Goal: Task Accomplishment & Management: Manage account settings

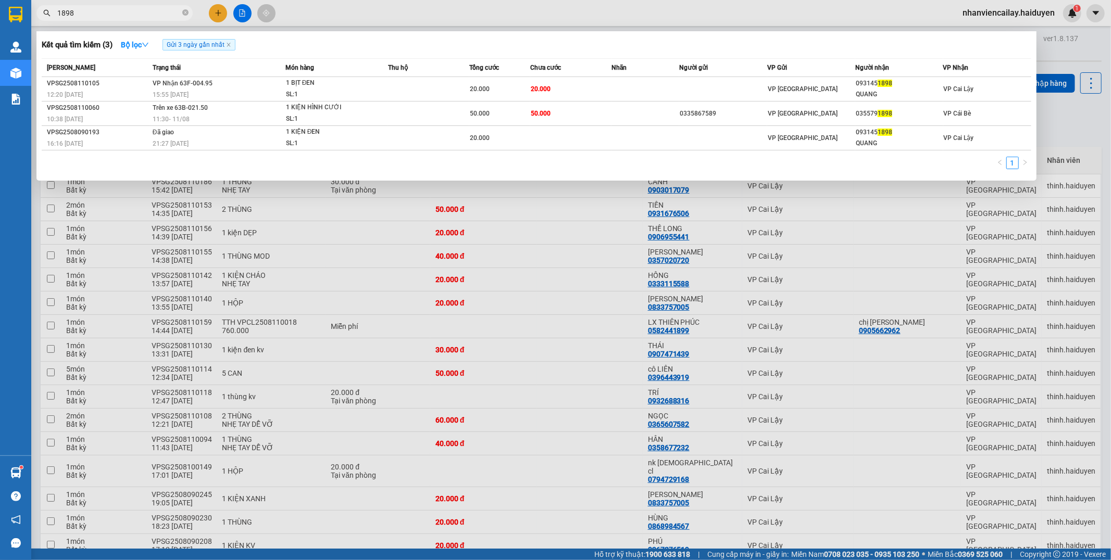
click at [51, 19] on span "1898" at bounding box center [114, 13] width 156 height 16
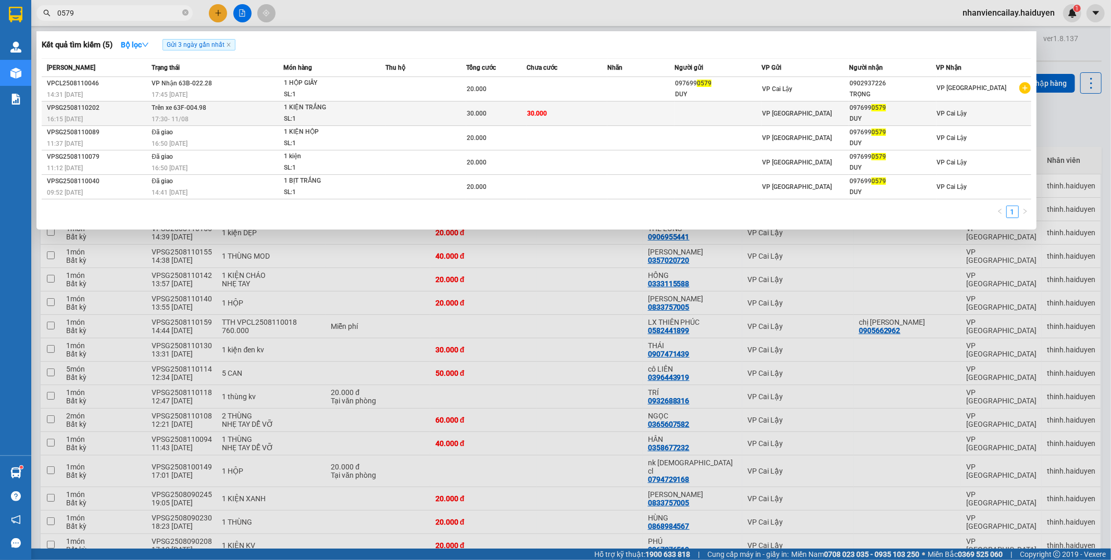
type input "0579"
click at [458, 111] on td at bounding box center [425, 114] width 81 height 24
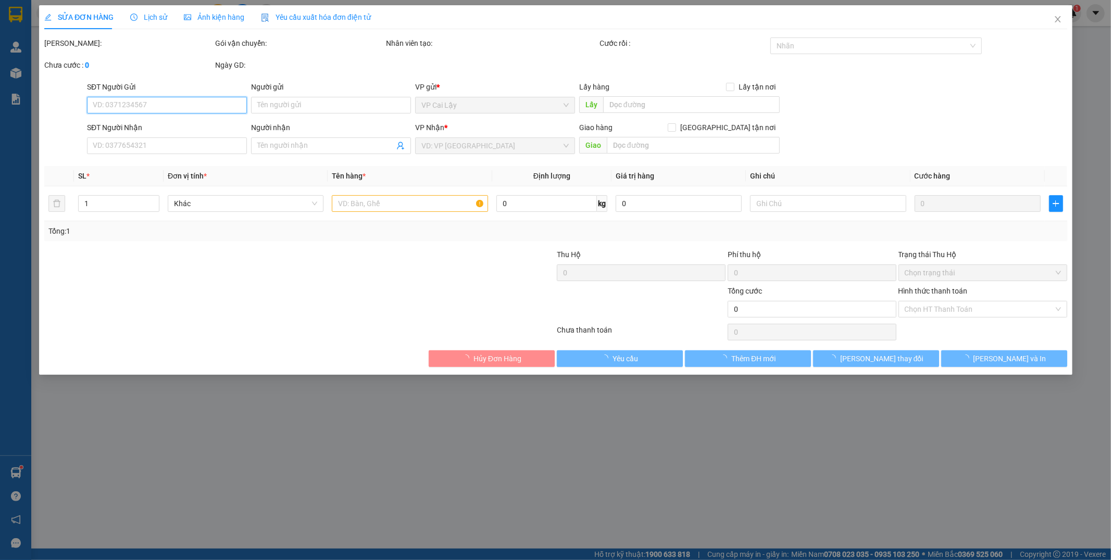
type input "0976990579"
type input "DUY"
type input "30.000"
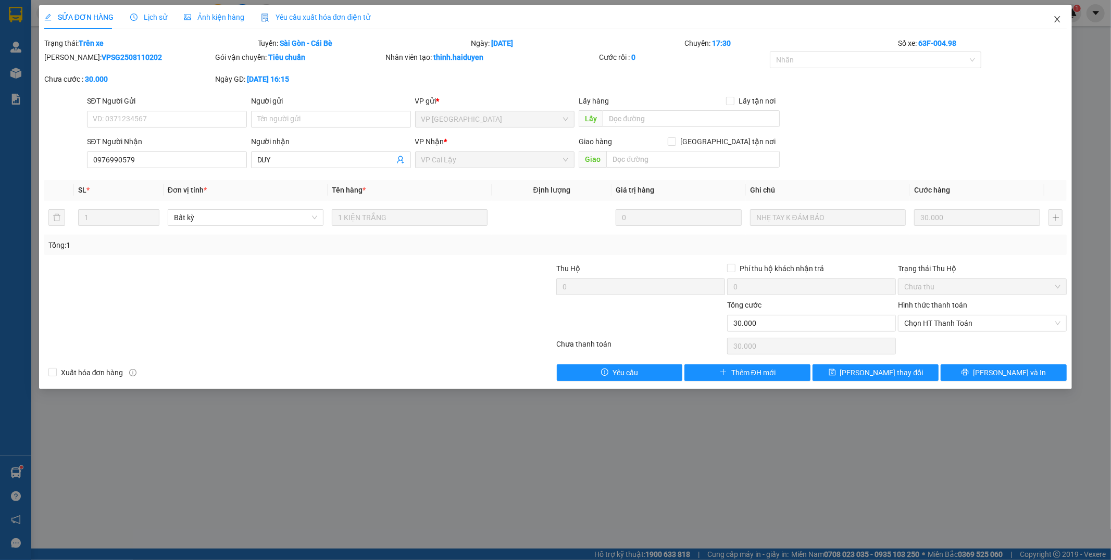
click at [1055, 18] on icon "close" at bounding box center [1057, 19] width 8 height 8
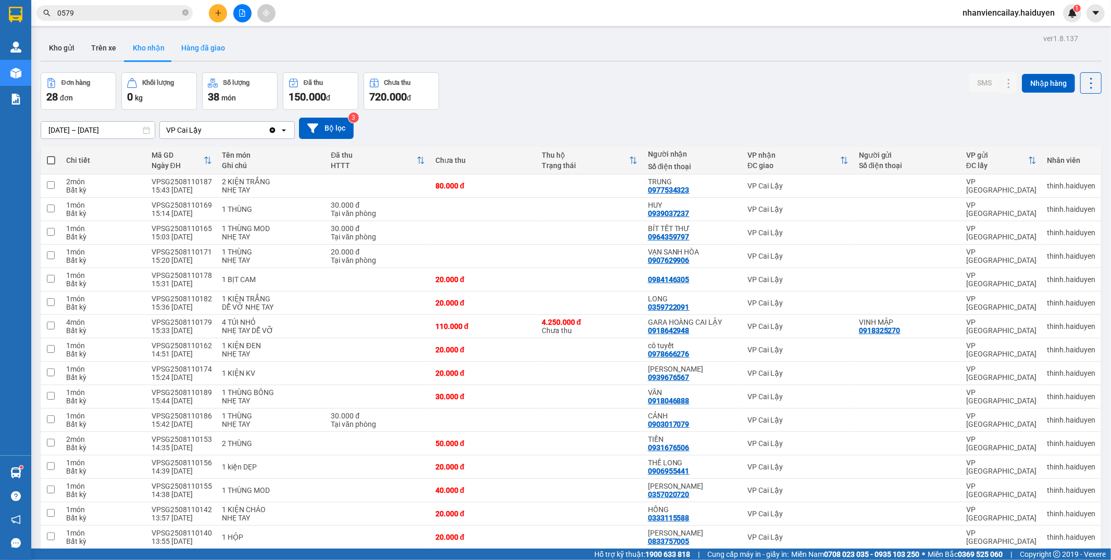
click at [209, 43] on button "Hàng đã giao" at bounding box center [203, 47] width 60 height 25
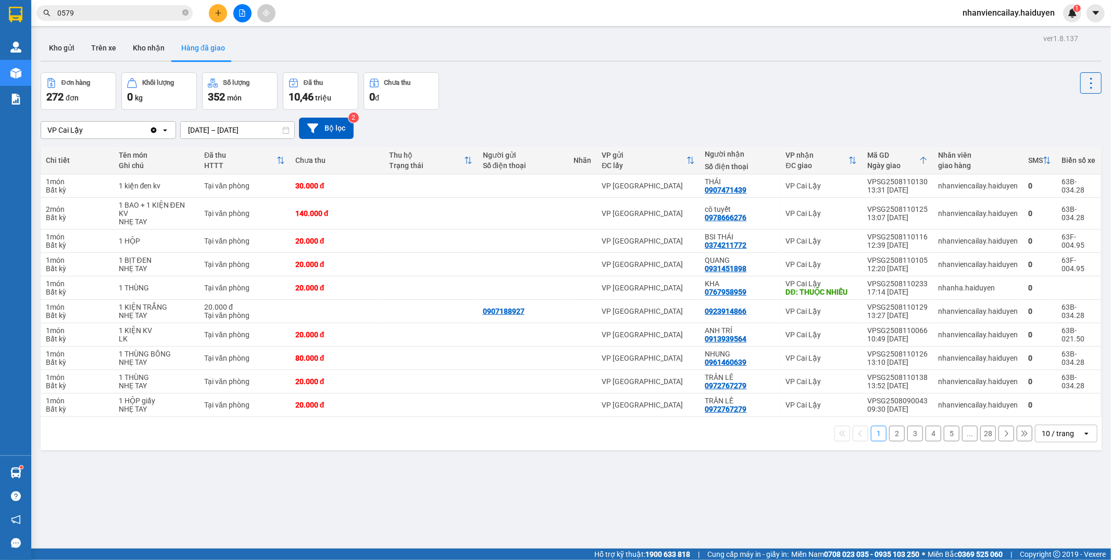
click at [91, 15] on input "0579" at bounding box center [118, 12] width 123 height 11
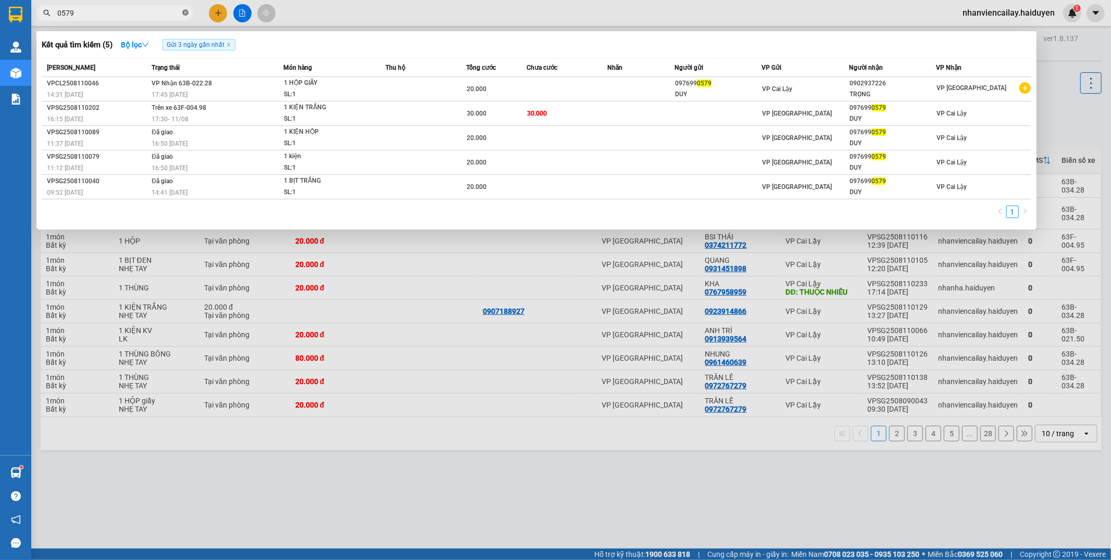
click at [187, 14] on icon "close-circle" at bounding box center [185, 12] width 6 height 6
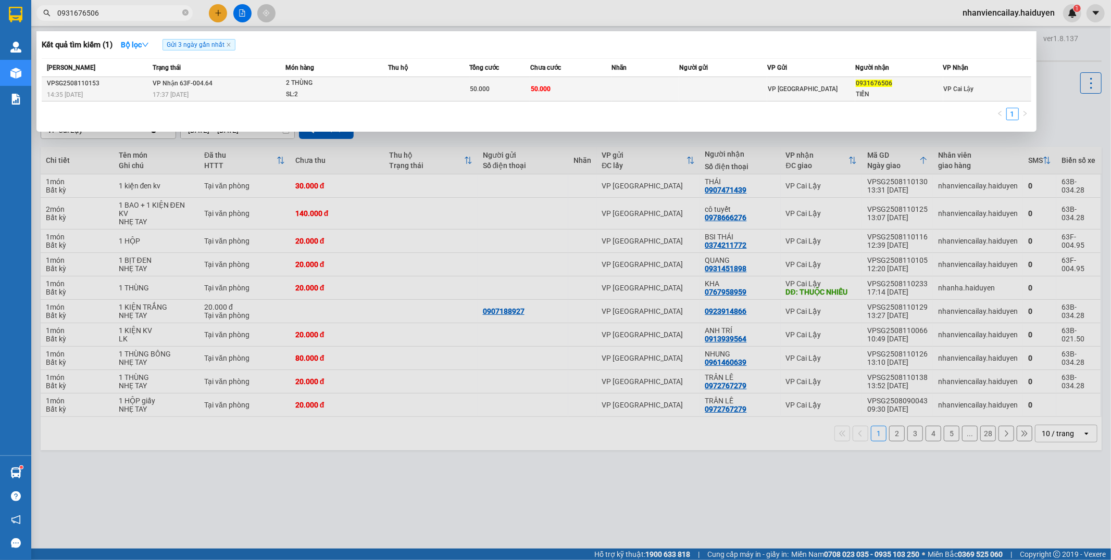
type input "0931676506"
click at [570, 82] on td "50.000" at bounding box center [570, 89] width 81 height 24
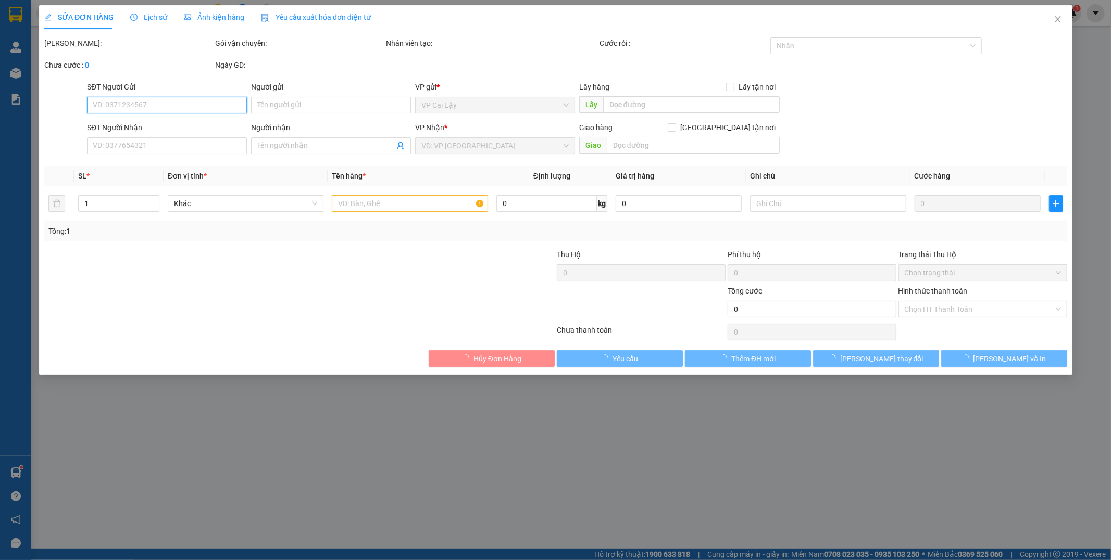
type input "0931676506"
type input "TIẾN"
type input "50.000"
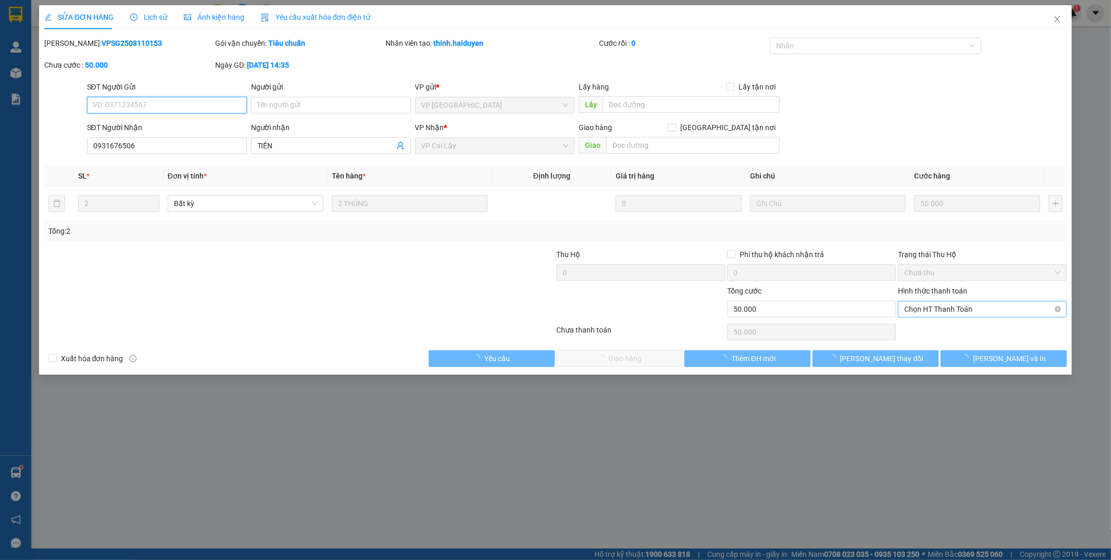
click at [948, 307] on span "Chọn HT Thanh Toán" at bounding box center [982, 310] width 156 height 16
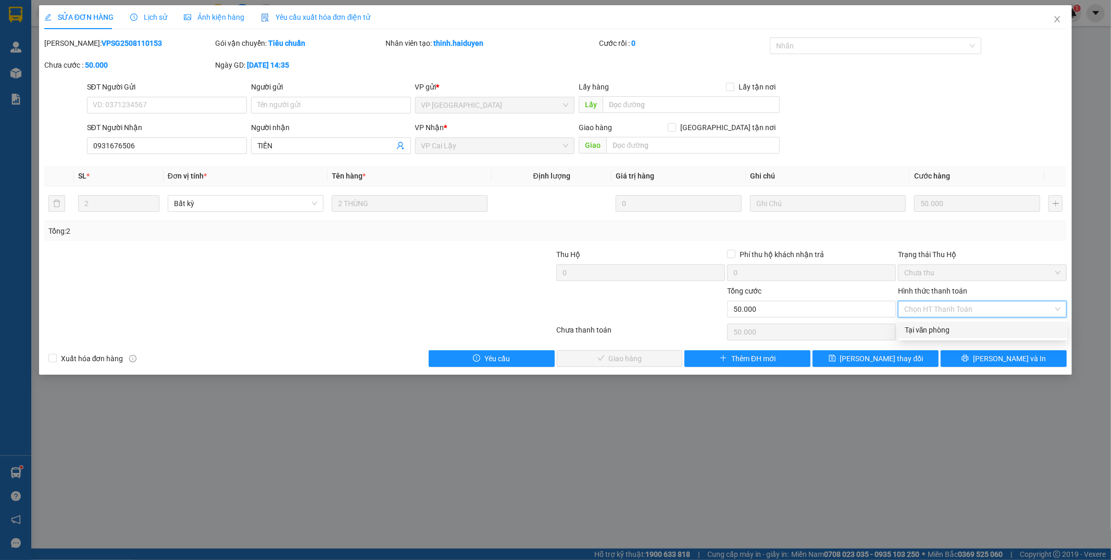
click at [941, 320] on div "Total Paid Fee 0 Total UnPaid Fee 50.000 Cash Collection Total Fee Mã ĐH: VPSG2…" at bounding box center [555, 202] width 1023 height 330
click at [945, 303] on span "Chọn HT Thanh Toán" at bounding box center [982, 310] width 156 height 16
click at [945, 330] on div "Tại văn phòng" at bounding box center [983, 329] width 156 height 11
type input "0"
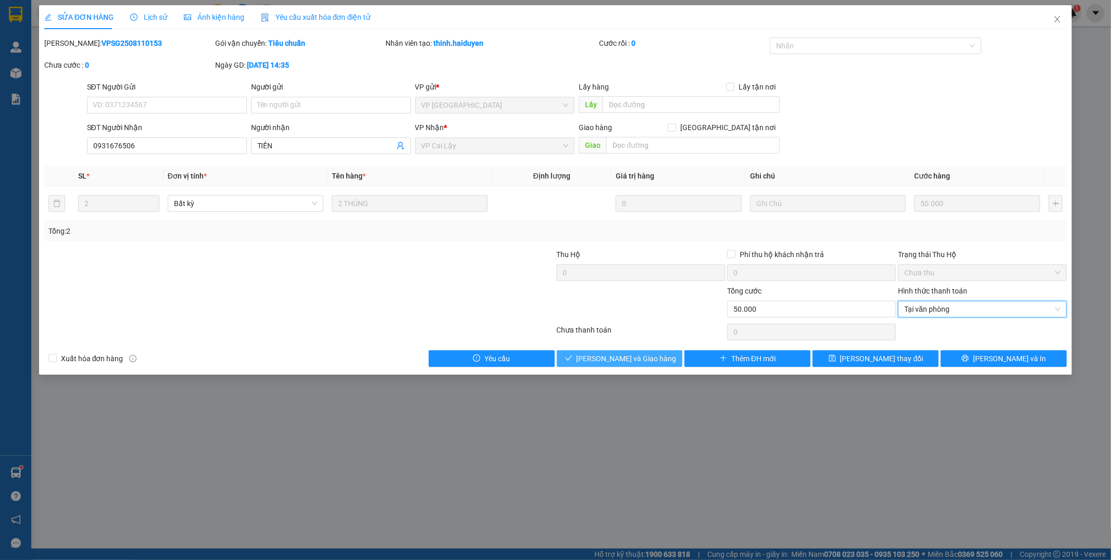
click at [631, 360] on span "Lưu và Giao hàng" at bounding box center [627, 358] width 100 height 11
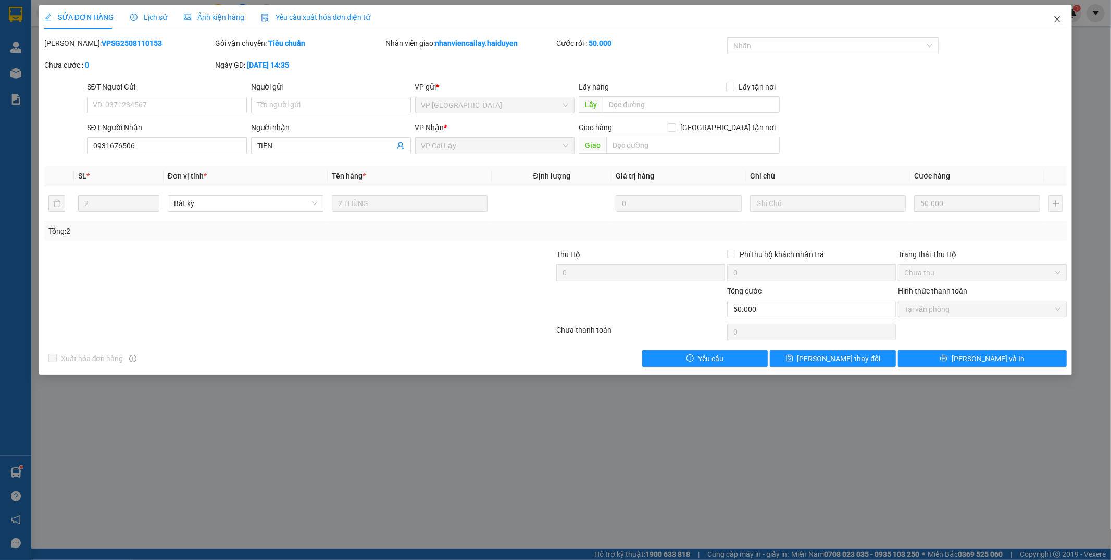
click at [1057, 21] on icon "close" at bounding box center [1058, 19] width 6 height 6
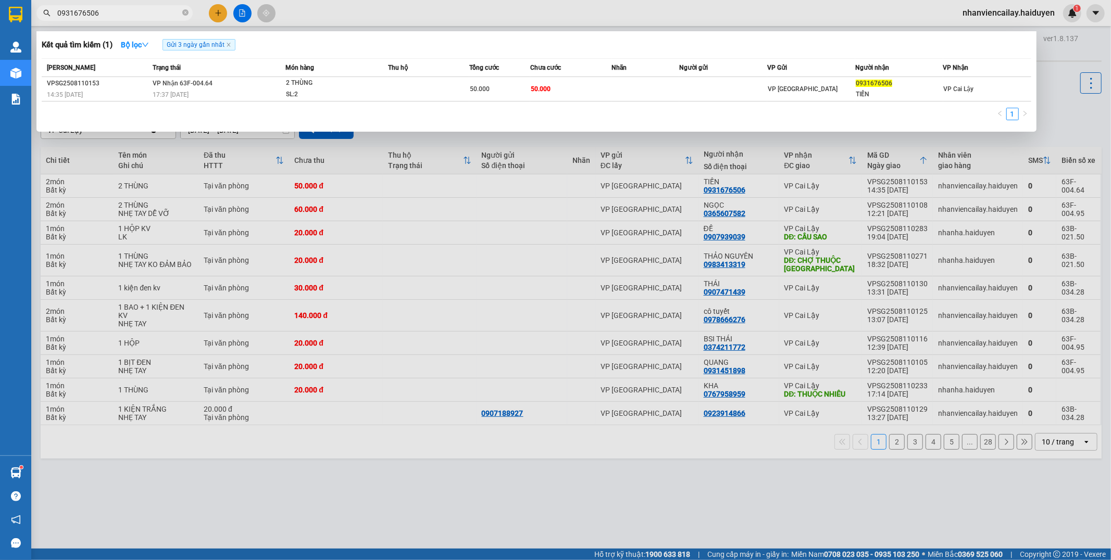
drag, startPoint x: 154, startPoint y: 16, endPoint x: 42, endPoint y: 8, distance: 112.7
click at [42, 8] on span "0931676506" at bounding box center [114, 13] width 156 height 16
type input "989"
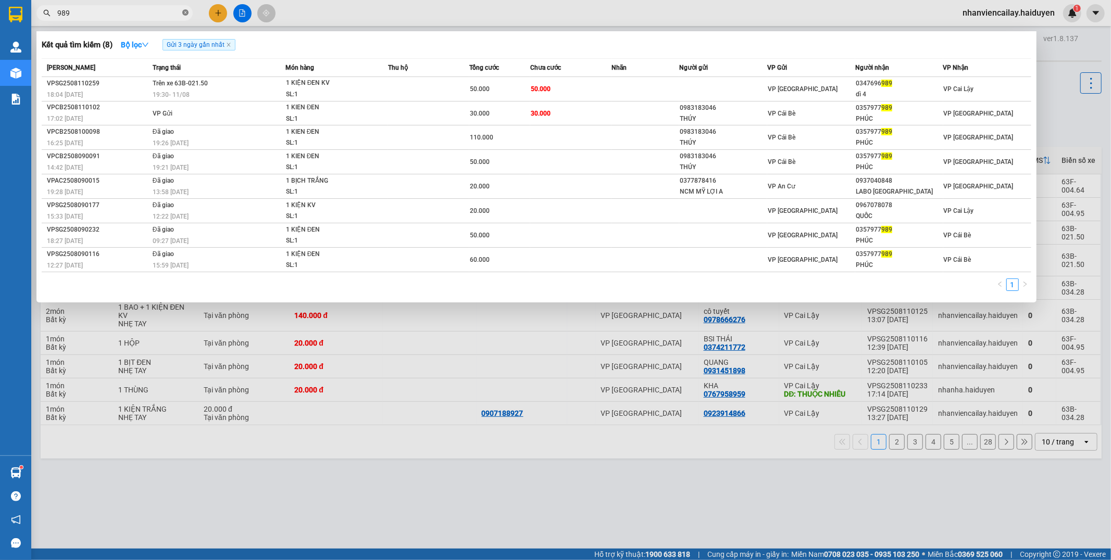
click at [186, 11] on icon "close-circle" at bounding box center [185, 12] width 6 height 6
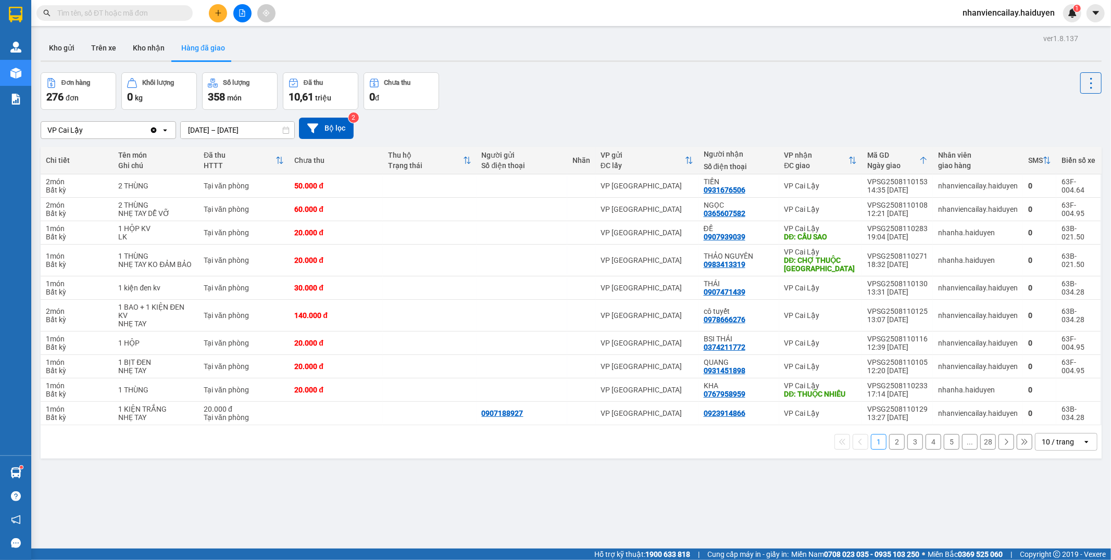
click at [130, 59] on button "Kho nhận" at bounding box center [148, 47] width 48 height 25
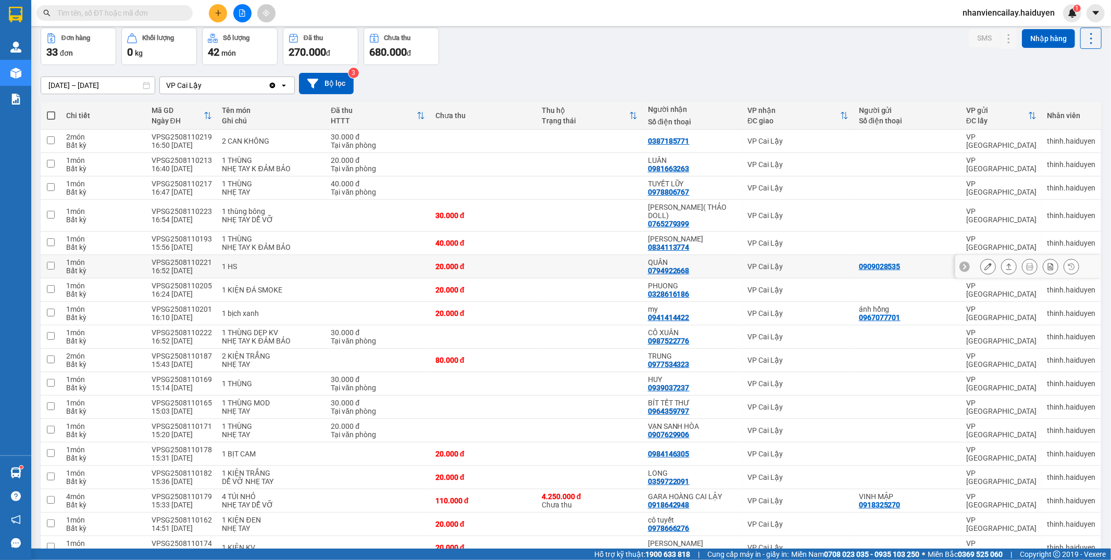
scroll to position [58, 0]
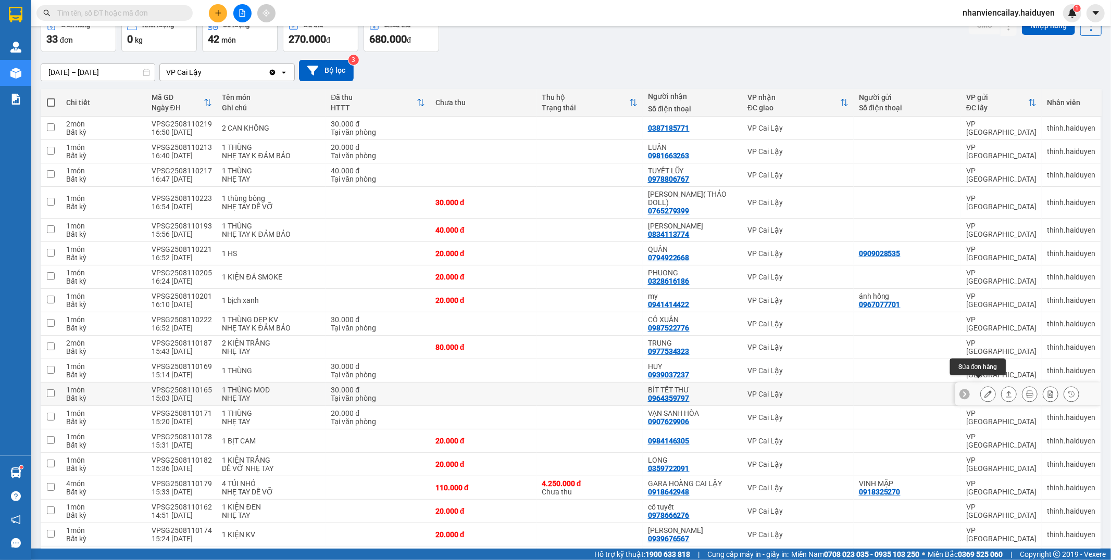
click at [984, 391] on icon at bounding box center [987, 394] width 7 height 7
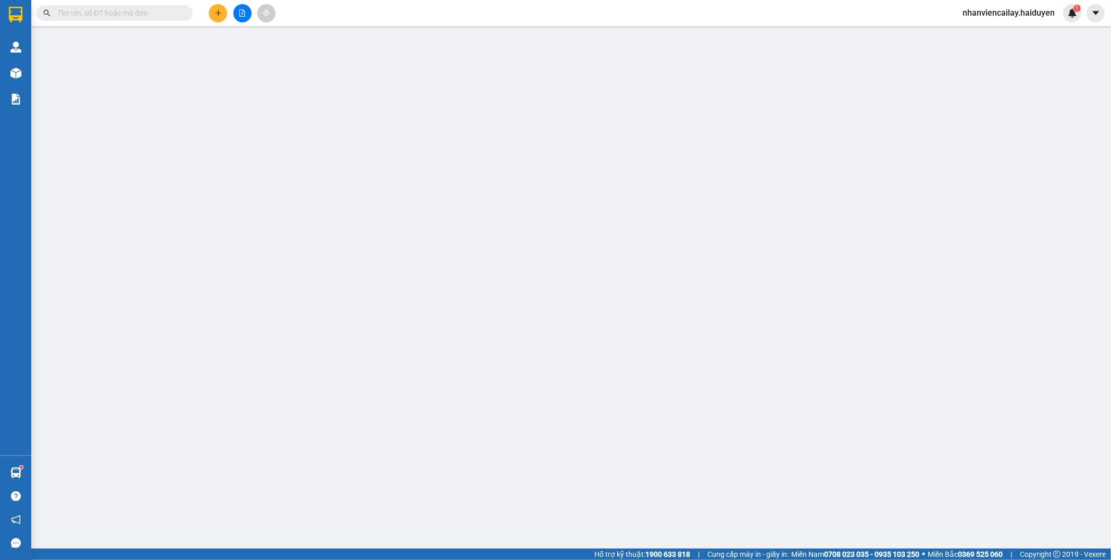
type input "0964359797"
type input "BÍT TẾT THƯ"
type input "30.000"
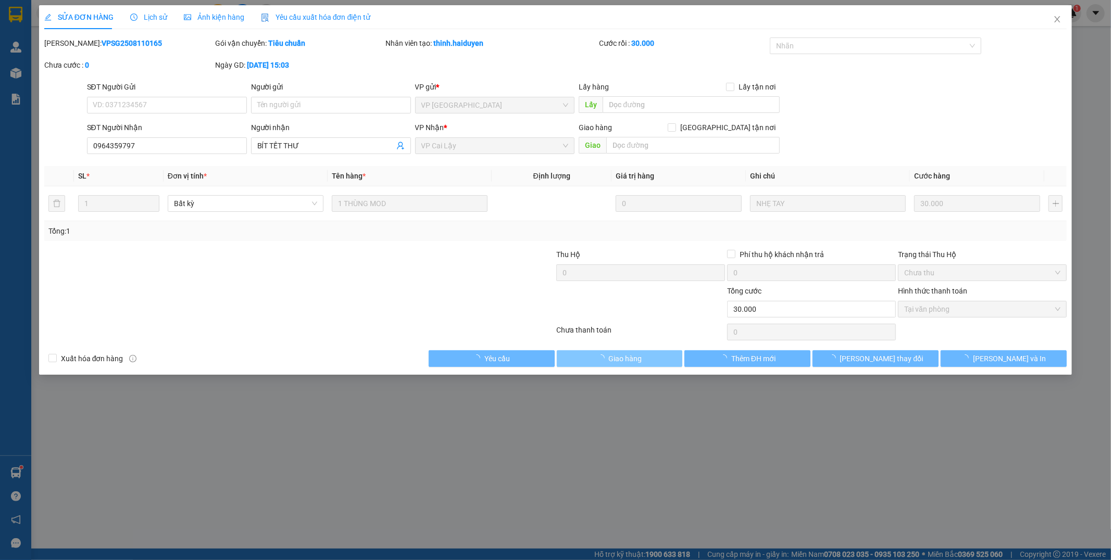
click at [642, 356] on span "Giao hàng" at bounding box center [625, 358] width 33 height 11
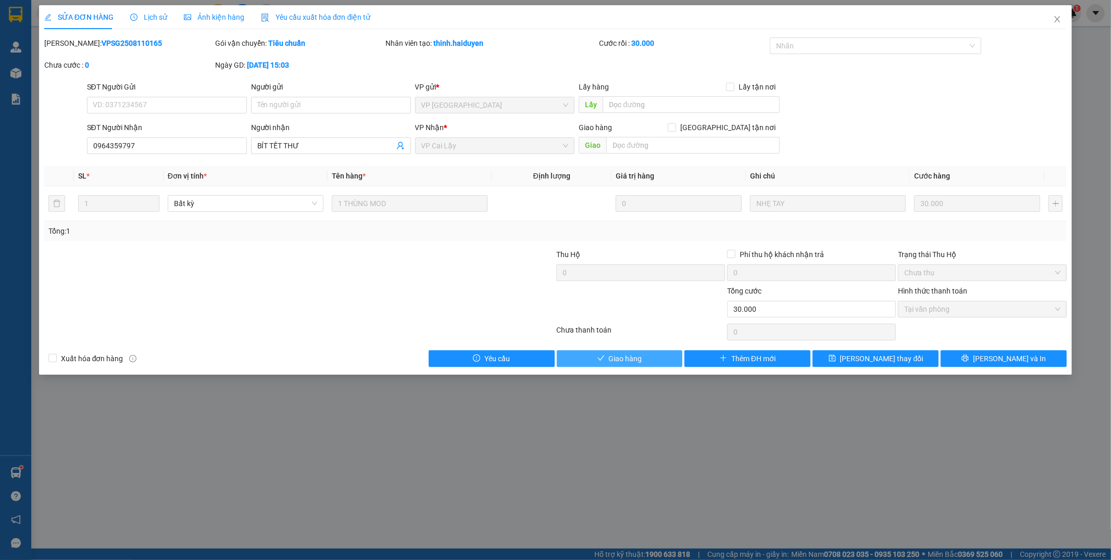
click at [645, 356] on button "Giao hàng" at bounding box center [620, 359] width 126 height 17
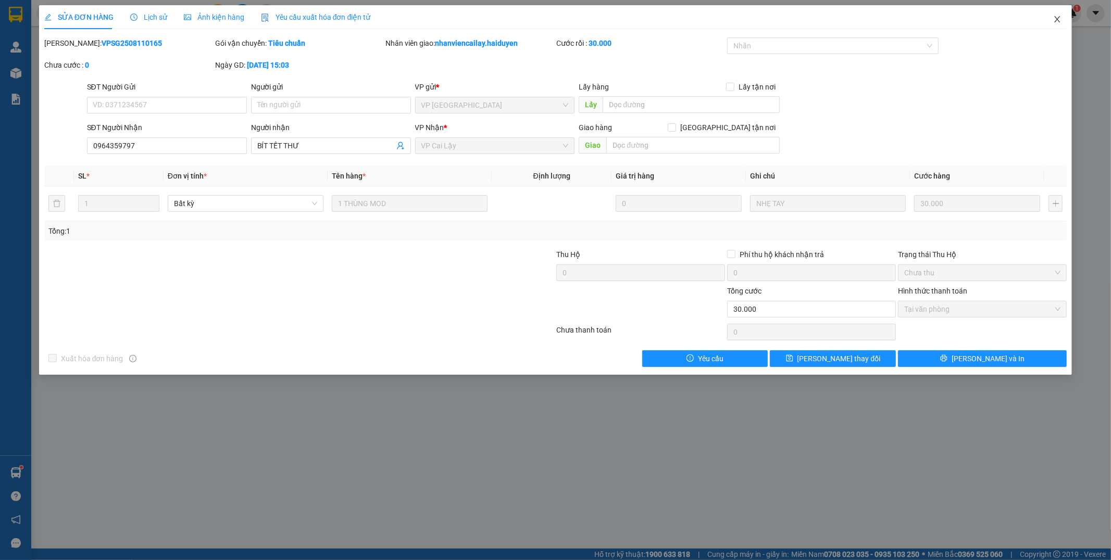
click at [1054, 20] on icon "close" at bounding box center [1057, 19] width 8 height 8
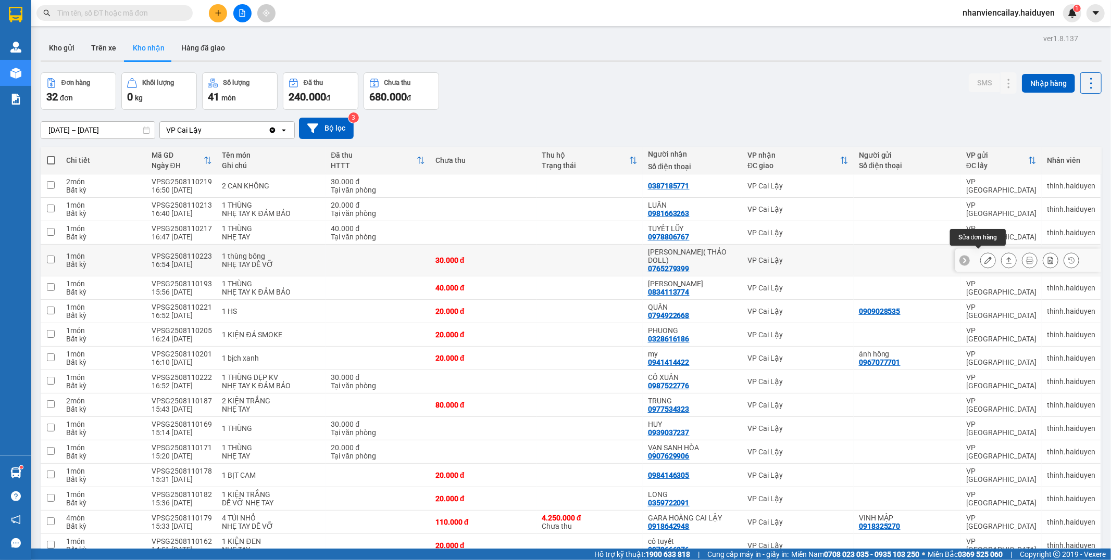
click at [984, 257] on icon at bounding box center [987, 260] width 7 height 7
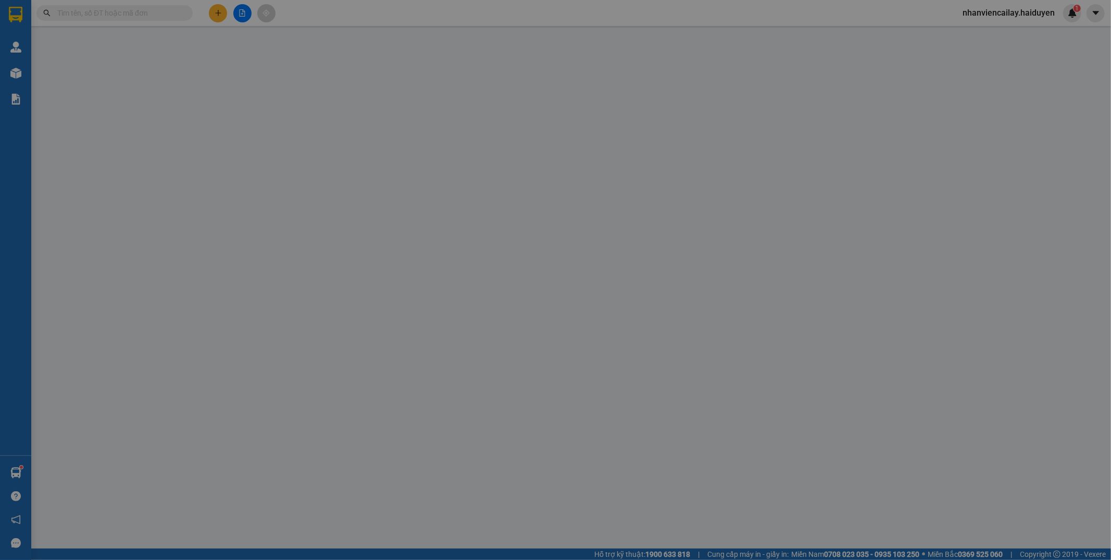
type input "0765279399"
type input "TRINH( THẢO DOLL)"
type input "30.000"
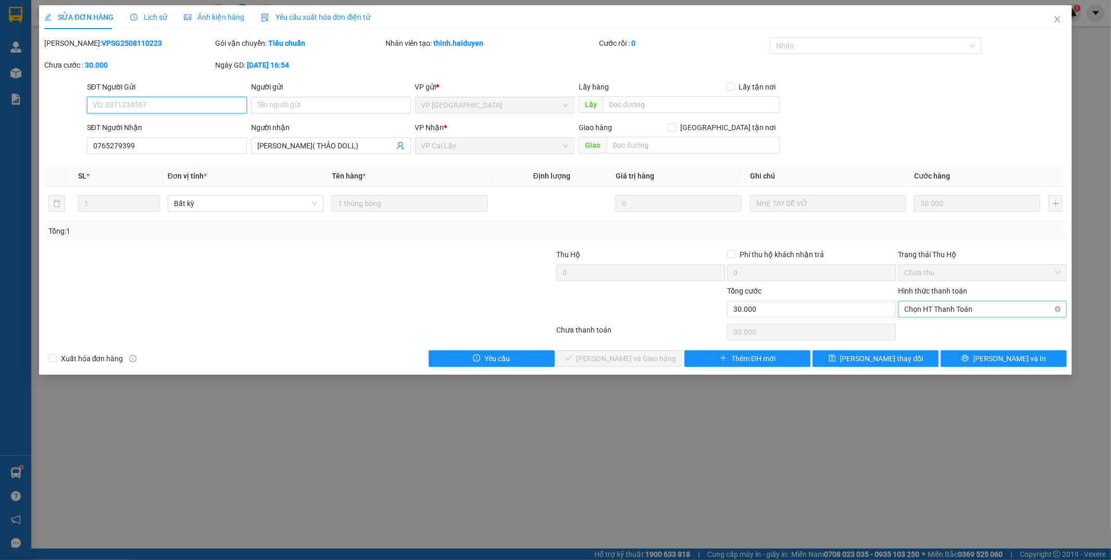
click at [940, 314] on span "Chọn HT Thanh Toán" at bounding box center [982, 310] width 156 height 16
click at [936, 336] on div "Tại văn phòng" at bounding box center [982, 330] width 169 height 17
type input "0"
click at [611, 360] on span "Lưu và Giao hàng" at bounding box center [627, 358] width 100 height 11
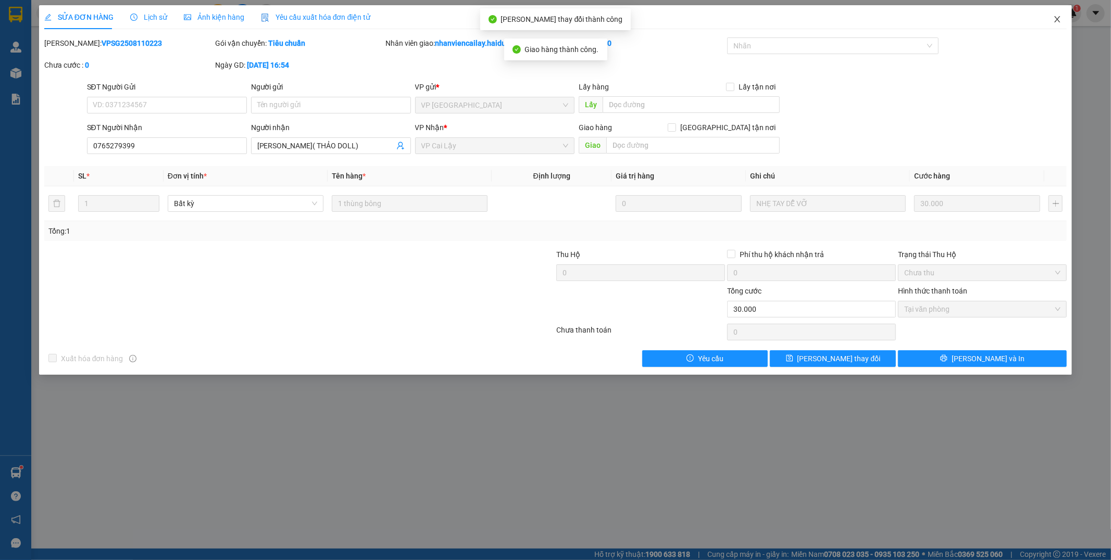
click at [1057, 21] on icon "close" at bounding box center [1058, 19] width 6 height 6
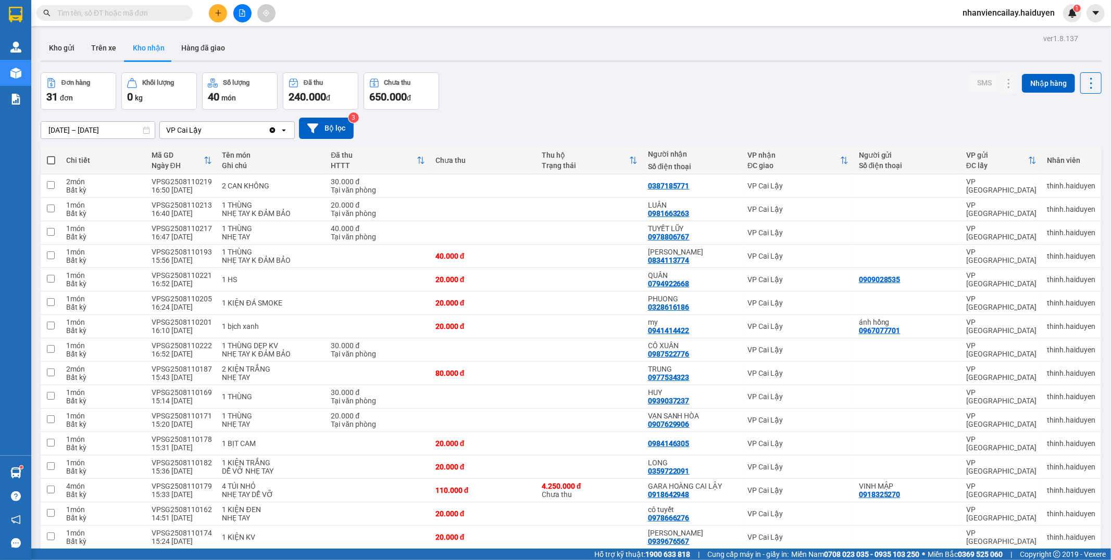
click at [771, 28] on main "ver 1.8.137 Kho gửi Trên xe Kho nhận Hàng đã giao Đơn hàng 31 đơn Khối lượng 0 …" at bounding box center [555, 274] width 1111 height 549
click at [122, 17] on input "text" at bounding box center [118, 12] width 123 height 11
type input "89"
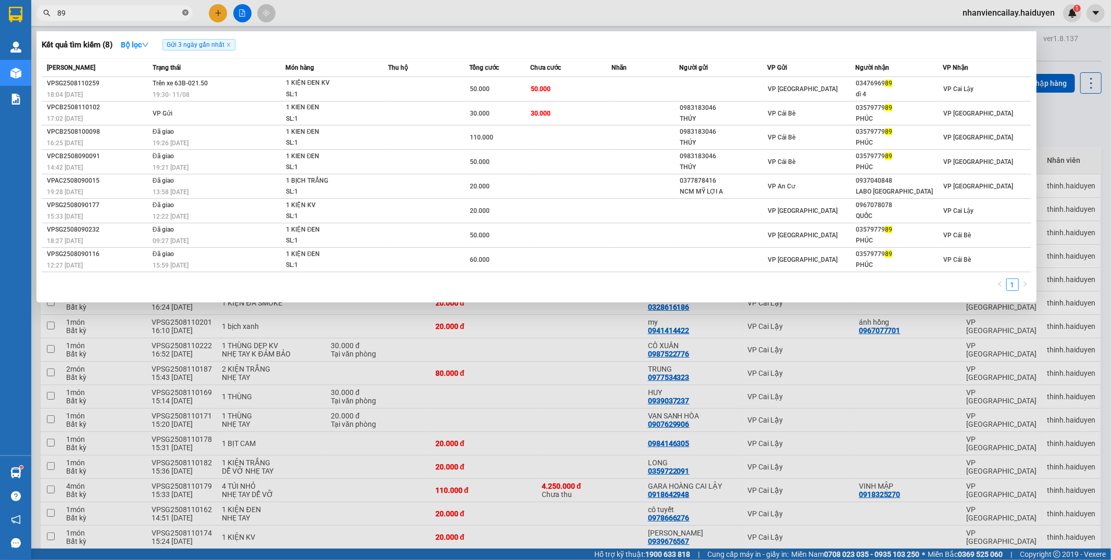
click at [183, 12] on icon "close-circle" at bounding box center [185, 12] width 6 height 6
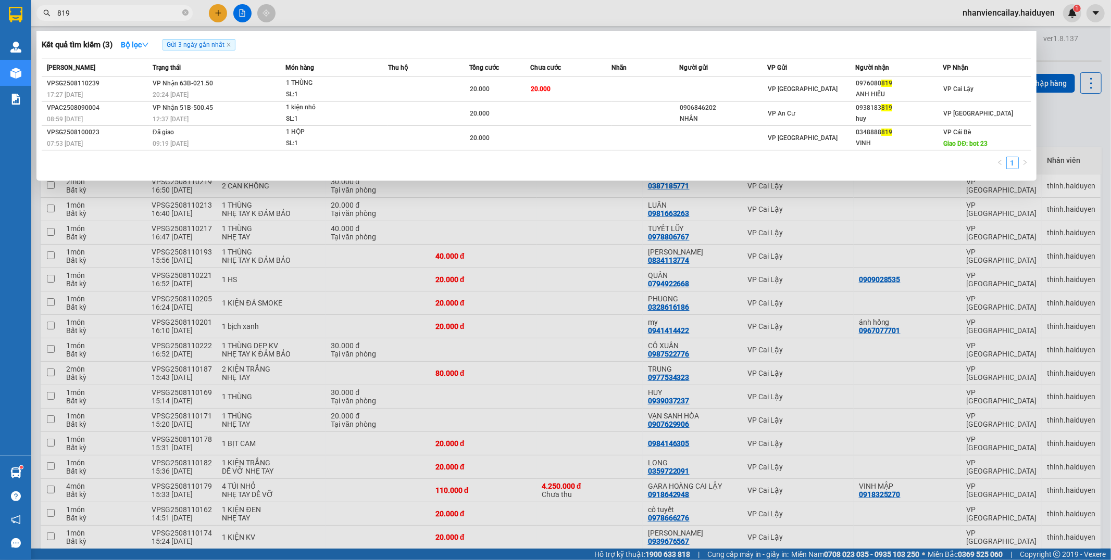
type input "819"
click at [612, 91] on td at bounding box center [645, 89] width 68 height 24
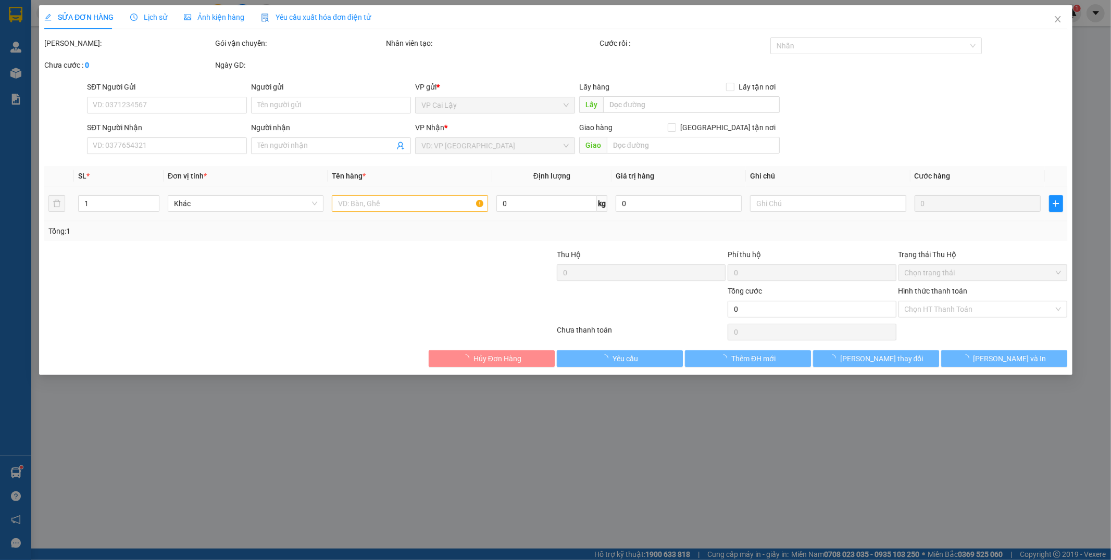
type input "0976080819"
type input "ANH HIẾU"
type input "20.000"
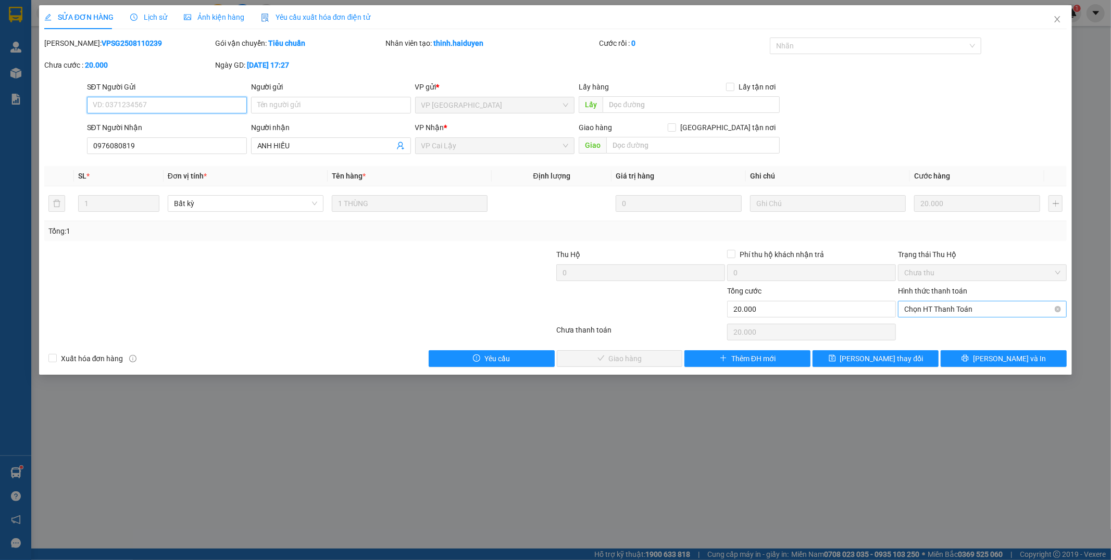
click at [942, 315] on span "Chọn HT Thanh Toán" at bounding box center [982, 310] width 156 height 16
click at [944, 336] on div "Tại văn phòng" at bounding box center [982, 330] width 169 height 17
type input "0"
click at [639, 362] on span "Lưu và Giao hàng" at bounding box center [627, 358] width 100 height 11
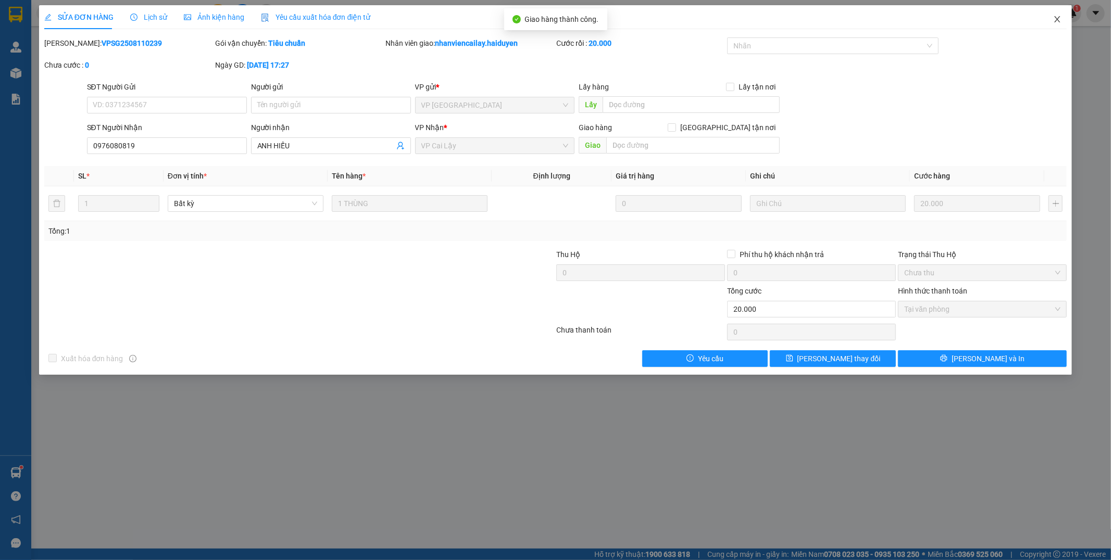
click at [1056, 19] on icon "close" at bounding box center [1057, 19] width 8 height 8
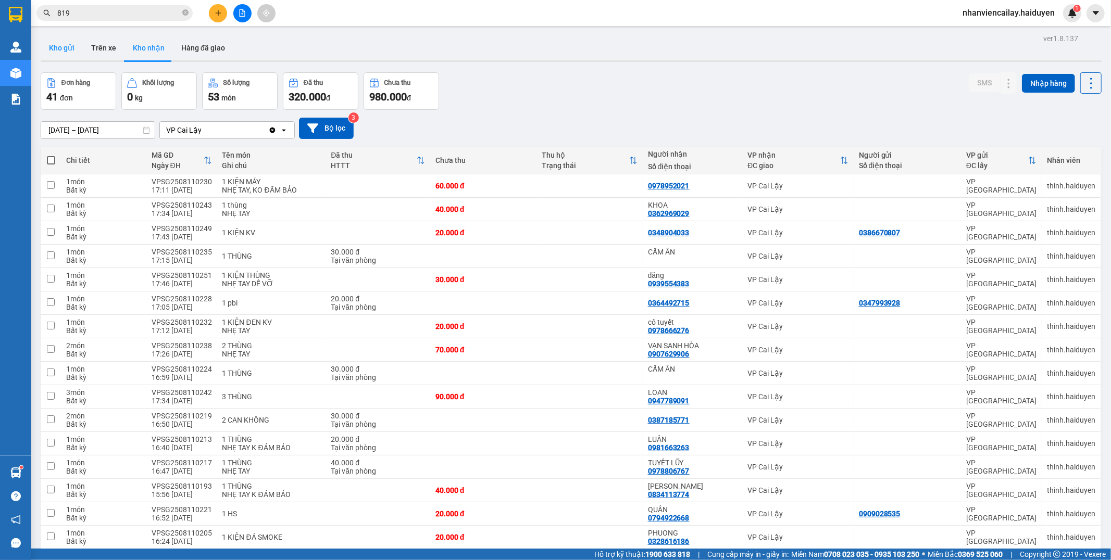
click at [68, 43] on button "Kho gửi" at bounding box center [62, 47] width 42 height 25
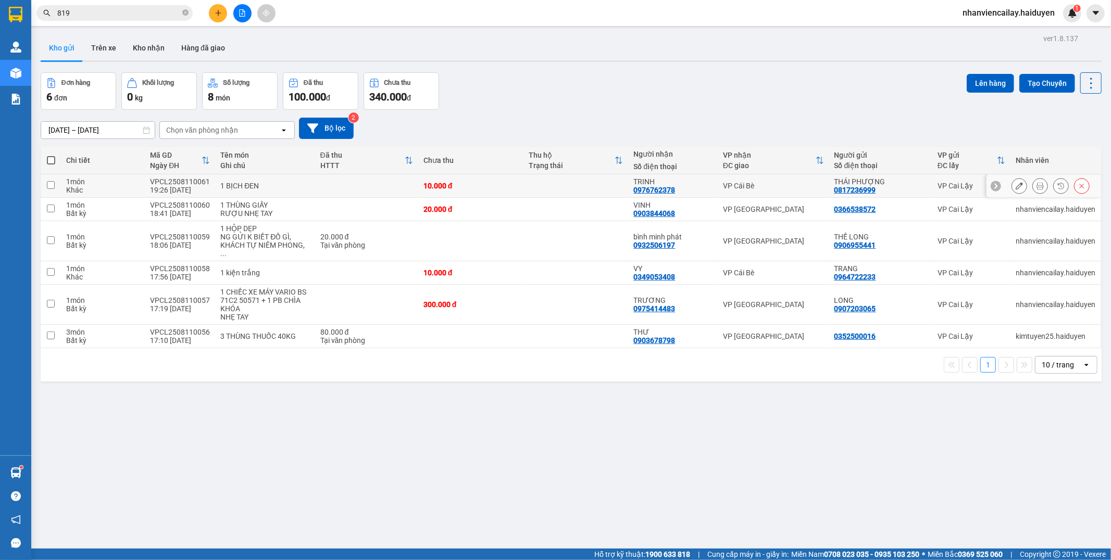
click at [1012, 185] on button at bounding box center [1019, 186] width 15 height 18
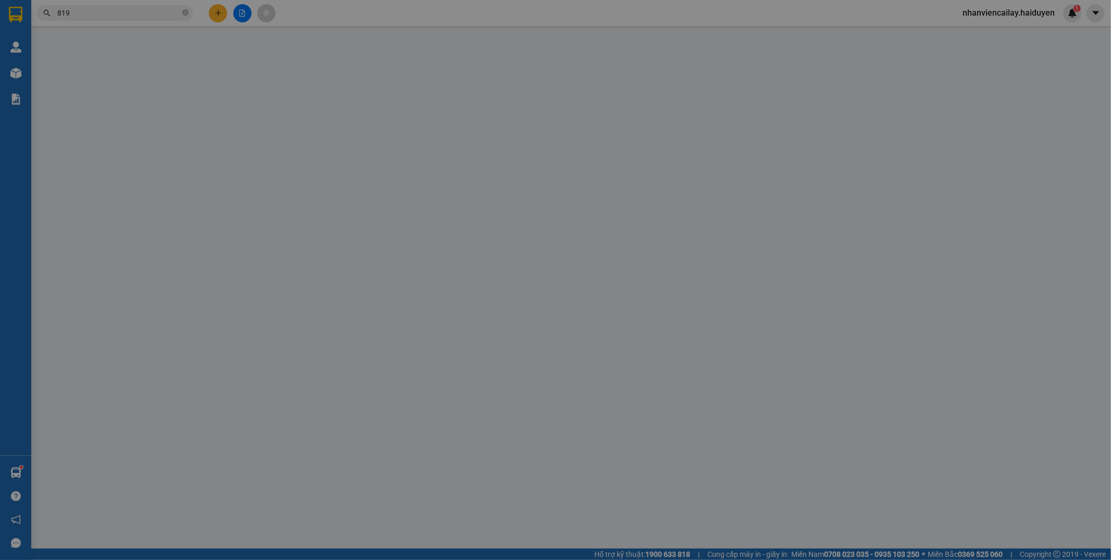
type input "0817236999"
type input "THÁI PHƯỢNG"
type input "0976762378"
type input "TRINH"
type input "10.000"
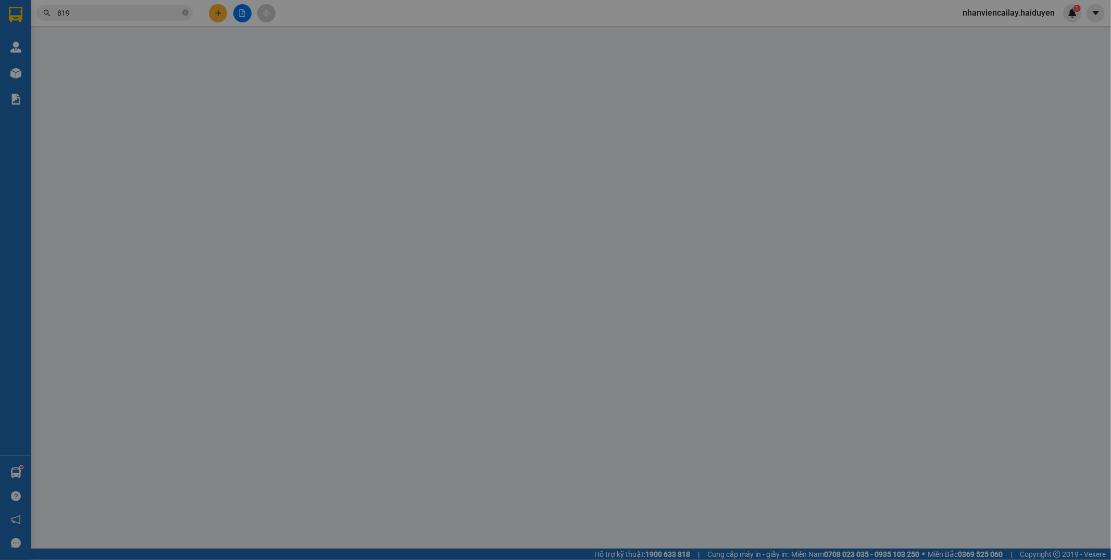
type input "10.000"
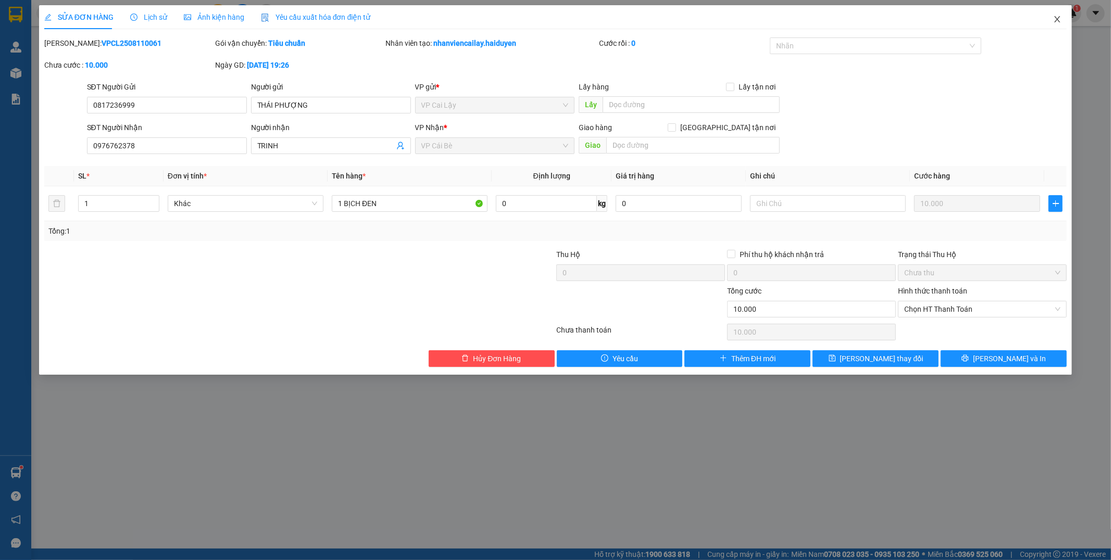
click at [1059, 22] on icon "close" at bounding box center [1058, 19] width 6 height 6
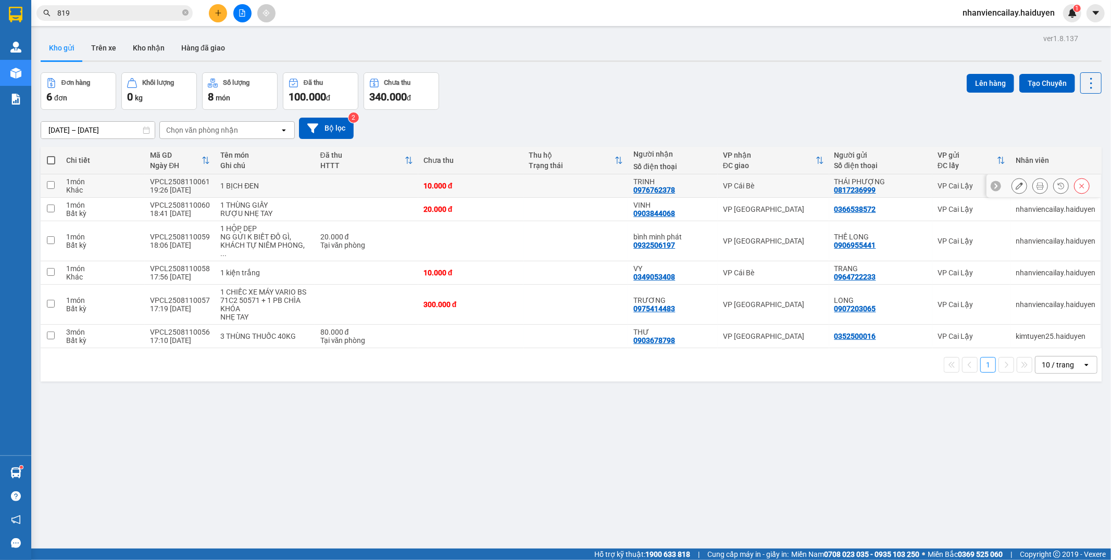
click at [337, 185] on td at bounding box center [366, 185] width 103 height 23
checkbox input "true"
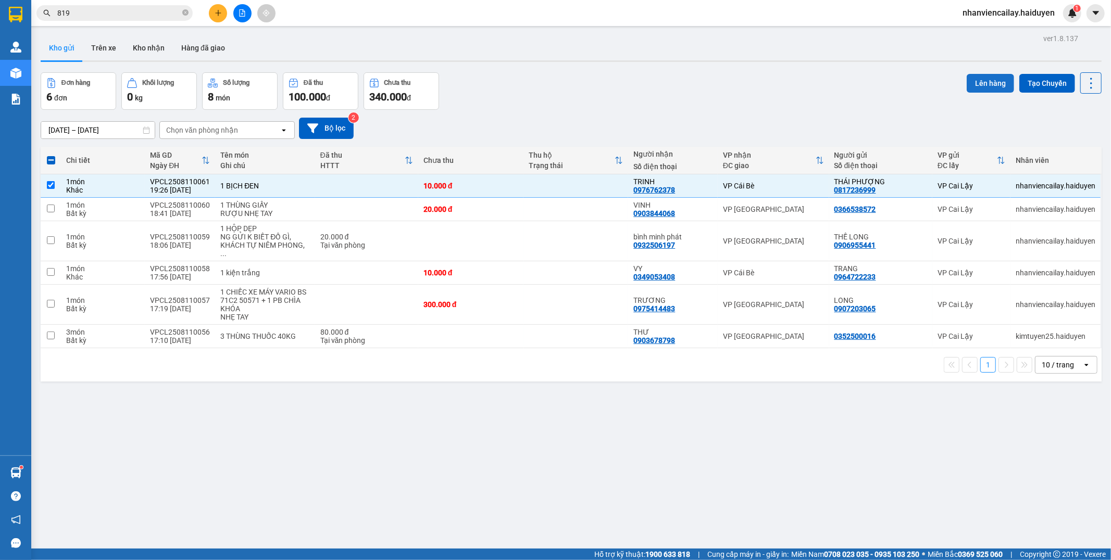
click at [982, 89] on button "Lên hàng" at bounding box center [990, 83] width 47 height 19
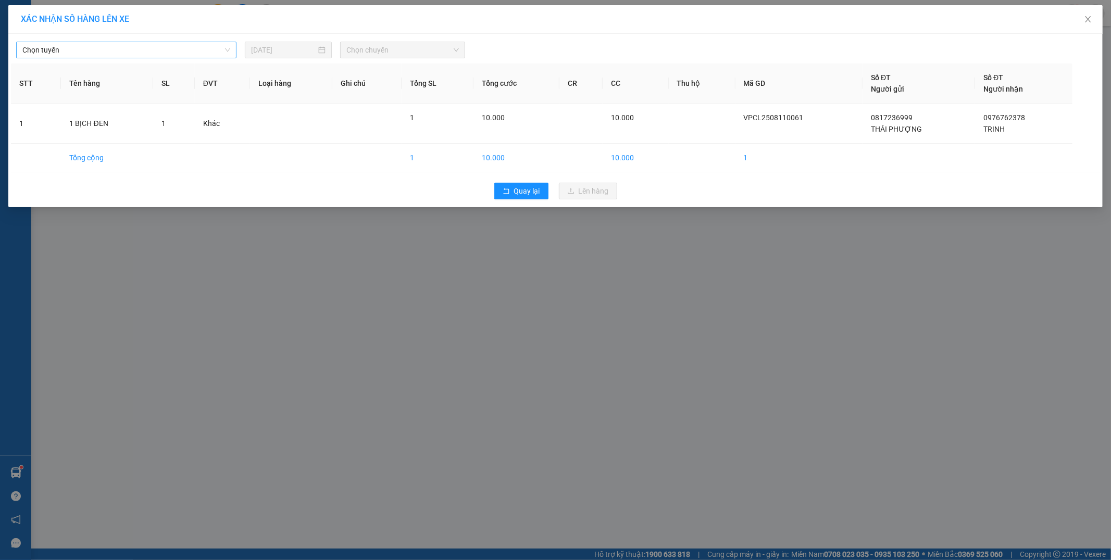
click at [89, 45] on span "Chọn tuyến" at bounding box center [126, 50] width 208 height 16
click at [89, 53] on span "Chọn tuyến" at bounding box center [126, 50] width 208 height 16
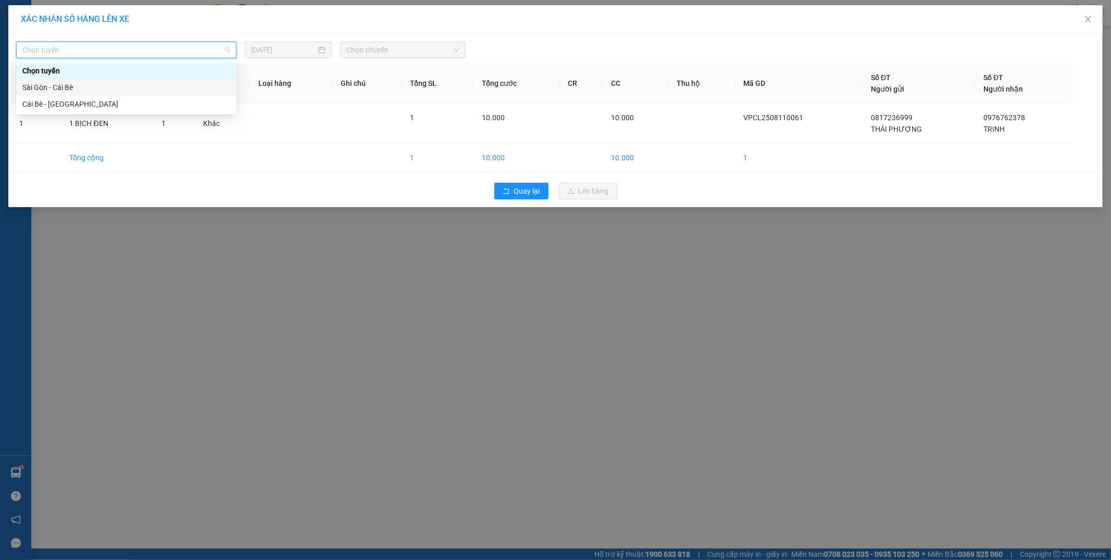
click at [86, 87] on div "Sài Gòn - Cái Bè" at bounding box center [126, 87] width 208 height 11
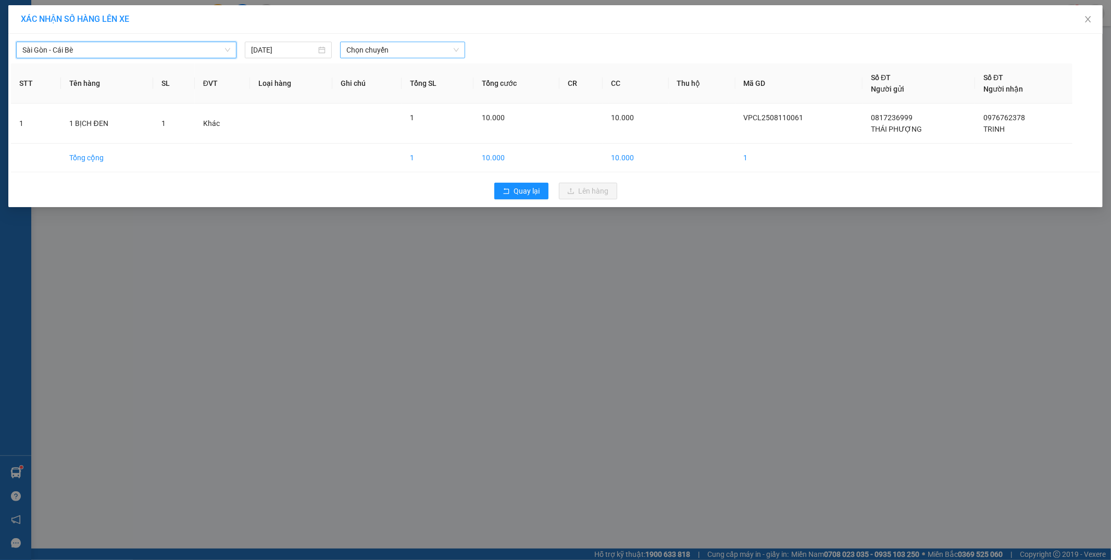
click at [386, 54] on span "Chọn chuyến" at bounding box center [402, 50] width 112 height 16
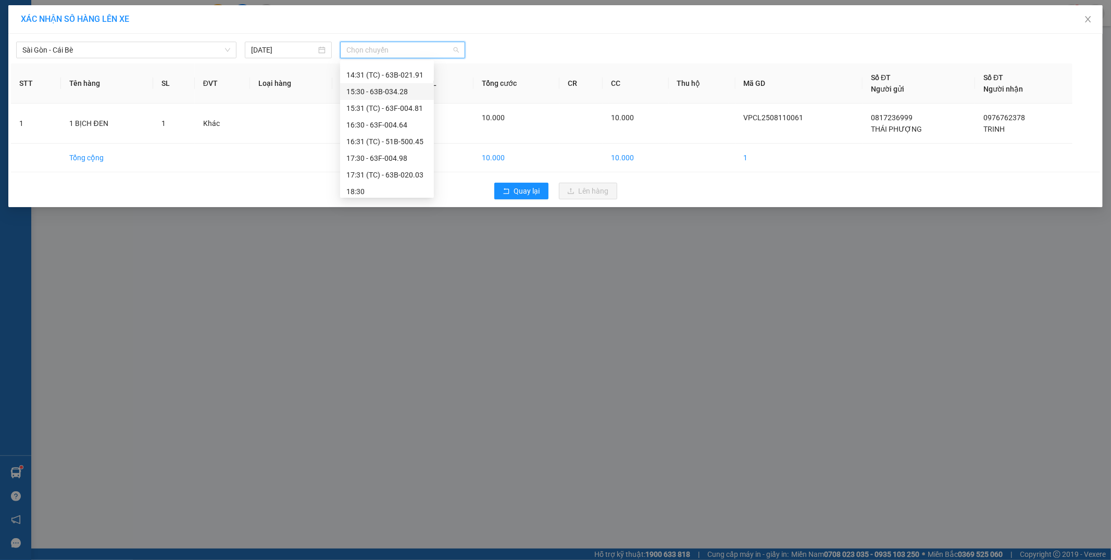
scroll to position [300, 0]
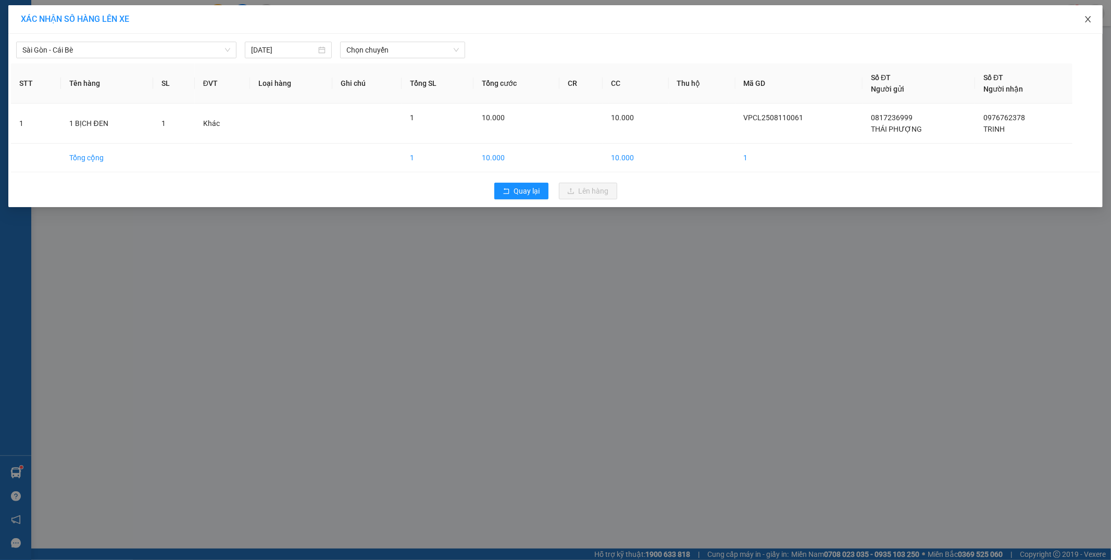
click at [1086, 21] on icon "close" at bounding box center [1088, 19] width 6 height 6
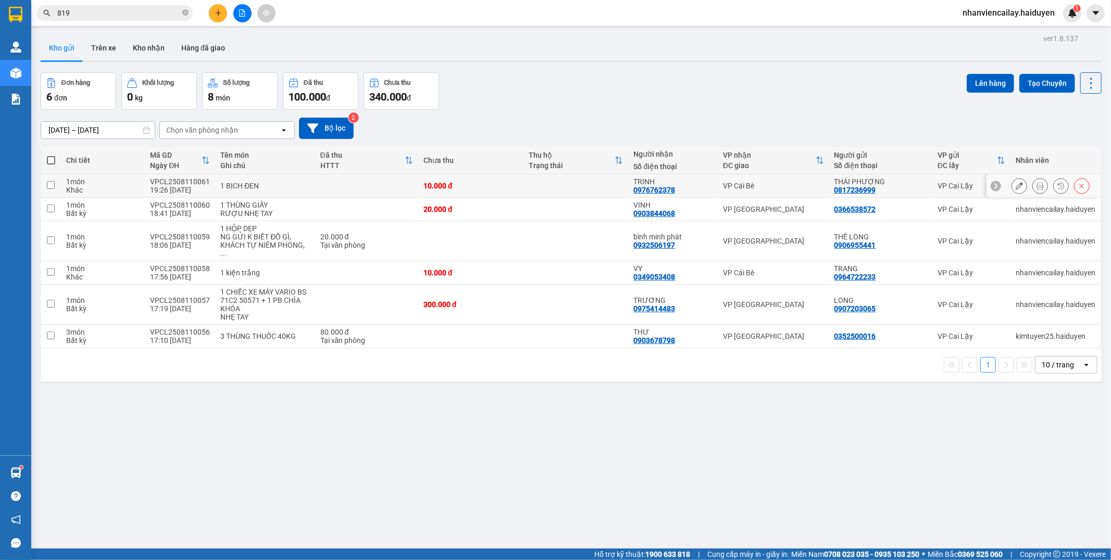
click at [834, 187] on div "0817236999" at bounding box center [855, 190] width 42 height 8
click at [798, 187] on div "VP Cái Bè" at bounding box center [773, 186] width 101 height 8
checkbox input "true"
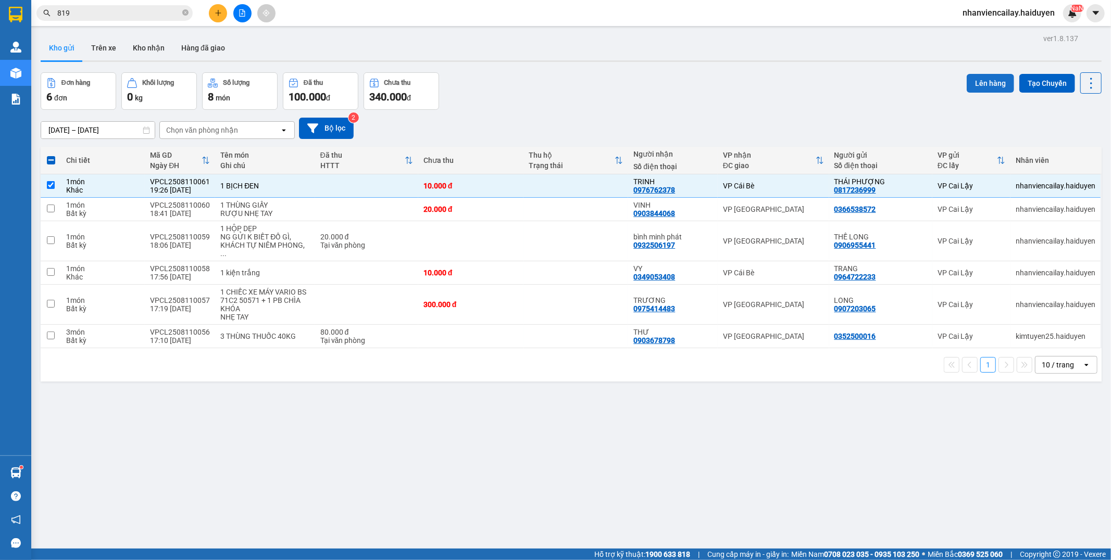
click at [975, 82] on button "Lên hàng" at bounding box center [990, 83] width 47 height 19
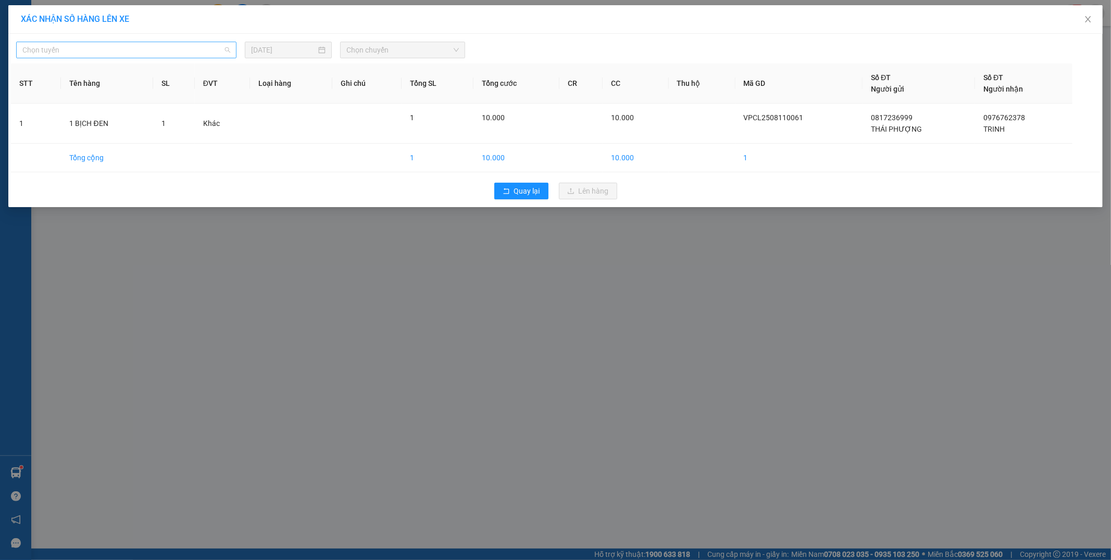
click at [172, 48] on span "Chọn tuyến" at bounding box center [126, 50] width 208 height 16
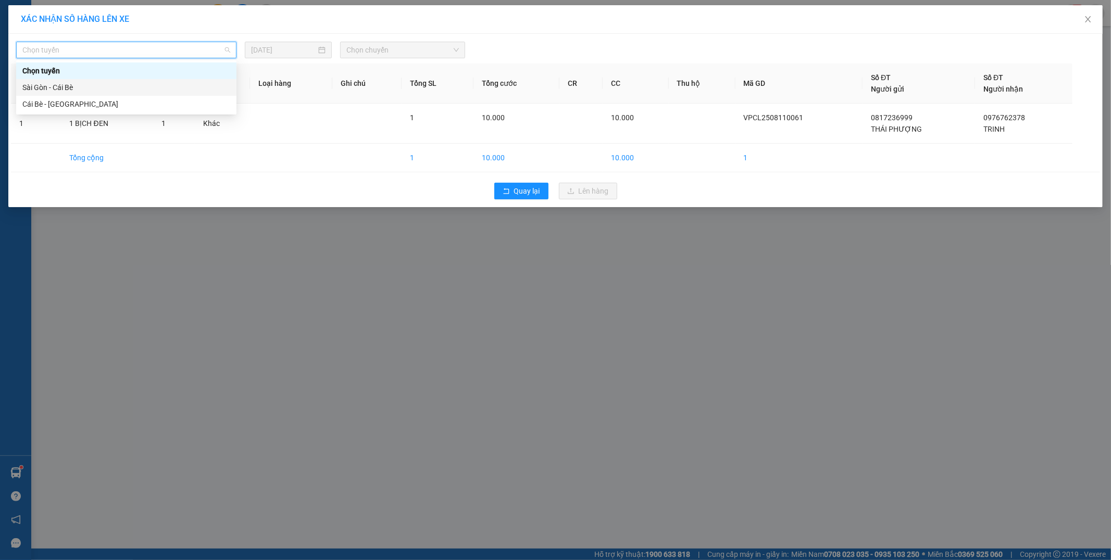
click at [163, 84] on div "Sài Gòn - Cái Bè" at bounding box center [126, 87] width 208 height 11
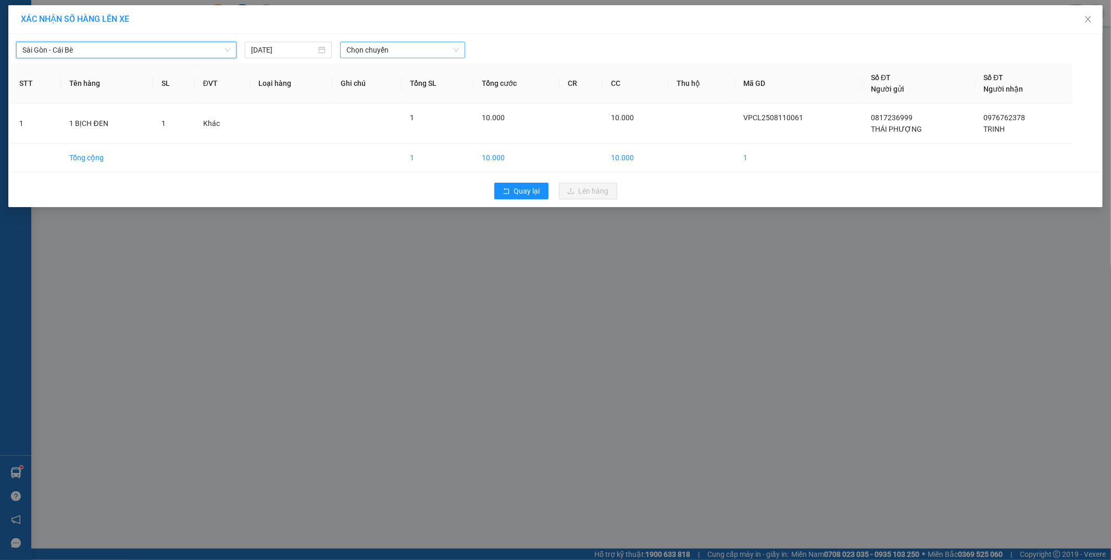
click at [357, 49] on span "Chọn chuyến" at bounding box center [402, 50] width 112 height 16
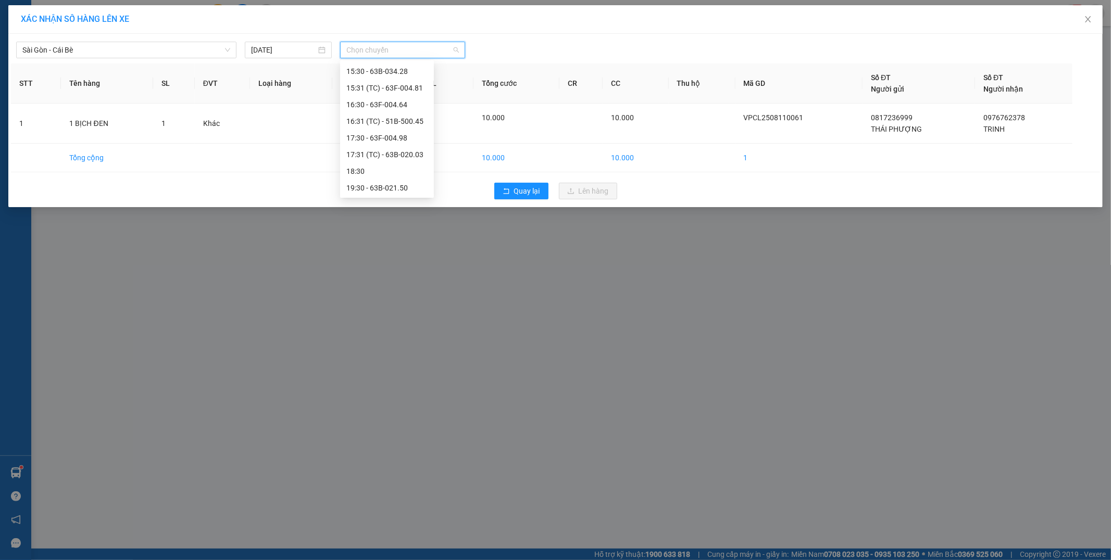
scroll to position [300, 0]
click at [377, 56] on span "Chọn chuyến" at bounding box center [402, 50] width 112 height 16
click at [364, 55] on span "Chọn chuyến" at bounding box center [402, 50] width 112 height 16
click at [386, 137] on div "17:30 - 63F-004.98" at bounding box center [386, 137] width 81 height 11
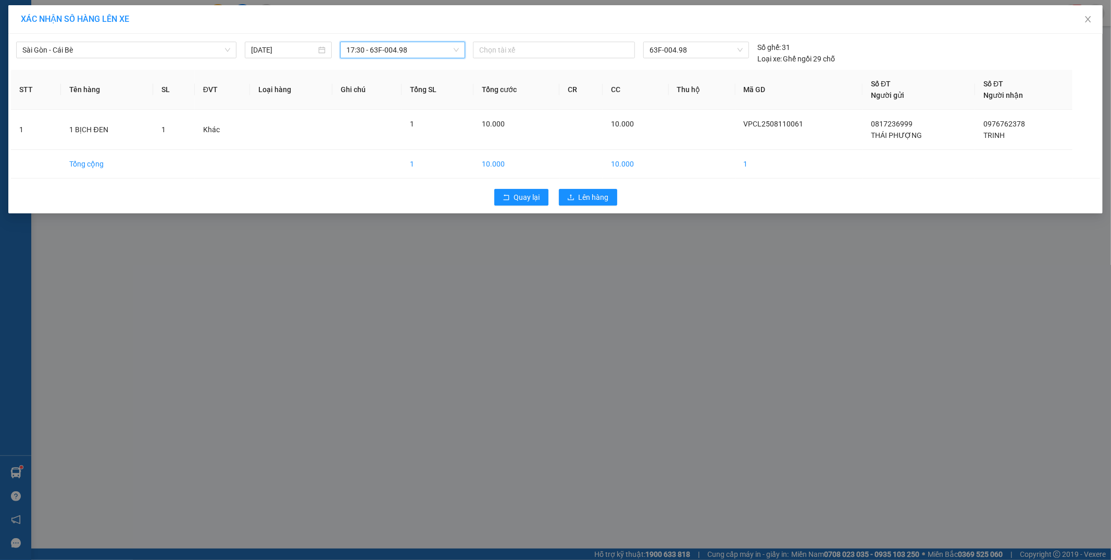
click at [425, 46] on span "17:30 - 63F-004.98" at bounding box center [402, 50] width 112 height 16
click at [515, 261] on div "XÁC NHẬN SỐ HÀNG LÊN XE Sài Gòn - Cái Bè 11/08/2025 17:30 - 63F-004.98 Chọn tài…" at bounding box center [555, 280] width 1111 height 560
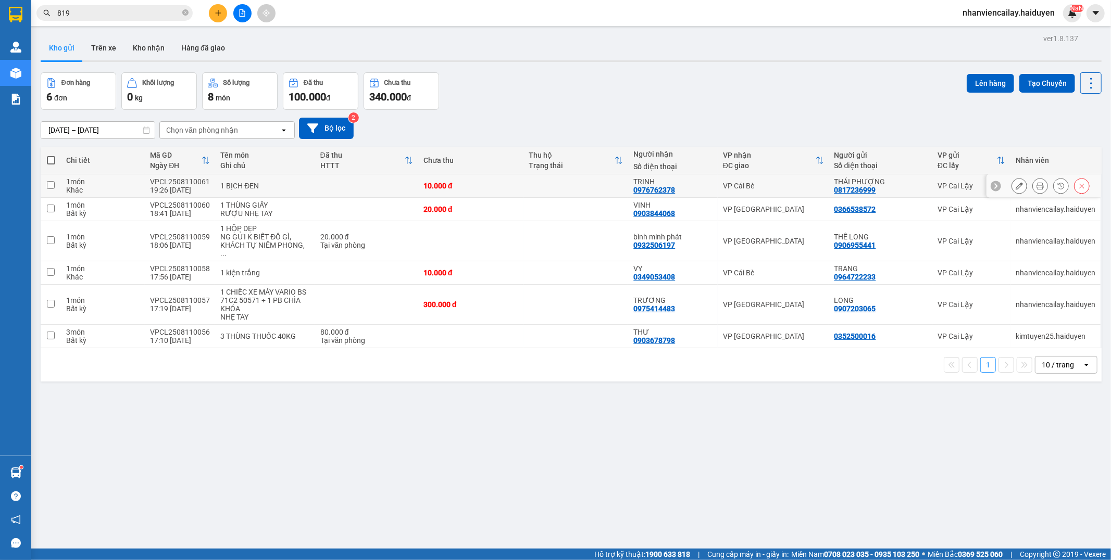
click at [753, 185] on div "VP Cái Bè" at bounding box center [773, 186] width 101 height 8
checkbox input "true"
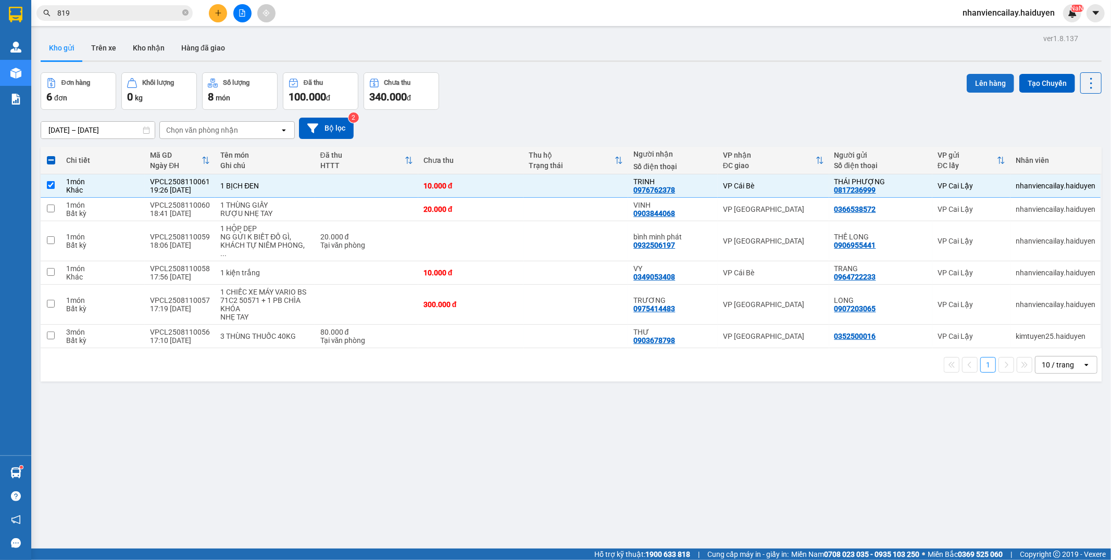
click at [980, 89] on button "Lên hàng" at bounding box center [990, 83] width 47 height 19
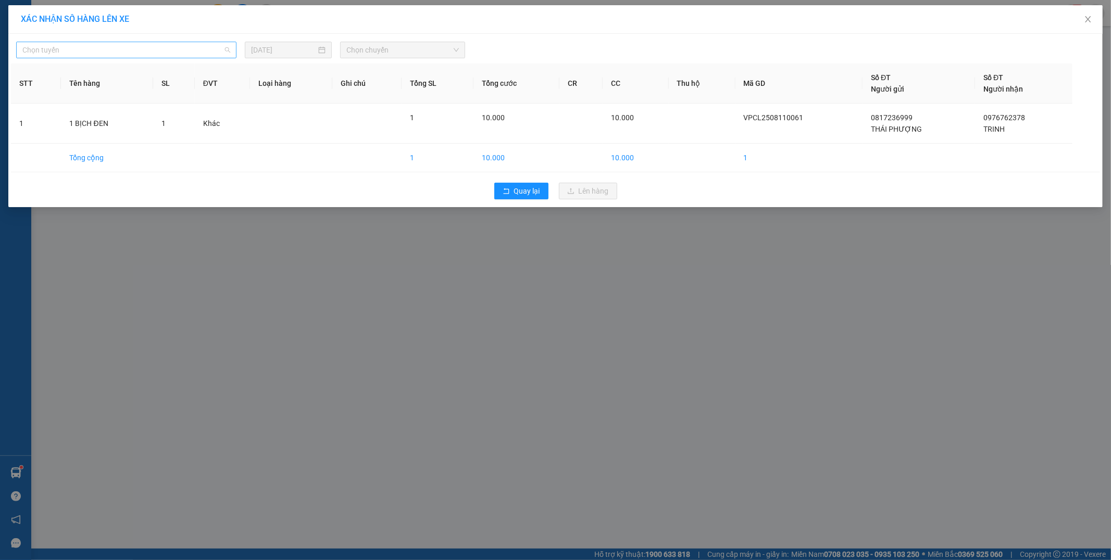
click at [206, 51] on span "Chọn tuyến" at bounding box center [126, 50] width 208 height 16
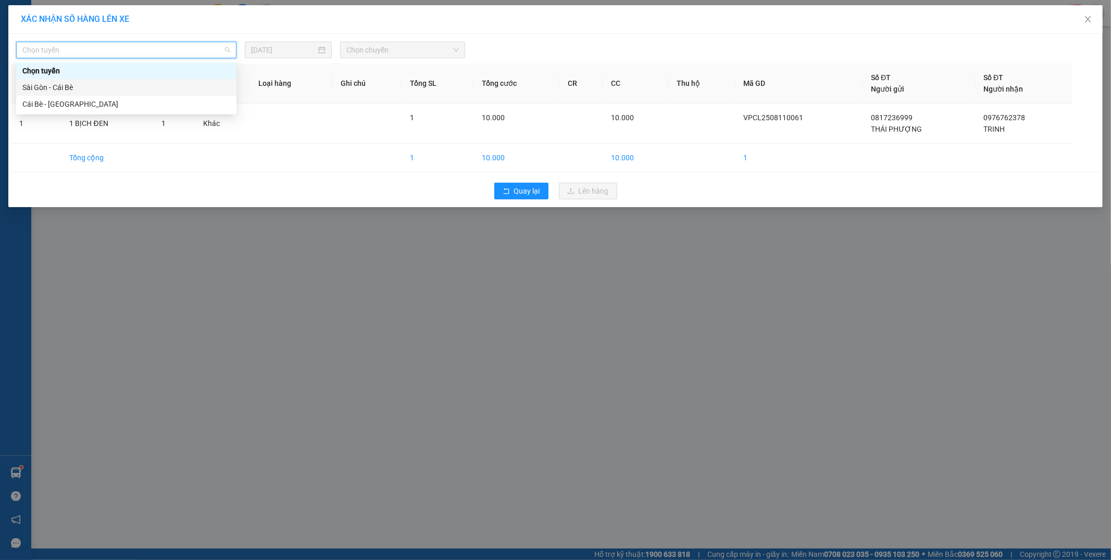
click at [142, 89] on div "Sài Gòn - Cái Bè" at bounding box center [126, 87] width 208 height 11
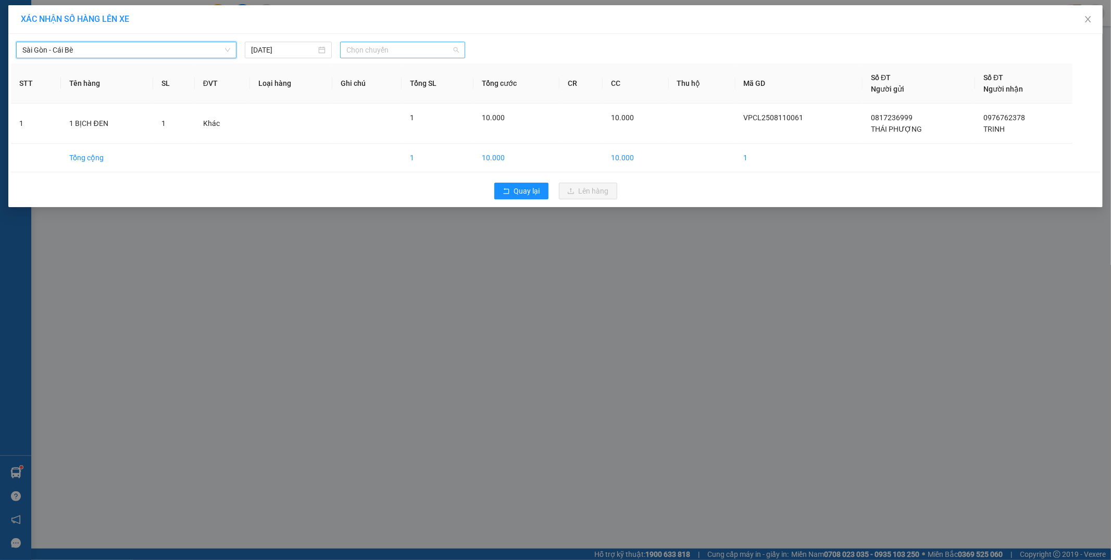
click at [421, 55] on span "Chọn chuyến" at bounding box center [402, 50] width 112 height 16
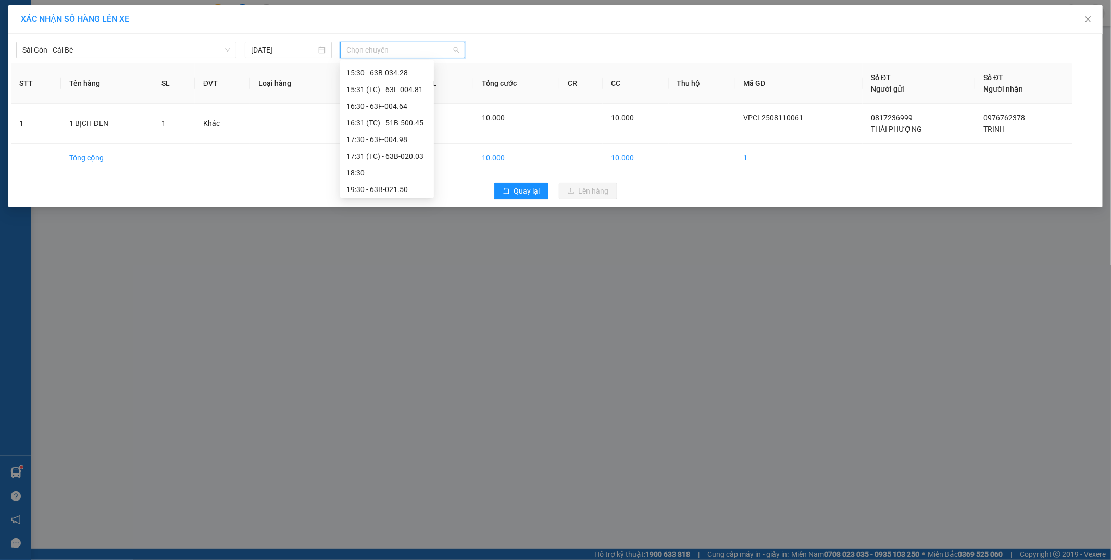
scroll to position [300, 0]
click at [393, 153] on div "17:31 (TC) - 63B-020.03" at bounding box center [386, 153] width 81 height 11
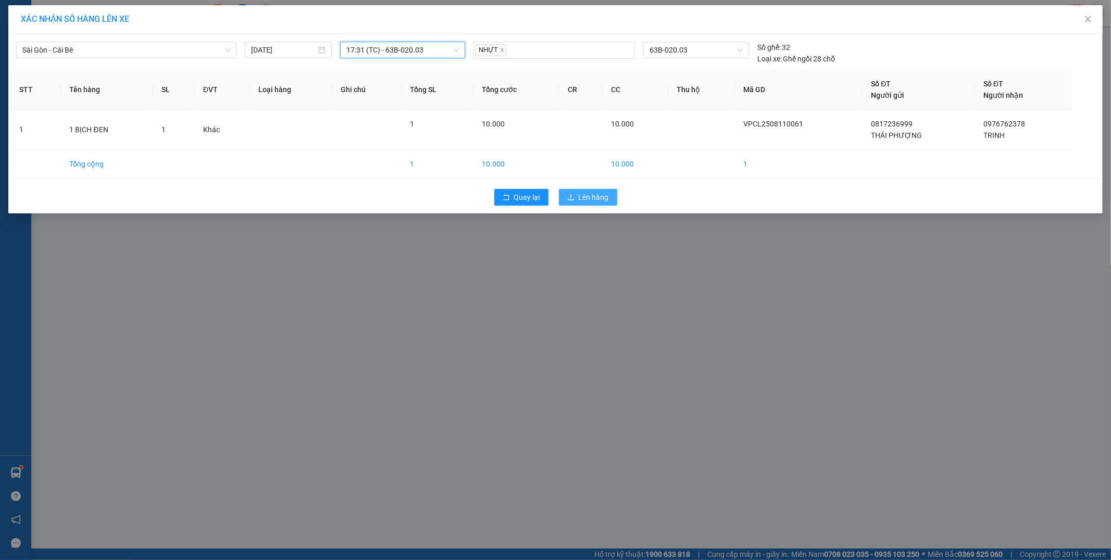
click at [575, 196] on button "Lên hàng" at bounding box center [588, 197] width 58 height 17
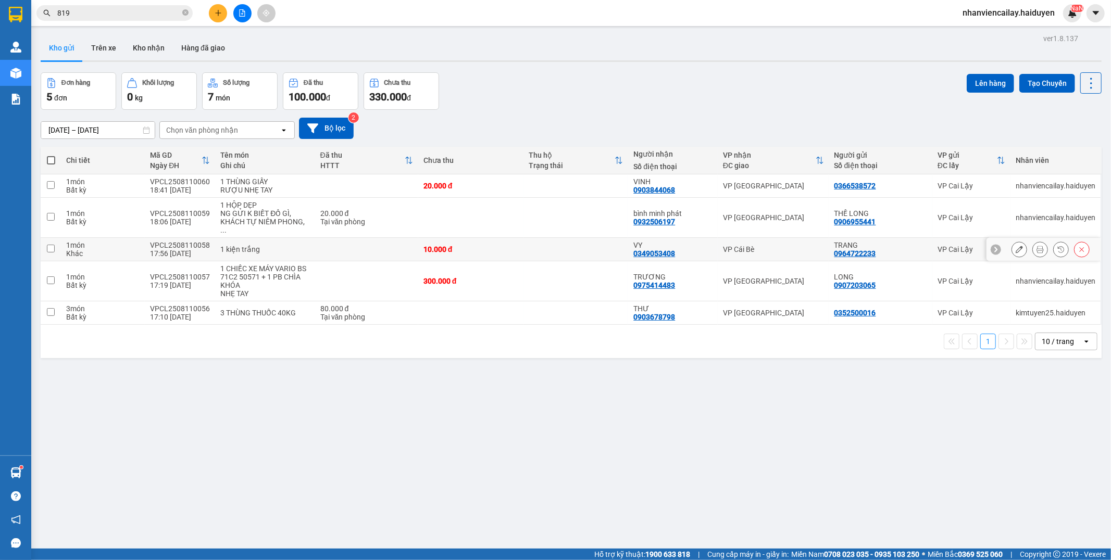
click at [506, 245] on div "10.000 đ" at bounding box center [470, 249] width 95 height 8
checkbox input "true"
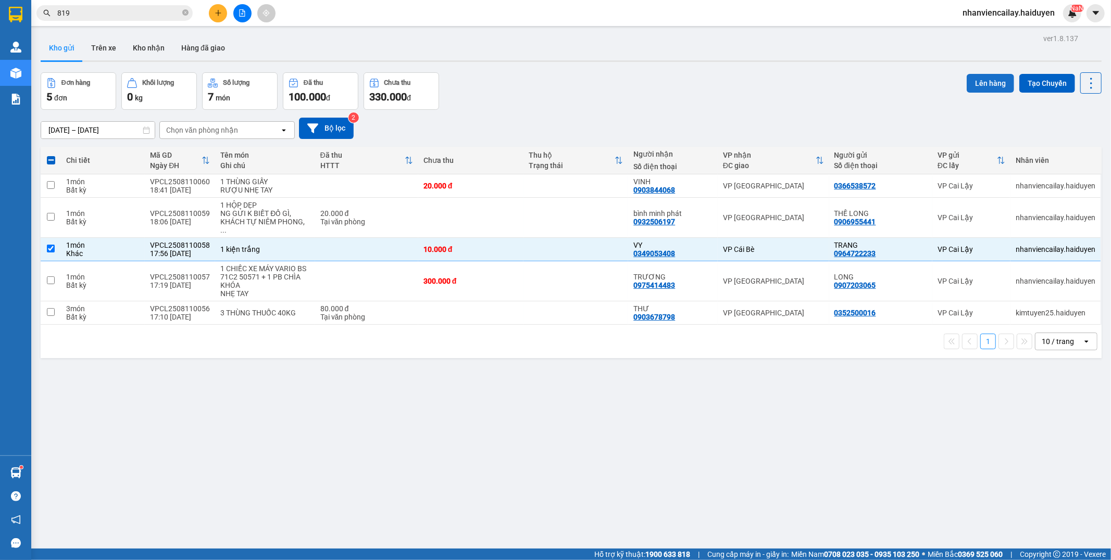
click at [990, 80] on button "Lên hàng" at bounding box center [990, 83] width 47 height 19
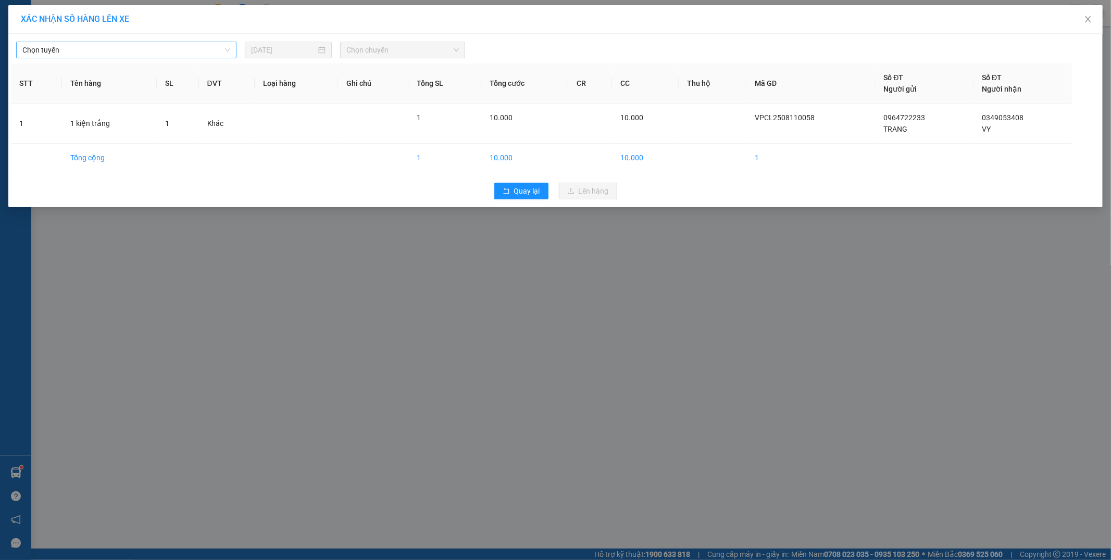
click at [96, 47] on span "Chọn tuyến" at bounding box center [126, 50] width 208 height 16
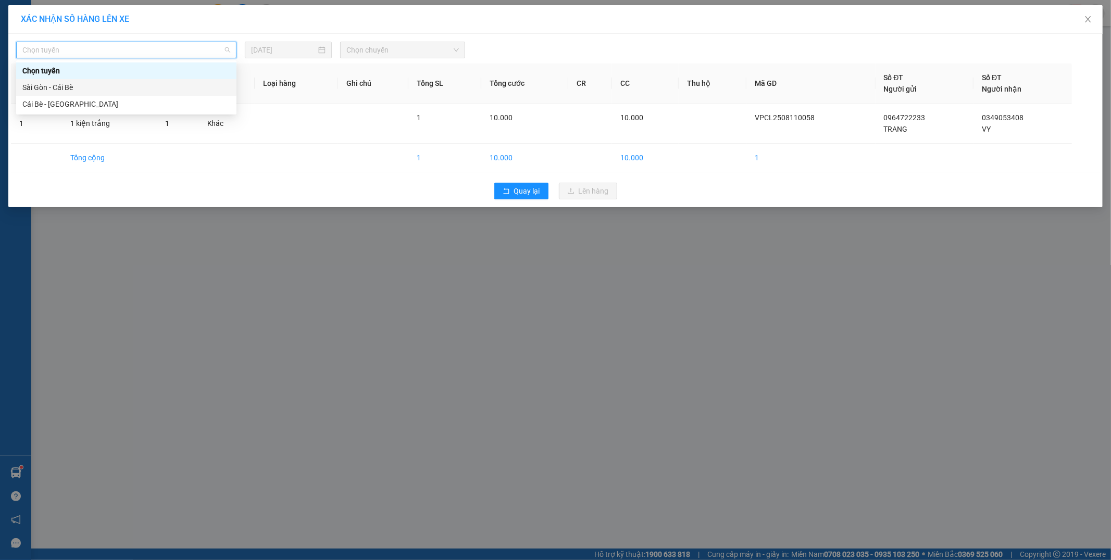
click at [95, 91] on div "Sài Gòn - Cái Bè" at bounding box center [126, 87] width 208 height 11
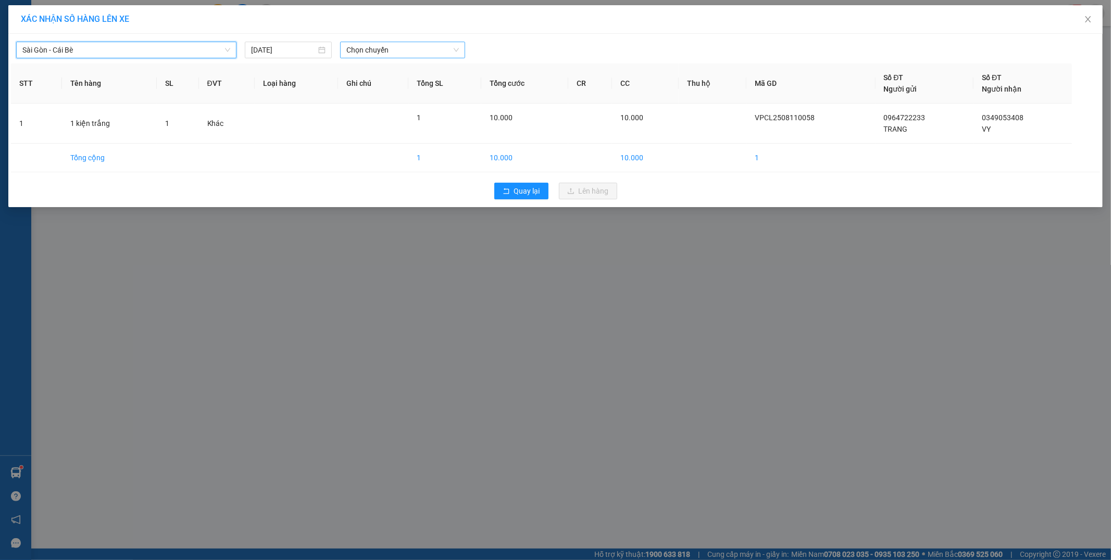
click at [384, 49] on span "Chọn chuyến" at bounding box center [402, 50] width 112 height 16
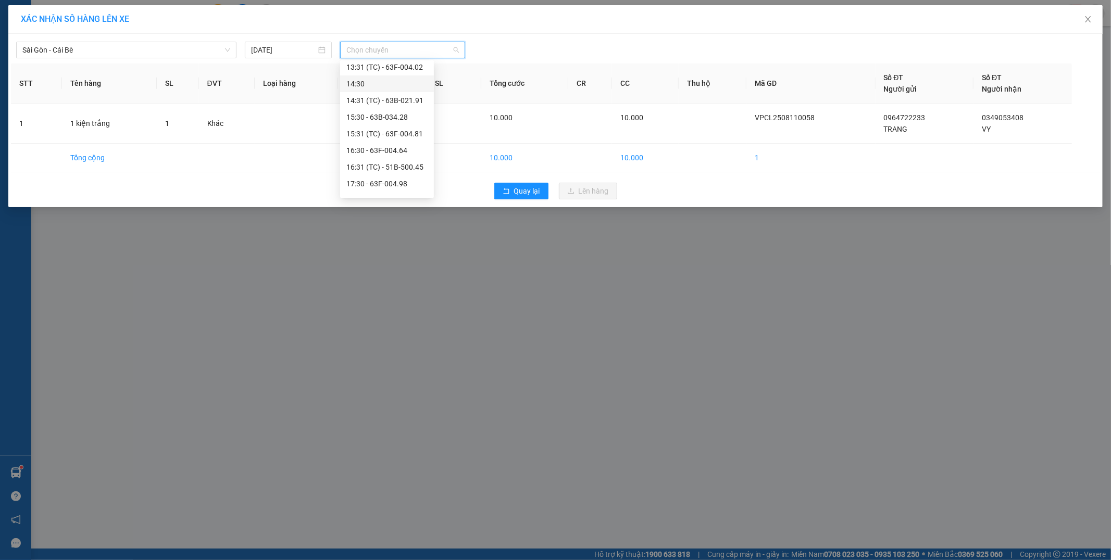
scroll to position [300, 0]
click at [380, 168] on div "18:30" at bounding box center [386, 170] width 81 height 11
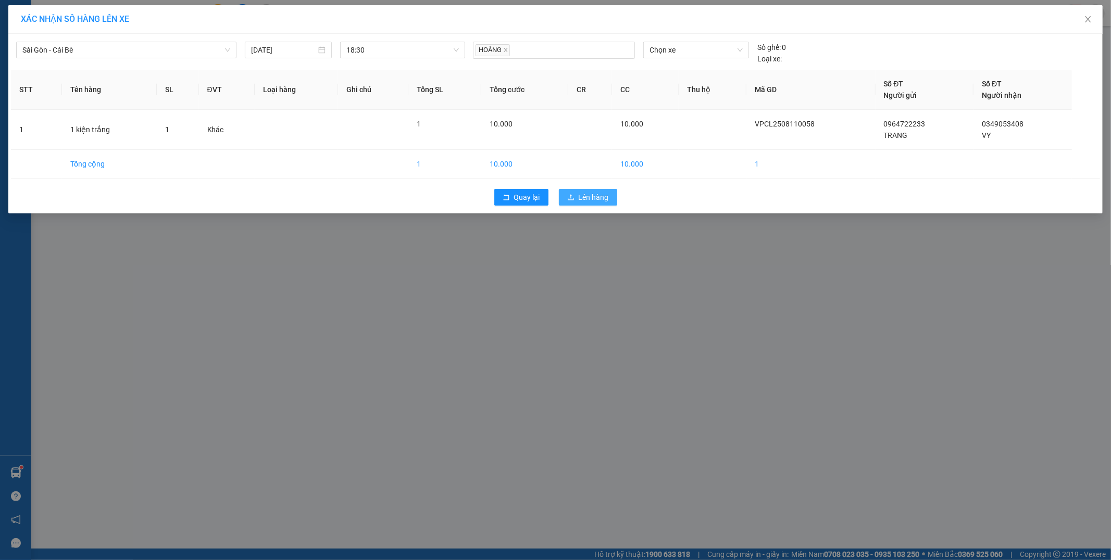
click at [585, 198] on span "Lên hàng" at bounding box center [594, 197] width 30 height 11
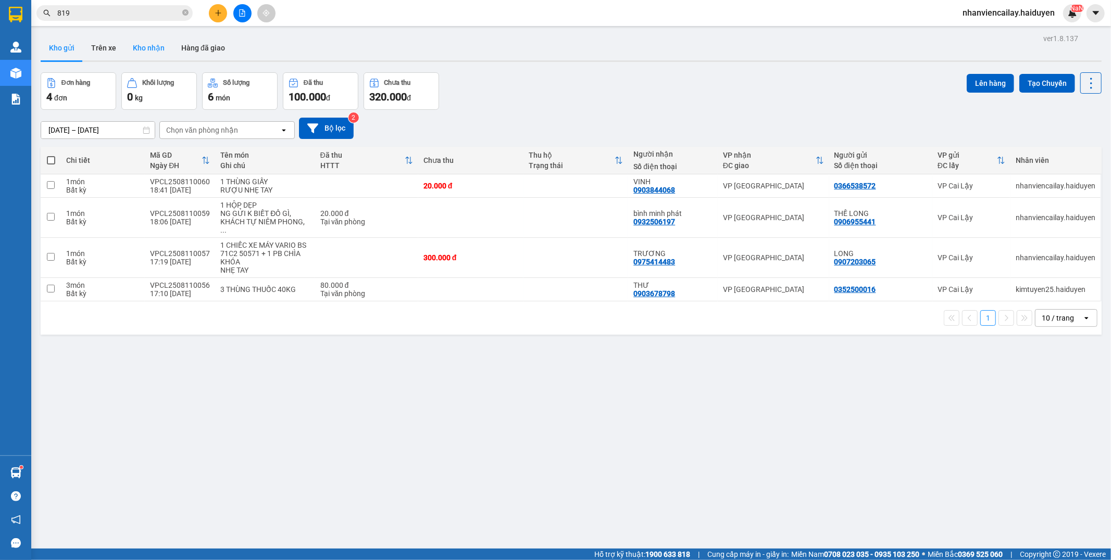
click at [140, 51] on button "Kho nhận" at bounding box center [148, 47] width 48 height 25
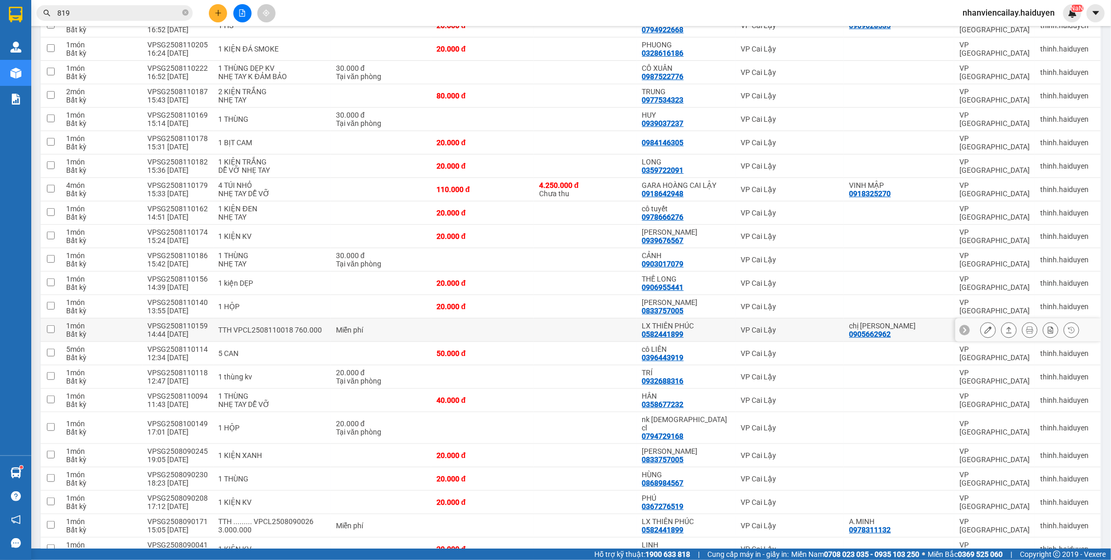
scroll to position [453, 0]
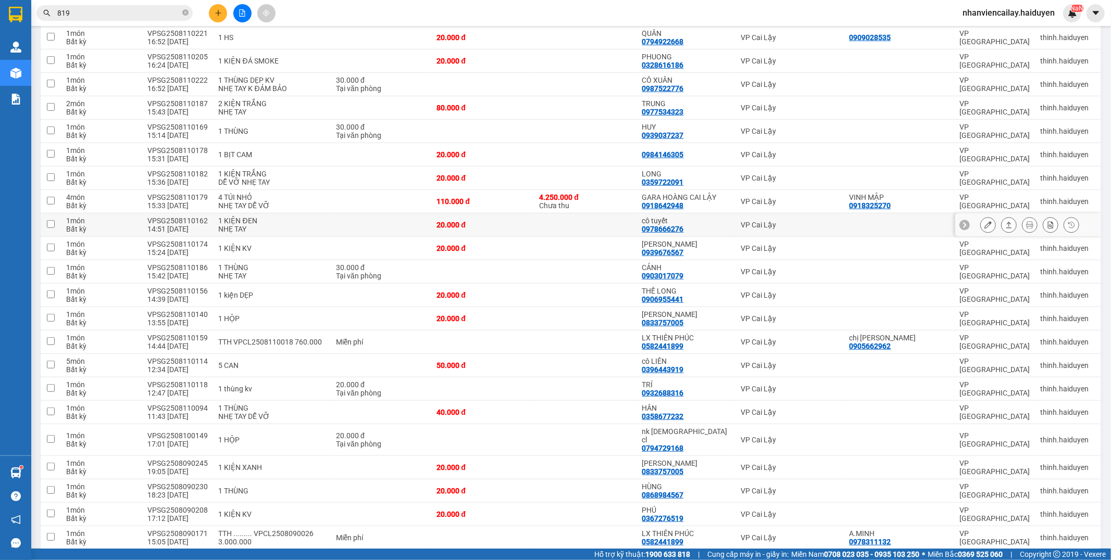
click at [984, 229] on icon at bounding box center [987, 224] width 7 height 7
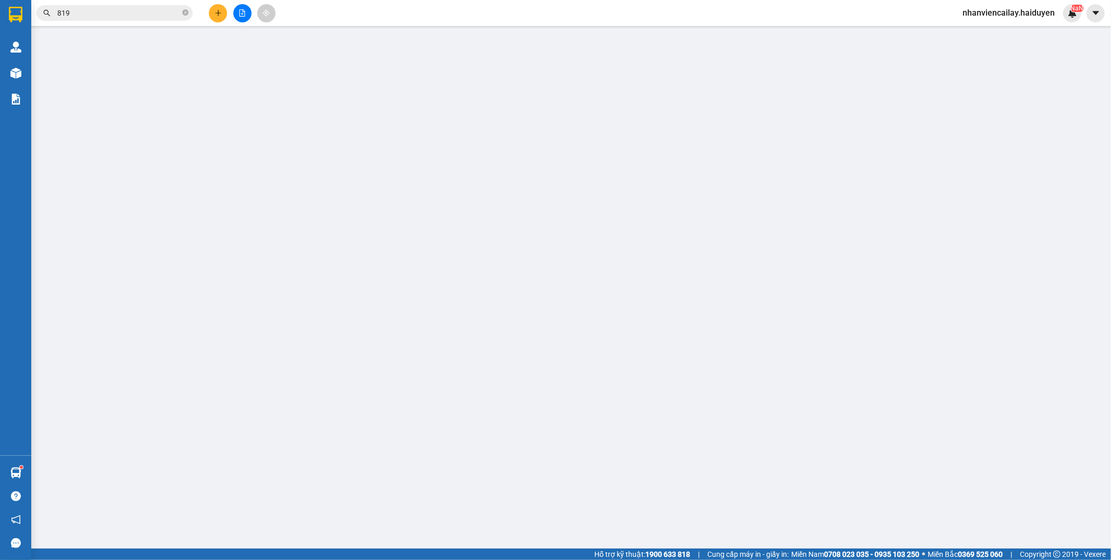
type input "0978666276"
type input "cô tuyết"
type input "20.000"
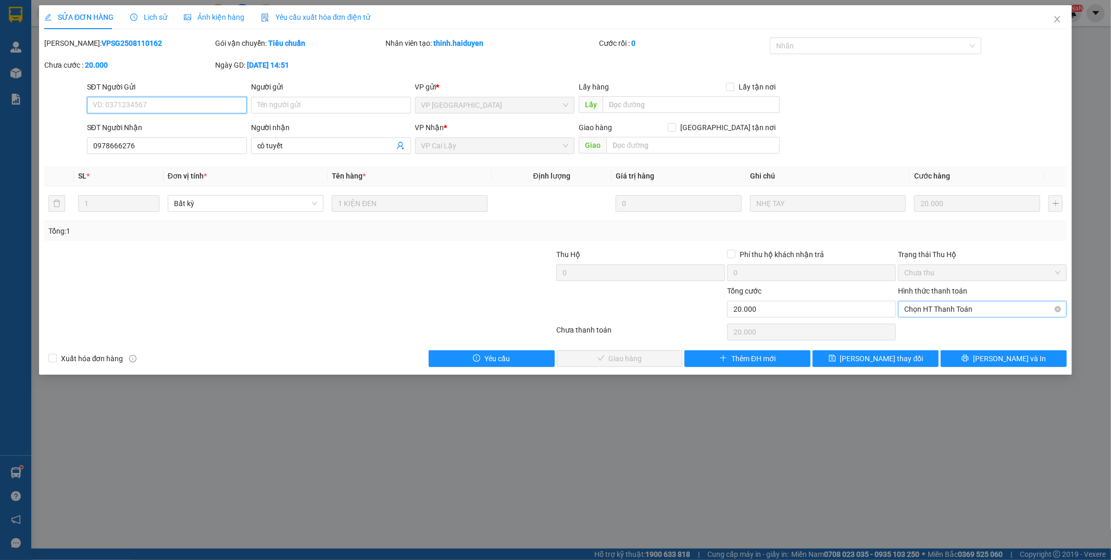
click at [924, 306] on span "Chọn HT Thanh Toán" at bounding box center [982, 310] width 156 height 16
click at [922, 327] on div "Tại văn phòng" at bounding box center [983, 329] width 156 height 11
type input "0"
click at [597, 351] on button "Lưu và Giao hàng" at bounding box center [620, 359] width 126 height 17
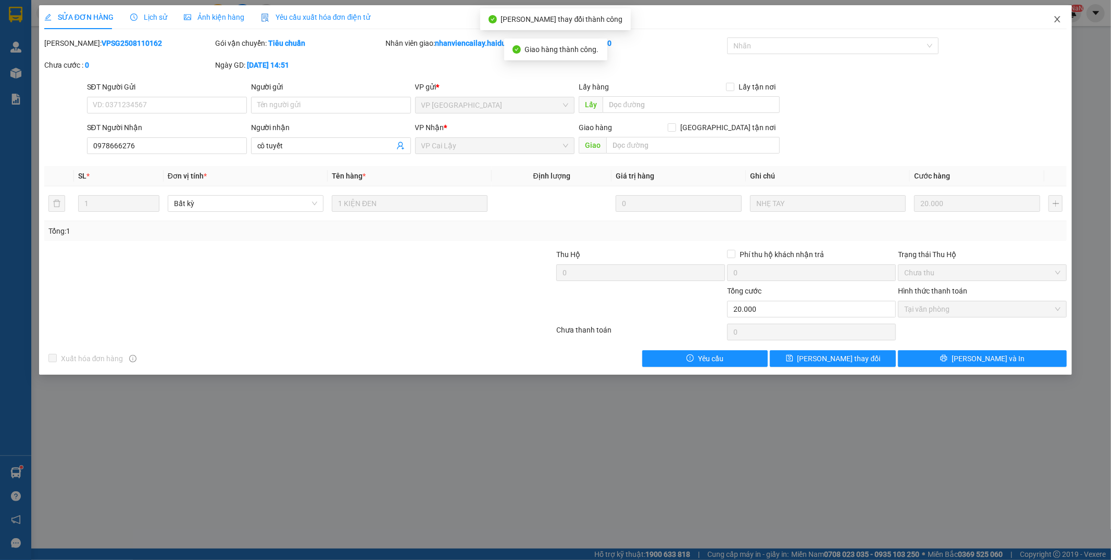
click at [1056, 17] on icon "close" at bounding box center [1057, 19] width 8 height 8
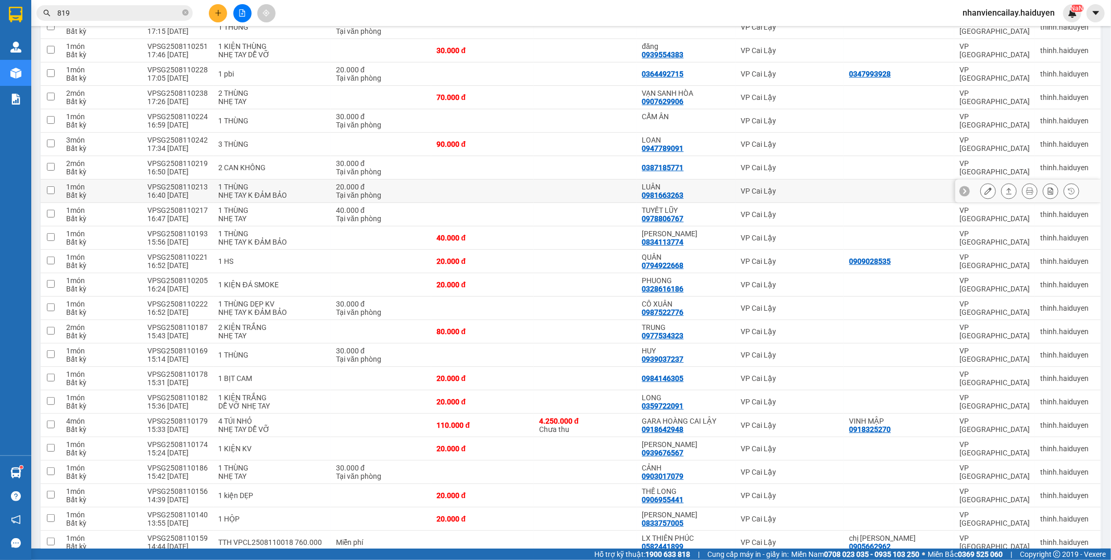
scroll to position [231, 0]
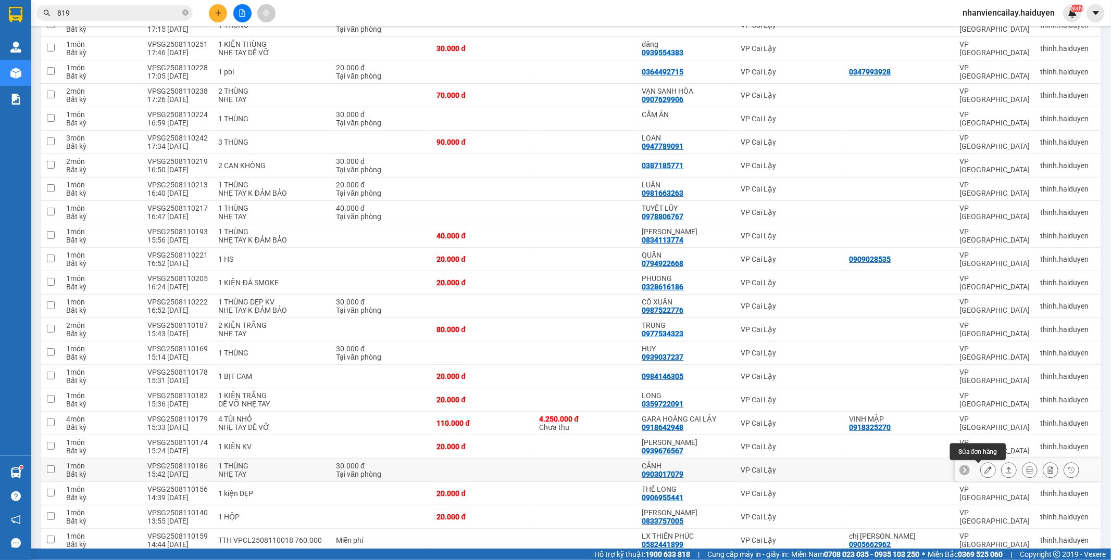
click at [984, 472] on icon at bounding box center [987, 470] width 7 height 7
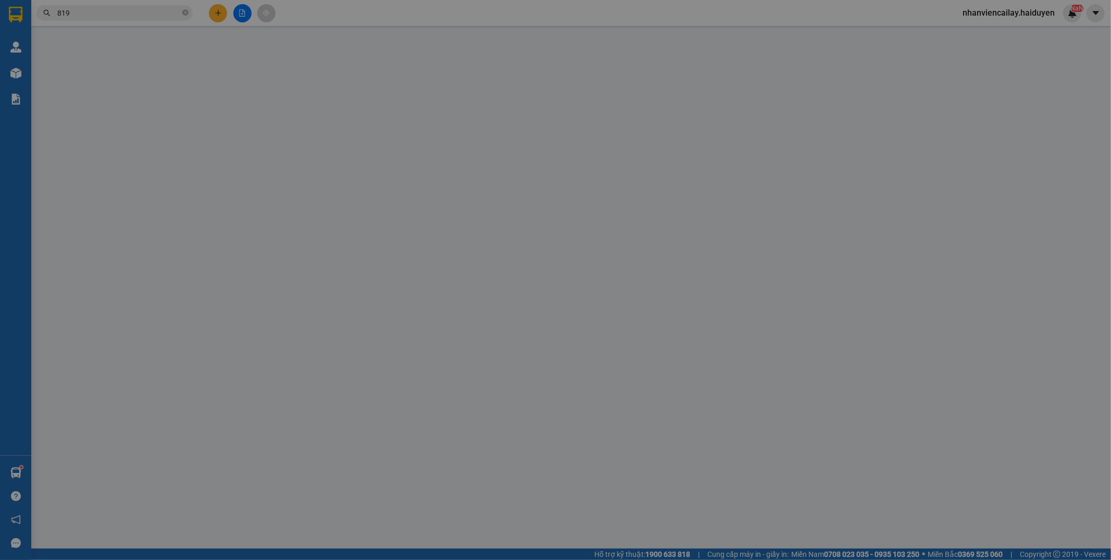
type input "0903017079"
type input "CẢNH"
type input "30.000"
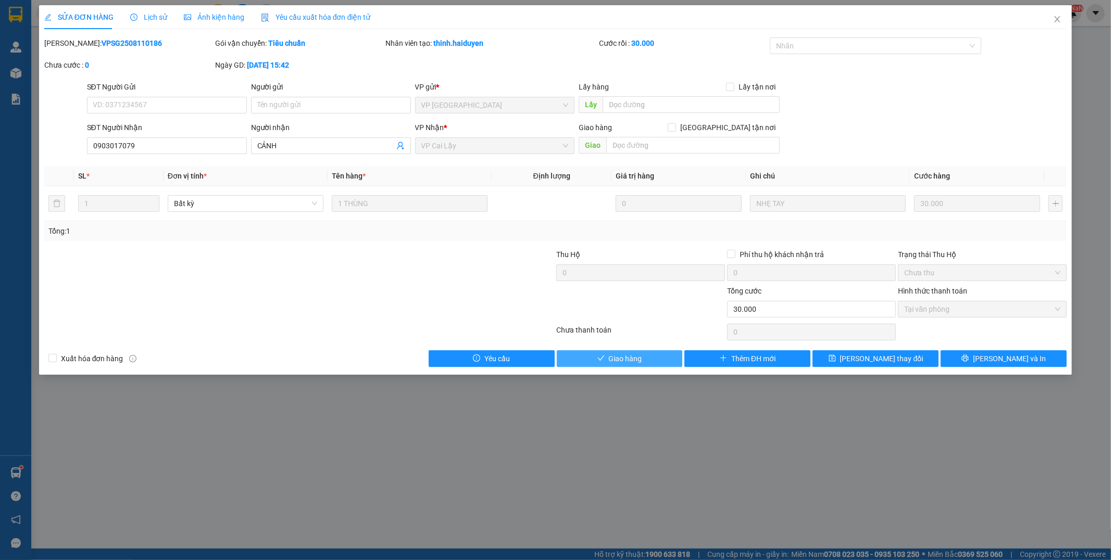
click at [636, 358] on span "Giao hàng" at bounding box center [625, 358] width 33 height 11
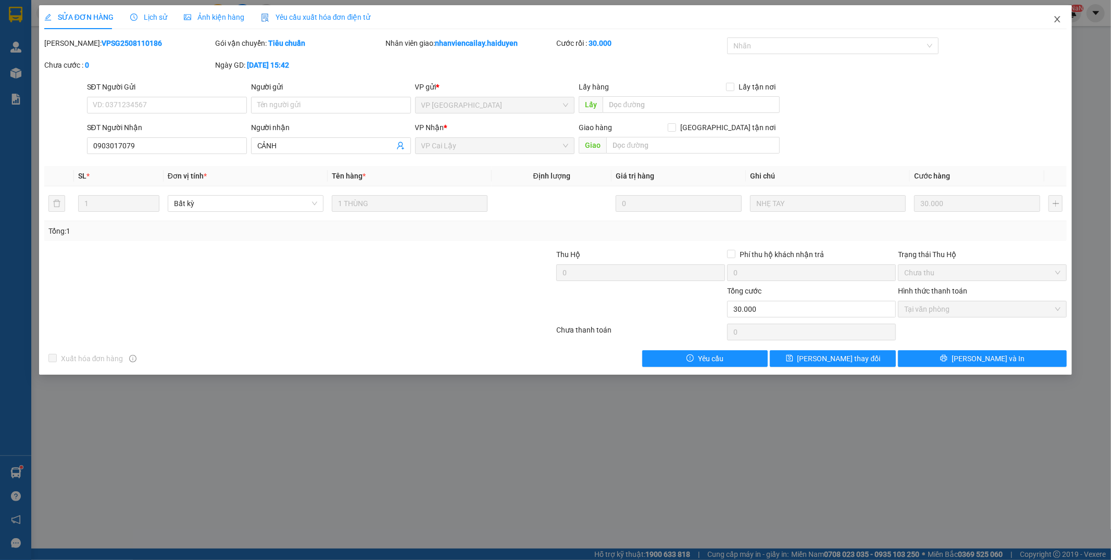
click at [1060, 19] on icon "close" at bounding box center [1057, 19] width 8 height 8
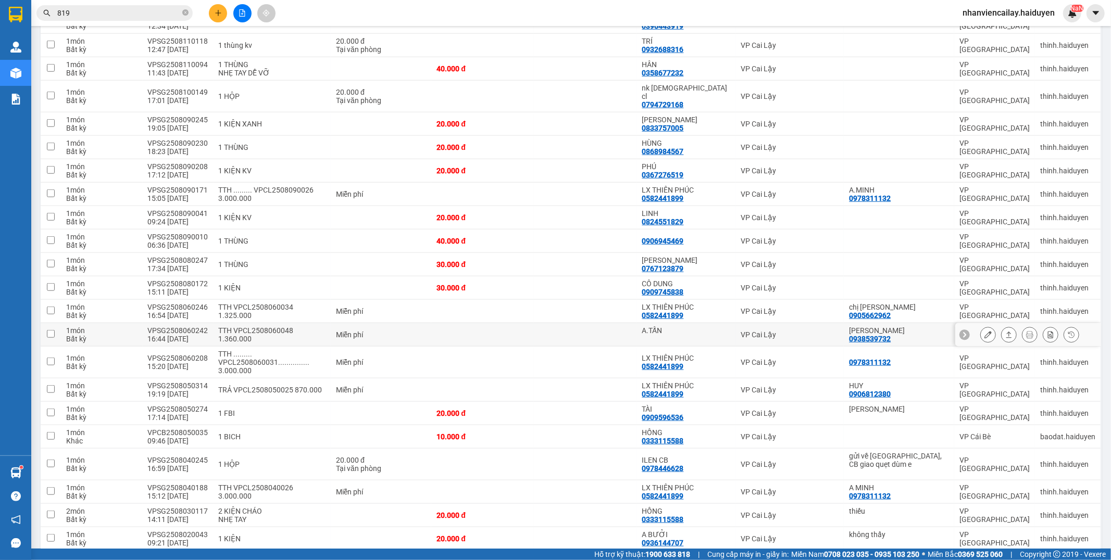
scroll to position [694, 0]
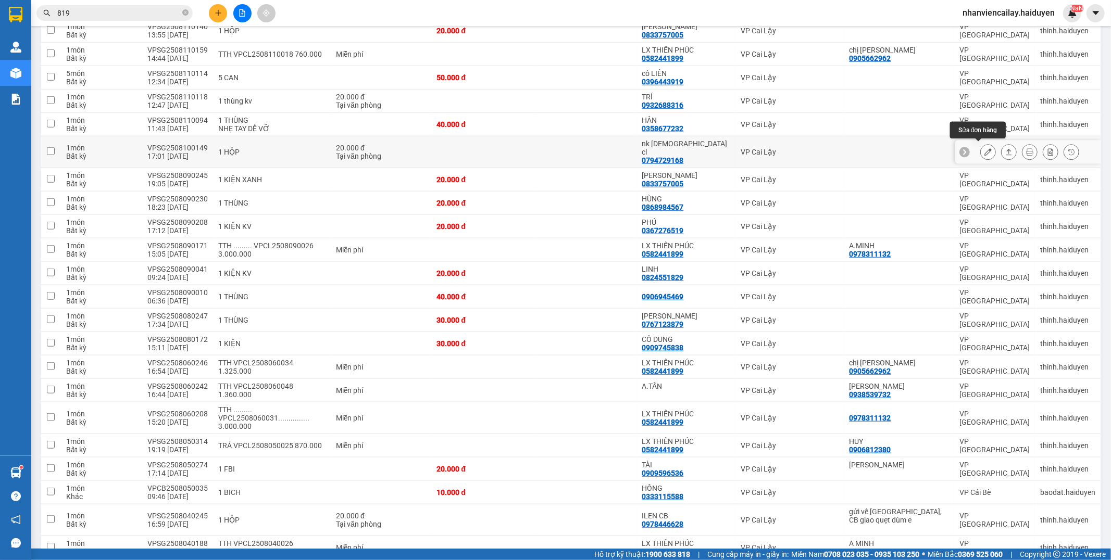
click at [984, 149] on icon at bounding box center [987, 151] width 7 height 7
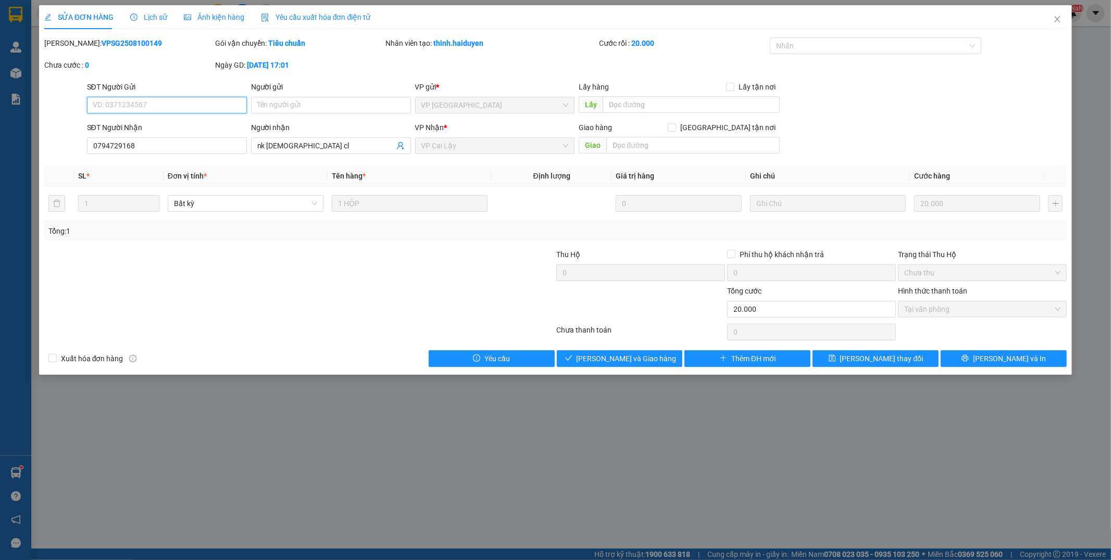
type input "0794729168"
type input "[PERSON_NAME][DEMOGRAPHIC_DATA][PERSON_NAME]"
type input "20.000"
click at [633, 360] on span "Giao hàng" at bounding box center [625, 358] width 33 height 11
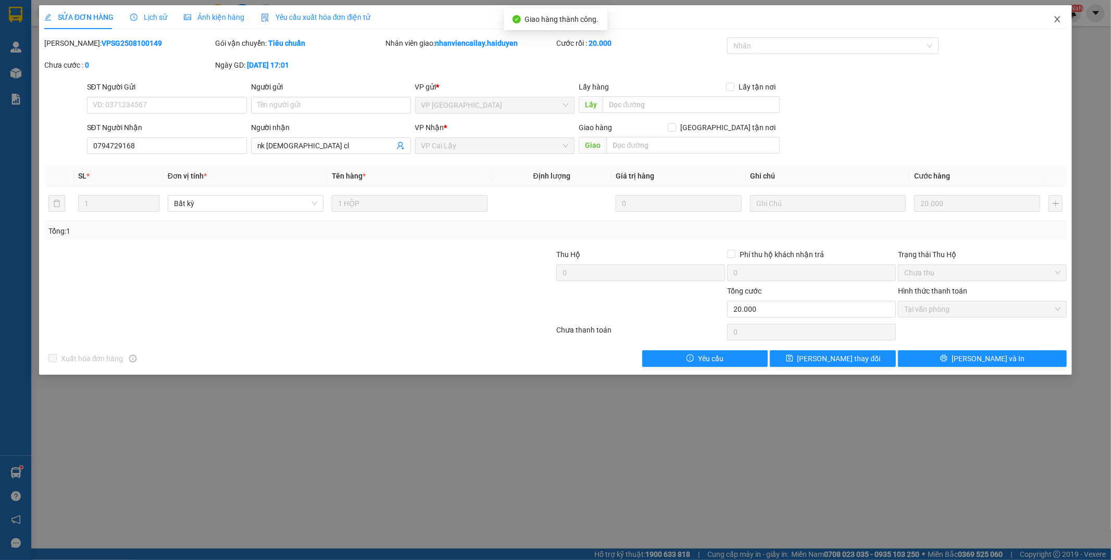
click at [1055, 19] on icon "close" at bounding box center [1057, 19] width 8 height 8
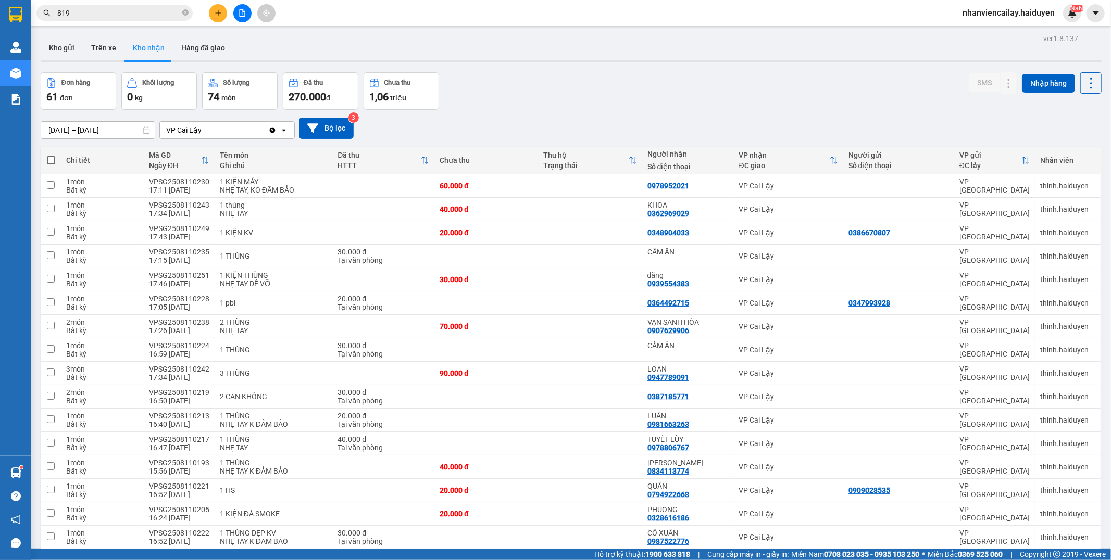
click at [122, 18] on input "819" at bounding box center [118, 12] width 123 height 11
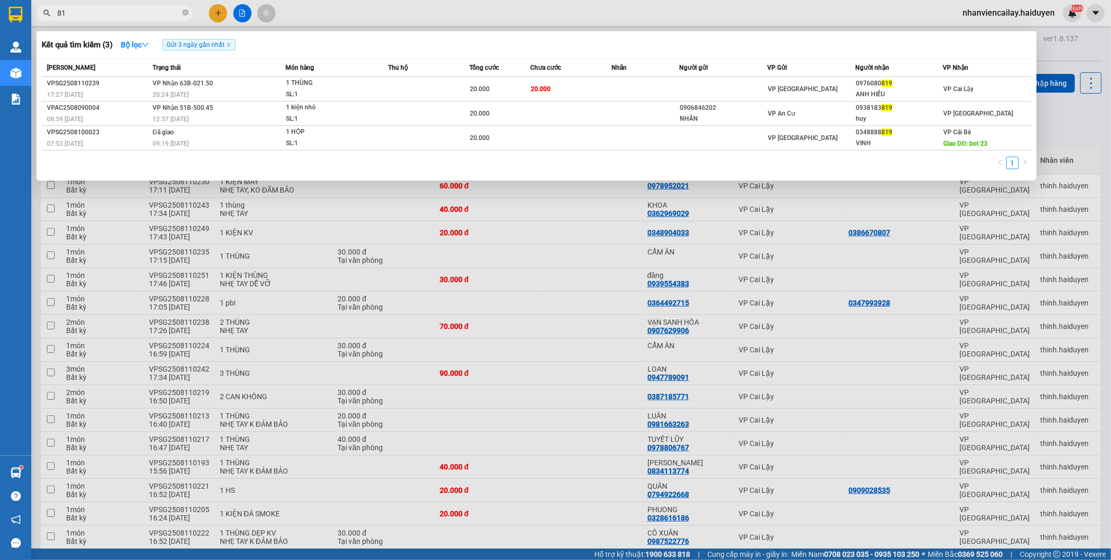
type input "8"
type input "08100149"
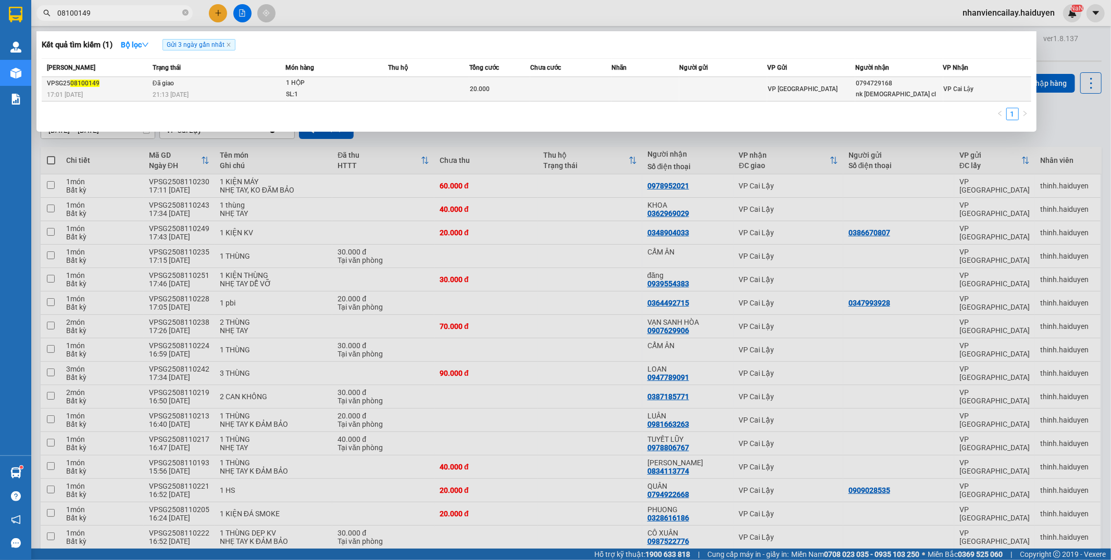
click at [483, 90] on span "20.000" at bounding box center [480, 88] width 20 height 7
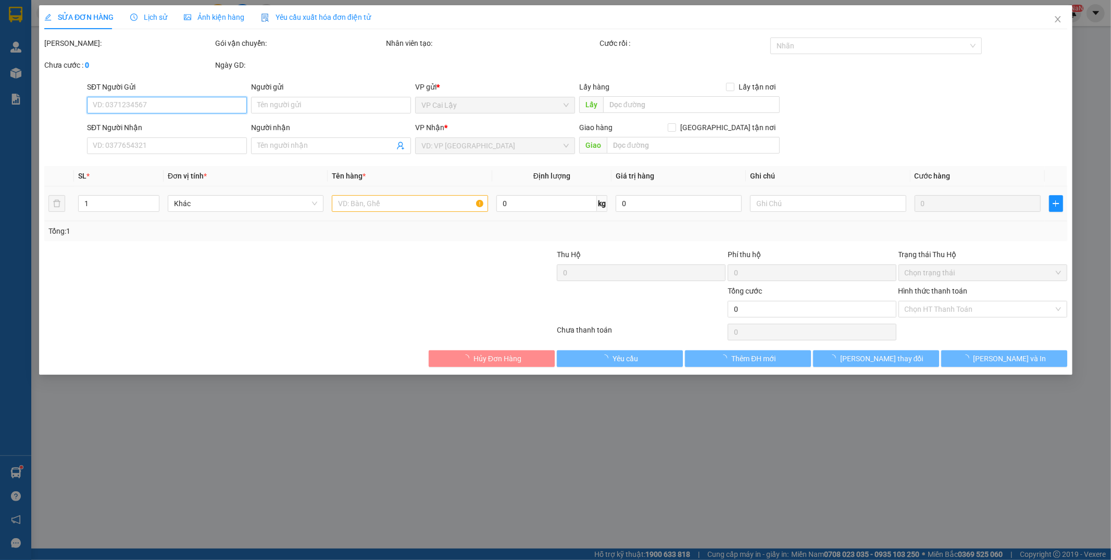
type input "0794729168"
type input "[PERSON_NAME][DEMOGRAPHIC_DATA][PERSON_NAME]"
type input "20.000"
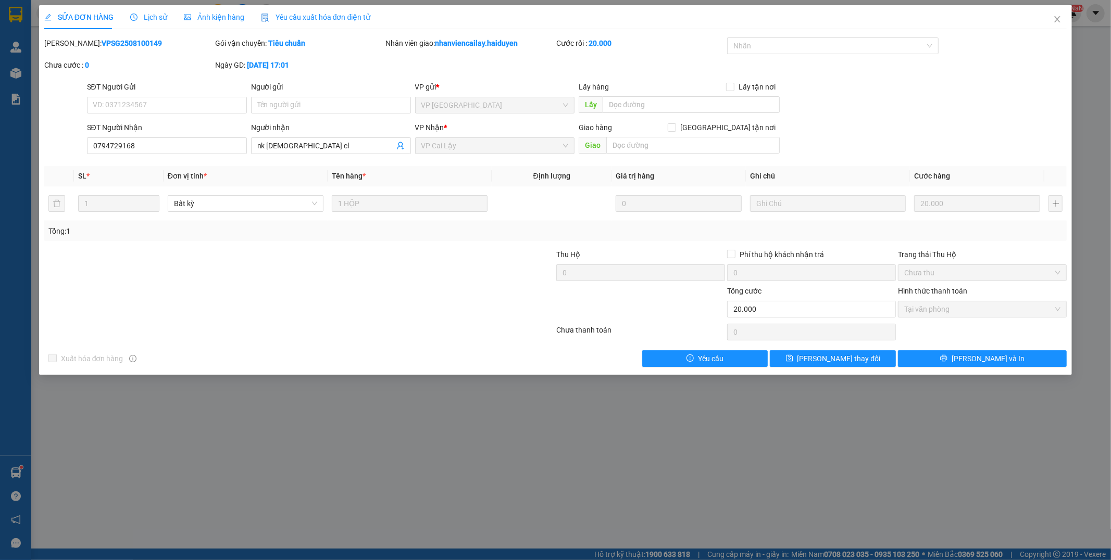
click at [132, 9] on div "Lịch sử" at bounding box center [148, 17] width 37 height 24
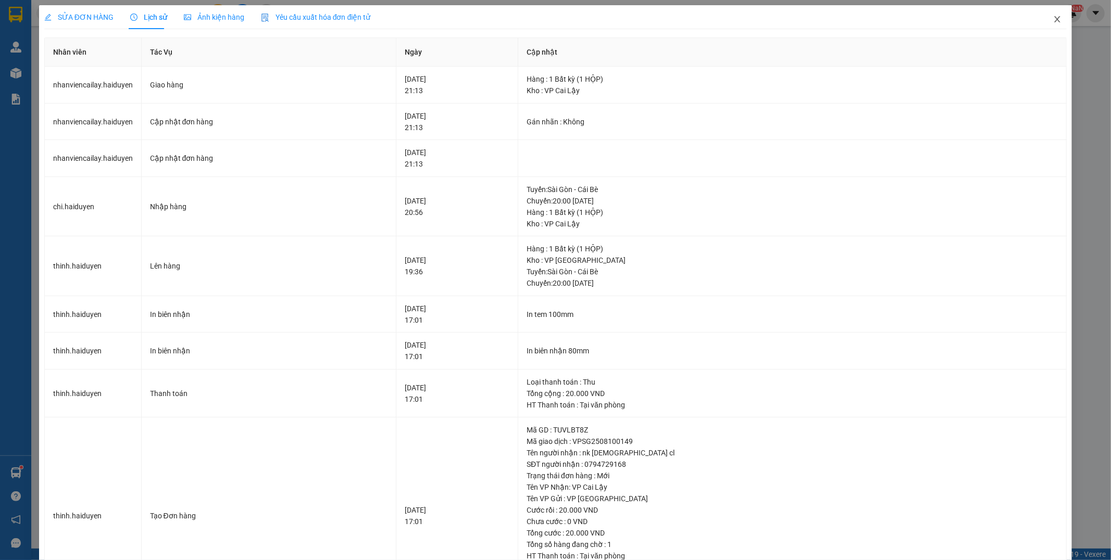
click at [1053, 19] on icon "close" at bounding box center [1057, 19] width 8 height 8
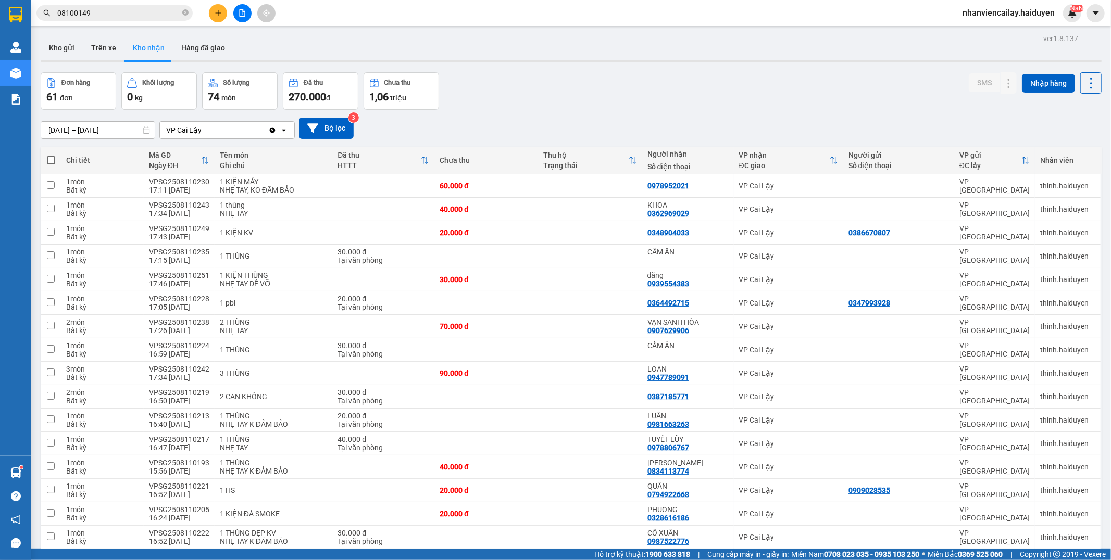
click at [103, 11] on input "08100149" at bounding box center [118, 12] width 123 height 11
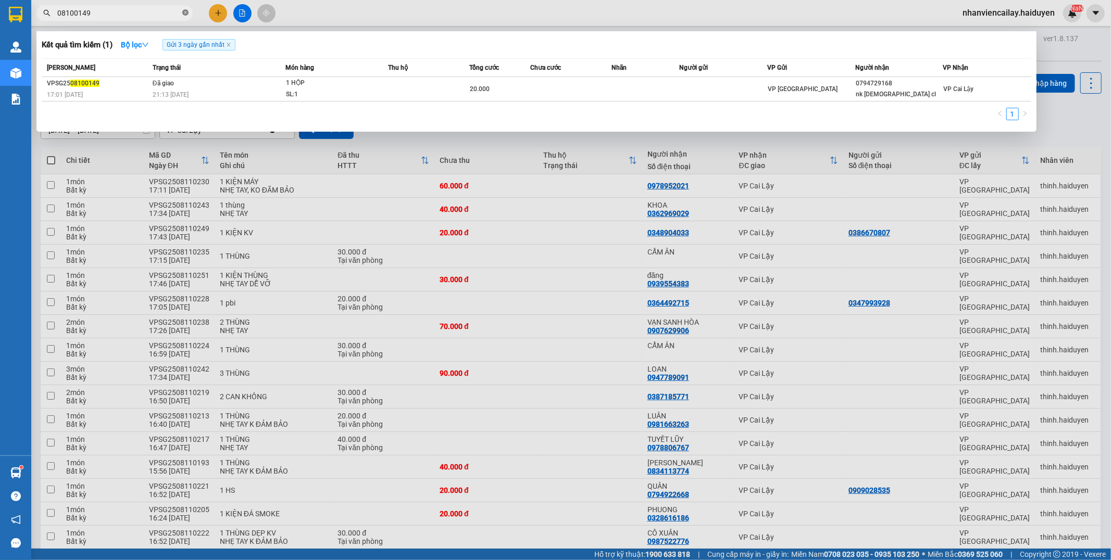
click at [185, 11] on icon "close-circle" at bounding box center [185, 12] width 6 height 6
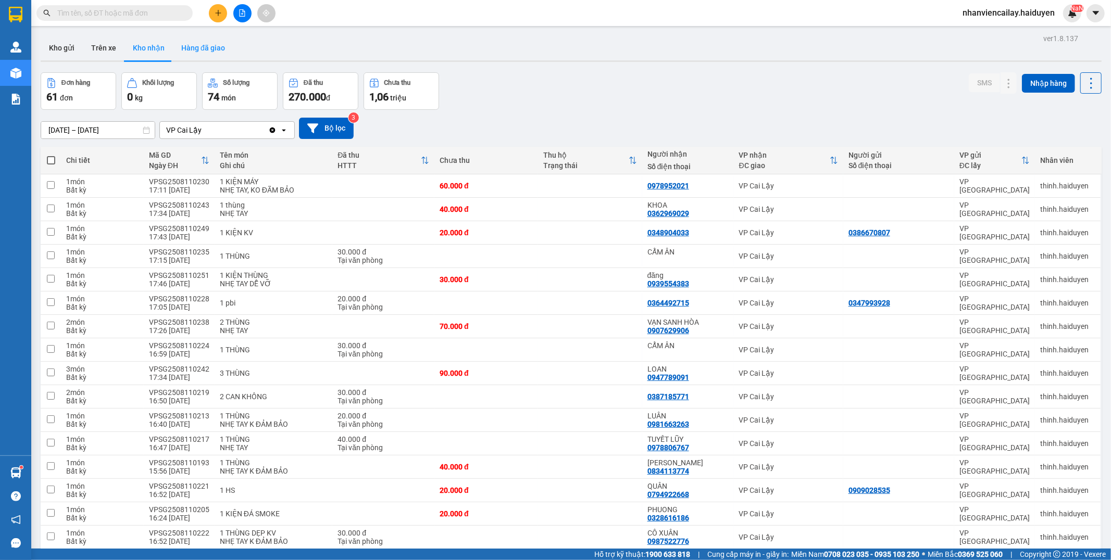
click at [198, 50] on button "Hàng đã giao" at bounding box center [203, 47] width 60 height 25
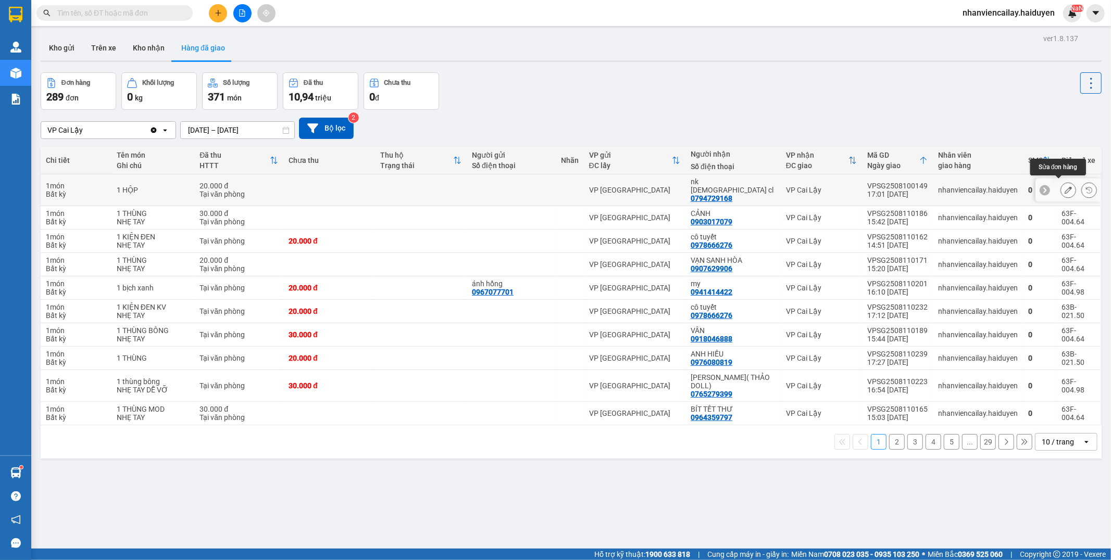
click at [1061, 184] on button at bounding box center [1068, 190] width 15 height 18
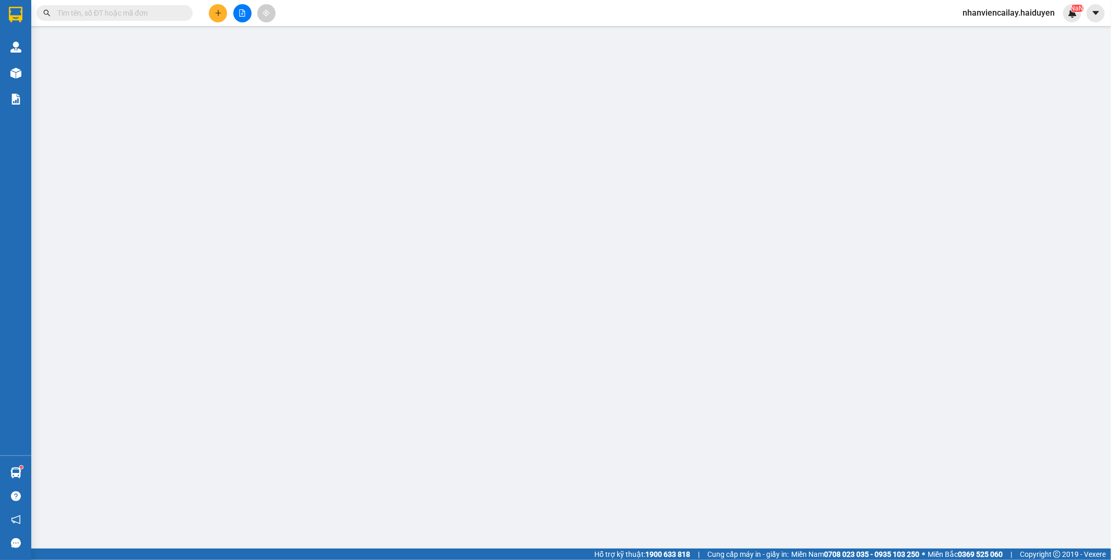
type input "0794729168"
type input "[PERSON_NAME][DEMOGRAPHIC_DATA][PERSON_NAME]"
type input "20.000"
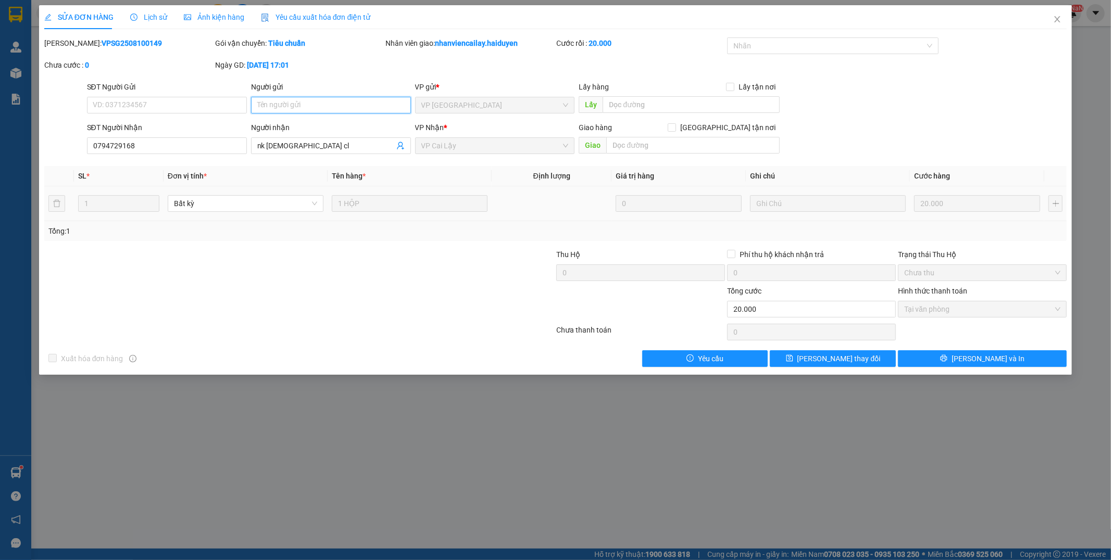
click at [310, 109] on input "Người gửi" at bounding box center [331, 105] width 160 height 17
type input "chưa giao bấm nhầm"
click at [841, 357] on span "[PERSON_NAME] đổi" at bounding box center [838, 358] width 83 height 11
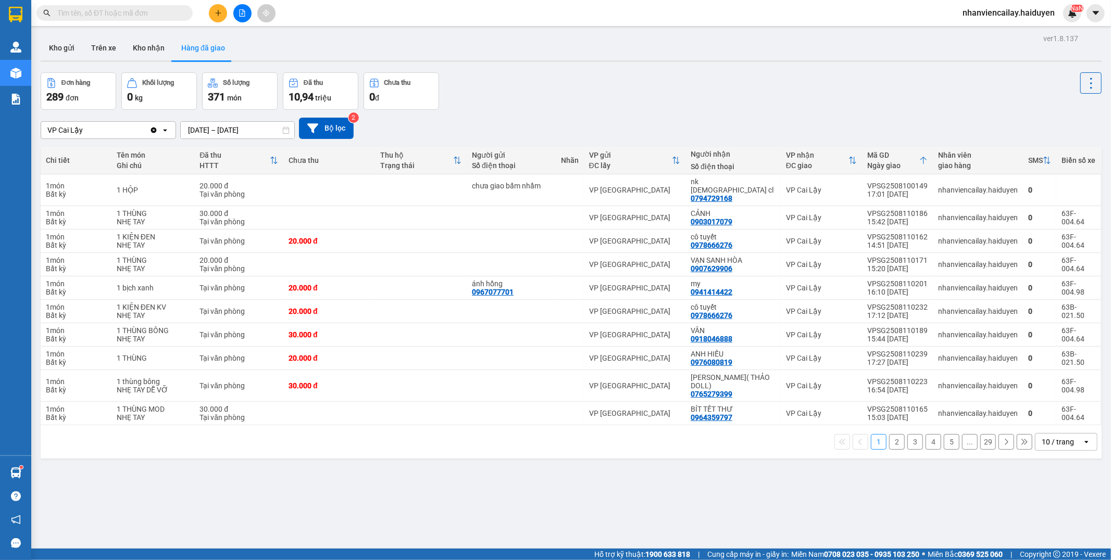
click at [110, 13] on input "text" at bounding box center [118, 12] width 123 height 11
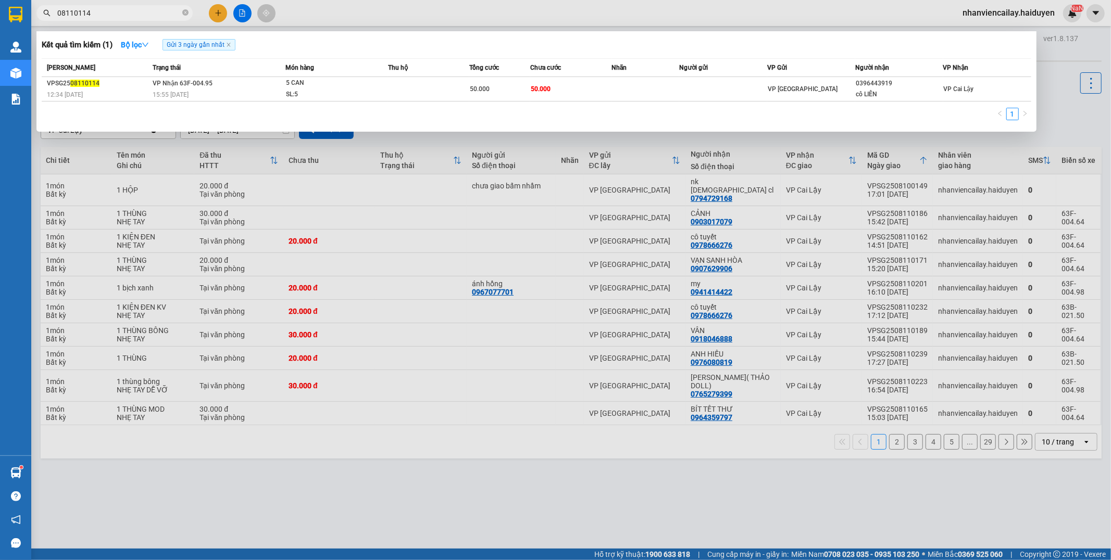
drag, startPoint x: 103, startPoint y: 14, endPoint x: 77, endPoint y: 16, distance: 26.2
click at [77, 16] on input "08110114" at bounding box center [118, 12] width 123 height 11
type input "08110209"
click at [185, 15] on icon "close-circle" at bounding box center [185, 12] width 6 height 6
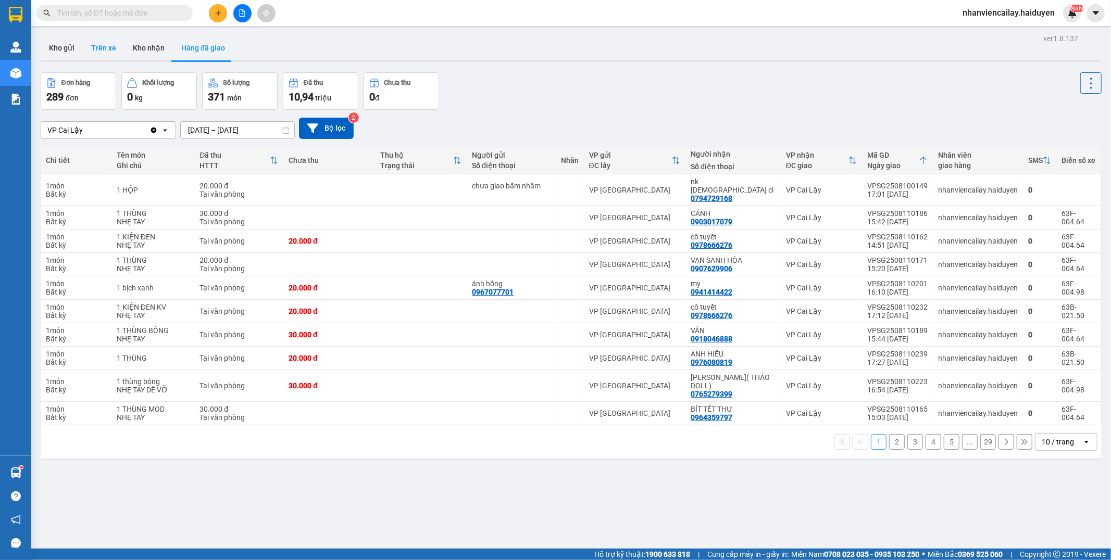
click at [105, 43] on button "Trên xe" at bounding box center [104, 47] width 42 height 25
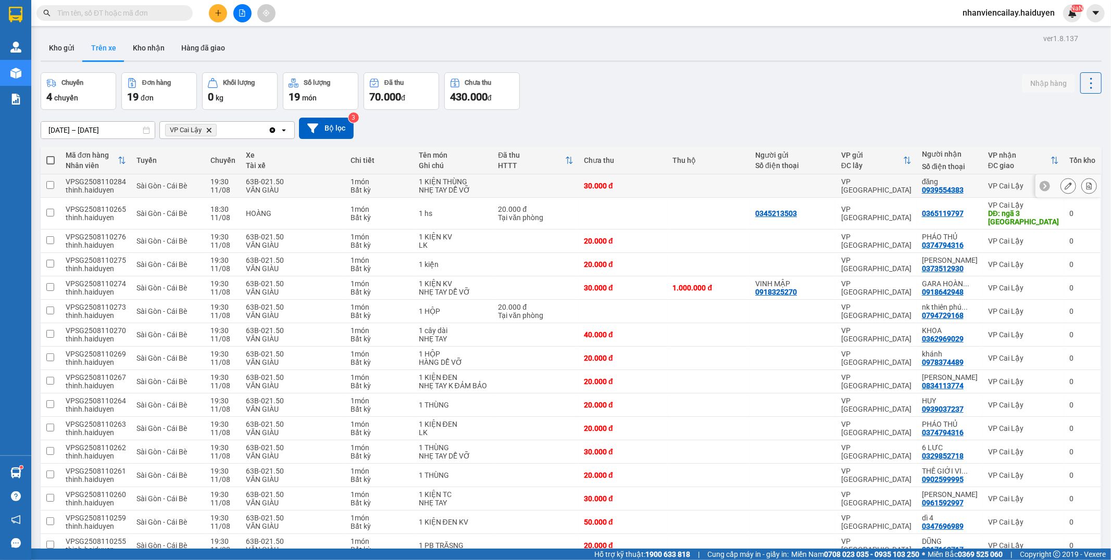
scroll to position [122, 0]
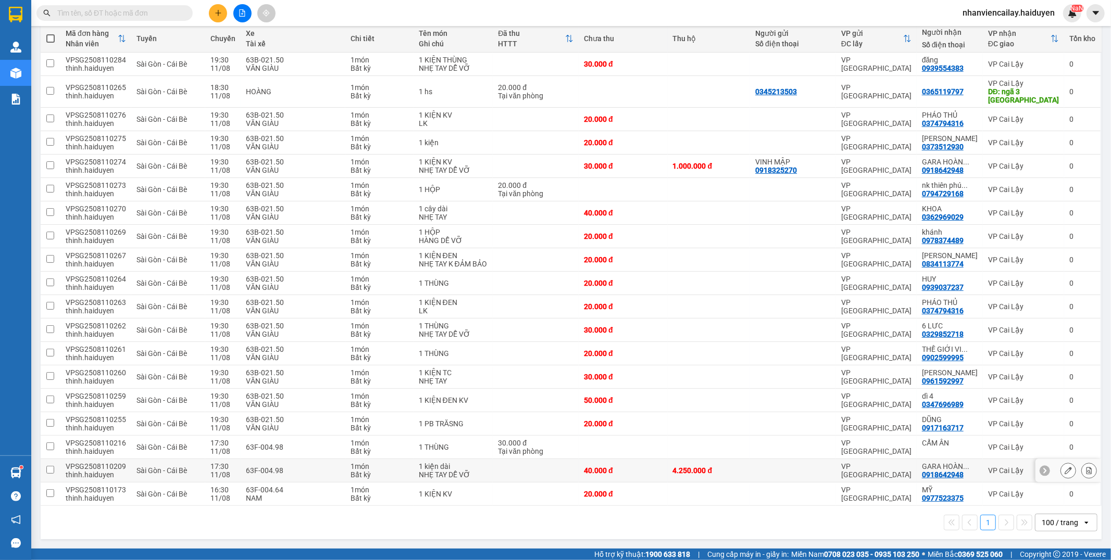
click at [773, 467] on div at bounding box center [793, 471] width 76 height 8
checkbox input "true"
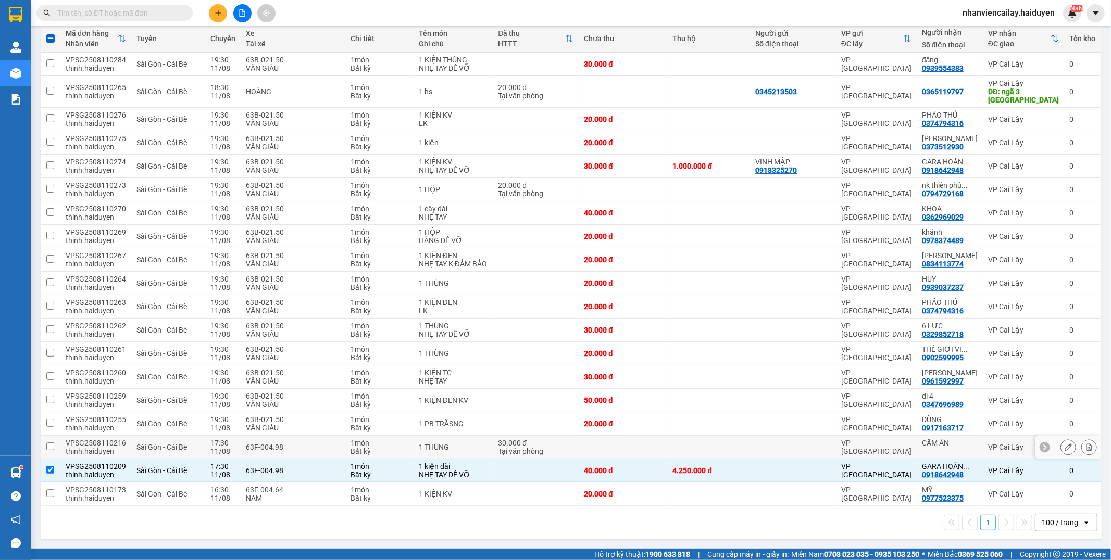
click at [789, 450] on div at bounding box center [793, 447] width 76 height 8
checkbox input "true"
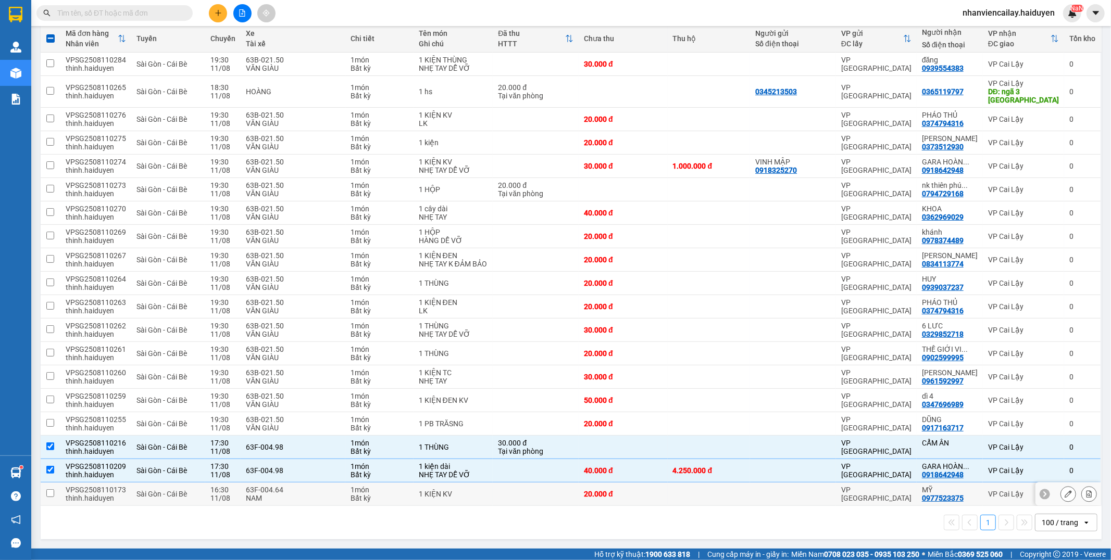
click at [747, 488] on td at bounding box center [709, 494] width 83 height 23
checkbox input "true"
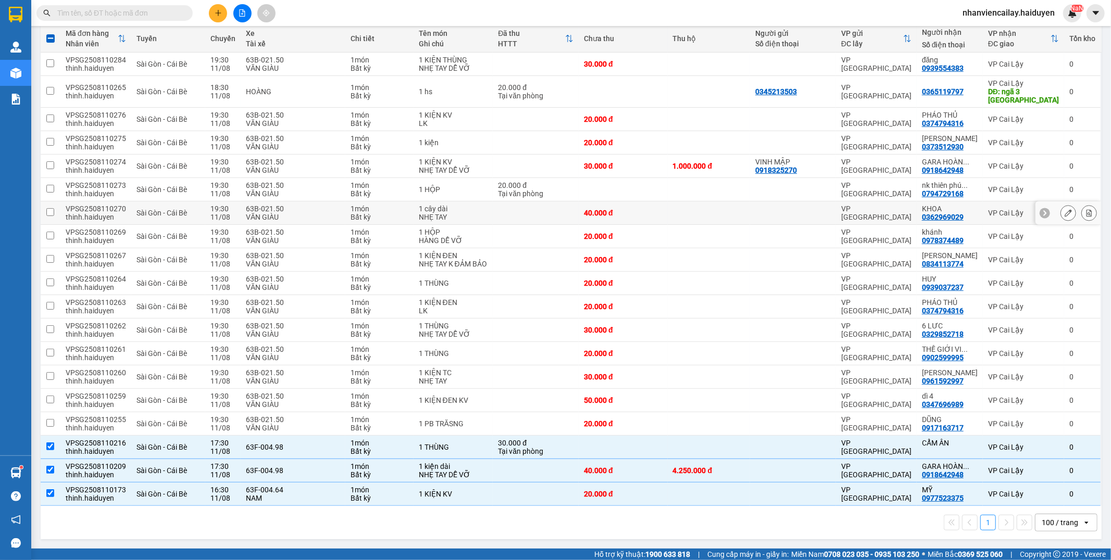
scroll to position [0, 0]
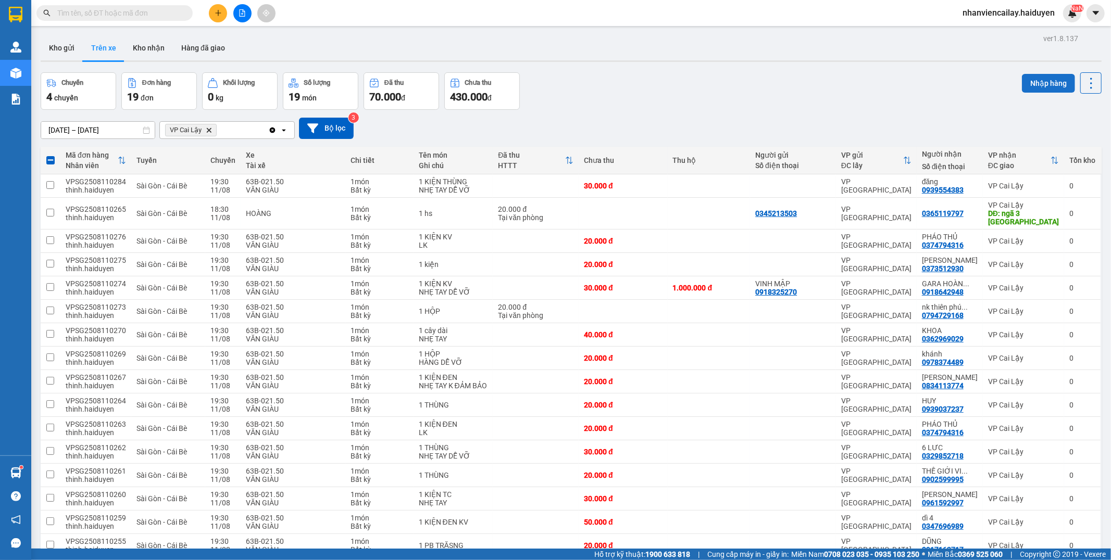
click at [1044, 78] on button "Nhập hàng" at bounding box center [1048, 83] width 53 height 19
checkbox input "false"
click at [153, 44] on button "Kho nhận" at bounding box center [148, 47] width 48 height 25
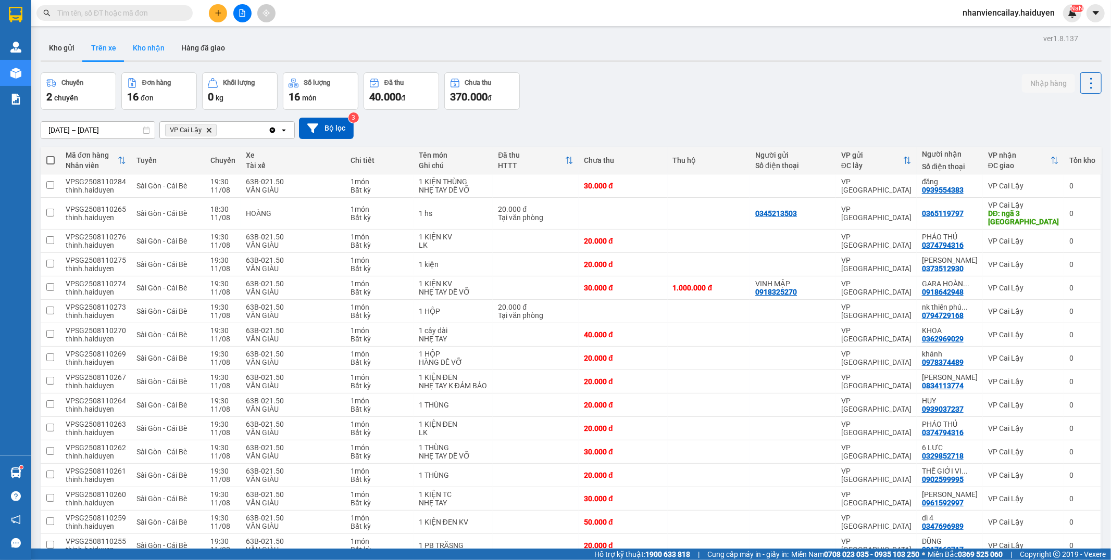
type input "[DATE] – [DATE]"
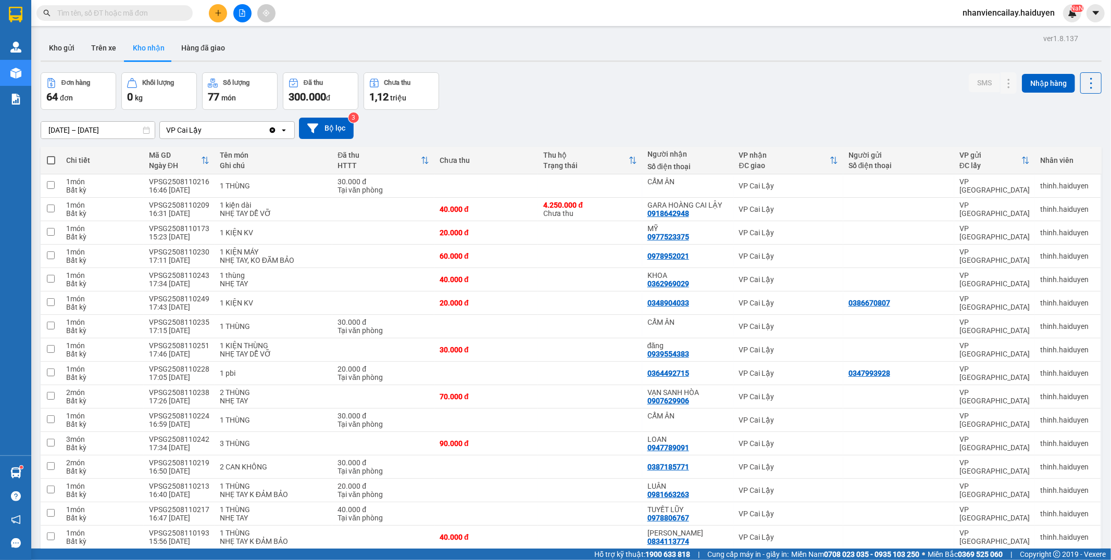
click at [95, 12] on input "text" at bounding box center [118, 12] width 123 height 11
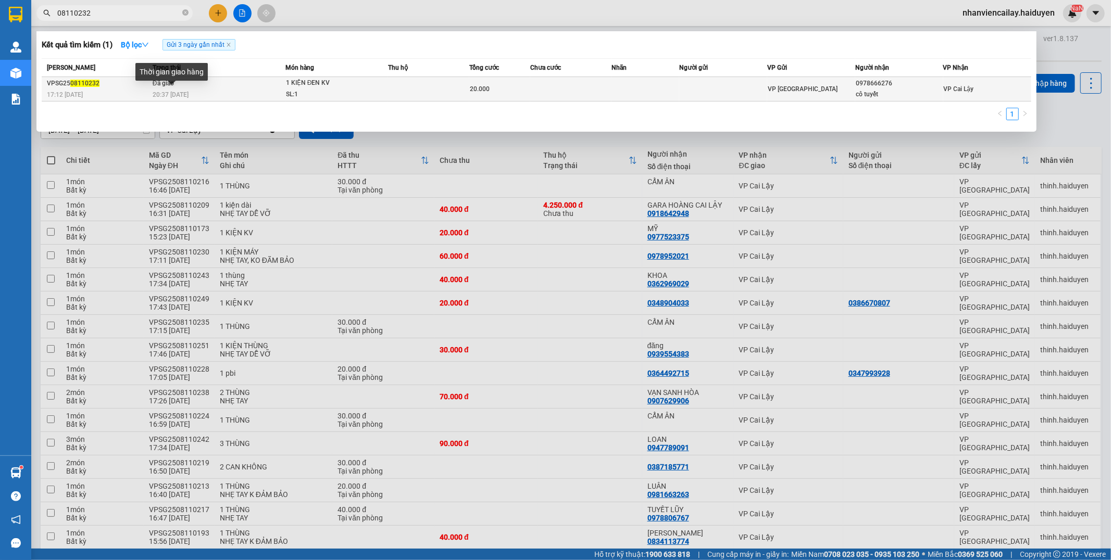
type input "08110232"
drag, startPoint x: 176, startPoint y: 94, endPoint x: 517, endPoint y: 89, distance: 341.7
click at [517, 89] on div "20.000" at bounding box center [500, 88] width 60 height 11
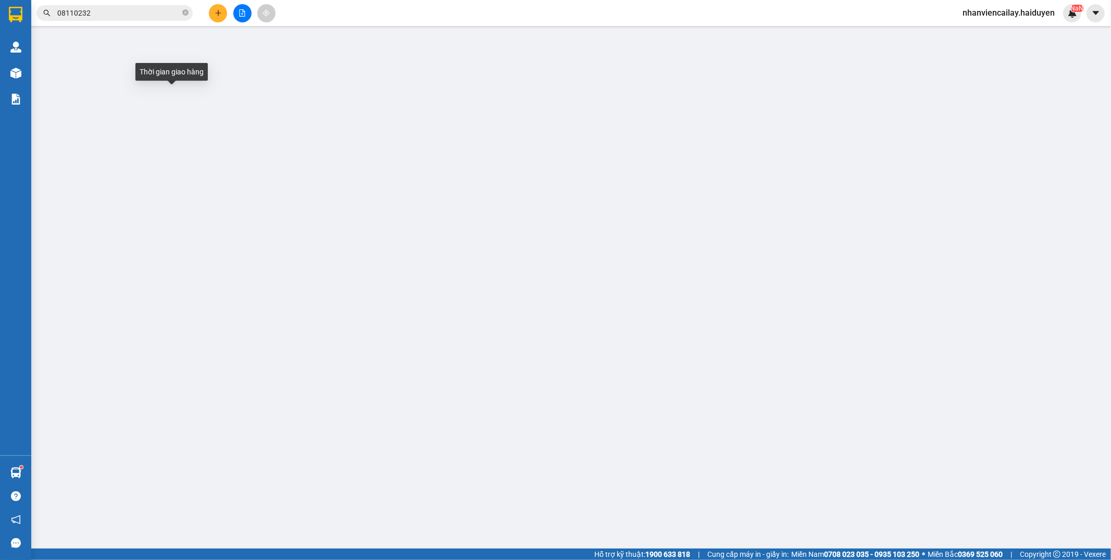
type input "0978666276"
type input "cô tuyết"
type input "20.000"
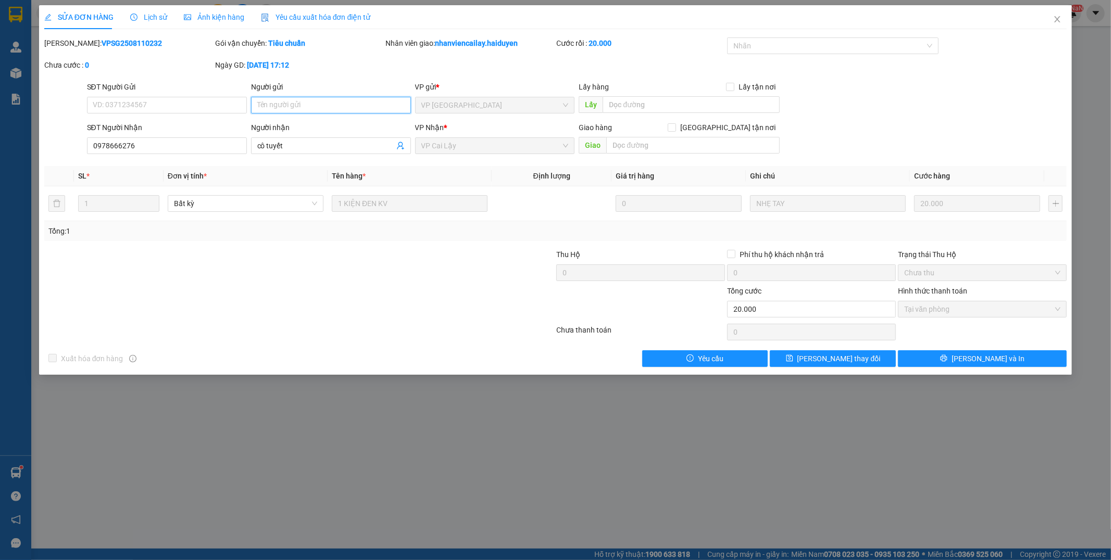
click at [324, 106] on input "Người gửi" at bounding box center [331, 105] width 160 height 17
click at [324, 106] on input "chưa giao mai giao chỉnh lại dùm" at bounding box center [331, 105] width 160 height 17
type input "chưa giao mai giao chỉnh lại dùm"
click at [858, 360] on span "[PERSON_NAME] đổi" at bounding box center [838, 358] width 83 height 11
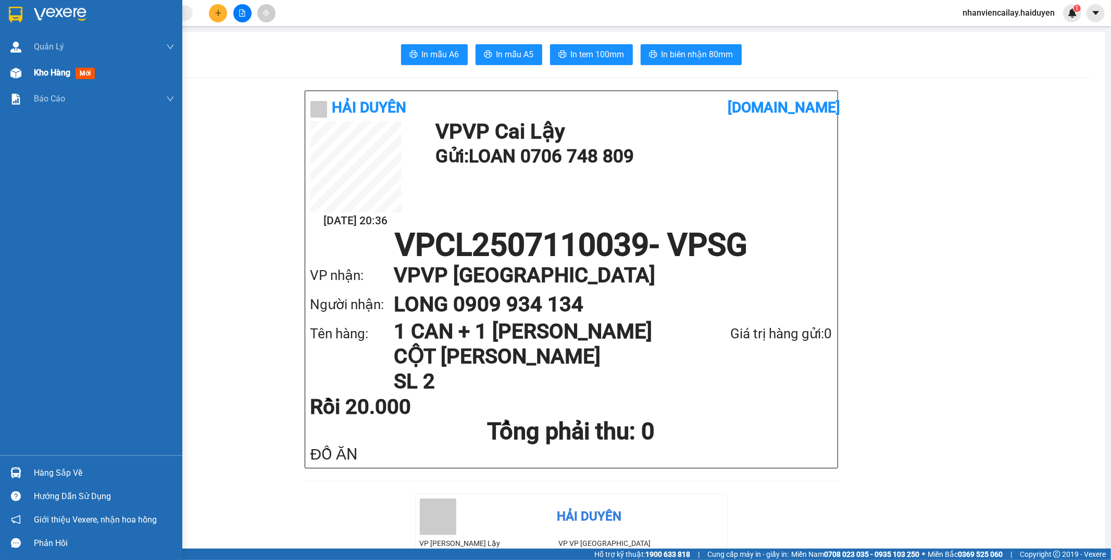
click at [12, 71] on img at bounding box center [15, 73] width 11 height 11
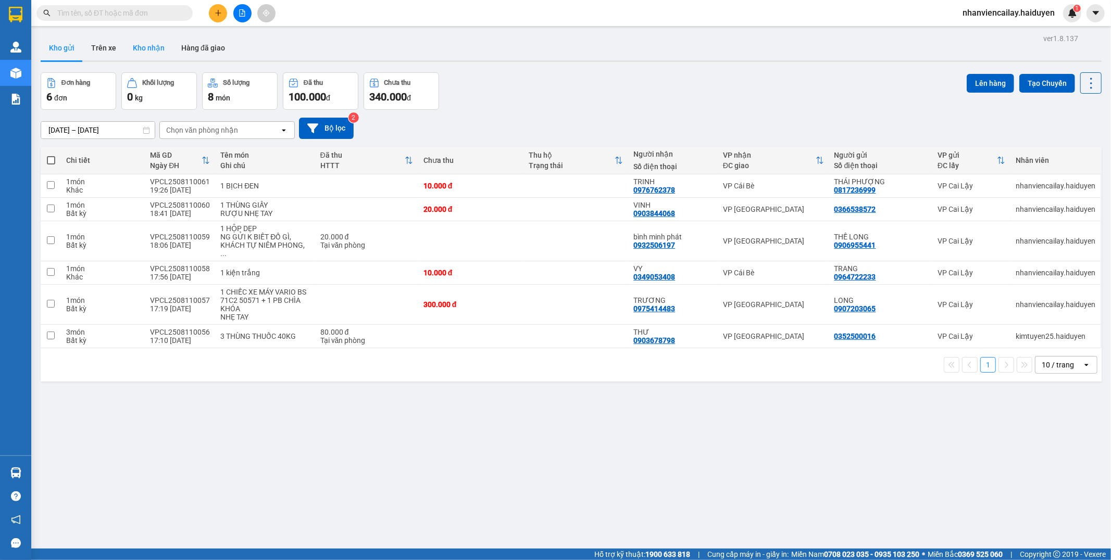
click at [149, 48] on button "Kho nhận" at bounding box center [148, 47] width 48 height 25
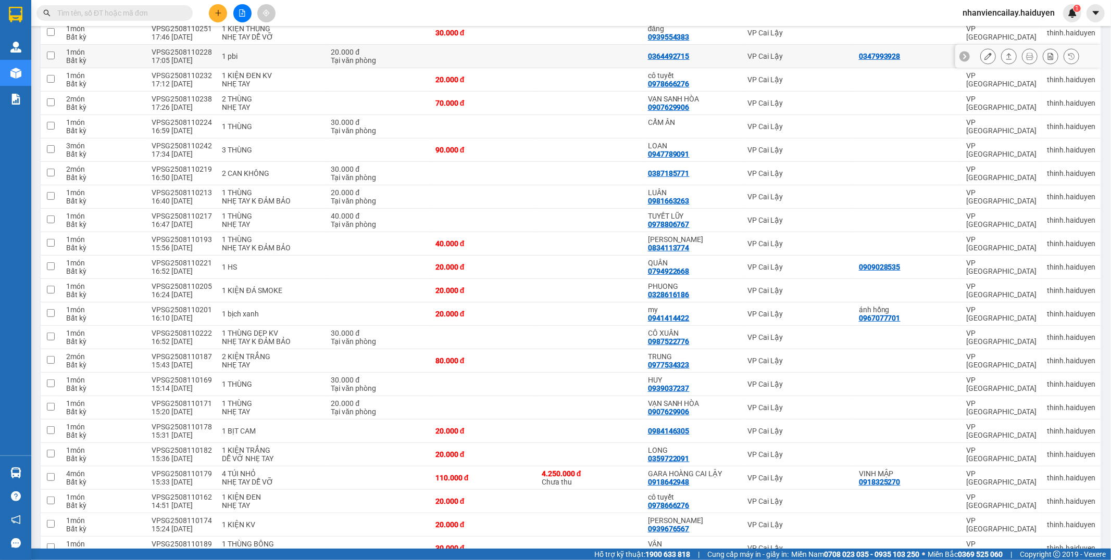
scroll to position [110, 0]
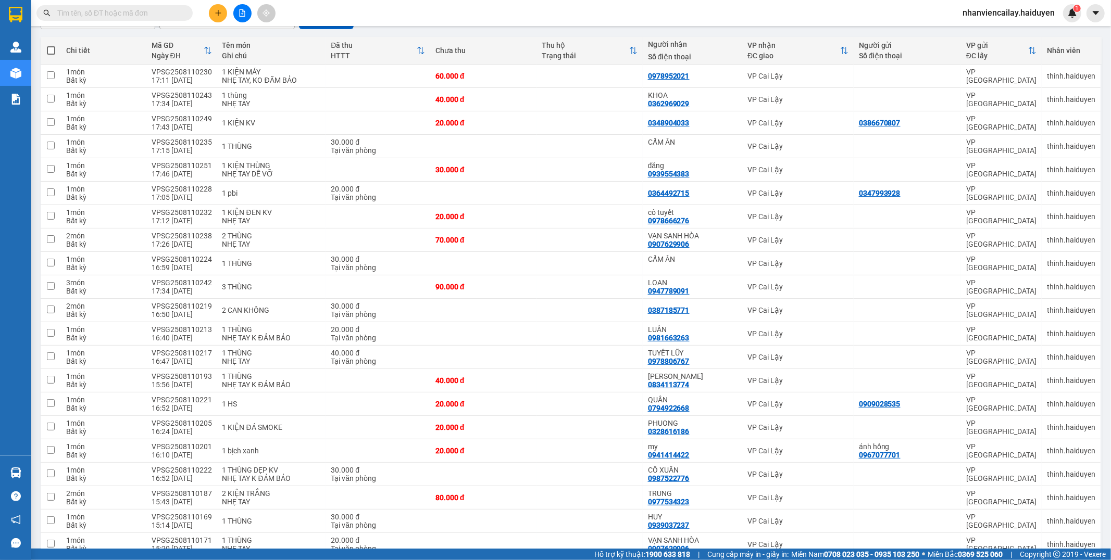
click at [174, 14] on input "text" at bounding box center [118, 12] width 123 height 11
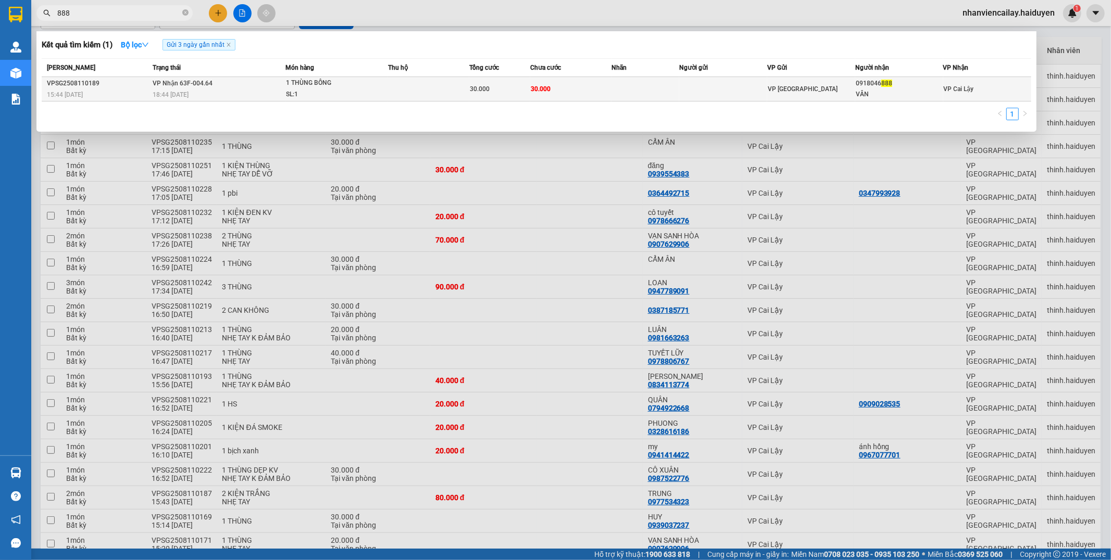
type input "888"
click at [691, 85] on td at bounding box center [723, 89] width 88 height 24
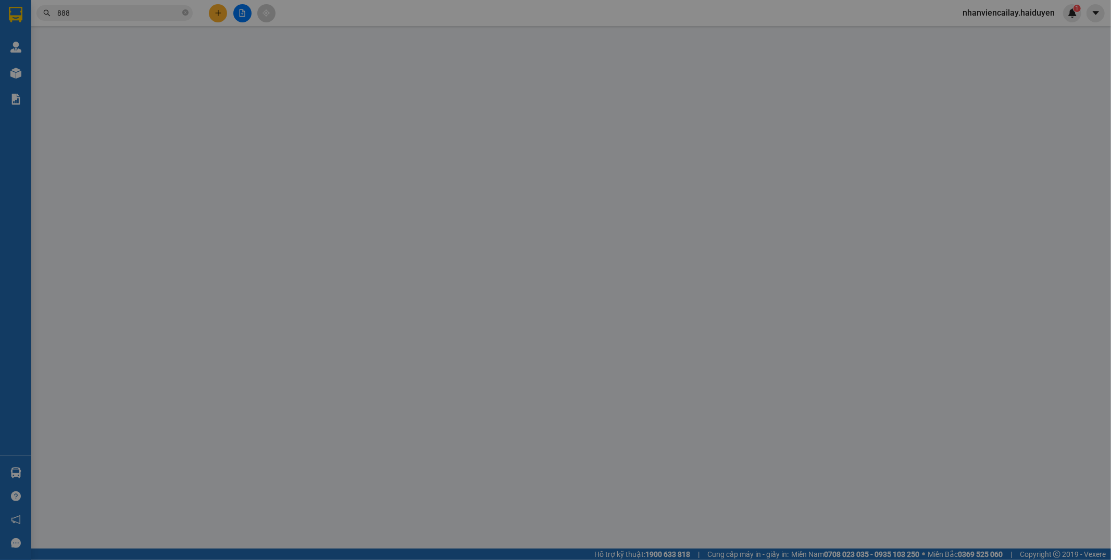
type input "0918046888"
type input "VÂN"
type input "30.000"
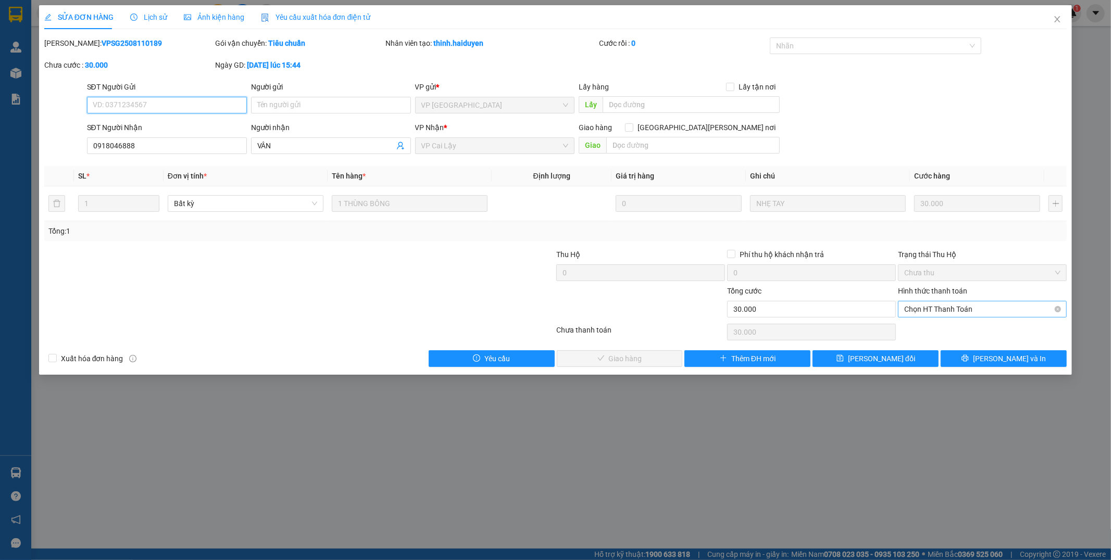
click at [917, 308] on span "Chọn HT Thanh Toán" at bounding box center [982, 310] width 156 height 16
click at [918, 332] on div "Tại văn phòng" at bounding box center [983, 329] width 156 height 11
type input "0"
click at [577, 360] on button "Lưu và Giao hàng" at bounding box center [620, 359] width 126 height 17
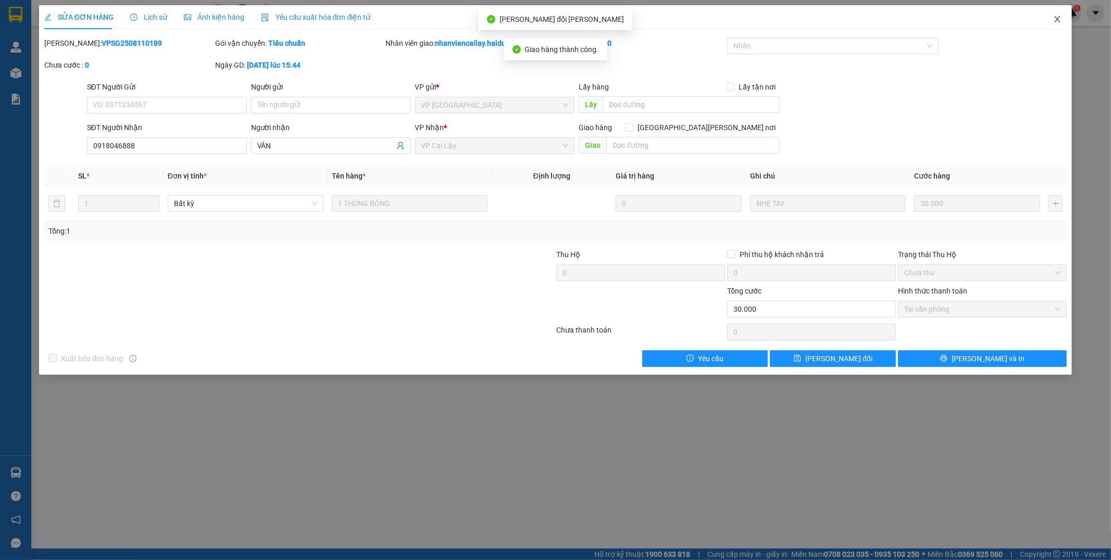
click at [1057, 20] on icon "close" at bounding box center [1058, 19] width 6 height 6
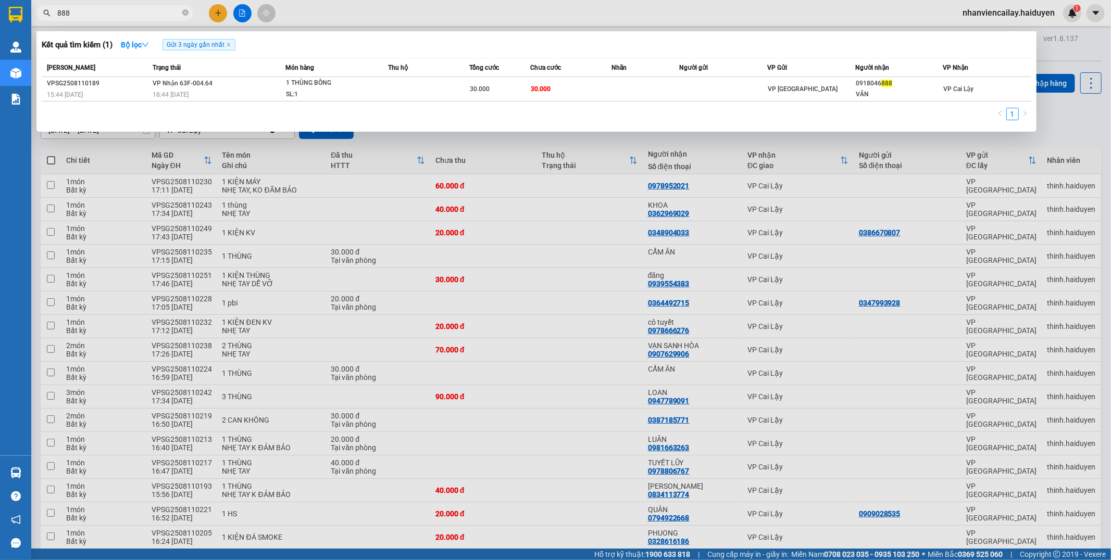
click at [131, 10] on input "888" at bounding box center [118, 12] width 123 height 11
click at [182, 14] on icon "close-circle" at bounding box center [185, 12] width 6 height 6
type input "101"
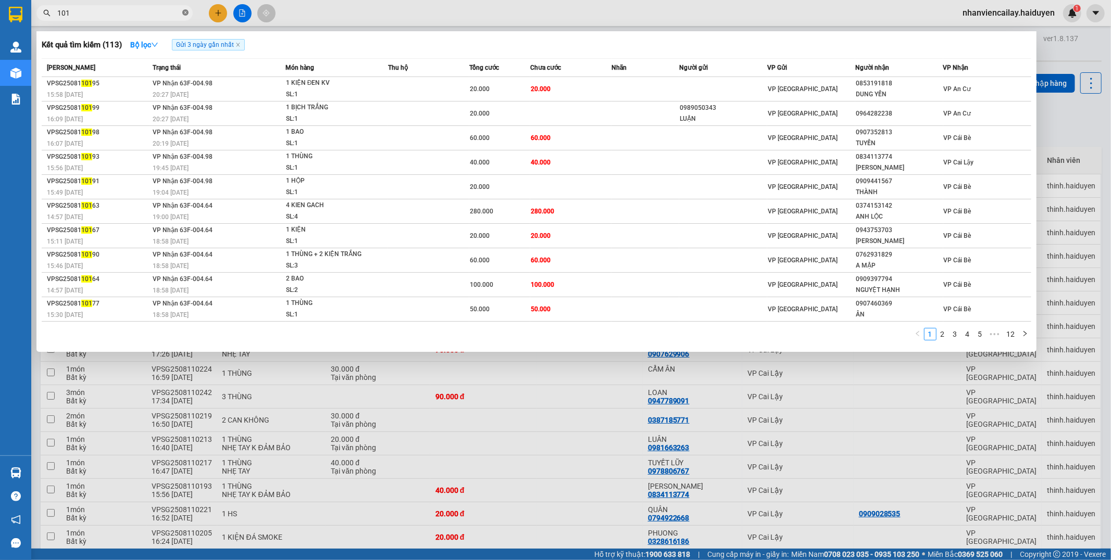
click at [183, 14] on icon "close-circle" at bounding box center [185, 12] width 6 height 6
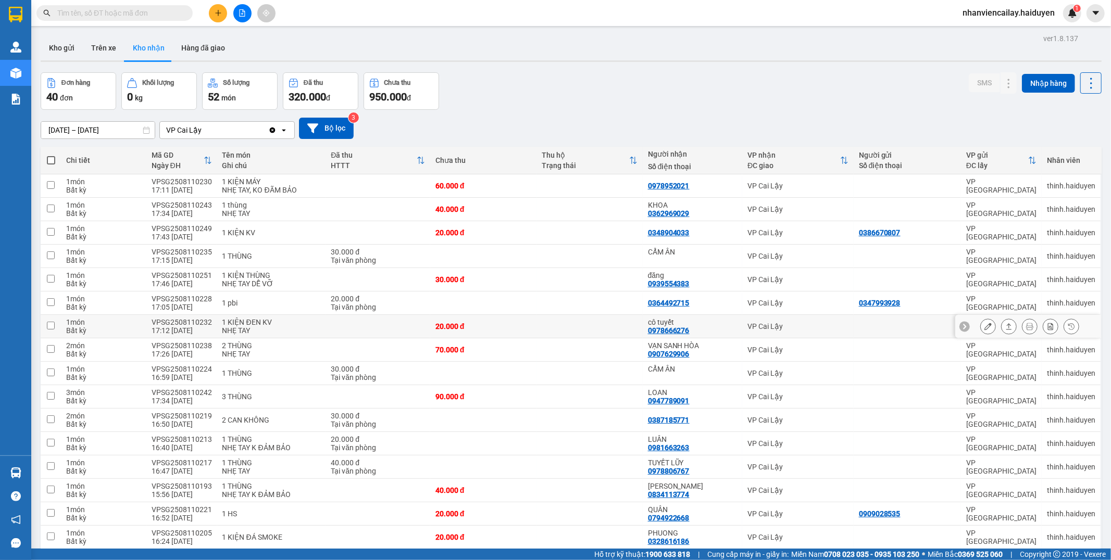
click at [981, 330] on button at bounding box center [988, 327] width 15 height 18
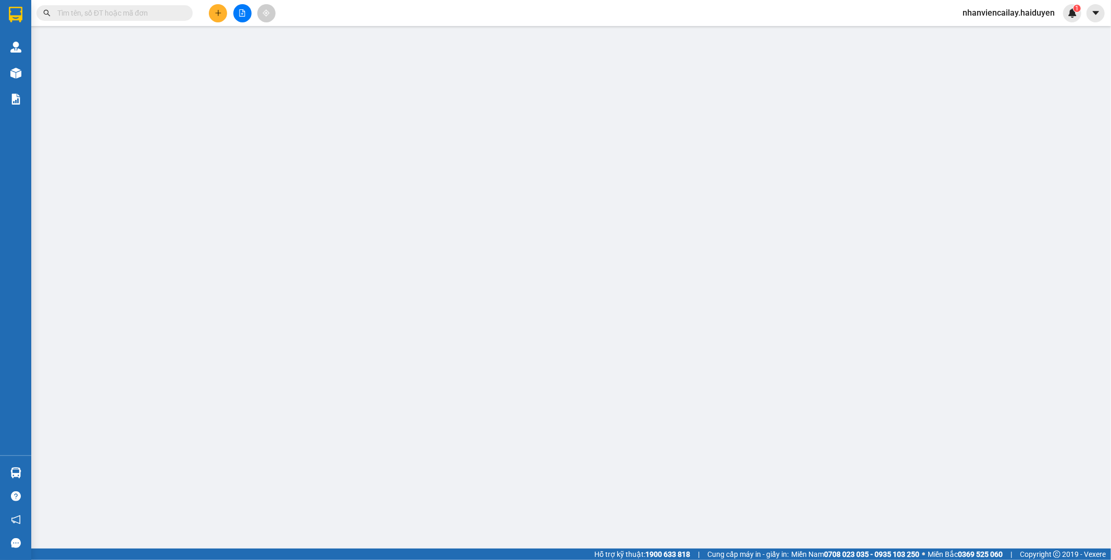
type input "0978666276"
type input "cô tuyết"
type input "20.000"
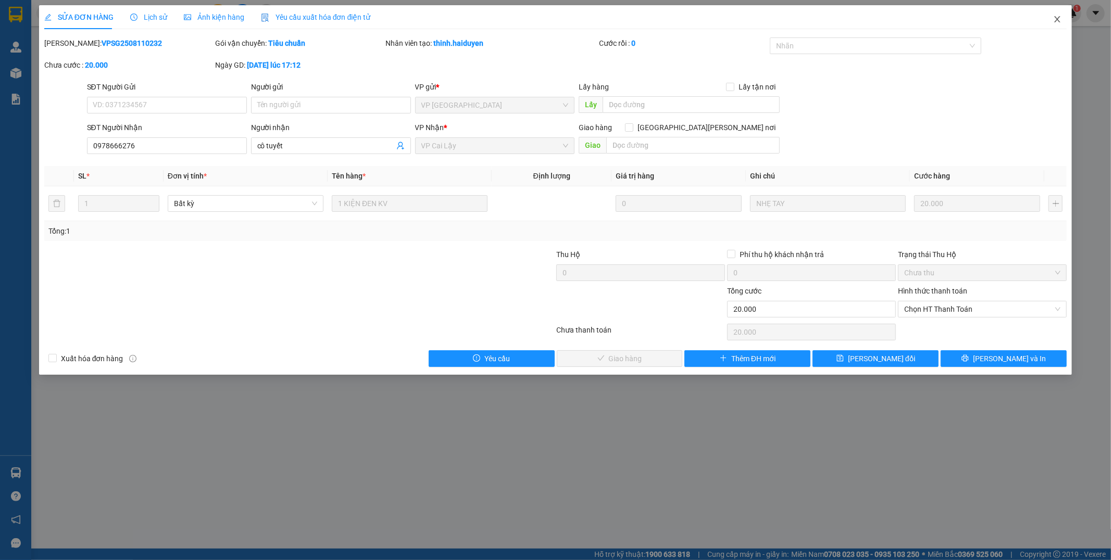
click at [1059, 20] on icon "close" at bounding box center [1057, 19] width 8 height 8
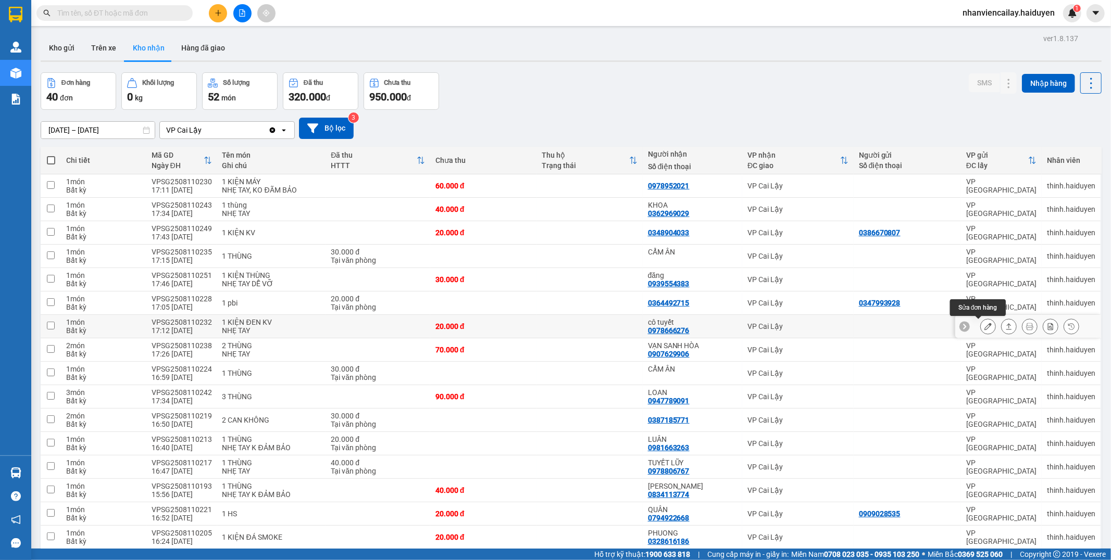
click at [981, 326] on button at bounding box center [988, 327] width 15 height 18
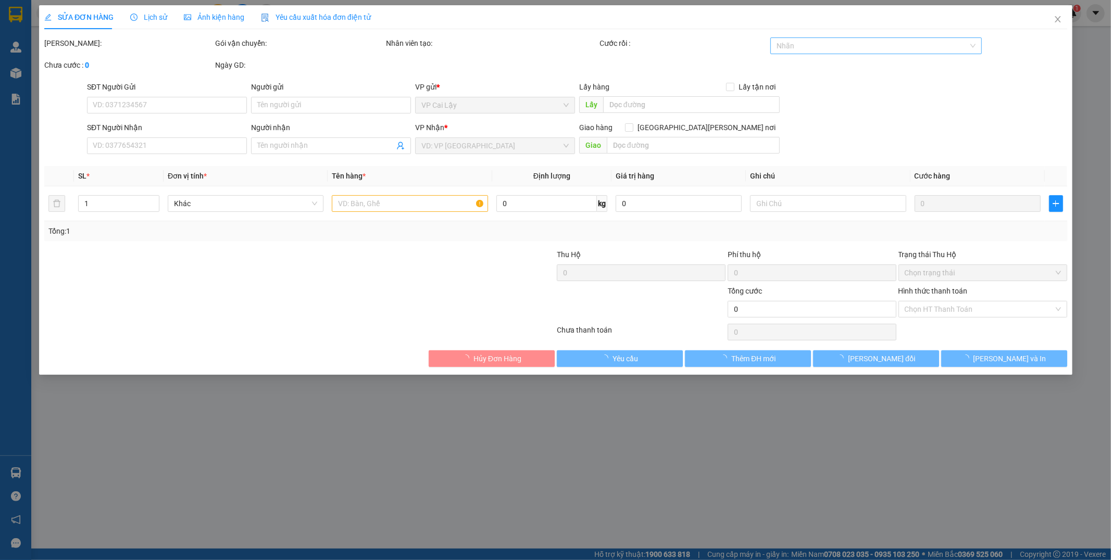
type input "0978666276"
type input "cô tuyết"
type input "20.000"
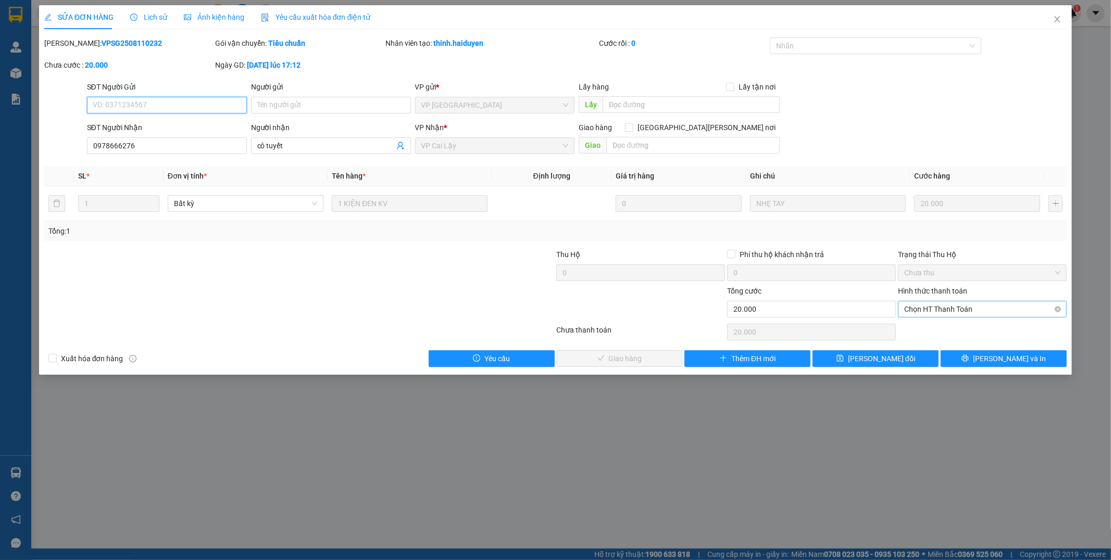
click at [932, 306] on span "Chọn HT Thanh Toán" at bounding box center [982, 310] width 156 height 16
click at [935, 328] on div "Tại văn phòng" at bounding box center [983, 329] width 156 height 11
type input "0"
click at [604, 360] on span "Lưu và Giao hàng" at bounding box center [647, 358] width 141 height 11
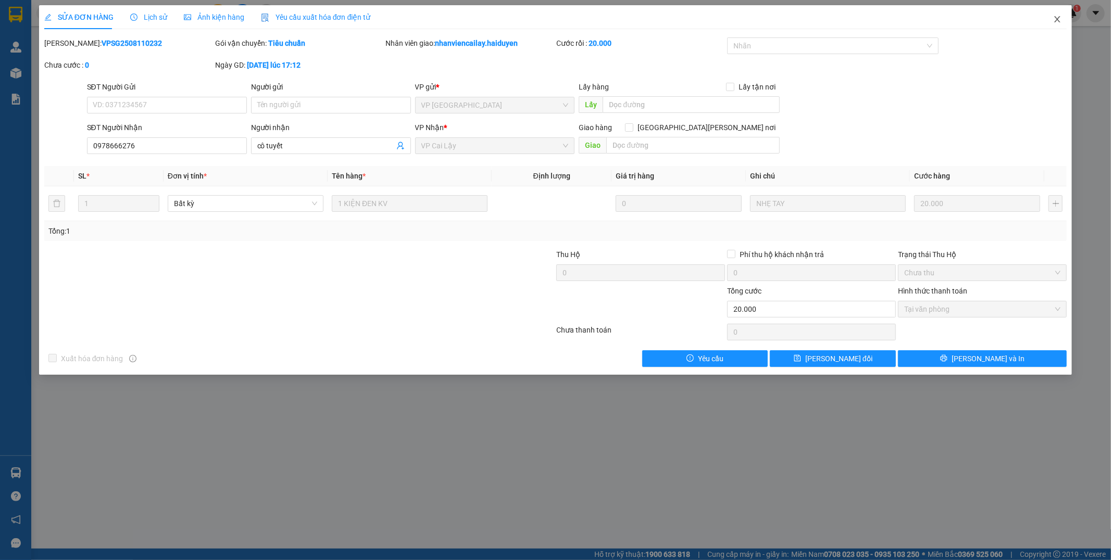
click at [1054, 17] on icon "close" at bounding box center [1057, 19] width 8 height 8
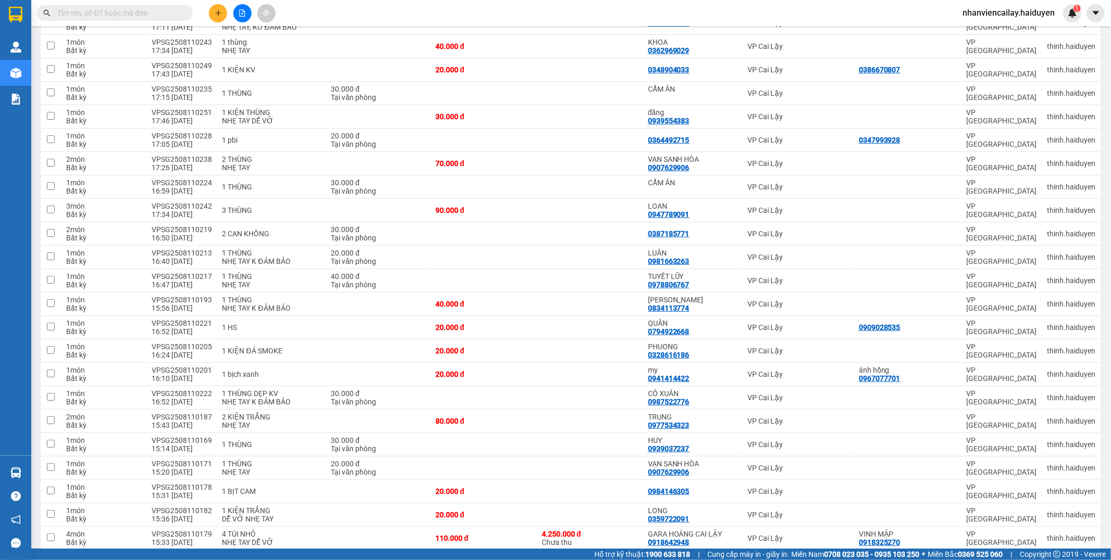
scroll to position [289, 0]
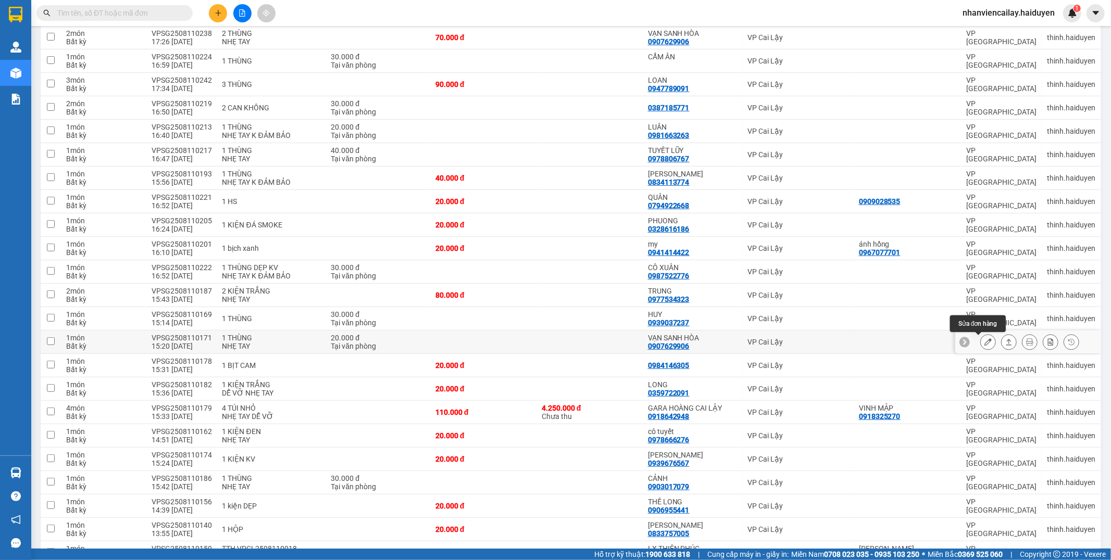
click at [984, 344] on icon at bounding box center [987, 342] width 7 height 7
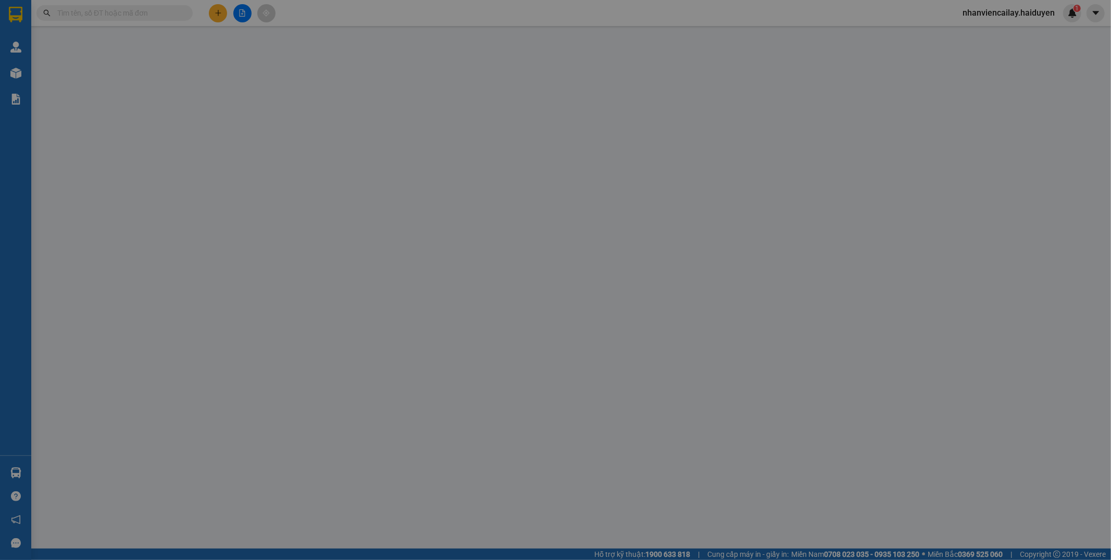
type input "0907629906"
type input "VẠN SANH HÒA"
type input "20.000"
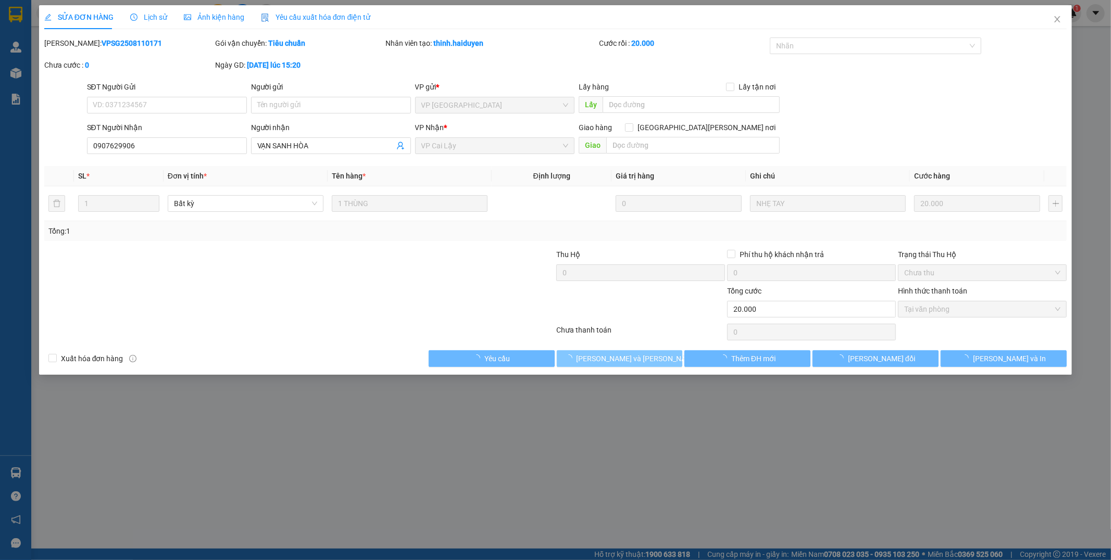
click at [641, 362] on span "Lưu và Giao hàng" at bounding box center [647, 358] width 141 height 11
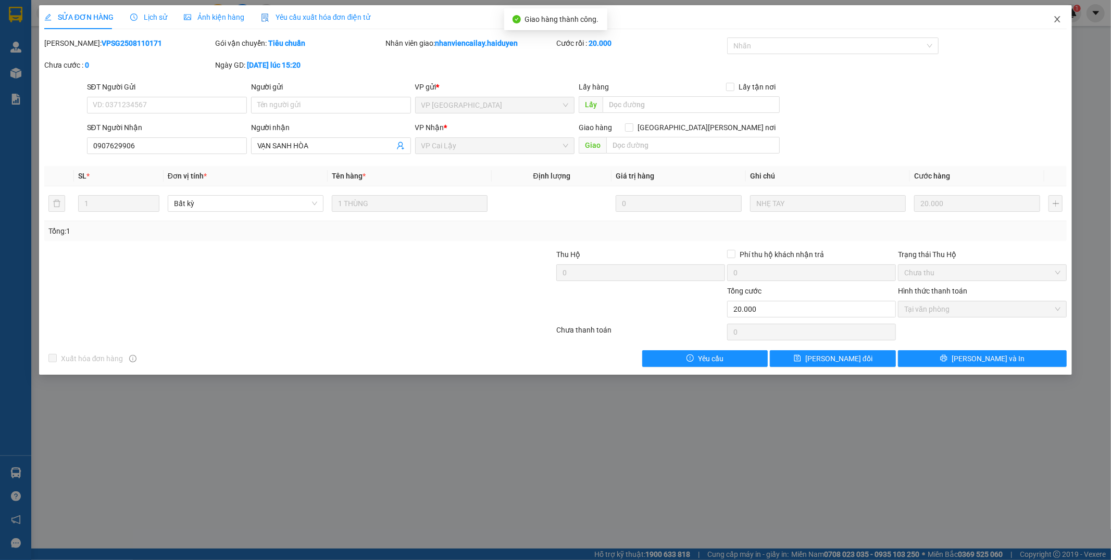
click at [1061, 16] on icon "close" at bounding box center [1057, 19] width 8 height 8
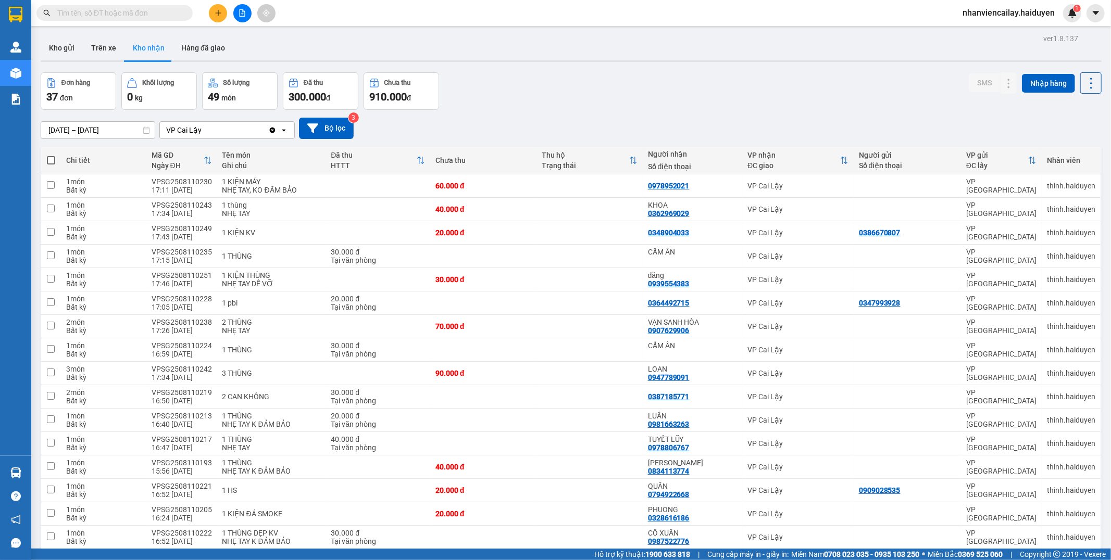
click at [111, 127] on input "09/08/2025 – 11/08/2025" at bounding box center [98, 130] width 114 height 17
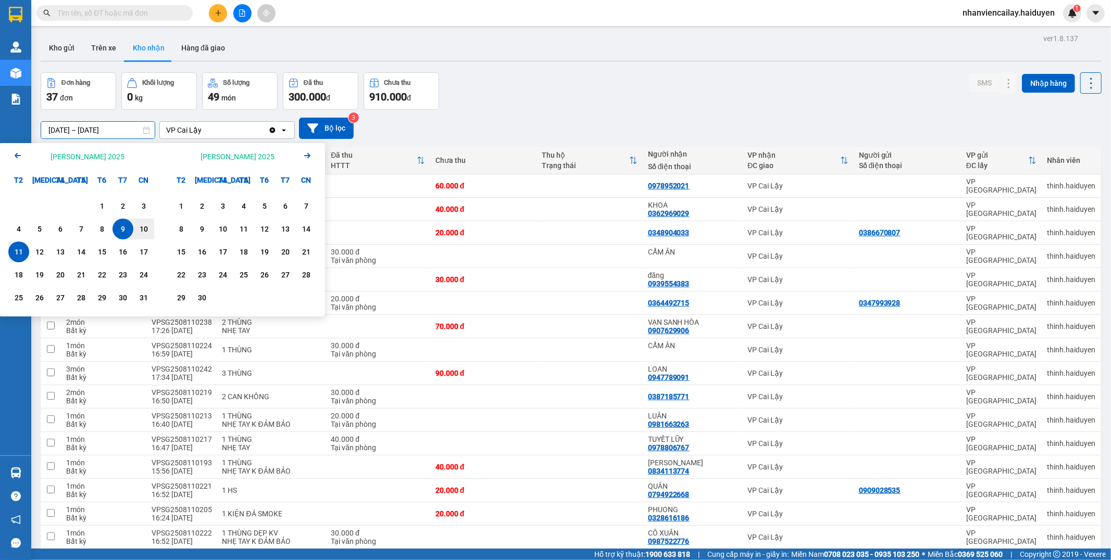
click at [16, 159] on icon "Arrow Left" at bounding box center [17, 155] width 12 height 12
click at [42, 206] on div "1" at bounding box center [39, 206] width 15 height 12
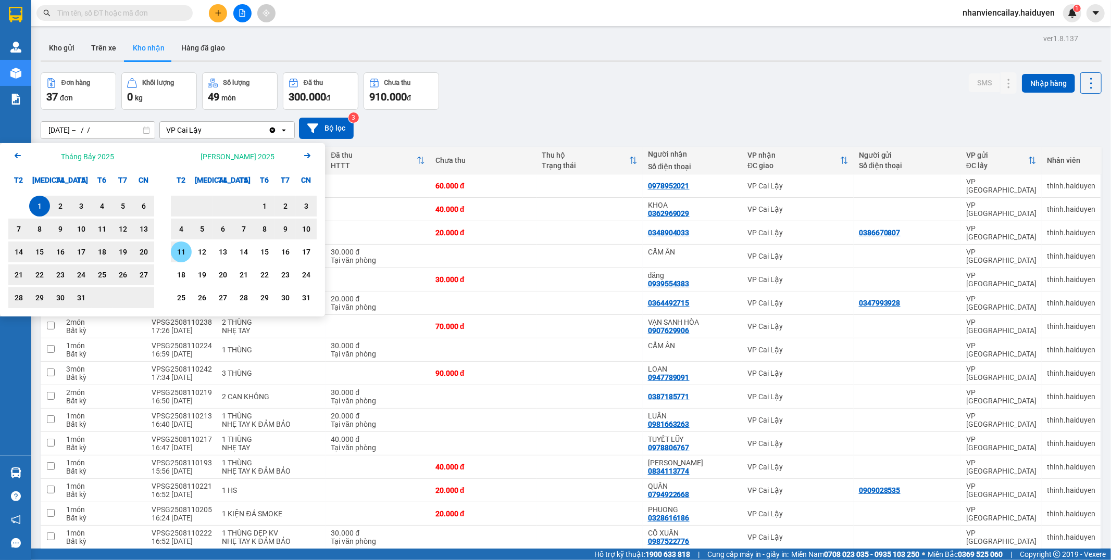
click at [184, 251] on div "11" at bounding box center [181, 252] width 15 height 12
type input "[DATE] – [DATE]"
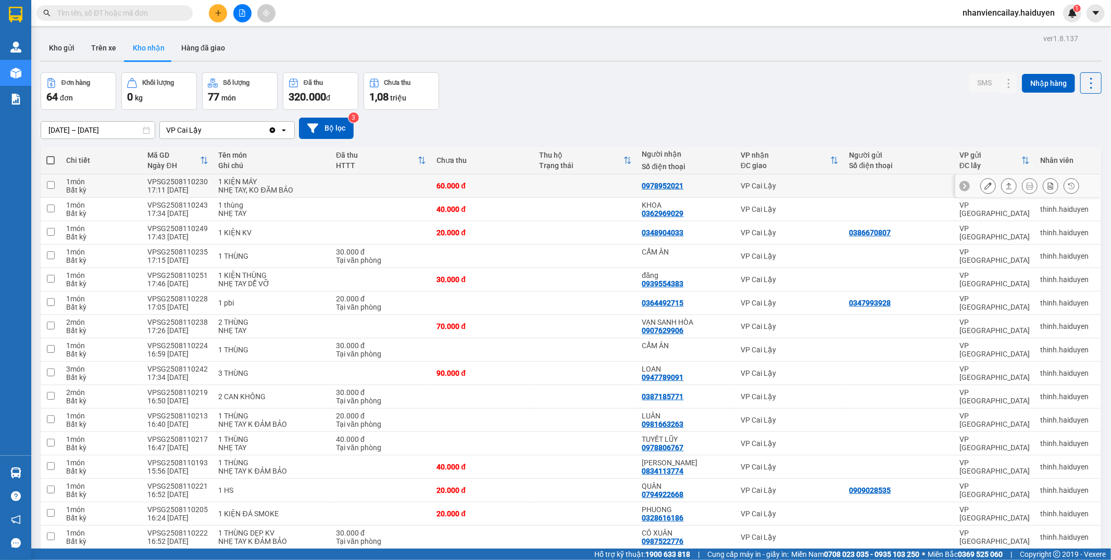
click at [346, 184] on td at bounding box center [381, 185] width 101 height 23
checkbox input "true"
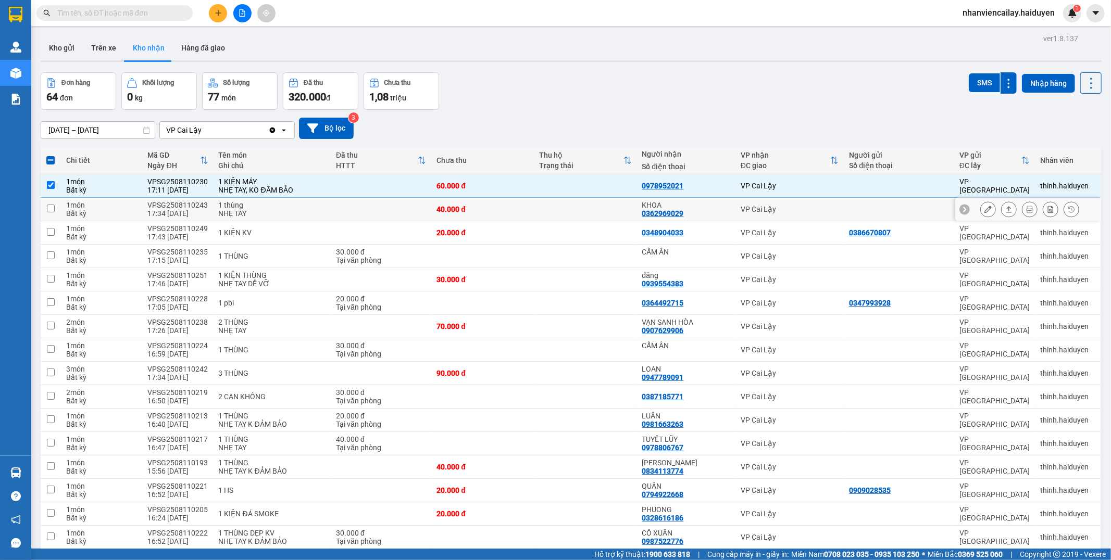
click at [301, 209] on div "1 thùng" at bounding box center [272, 205] width 107 height 8
checkbox input "true"
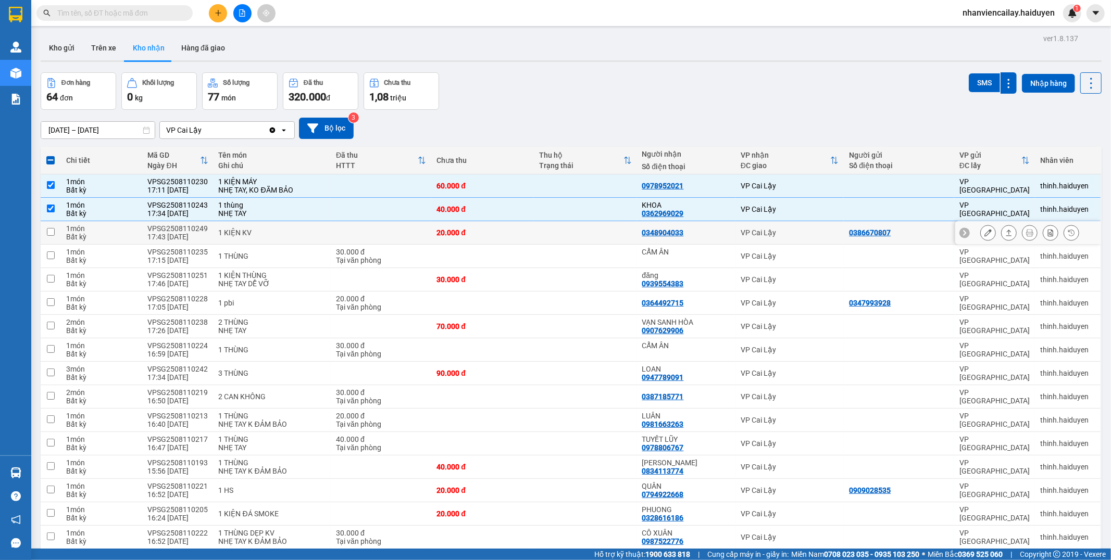
click at [292, 227] on td "1 KIỆN KV" at bounding box center [273, 232] width 118 height 23
checkbox input "true"
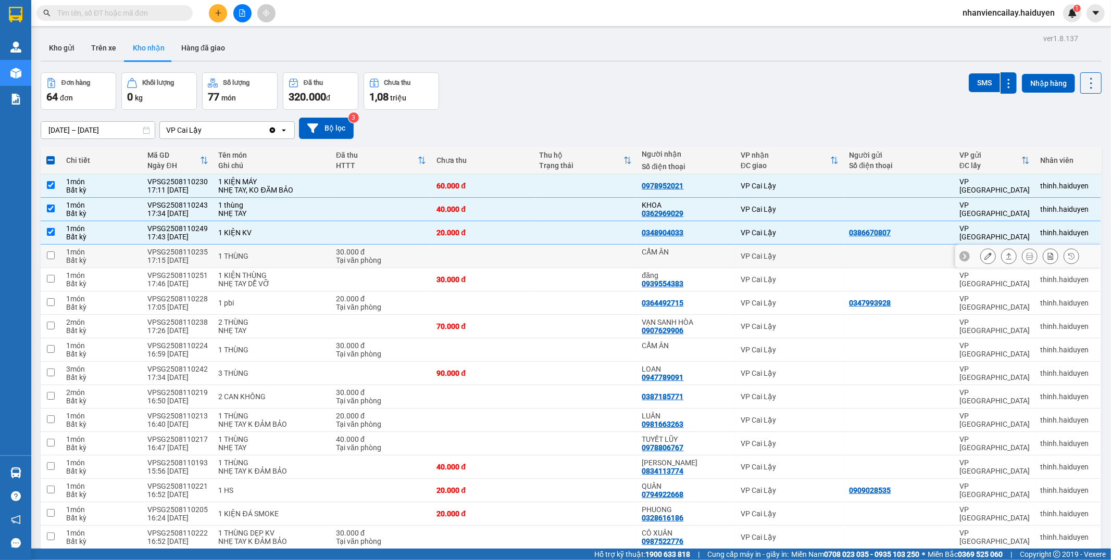
click at [292, 256] on div "1 THÙNG" at bounding box center [272, 256] width 107 height 8
checkbox input "true"
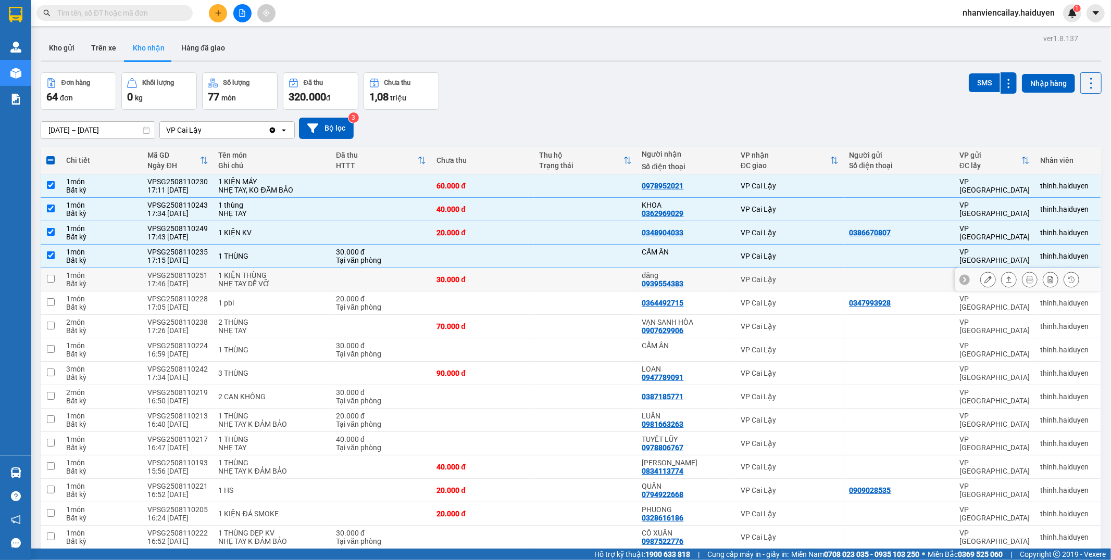
click at [295, 278] on div "1 KIỆN THÙNG" at bounding box center [272, 275] width 107 height 8
checkbox input "true"
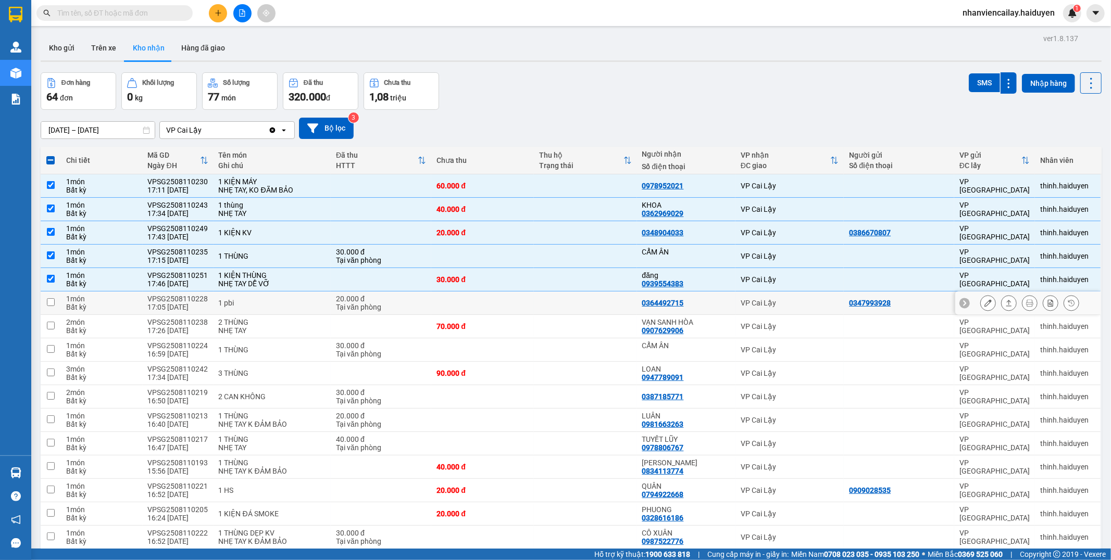
click at [294, 298] on td "1 pbi" at bounding box center [273, 303] width 118 height 23
checkbox input "true"
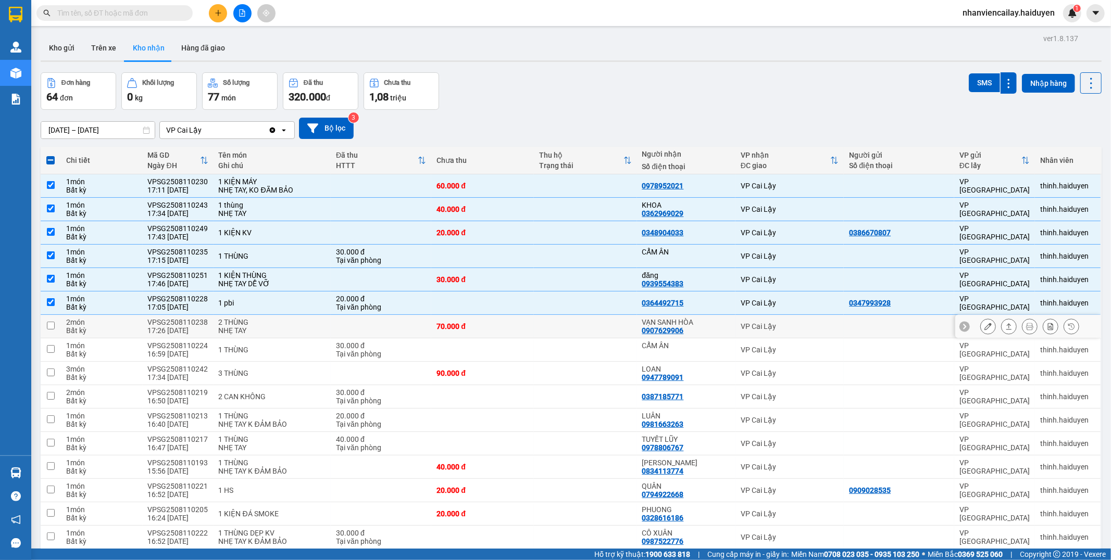
click at [389, 330] on td at bounding box center [381, 326] width 101 height 23
checkbox input "true"
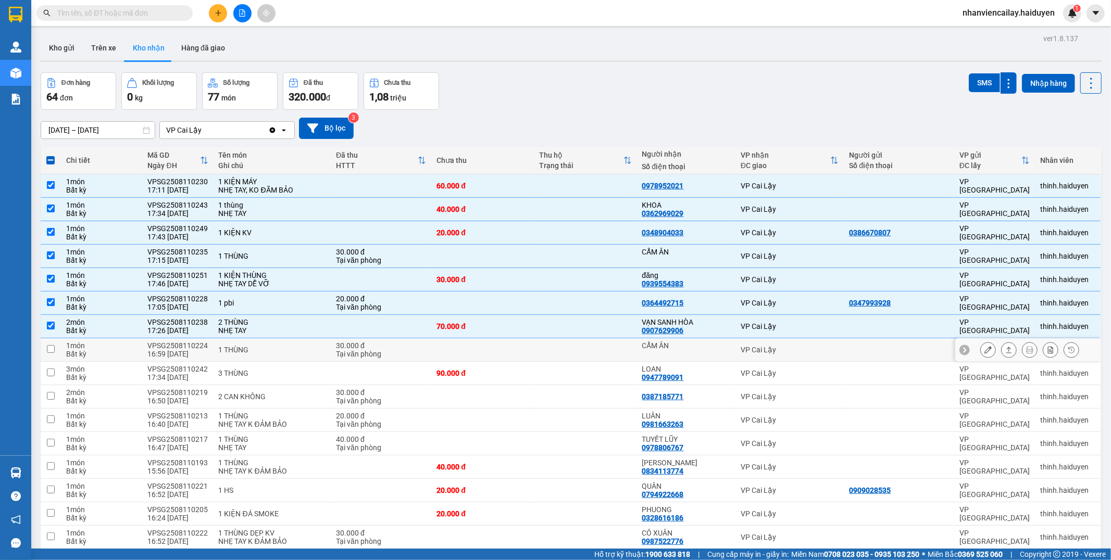
click at [387, 349] on div "30.000 đ" at bounding box center [381, 346] width 90 height 8
checkbox input "true"
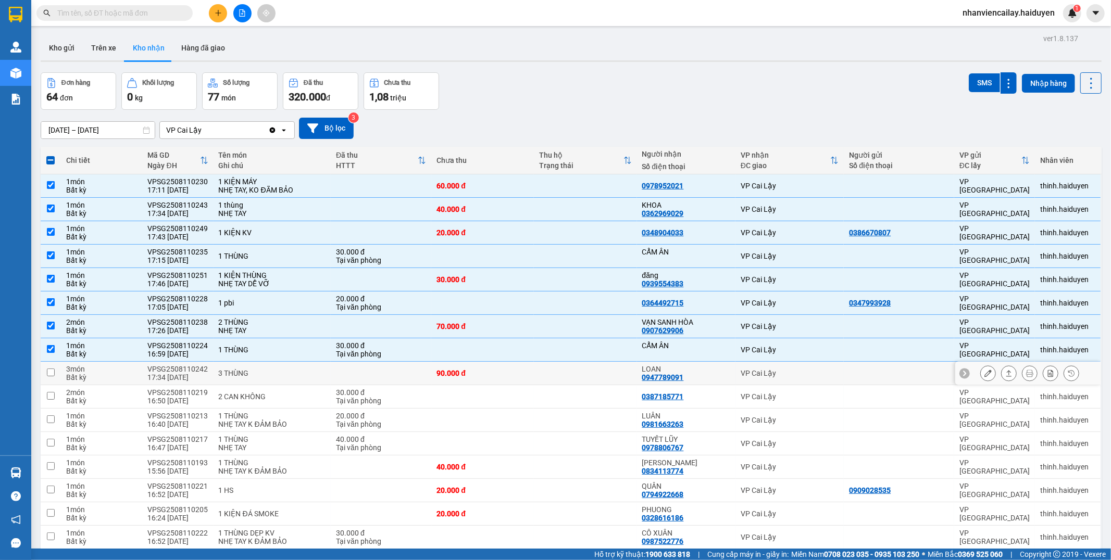
click at [383, 372] on td at bounding box center [381, 373] width 101 height 23
checkbox input "true"
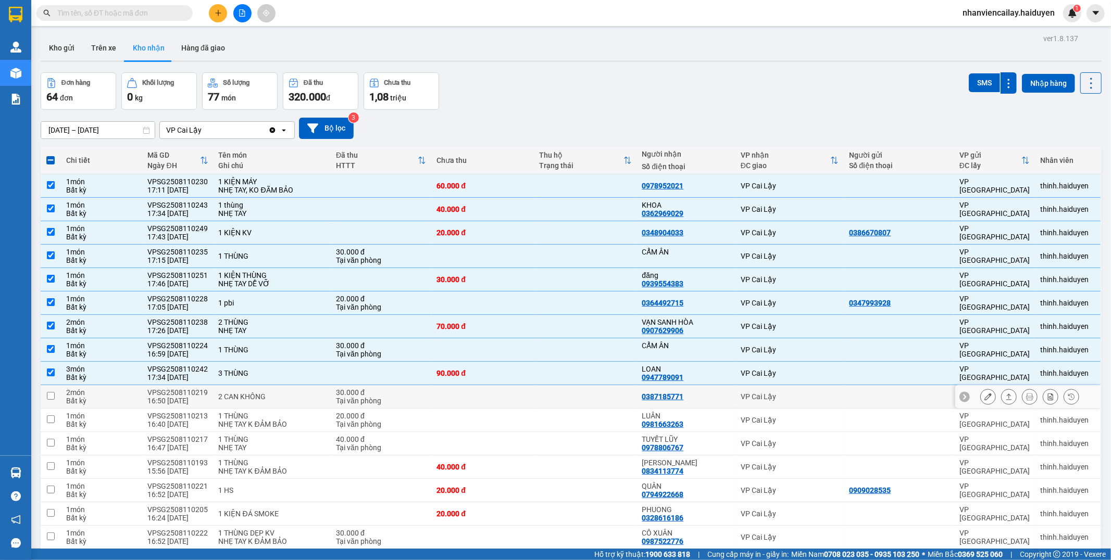
click at [385, 395] on div "30.000 đ" at bounding box center [381, 393] width 90 height 8
checkbox input "true"
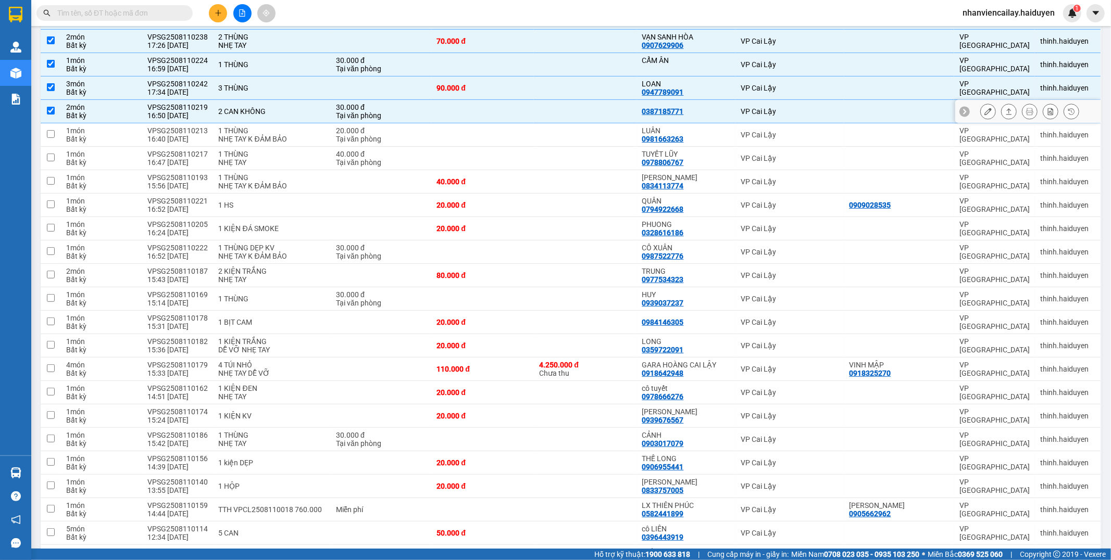
scroll to position [289, 0]
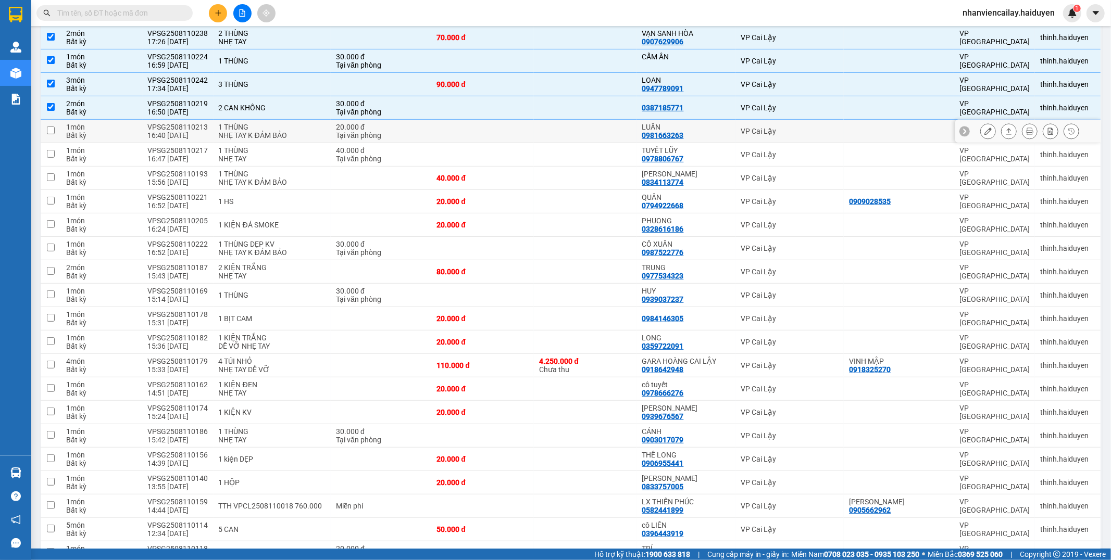
click at [302, 130] on div "1 THÙNG" at bounding box center [272, 127] width 107 height 8
checkbox input "true"
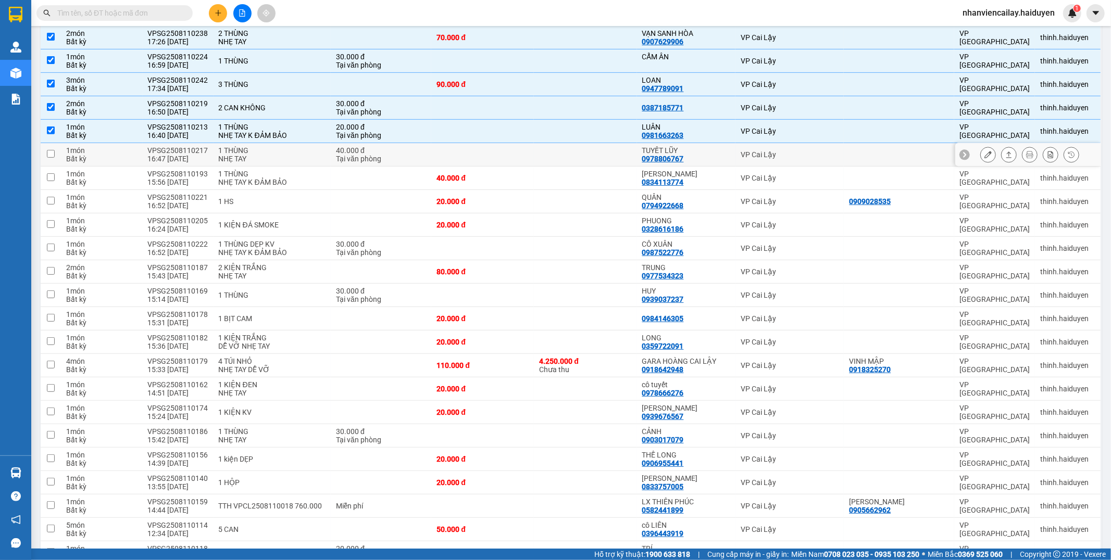
click at [302, 148] on div "1 THÙNG" at bounding box center [272, 150] width 107 height 8
checkbox input "true"
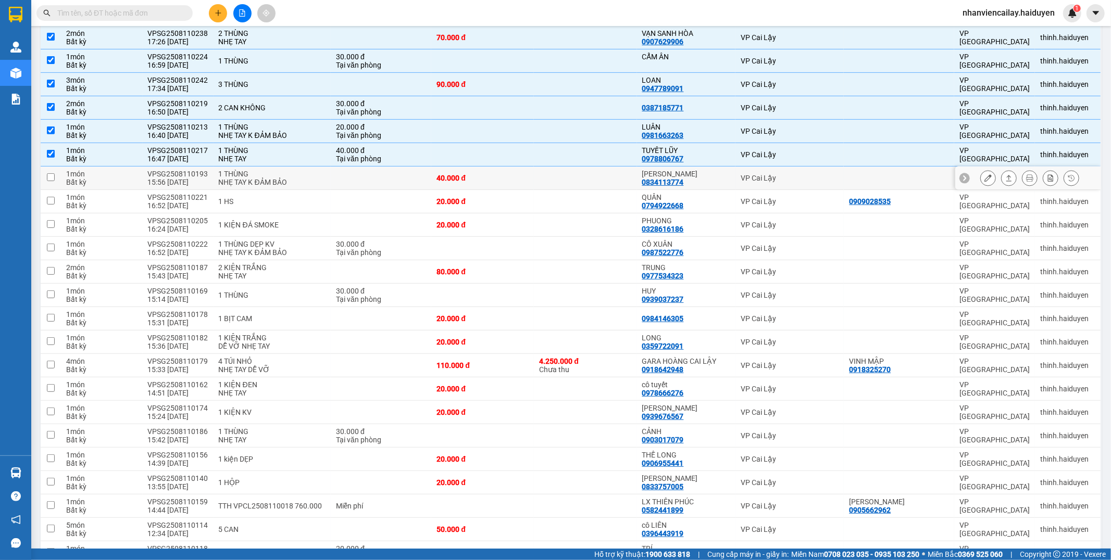
click at [304, 182] on div "NHẸ TAY K ĐẢM BẢO" at bounding box center [272, 182] width 107 height 8
checkbox input "true"
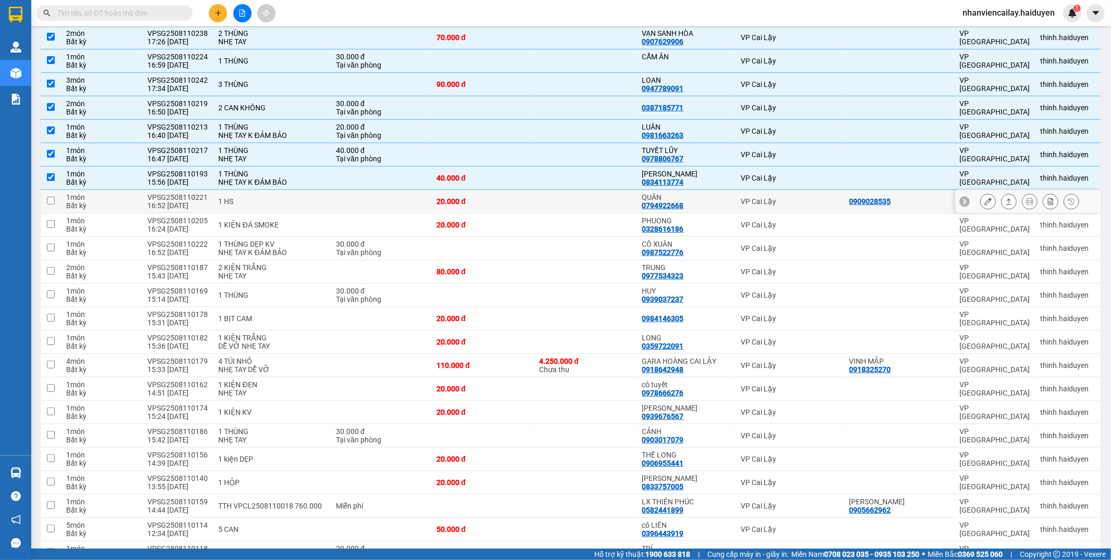
click at [331, 199] on td at bounding box center [381, 201] width 101 height 23
checkbox input "true"
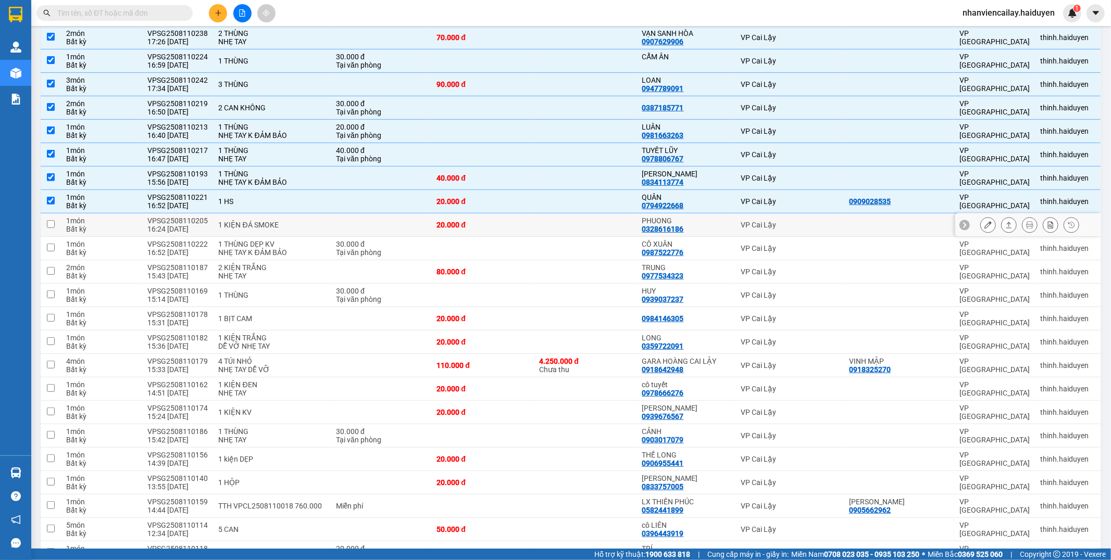
click at [331, 222] on td at bounding box center [381, 225] width 101 height 23
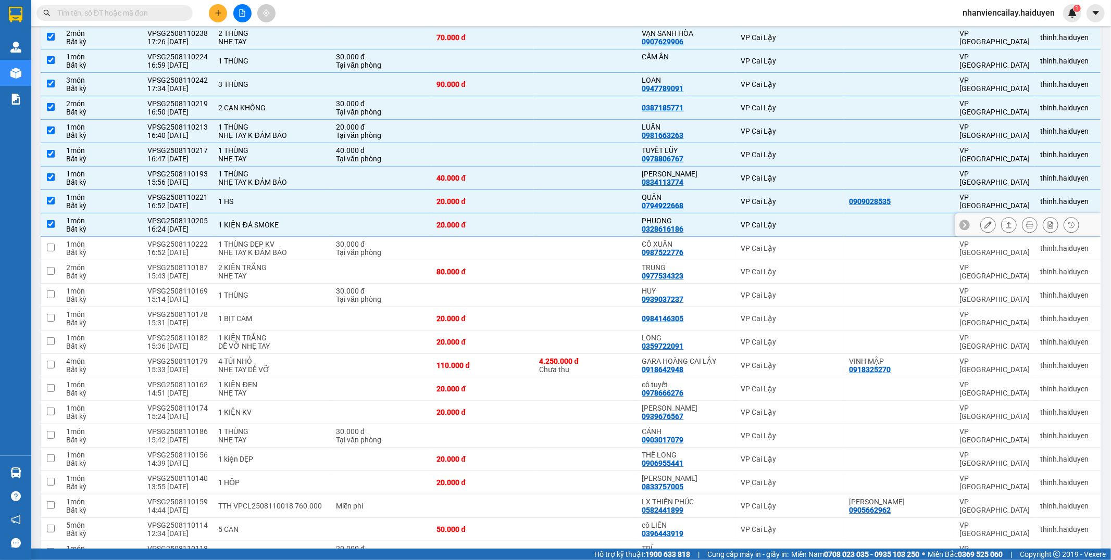
click at [347, 224] on td at bounding box center [381, 225] width 101 height 23
checkbox input "false"
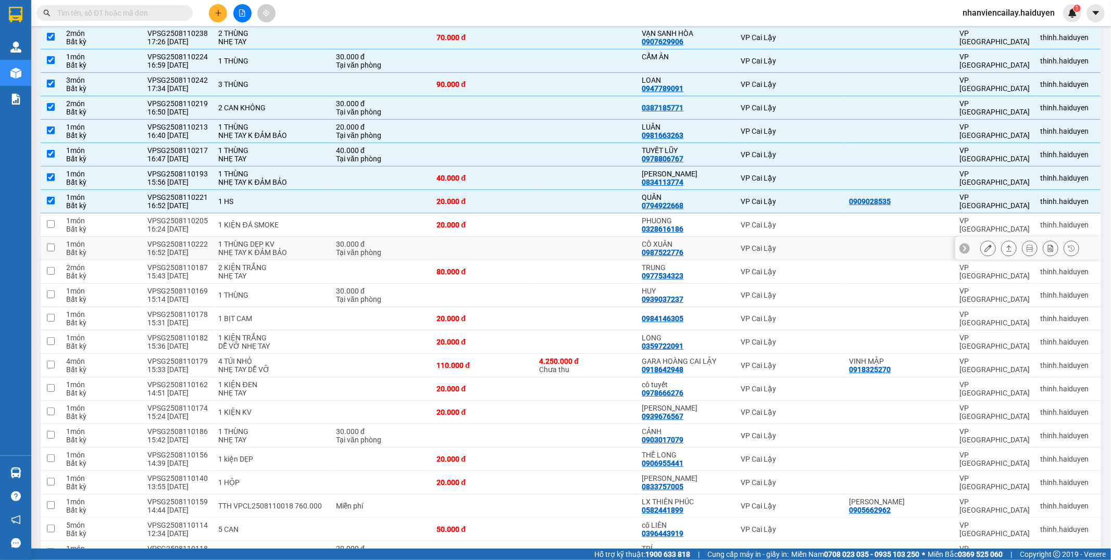
click at [347, 248] on div "Tại văn phòng" at bounding box center [381, 252] width 90 height 8
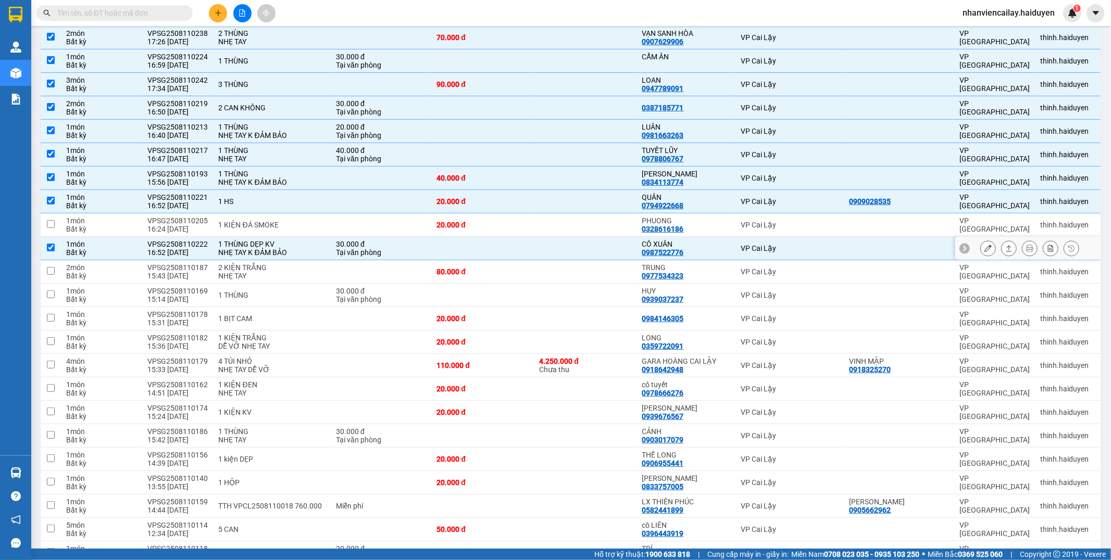
click at [409, 251] on div "Tại văn phòng" at bounding box center [381, 252] width 90 height 8
checkbox input "false"
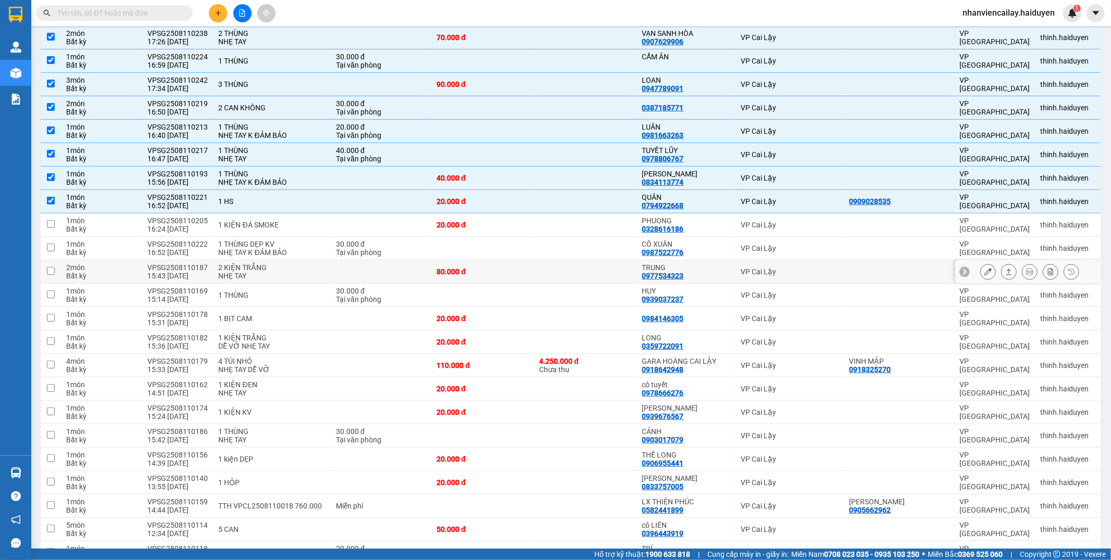
click at [405, 275] on td at bounding box center [381, 271] width 101 height 23
checkbox input "true"
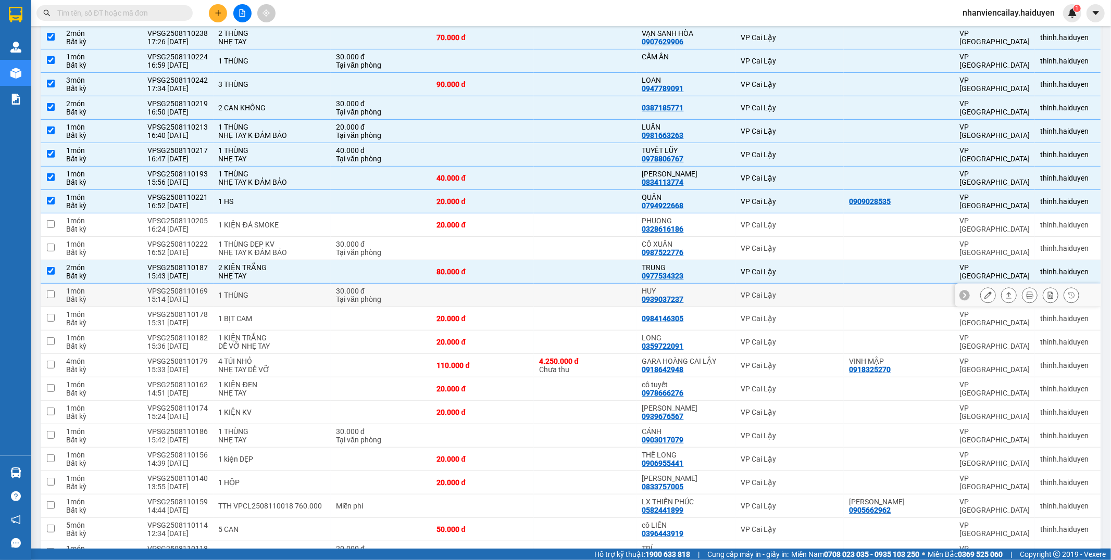
click at [398, 295] on div "30.000 đ" at bounding box center [381, 291] width 90 height 8
checkbox input "true"
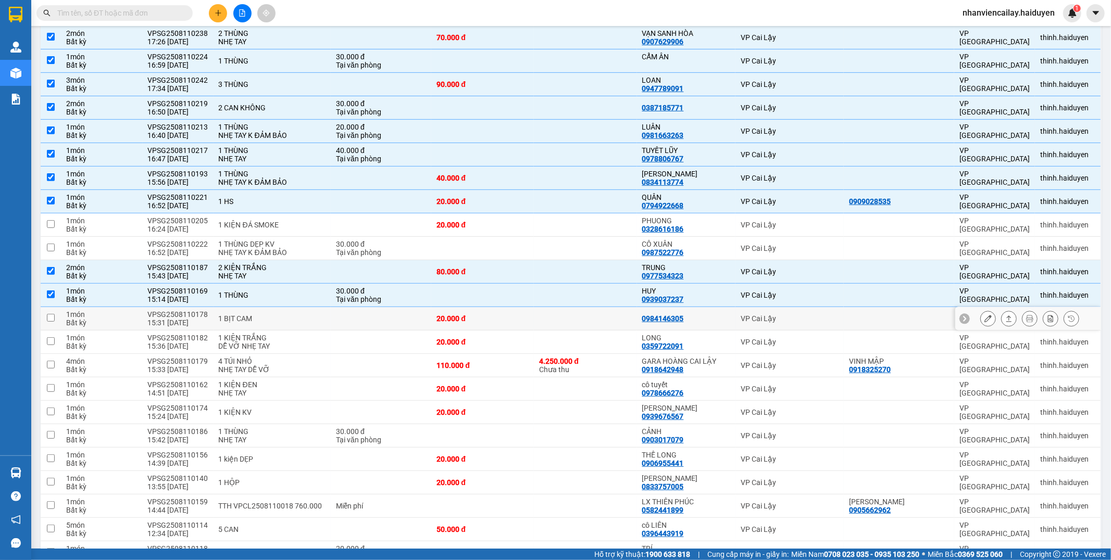
click at [397, 320] on td at bounding box center [381, 318] width 101 height 23
checkbox input "true"
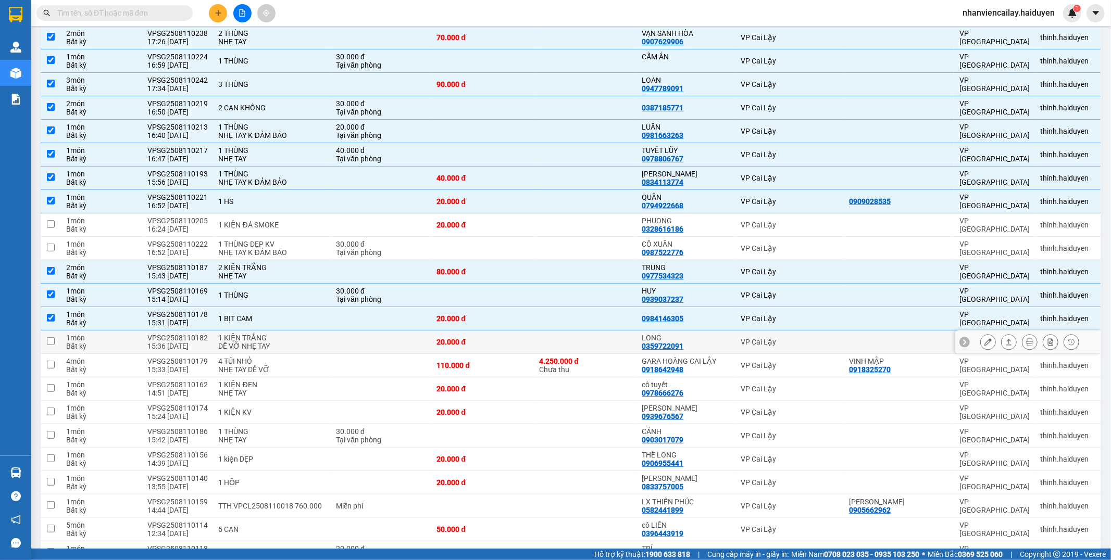
click at [394, 352] on td at bounding box center [381, 342] width 101 height 23
checkbox input "true"
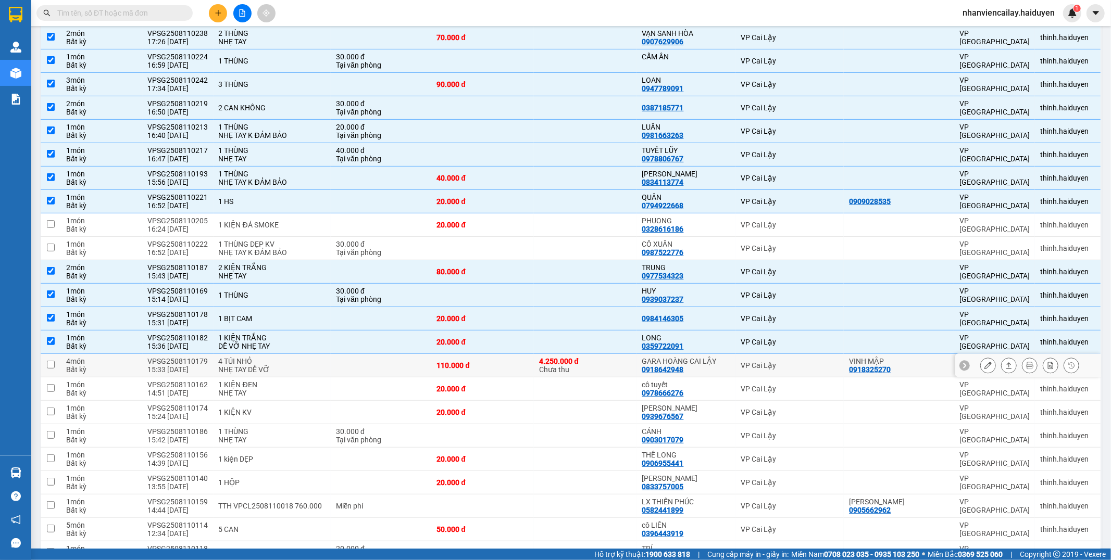
click at [387, 362] on td at bounding box center [381, 365] width 101 height 23
checkbox input "true"
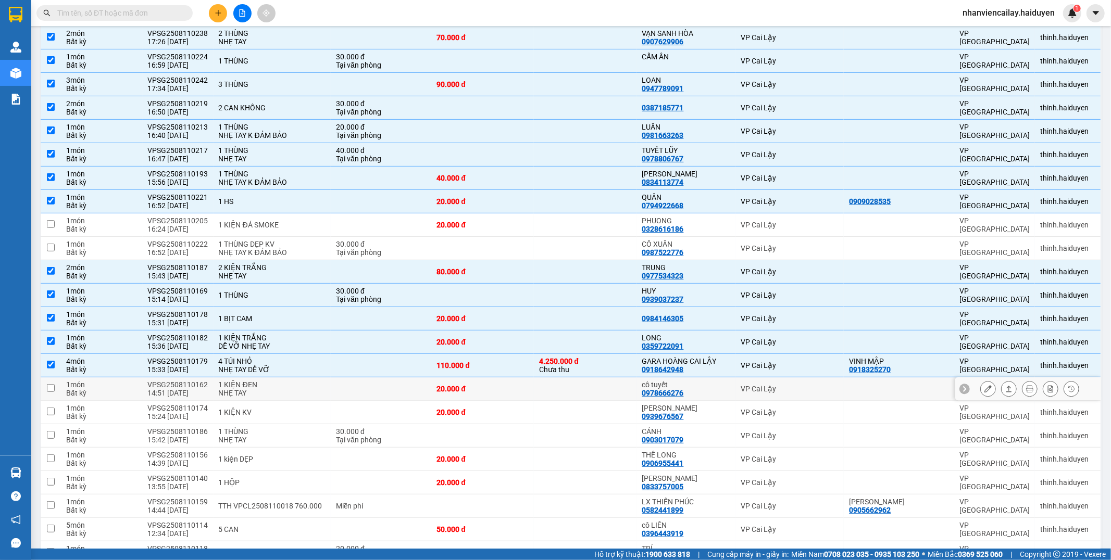
click at [376, 391] on td at bounding box center [381, 389] width 101 height 23
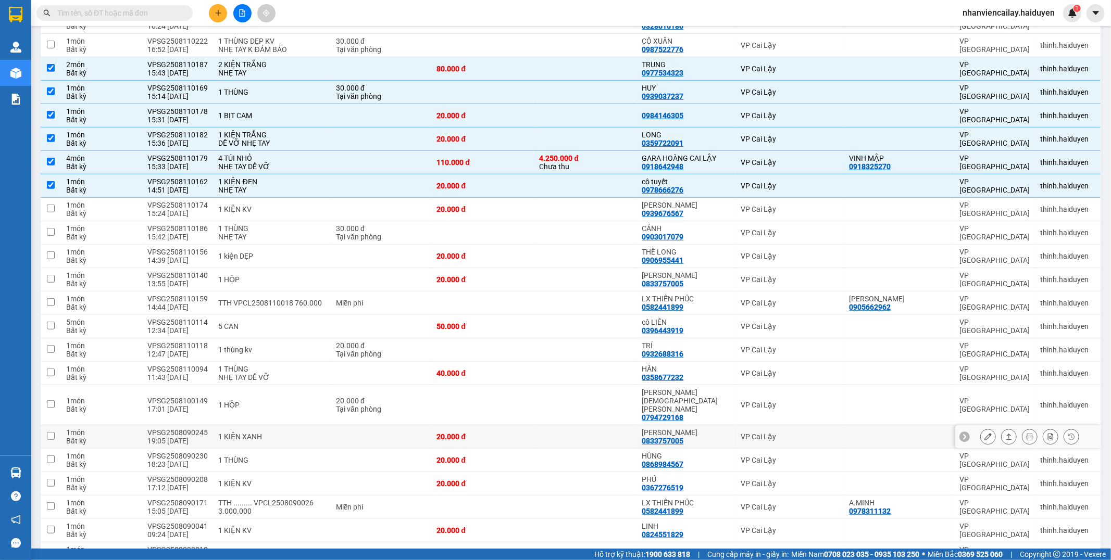
scroll to position [521, 0]
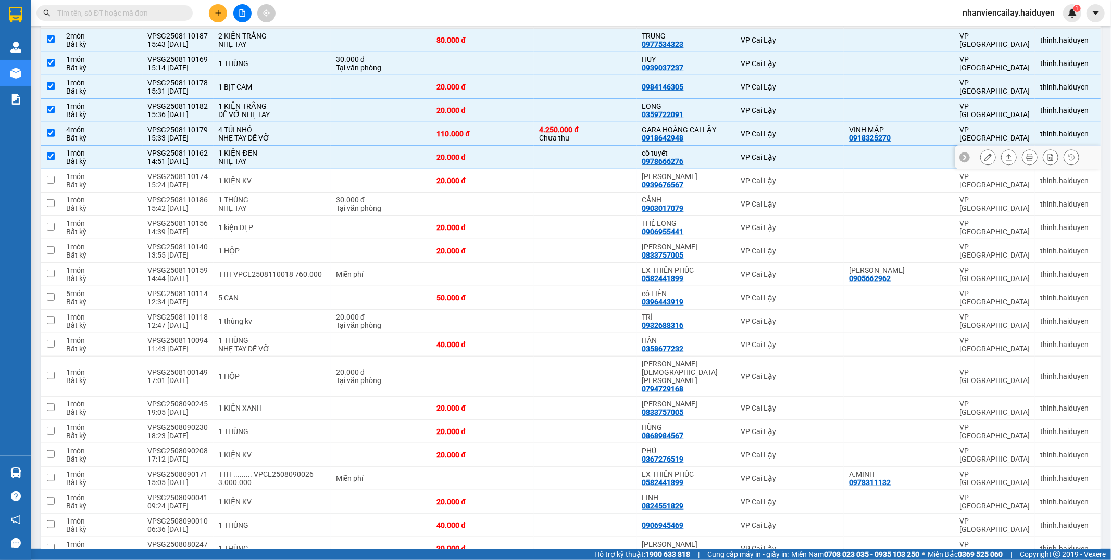
click at [404, 154] on td at bounding box center [381, 157] width 101 height 23
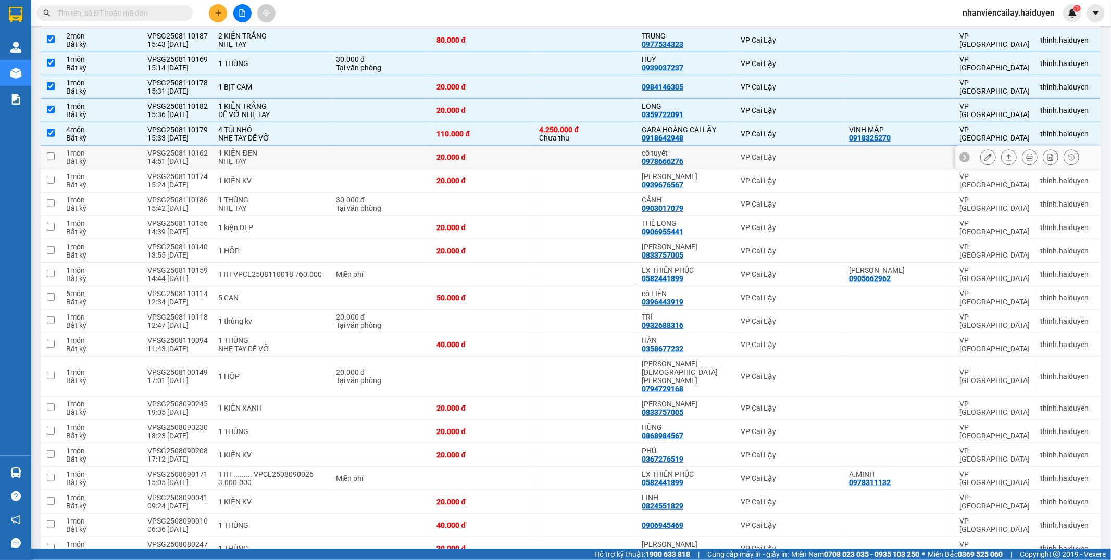
click at [545, 156] on td at bounding box center [585, 157] width 103 height 23
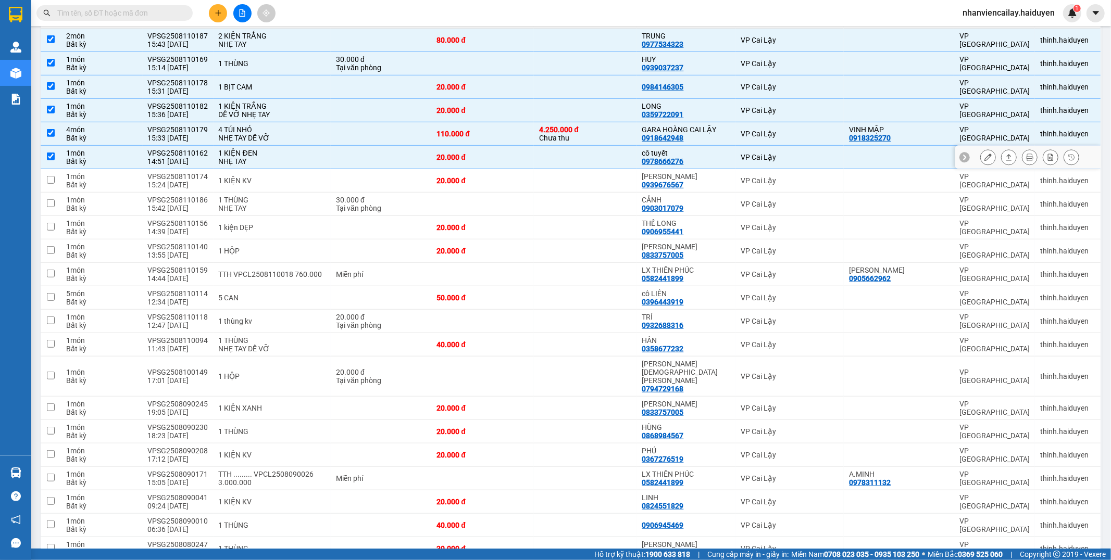
checkbox input "true"
click at [525, 186] on td "20.000 đ" at bounding box center [482, 180] width 103 height 23
checkbox input "true"
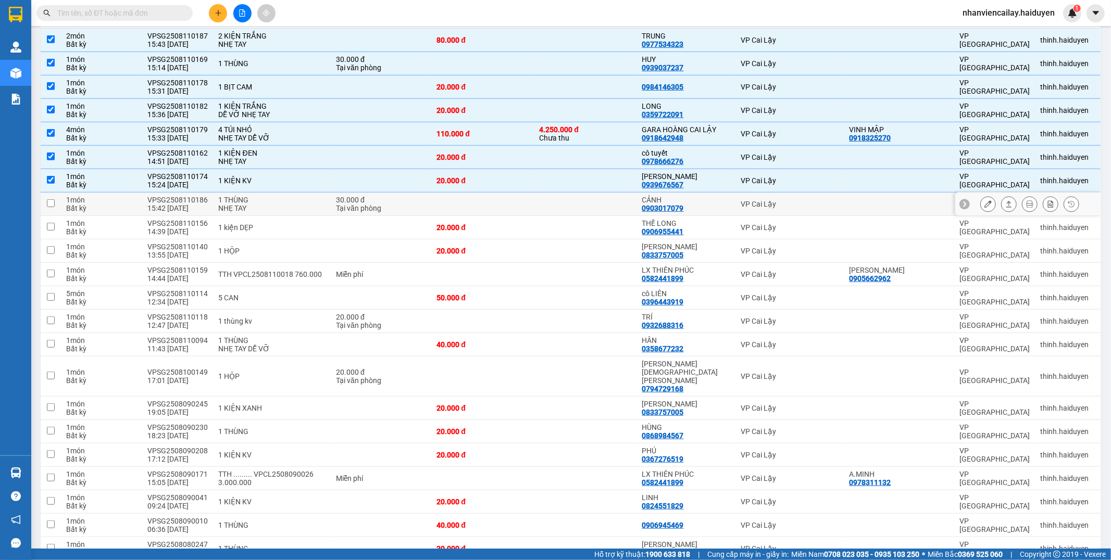
click at [525, 209] on td at bounding box center [482, 204] width 103 height 23
checkbox input "true"
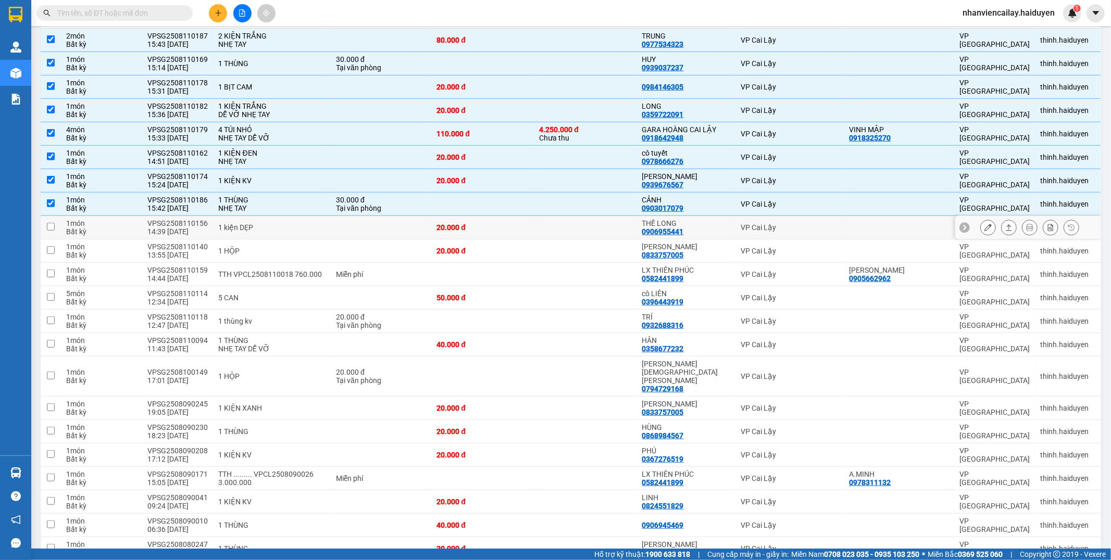
click at [592, 229] on td at bounding box center [585, 227] width 103 height 23
checkbox input "true"
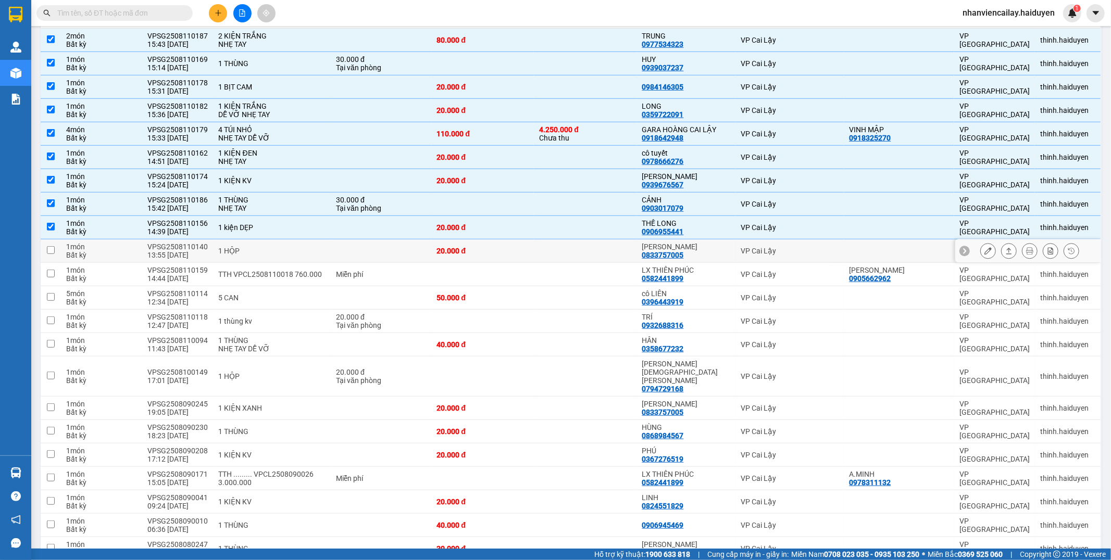
click at [574, 251] on td at bounding box center [585, 251] width 103 height 23
checkbox input "true"
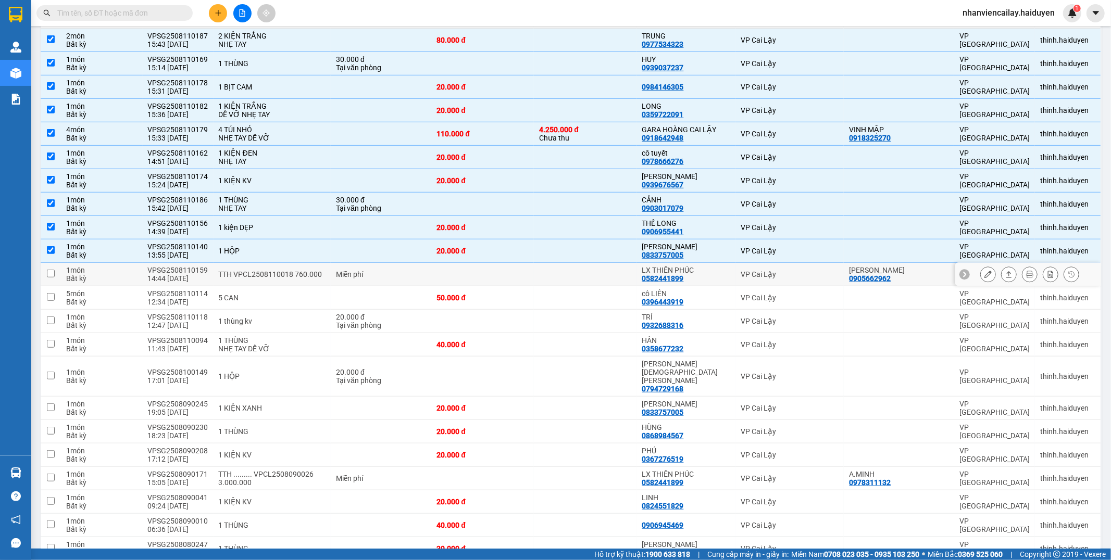
click at [578, 280] on td at bounding box center [585, 274] width 103 height 23
checkbox input "true"
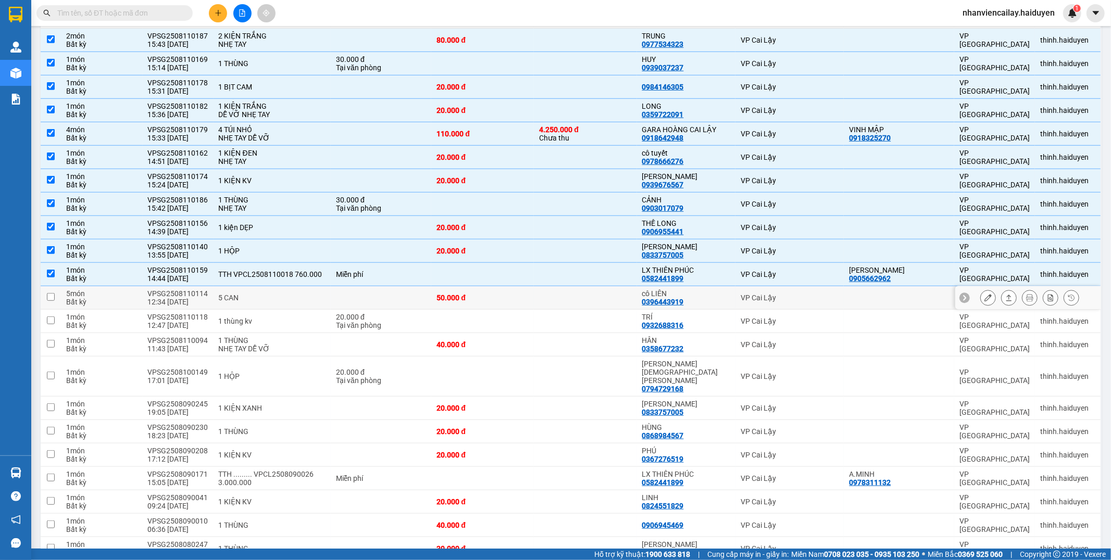
click at [533, 307] on td "50.000 đ" at bounding box center [482, 297] width 103 height 23
checkbox input "true"
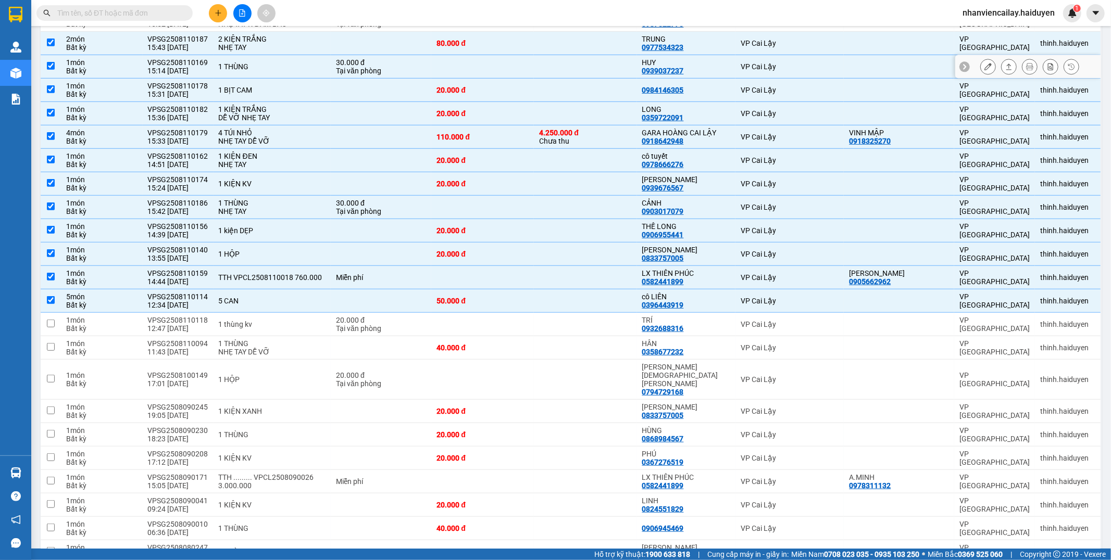
scroll to position [579, 0]
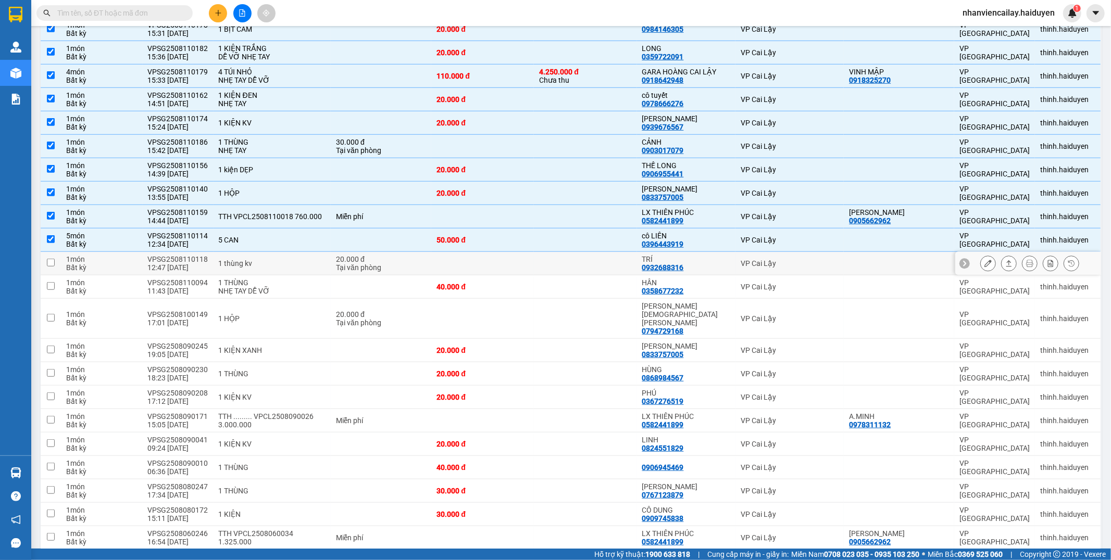
click at [485, 264] on td at bounding box center [482, 263] width 103 height 23
checkbox input "true"
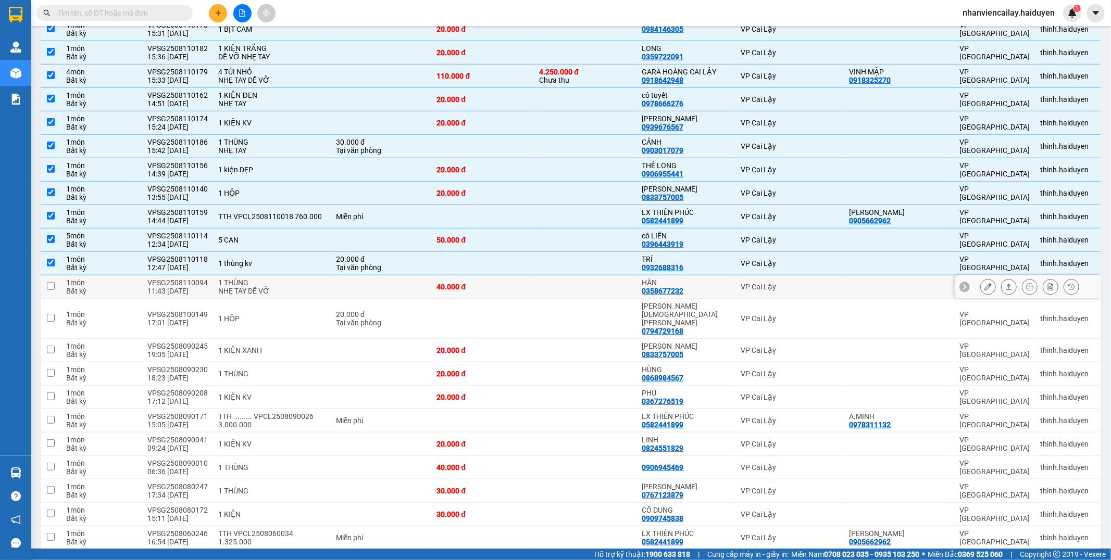
click at [484, 287] on div "40.000 đ" at bounding box center [482, 287] width 92 height 8
checkbox input "true"
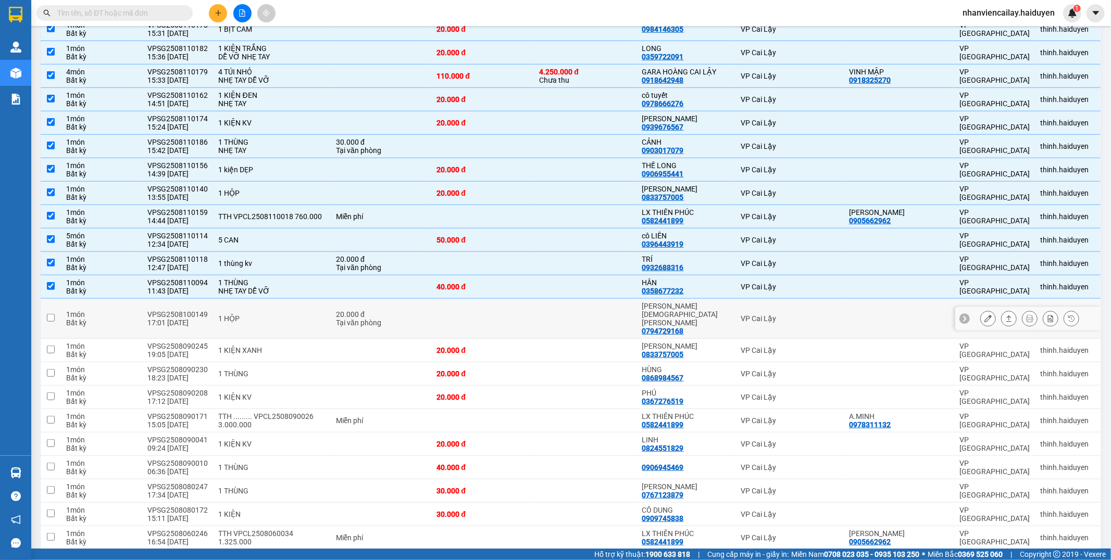
click at [492, 309] on td at bounding box center [482, 319] width 103 height 40
checkbox input "true"
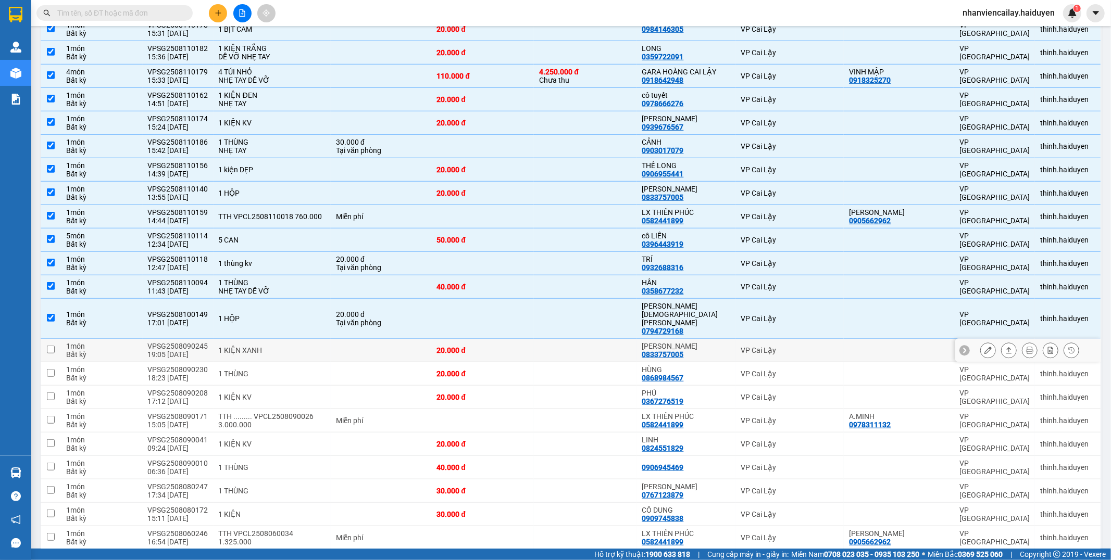
click at [379, 339] on td at bounding box center [381, 350] width 101 height 23
checkbox input "true"
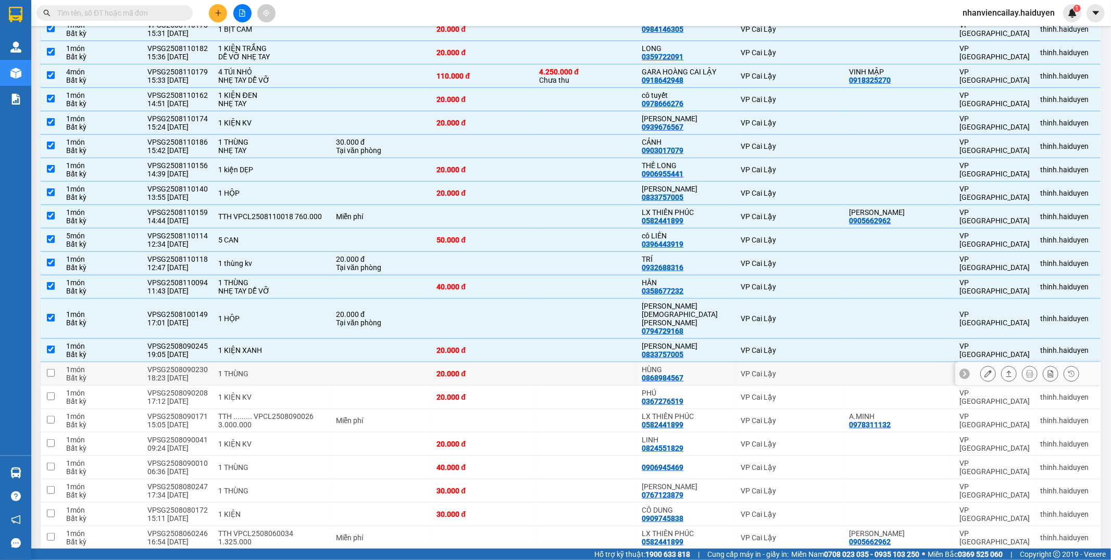
click at [366, 362] on td at bounding box center [381, 373] width 101 height 23
checkbox input "true"
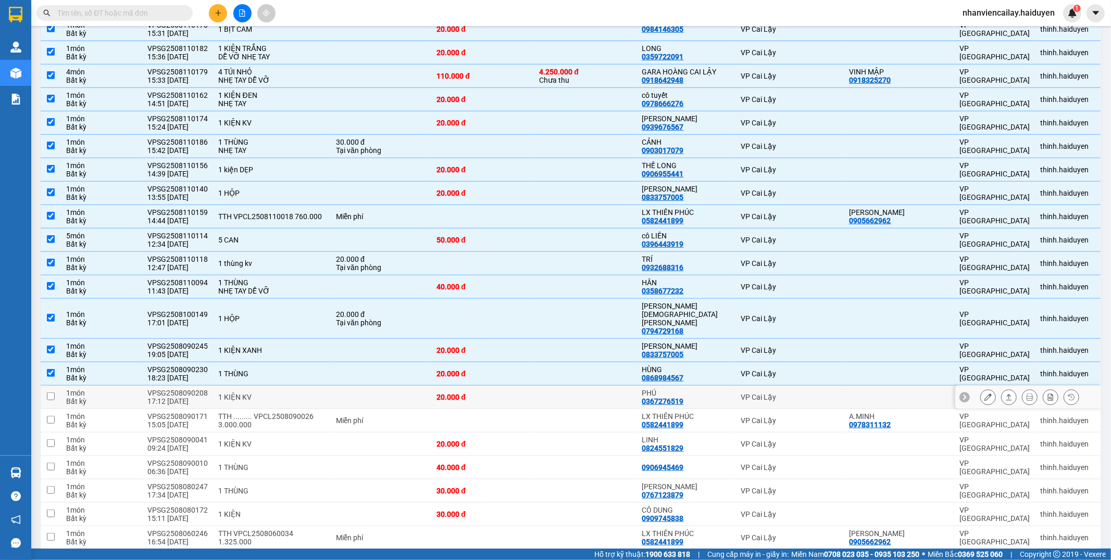
click at [415, 386] on td at bounding box center [381, 397] width 101 height 23
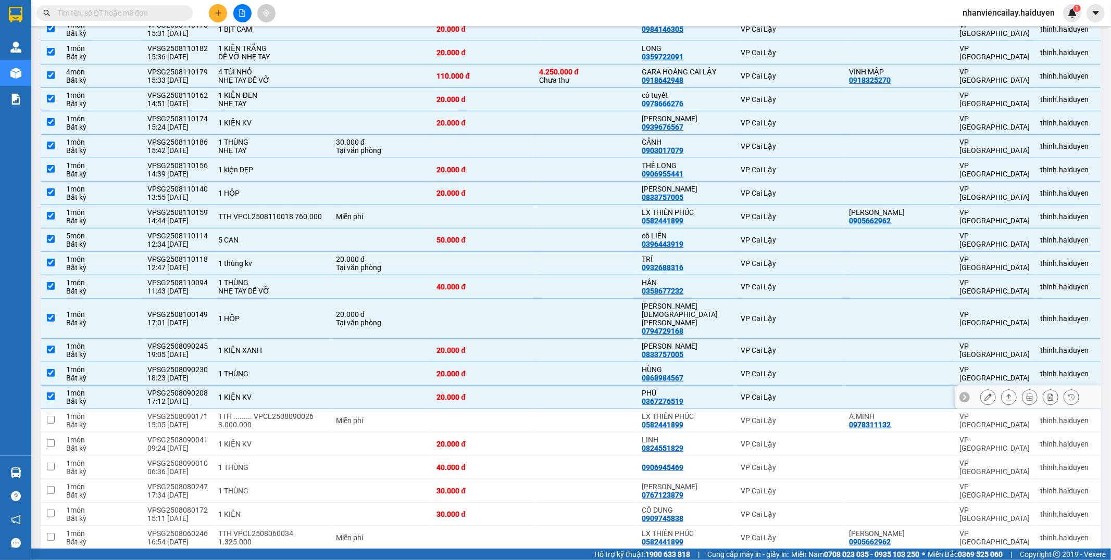
checkbox input "true"
click at [416, 409] on td "Miễn phí" at bounding box center [381, 420] width 101 height 23
checkbox input "true"
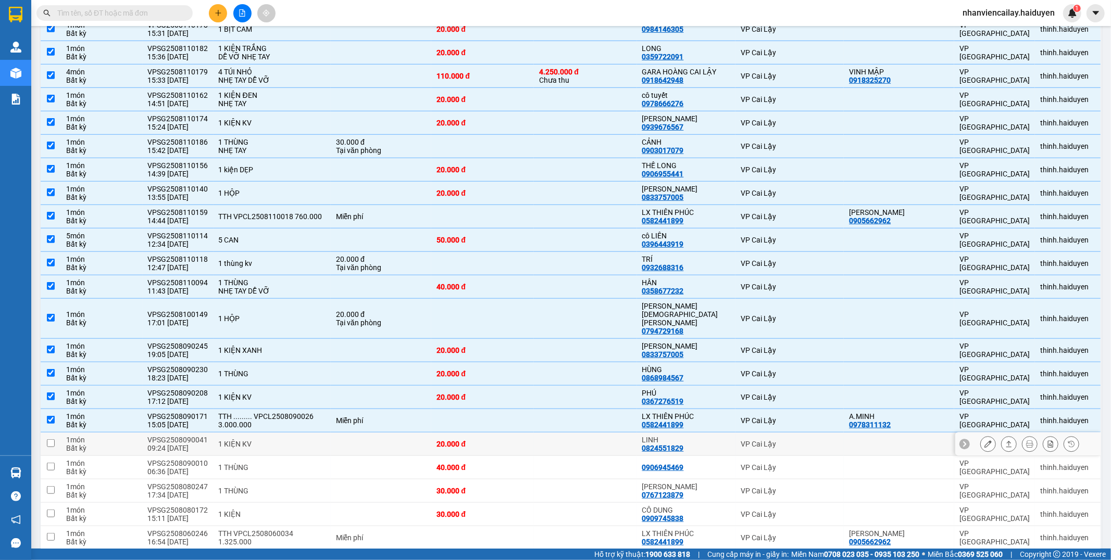
click at [414, 433] on td at bounding box center [381, 444] width 101 height 23
checkbox input "true"
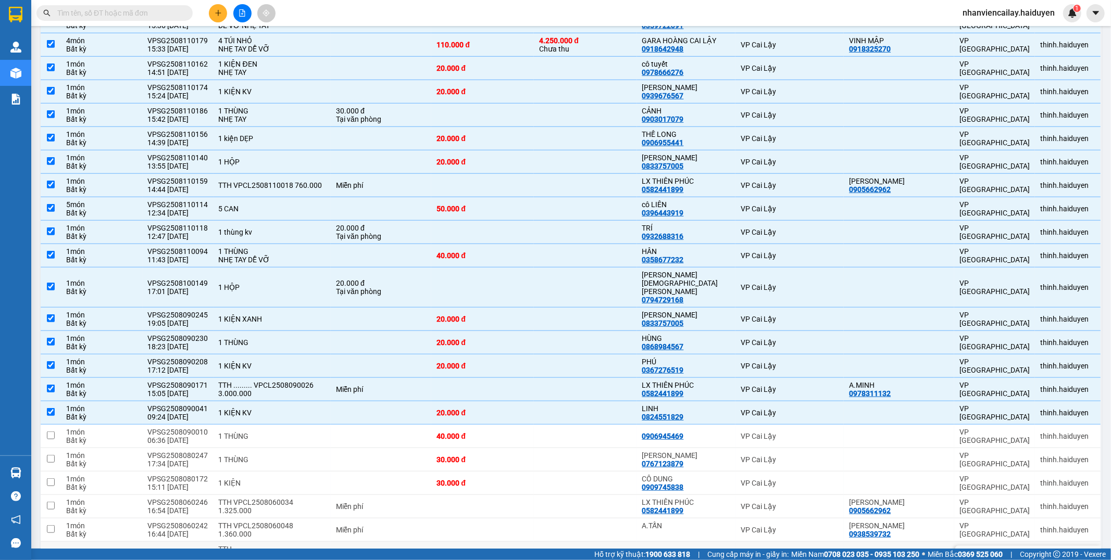
scroll to position [868, 0]
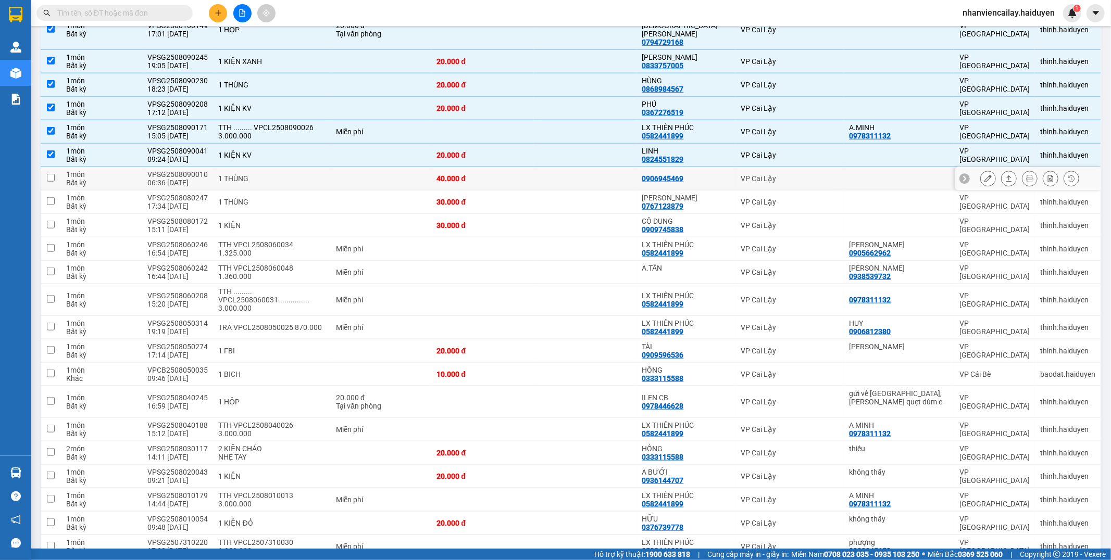
click at [262, 167] on td "1 THÙNG" at bounding box center [273, 178] width 118 height 23
checkbox input "true"
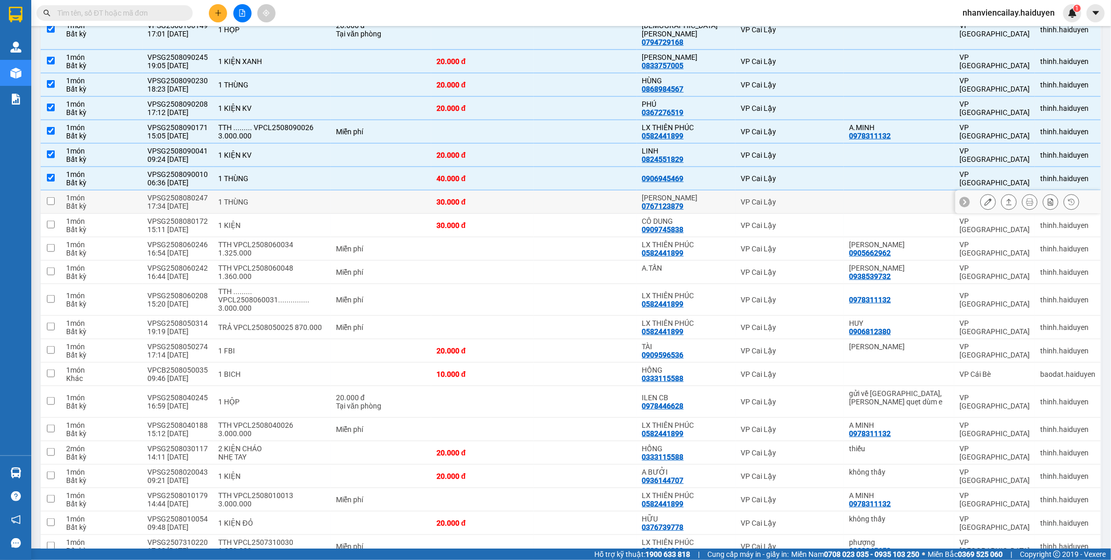
click at [269, 192] on td "1 THÙNG" at bounding box center [273, 202] width 118 height 23
checkbox input "true"
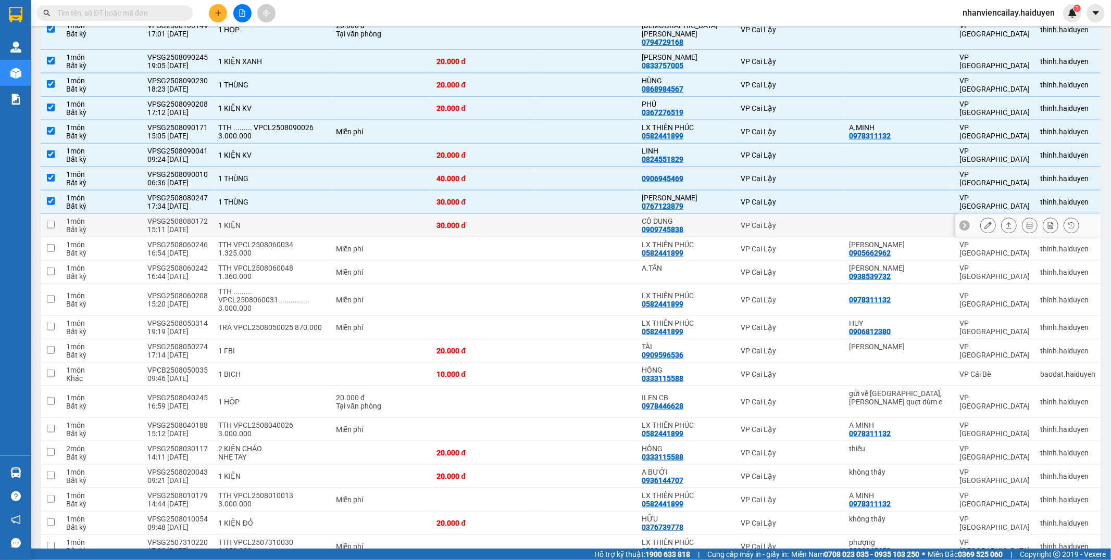
click at [275, 221] on div "1 KIỆN" at bounding box center [272, 225] width 107 height 8
checkbox input "true"
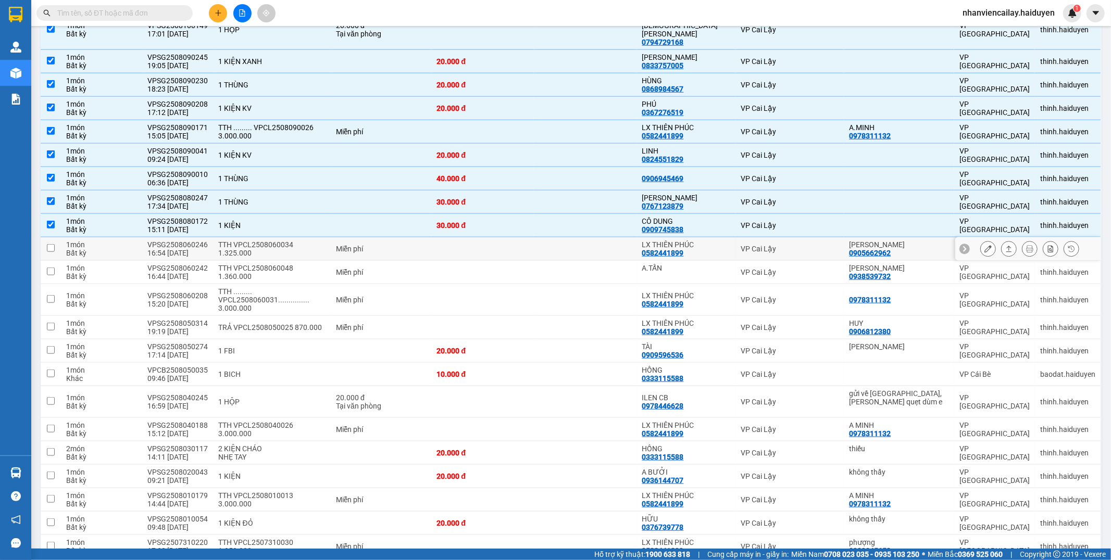
click at [277, 241] on div "TTH VPCL2508060034 1.325.000" at bounding box center [272, 249] width 107 height 17
checkbox input "true"
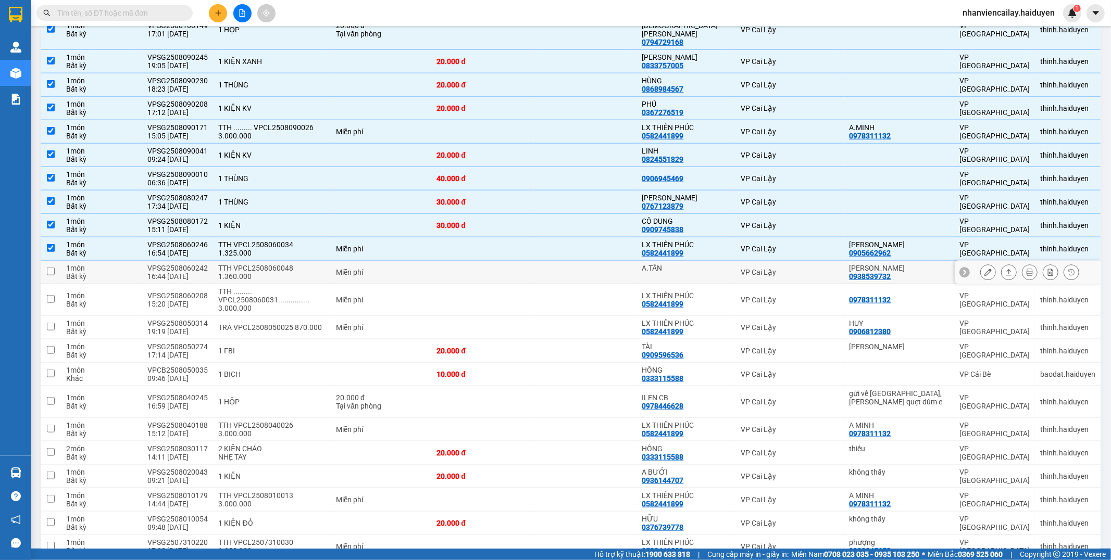
click at [280, 264] on div "TTH VPCL2508060048 1.360.000" at bounding box center [272, 272] width 107 height 17
checkbox input "true"
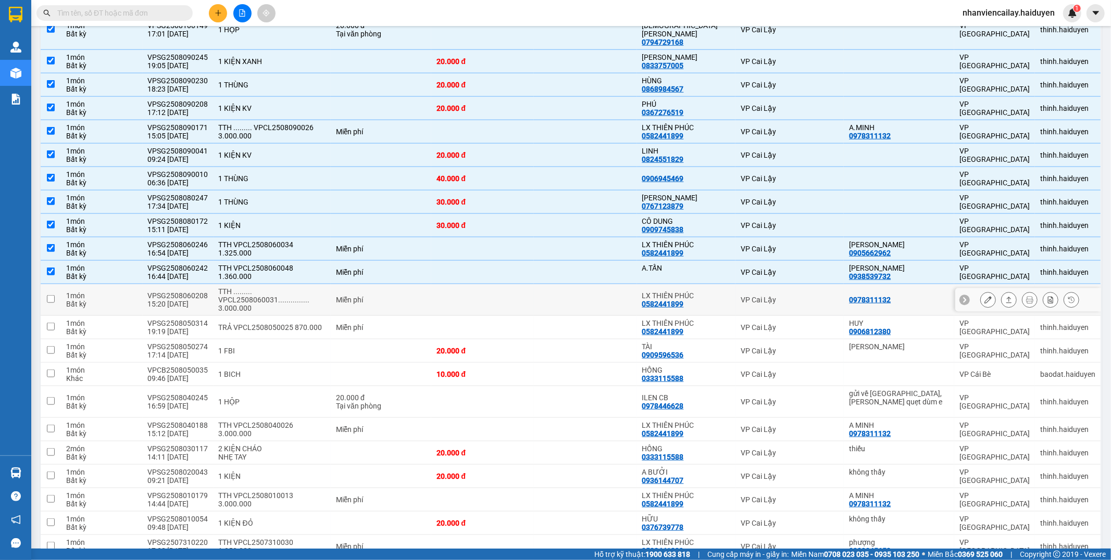
drag, startPoint x: 280, startPoint y: 278, endPoint x: 280, endPoint y: 299, distance: 21.4
click at [280, 287] on div "TTH ......... VPCL2508060031............... 3.000.000" at bounding box center [272, 299] width 107 height 25
checkbox input "true"
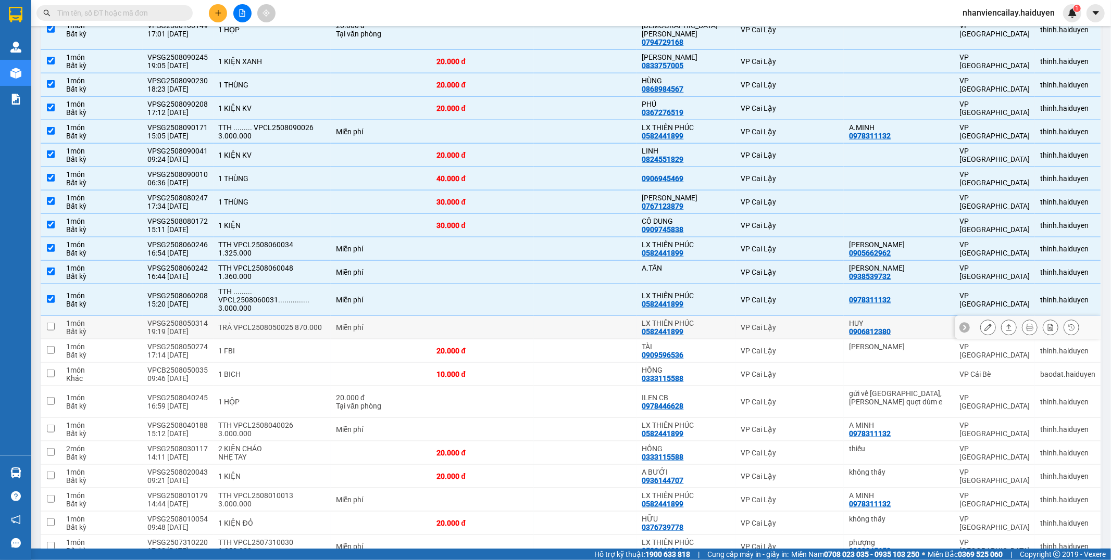
click at [283, 323] on div "TRẢ VPCL2508050025 870.000" at bounding box center [272, 327] width 107 height 8
checkbox input "true"
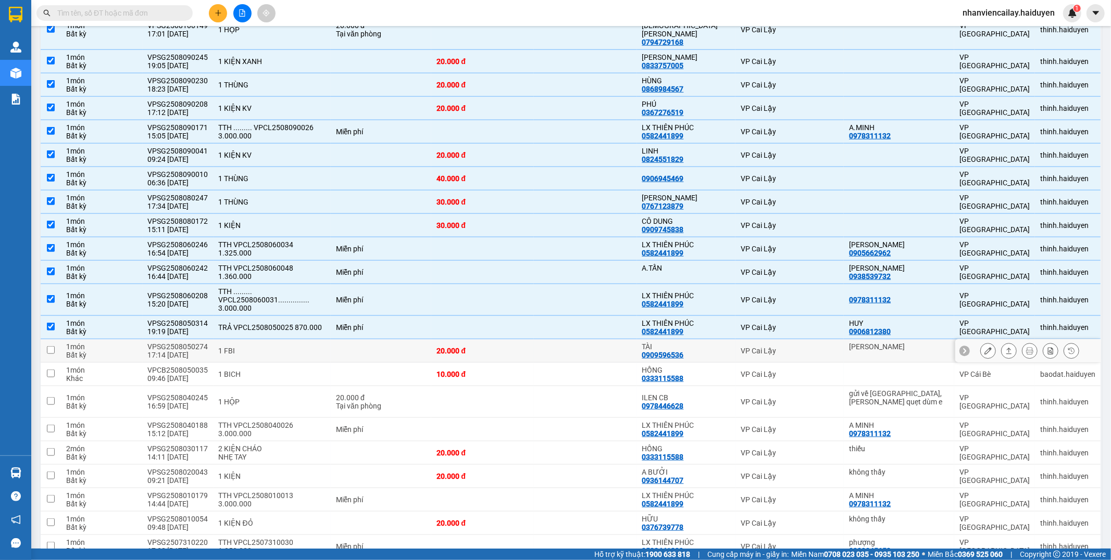
click at [285, 347] on div "1 FBI" at bounding box center [272, 351] width 107 height 8
checkbox input "true"
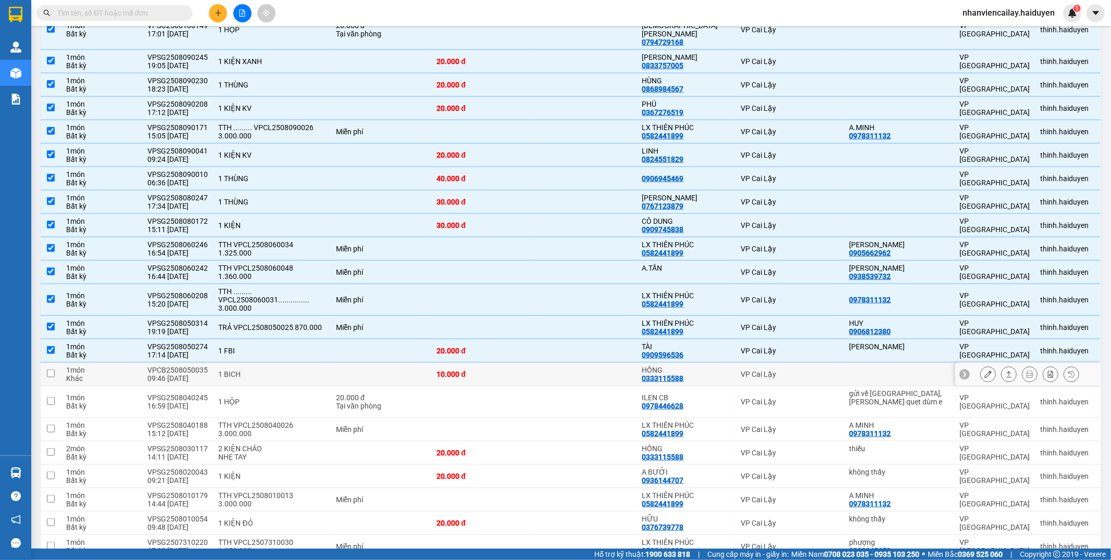
click at [285, 370] on div "1 BICH" at bounding box center [272, 374] width 107 height 8
checkbox input "true"
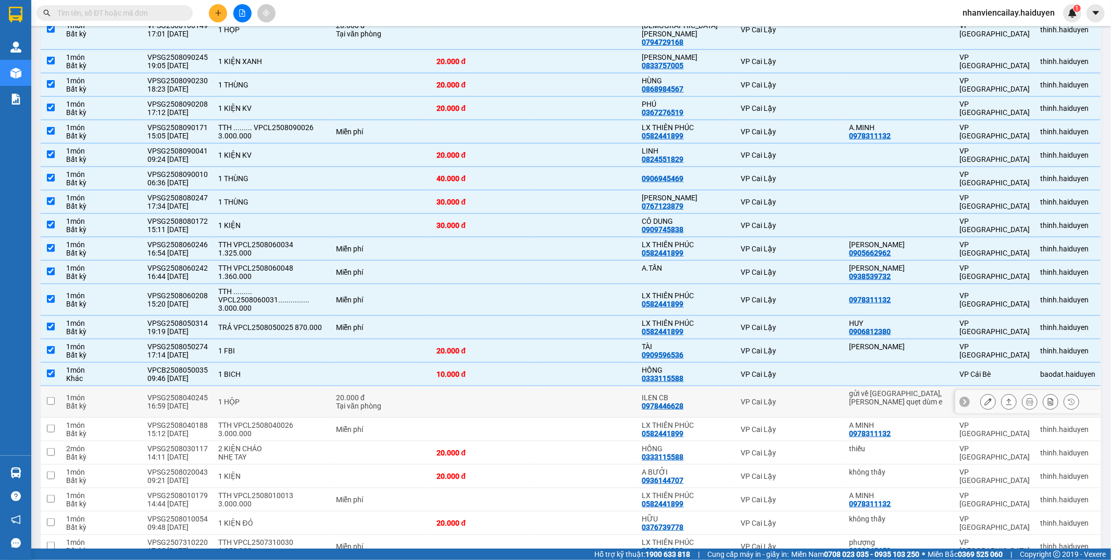
click at [404, 386] on td "20.000 đ Tại văn phòng" at bounding box center [381, 402] width 101 height 32
checkbox input "true"
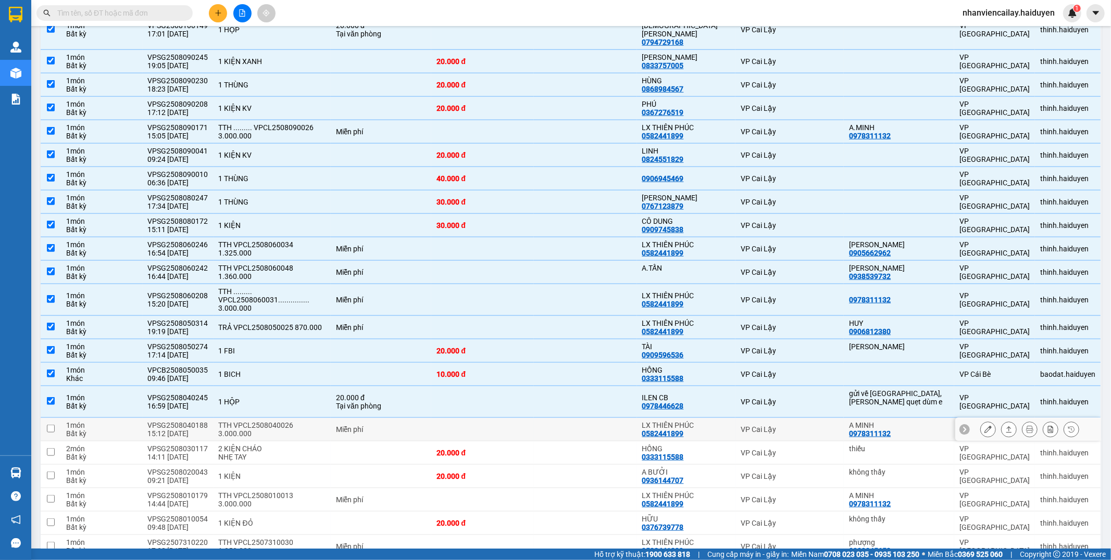
click at [391, 426] on div "Miễn phí" at bounding box center [381, 430] width 90 height 8
checkbox input "true"
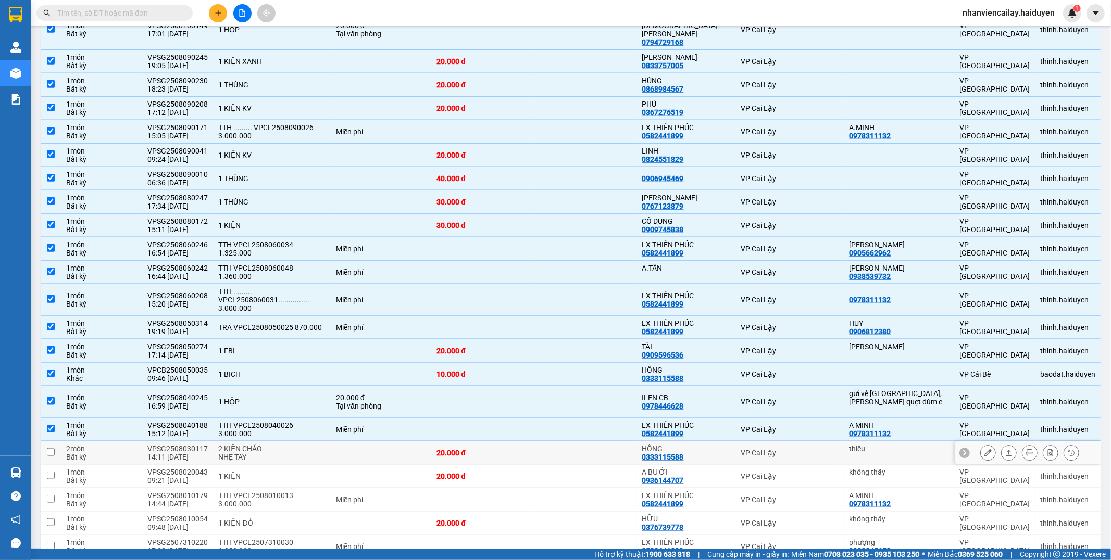
click at [393, 442] on td at bounding box center [381, 453] width 101 height 23
checkbox input "true"
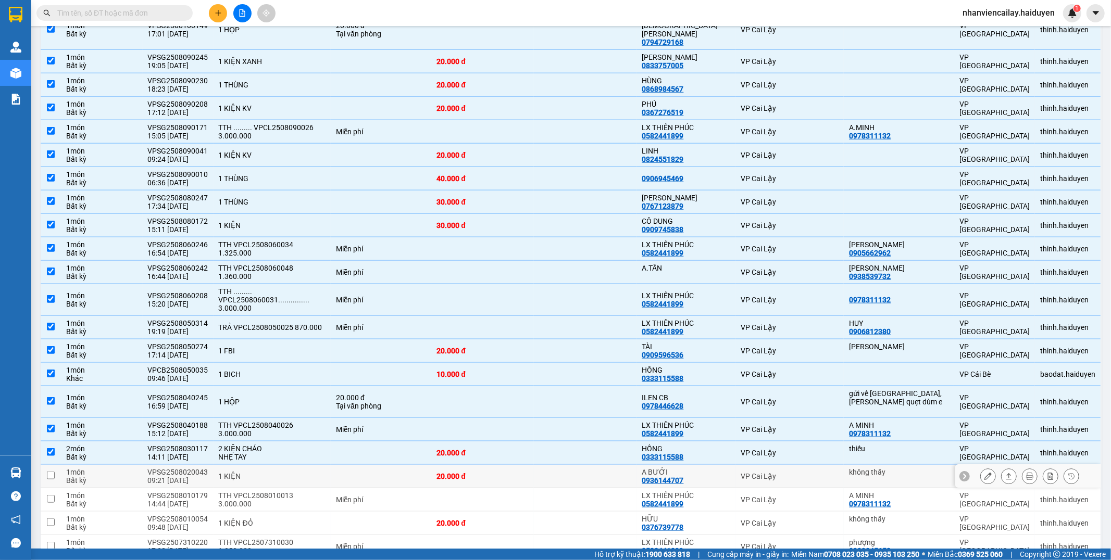
click at [394, 465] on td at bounding box center [381, 476] width 101 height 23
checkbox input "true"
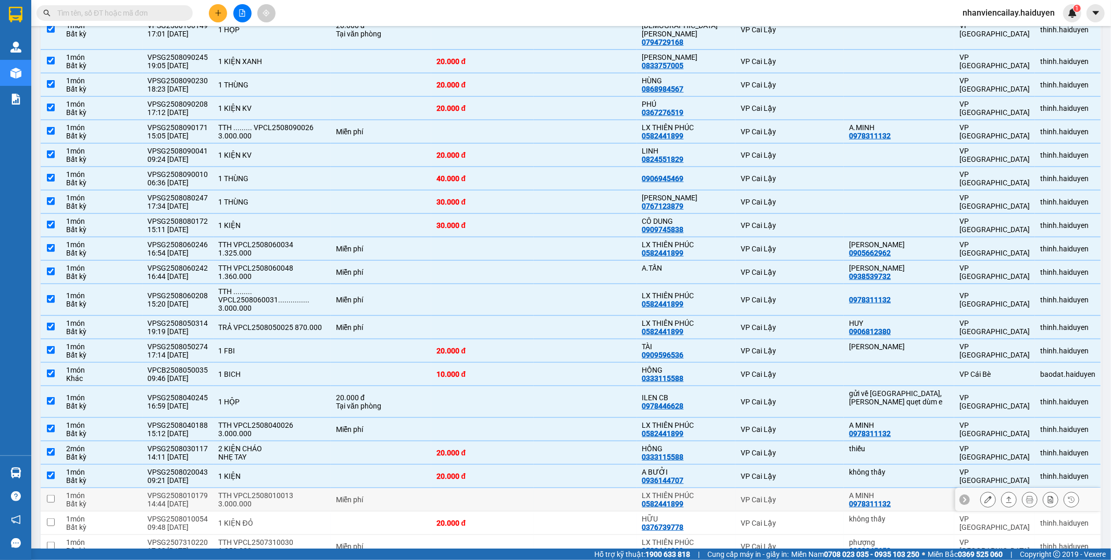
click at [397, 496] on div "Miễn phí" at bounding box center [381, 500] width 90 height 8
checkbox input "true"
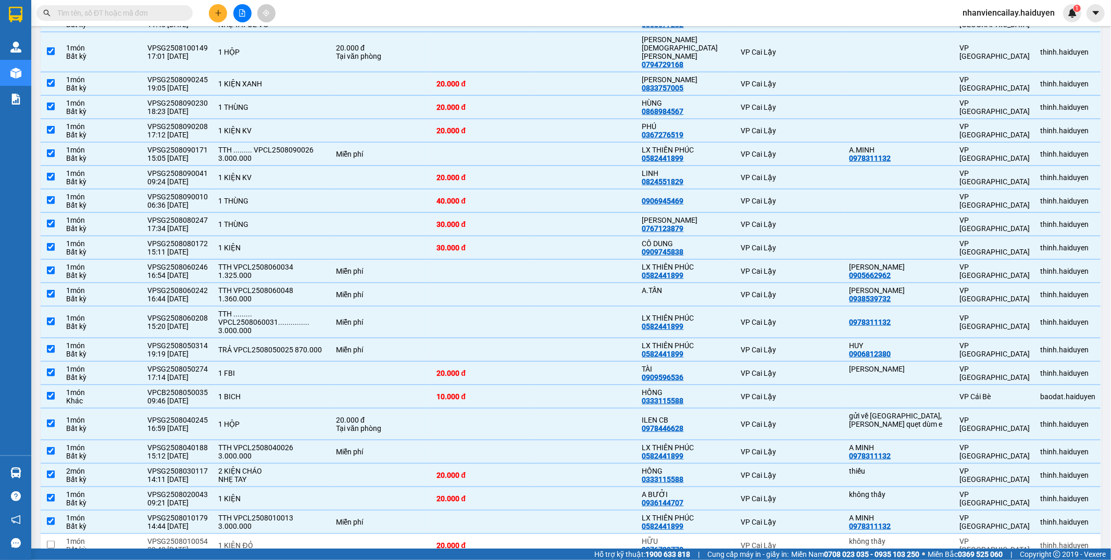
scroll to position [1042, 0]
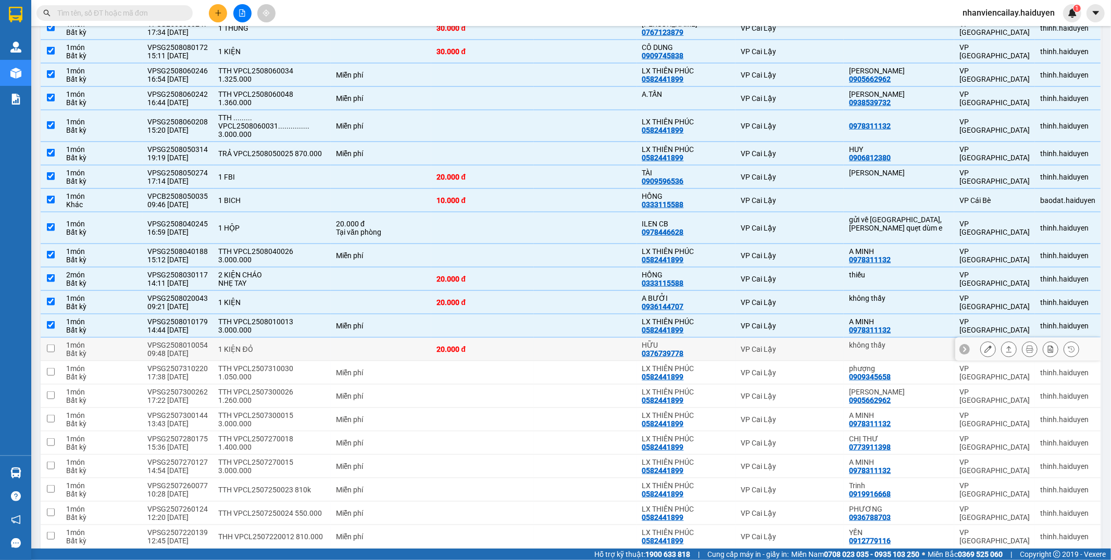
click at [430, 338] on td at bounding box center [381, 349] width 101 height 23
checkbox input "true"
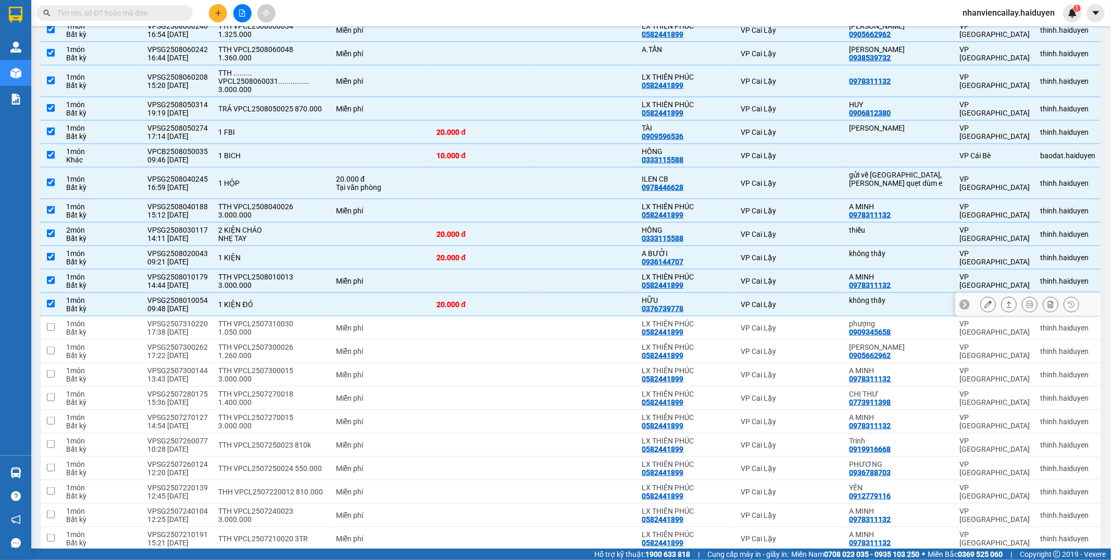
scroll to position [1129, 0]
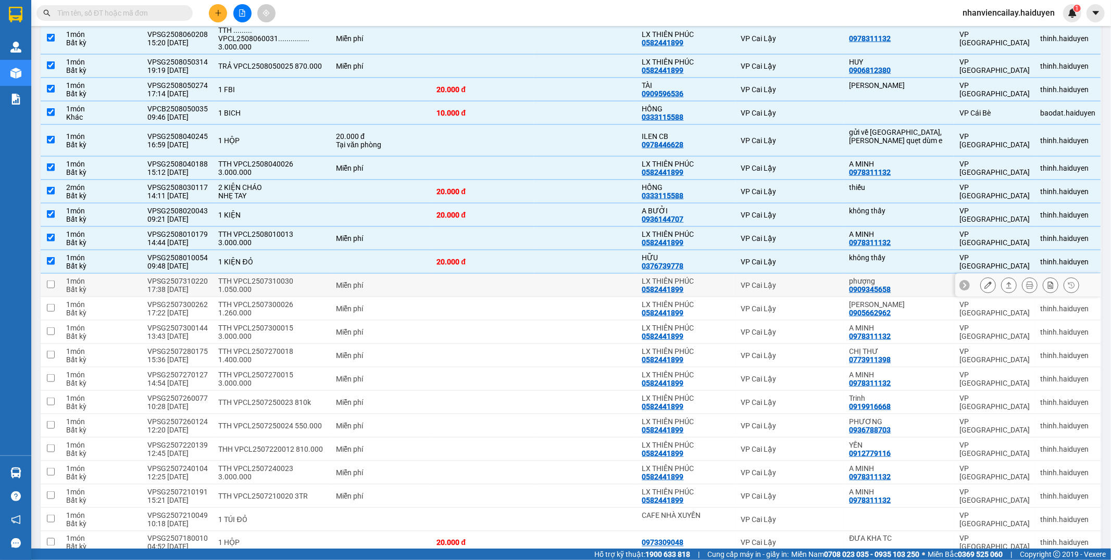
click at [429, 274] on td "Miễn phí" at bounding box center [381, 285] width 101 height 23
checkbox input "true"
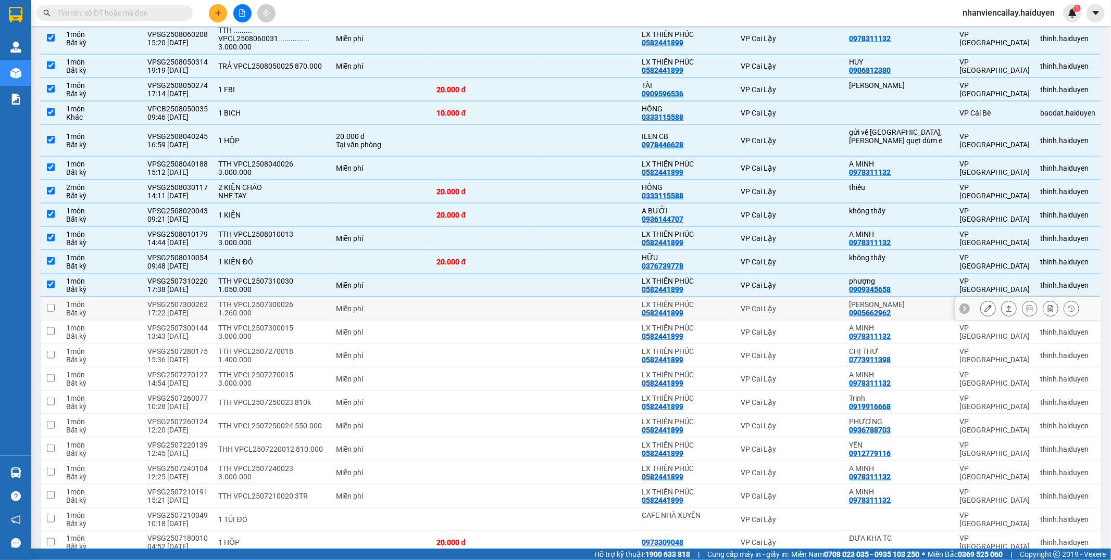
click at [430, 297] on td "Miễn phí" at bounding box center [381, 308] width 101 height 23
checkbox input "true"
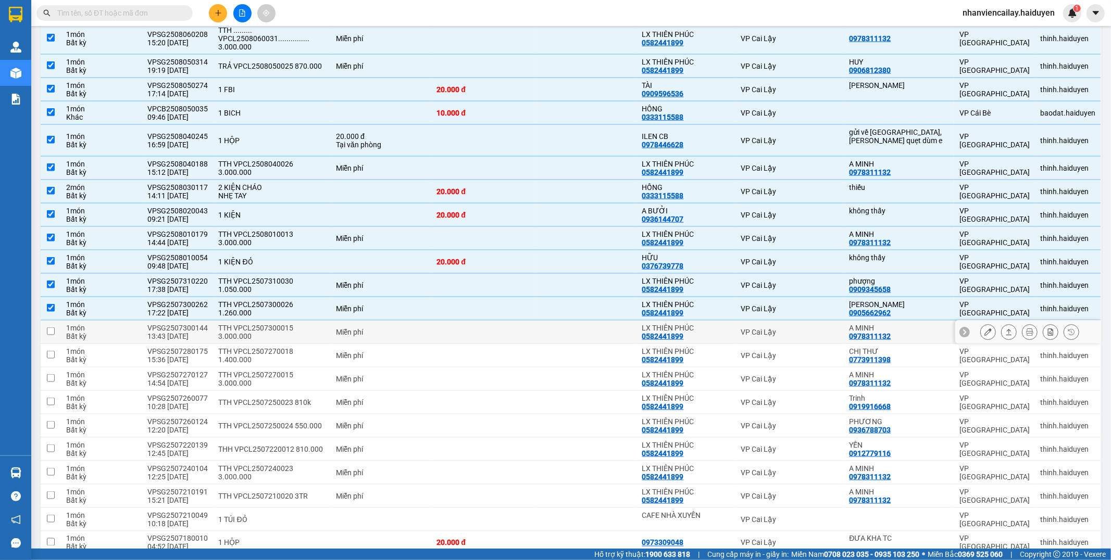
click at [430, 321] on td "Miễn phí" at bounding box center [381, 332] width 101 height 23
checkbox input "true"
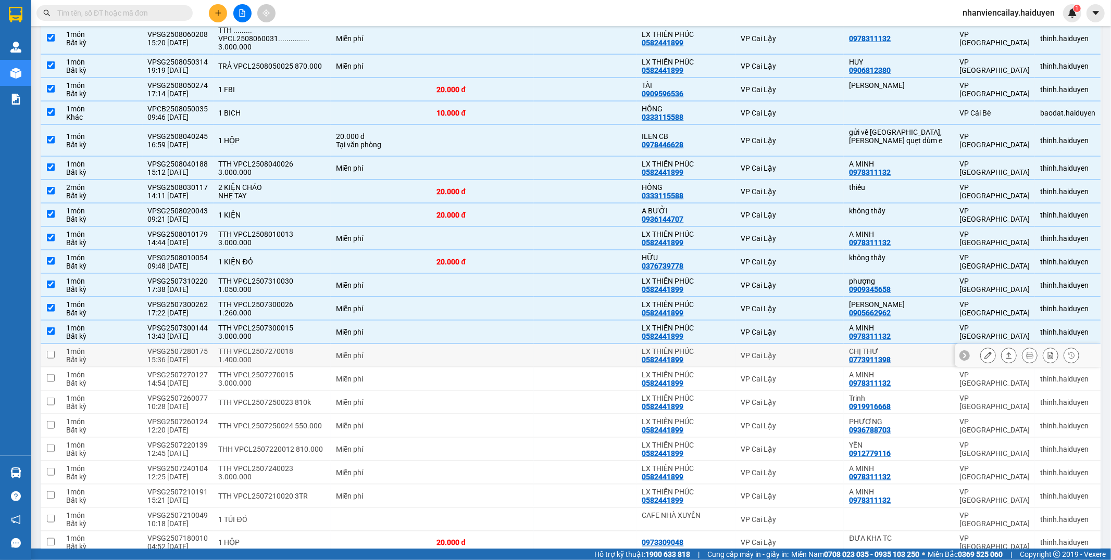
click at [429, 344] on td "Miễn phí" at bounding box center [381, 355] width 101 height 23
checkbox input "true"
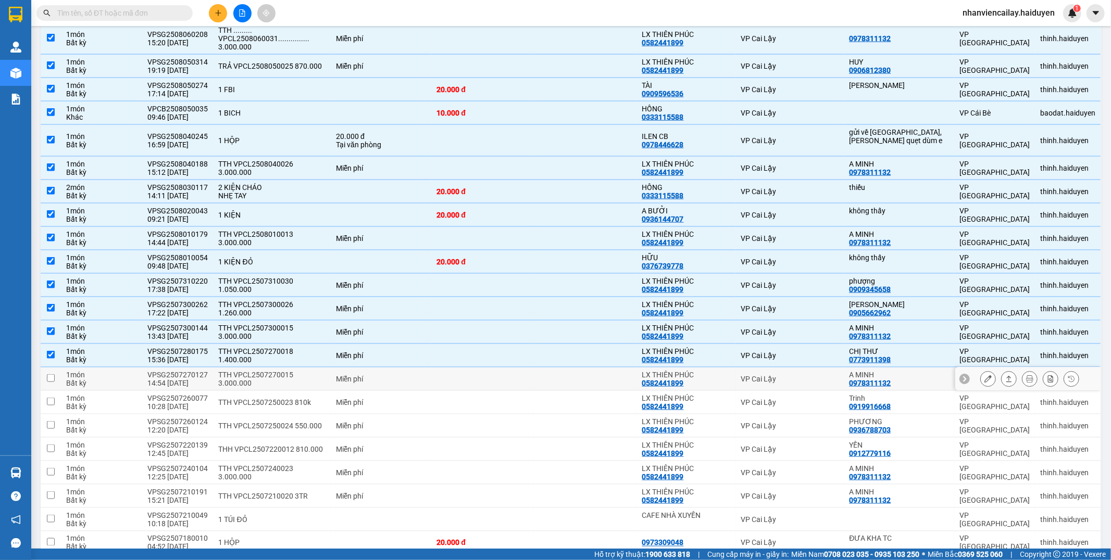
drag, startPoint x: 432, startPoint y: 366, endPoint x: 432, endPoint y: 383, distance: 17.2
click at [432, 368] on td at bounding box center [482, 379] width 103 height 23
checkbox input "true"
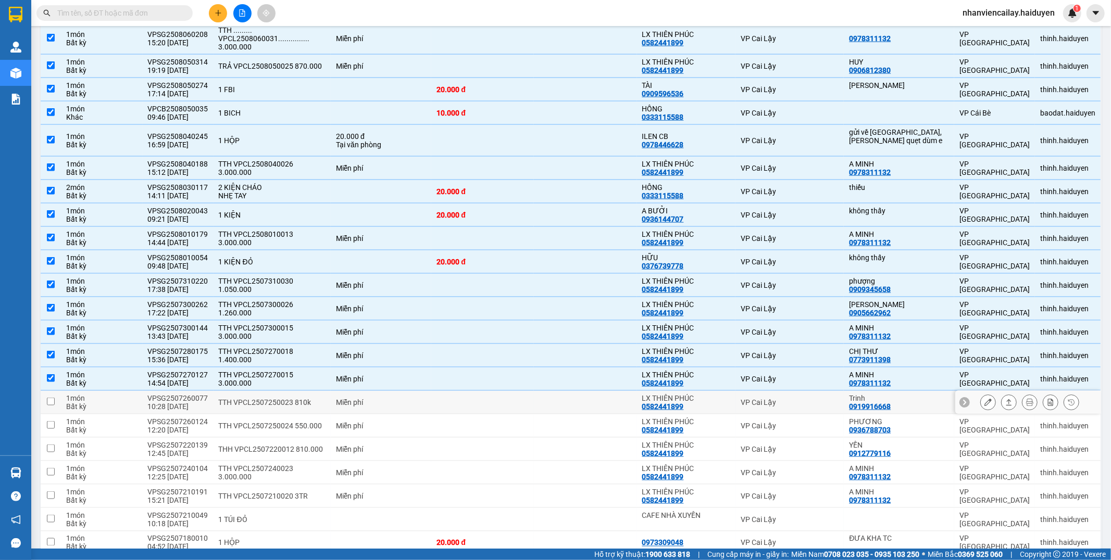
drag, startPoint x: 432, startPoint y: 385, endPoint x: 432, endPoint y: 399, distance: 14.1
click at [432, 391] on td at bounding box center [482, 402] width 103 height 23
checkbox input "true"
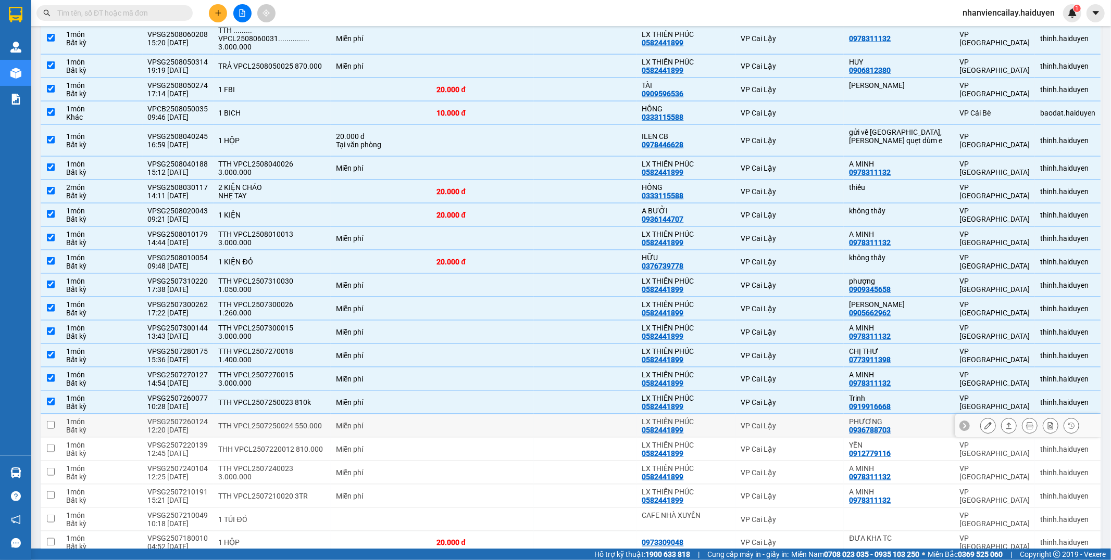
click at [432, 415] on td at bounding box center [482, 426] width 103 height 23
checkbox input "true"
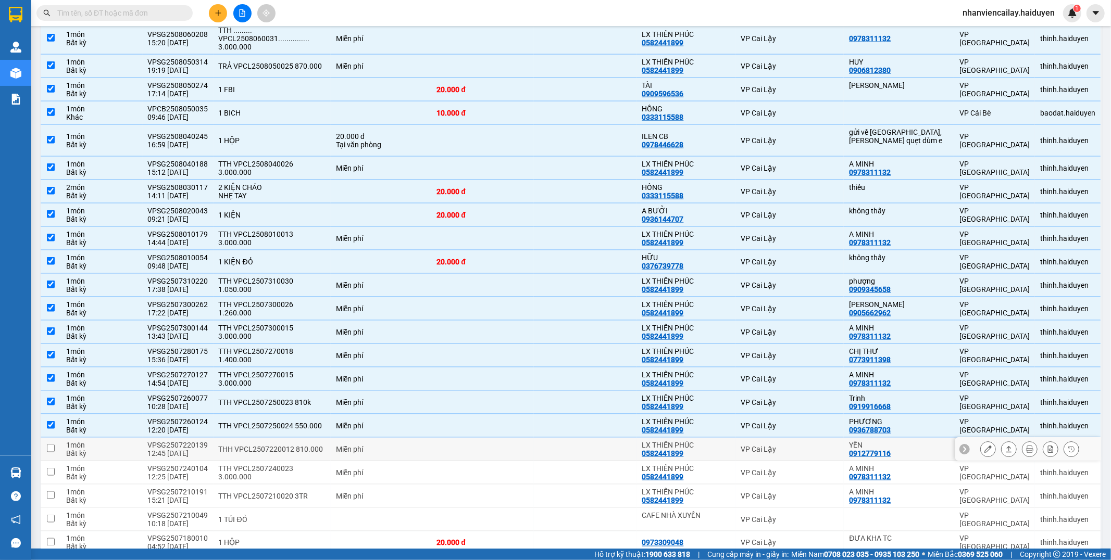
click at [427, 438] on td "Miễn phí" at bounding box center [381, 449] width 101 height 23
checkbox input "true"
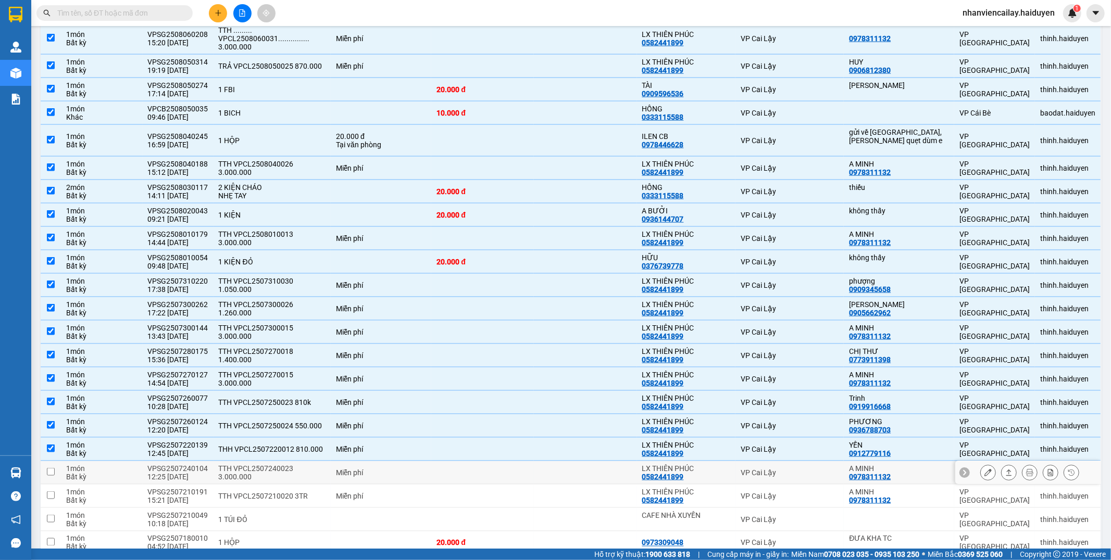
click at [422, 469] on div "Miễn phí" at bounding box center [381, 473] width 90 height 8
checkbox input "true"
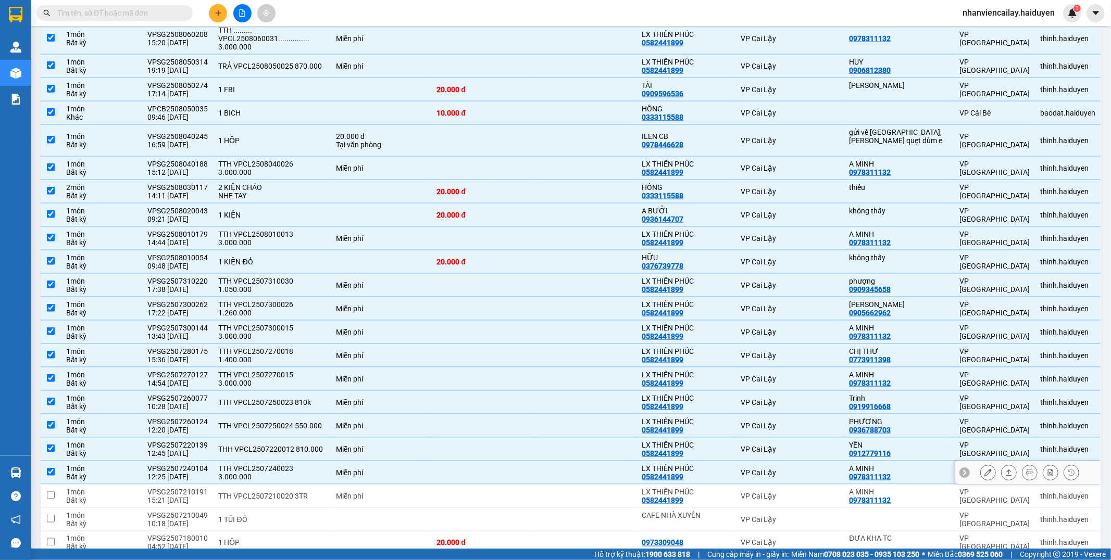
click at [420, 492] on div "Miễn phí" at bounding box center [381, 496] width 90 height 8
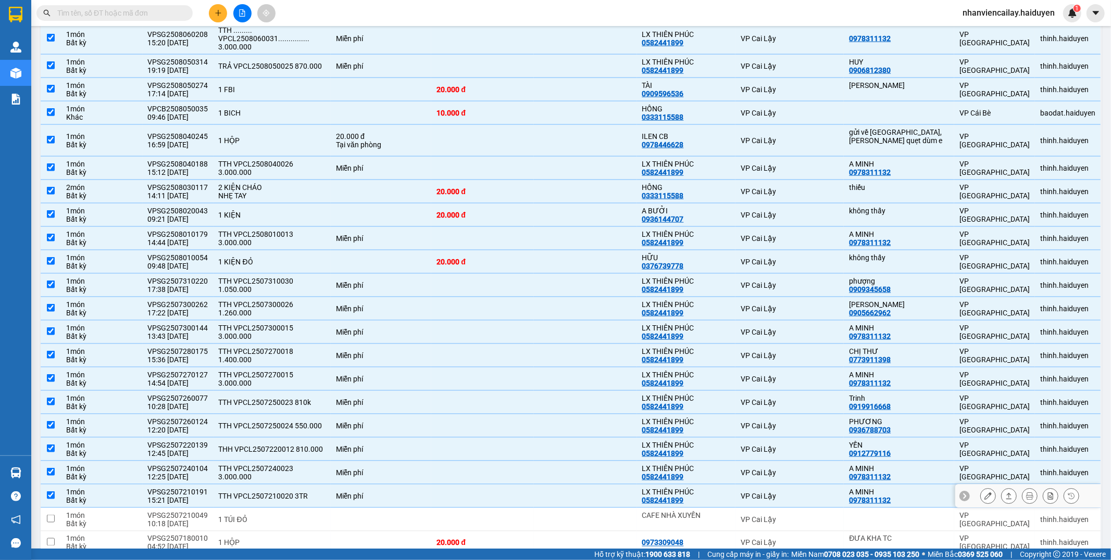
checkbox input "true"
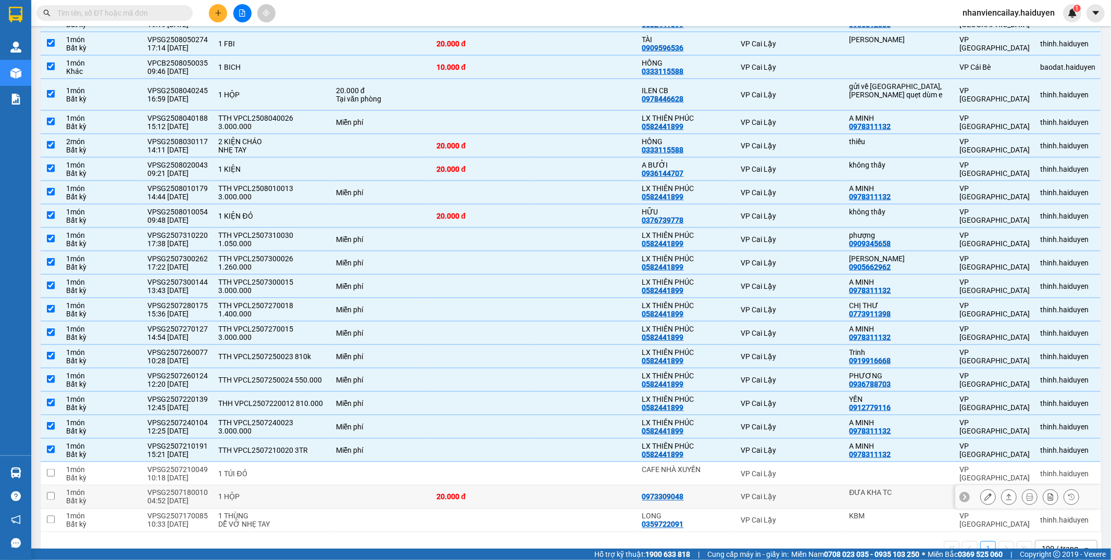
scroll to position [1187, 0]
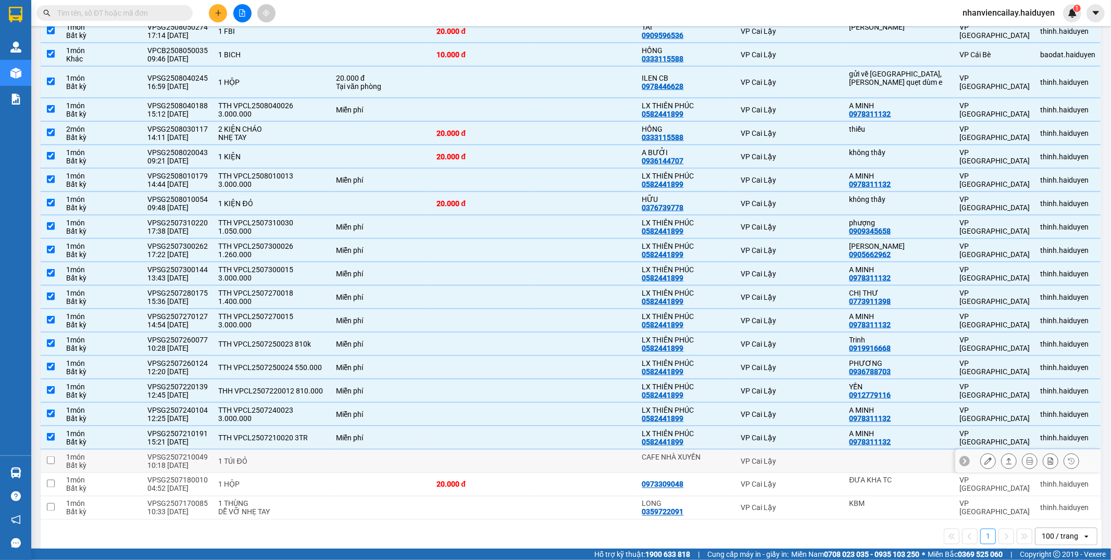
click at [408, 450] on td at bounding box center [381, 461] width 101 height 23
checkbox input "true"
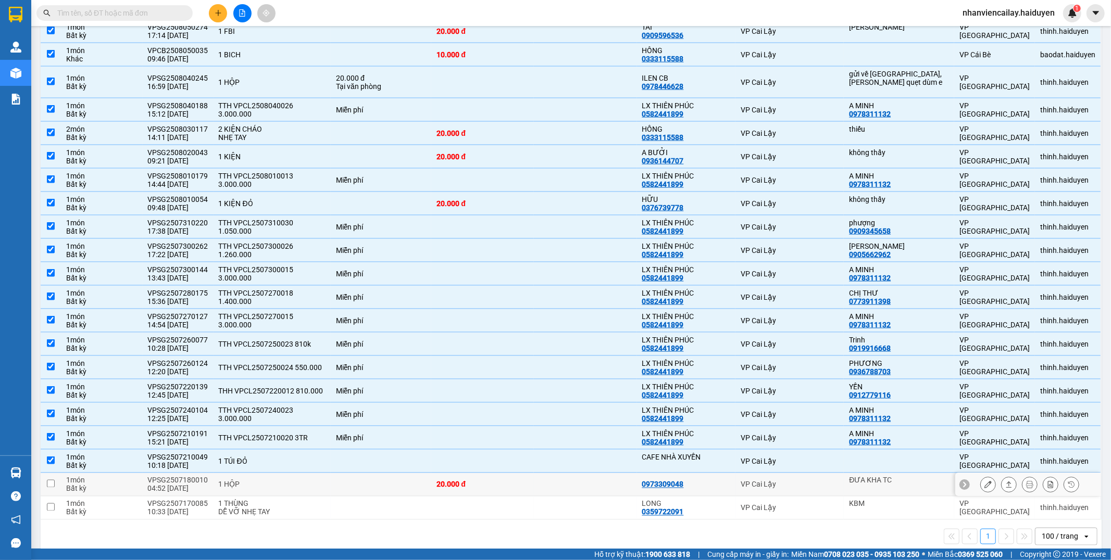
click at [417, 473] on td at bounding box center [381, 484] width 101 height 23
checkbox input "true"
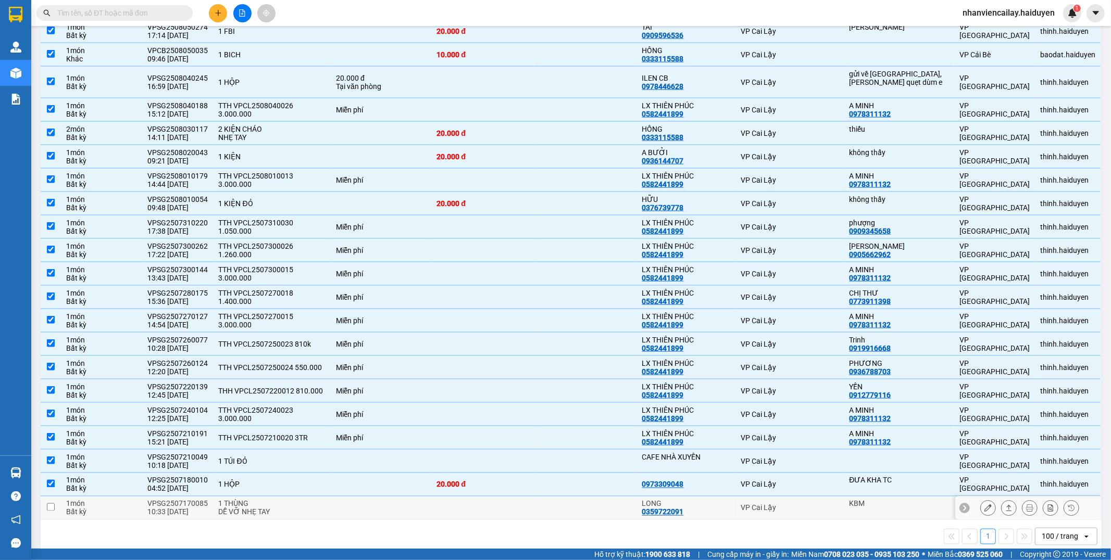
click at [414, 497] on td at bounding box center [381, 508] width 101 height 23
checkbox input "true"
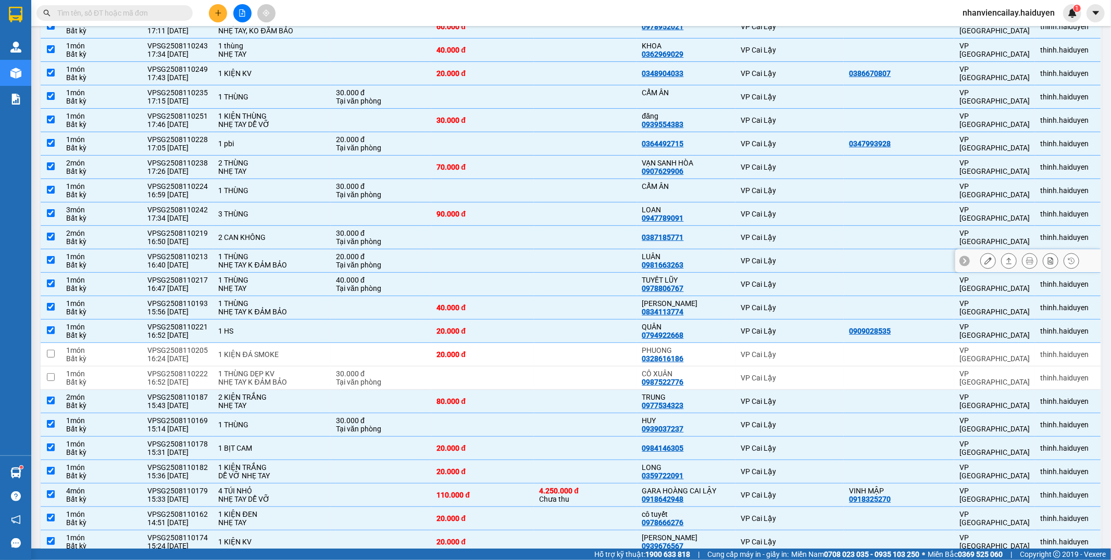
scroll to position [231, 0]
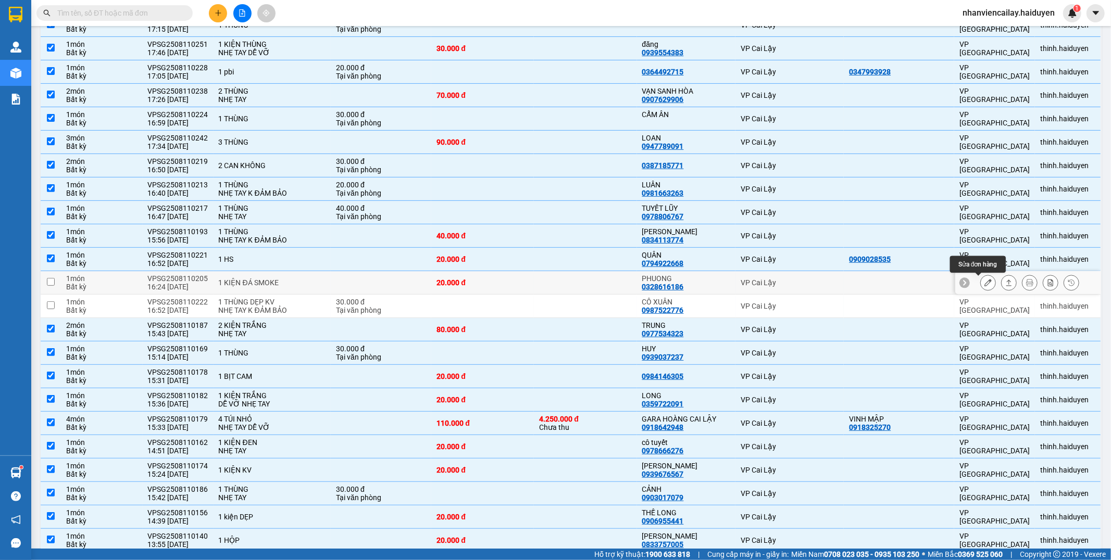
click at [984, 282] on icon at bounding box center [987, 282] width 7 height 7
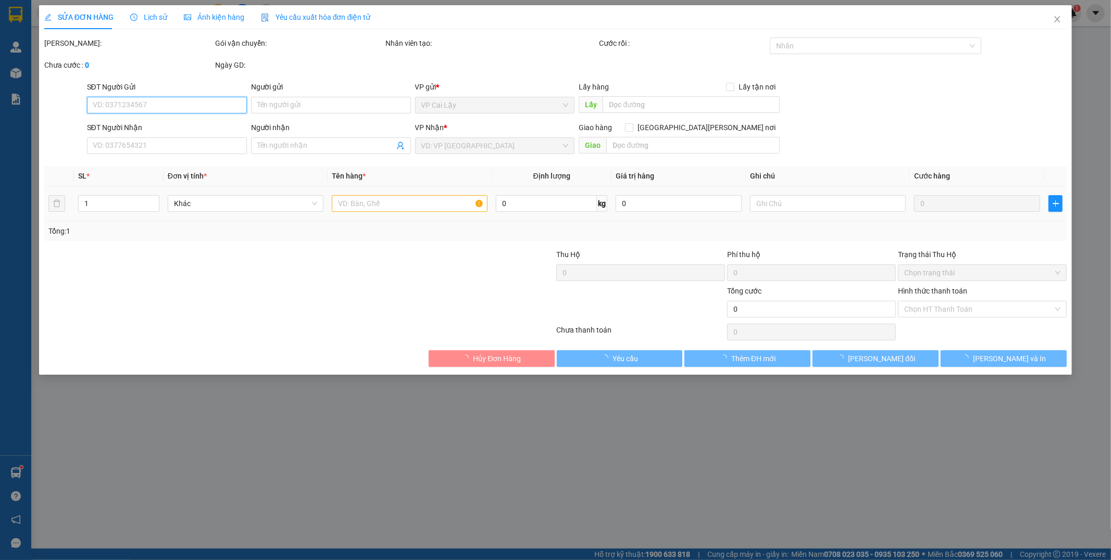
type input "0328616186"
type input "PHUONG"
type input "20.000"
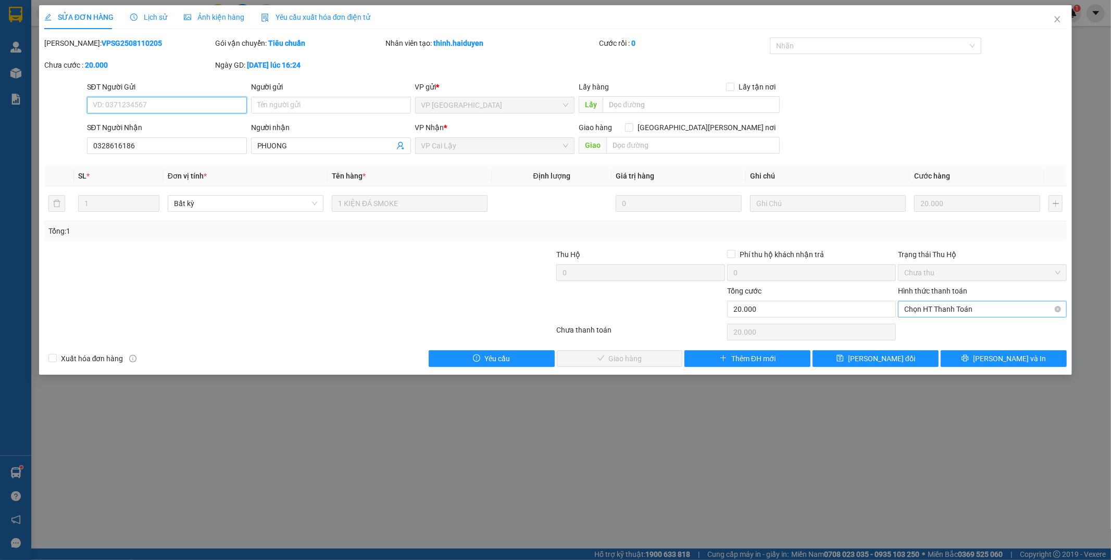
click at [919, 304] on span "Chọn HT Thanh Toán" at bounding box center [982, 310] width 156 height 16
click at [925, 324] on div "Tại văn phòng" at bounding box center [983, 329] width 156 height 11
type input "0"
click at [634, 361] on span "Lưu và Giao hàng" at bounding box center [647, 358] width 141 height 11
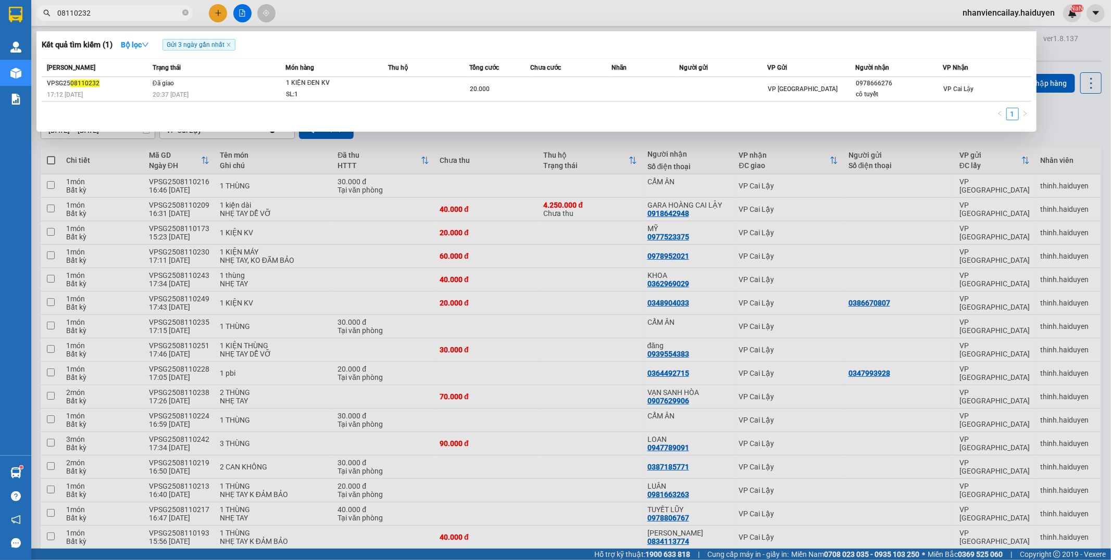
click at [94, 14] on input "08110232" at bounding box center [118, 12] width 123 height 11
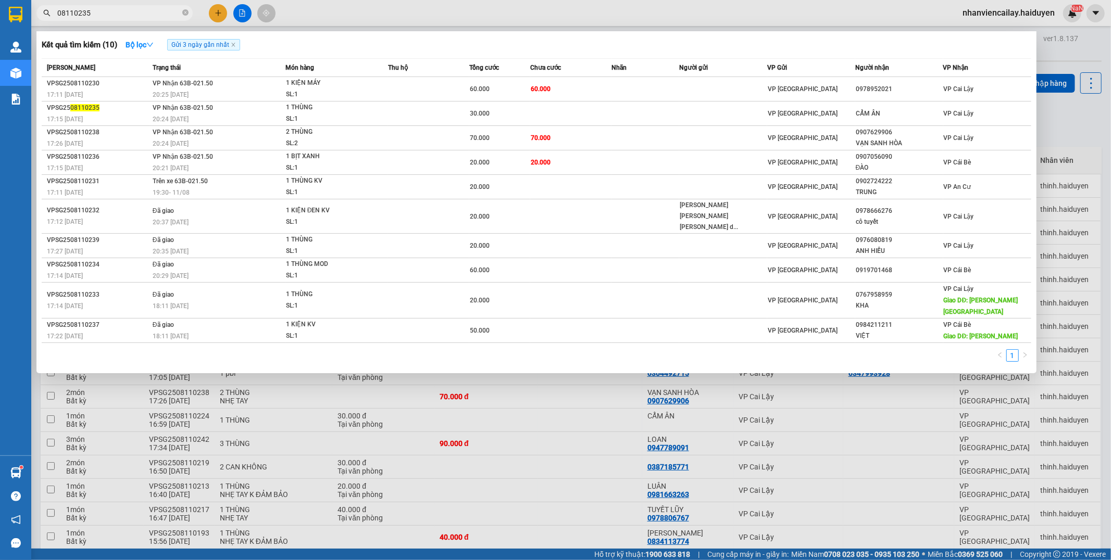
click at [104, 8] on input "08110235" at bounding box center [118, 12] width 123 height 11
drag, startPoint x: 97, startPoint y: 13, endPoint x: 80, endPoint y: 12, distance: 17.2
click at [80, 12] on input "08110235" at bounding box center [118, 12] width 123 height 11
type input "08110216"
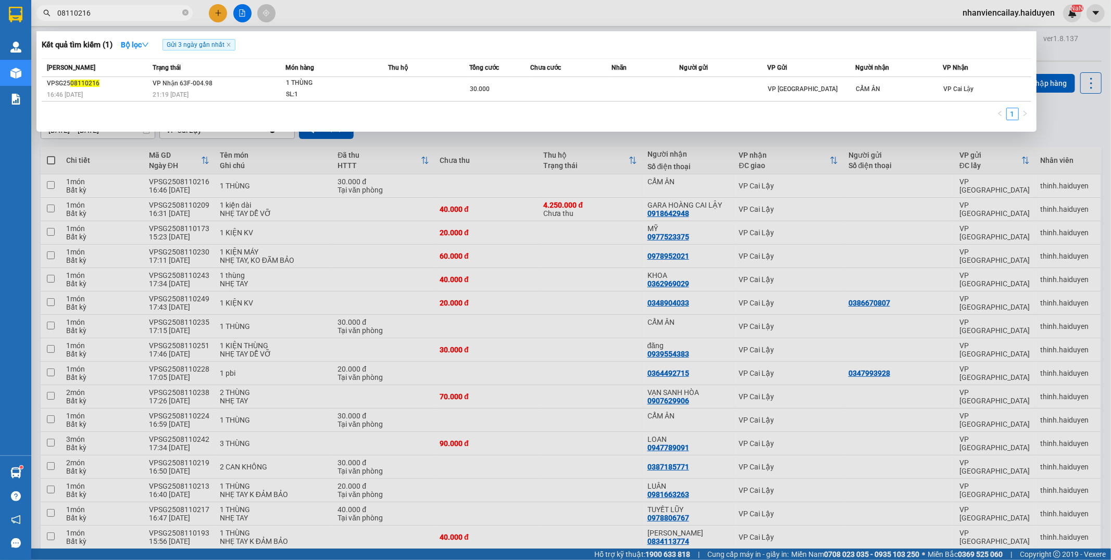
click at [144, 14] on input "08110216" at bounding box center [118, 12] width 123 height 11
click at [185, 14] on icon "close-circle" at bounding box center [185, 12] width 6 height 6
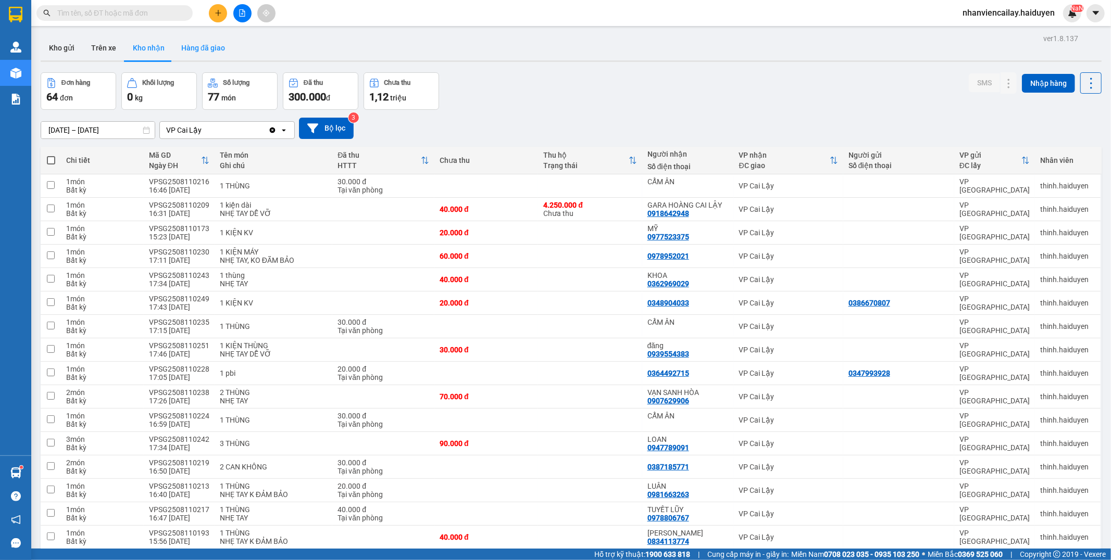
click at [224, 49] on button "Hàng đã giao" at bounding box center [203, 47] width 60 height 25
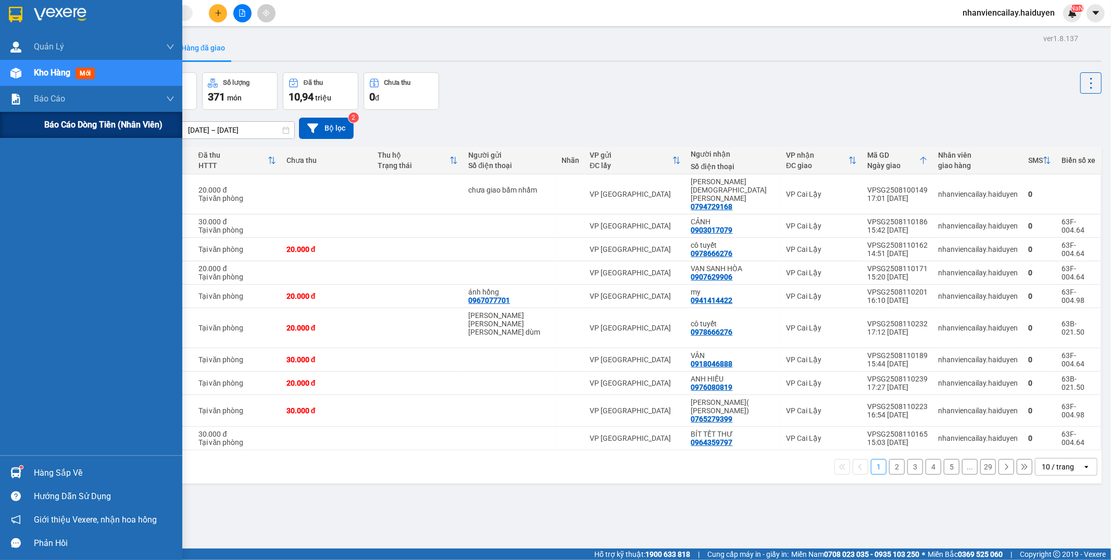
click at [49, 124] on span "Báo cáo dòng tiền (nhân viên)" at bounding box center [103, 124] width 118 height 13
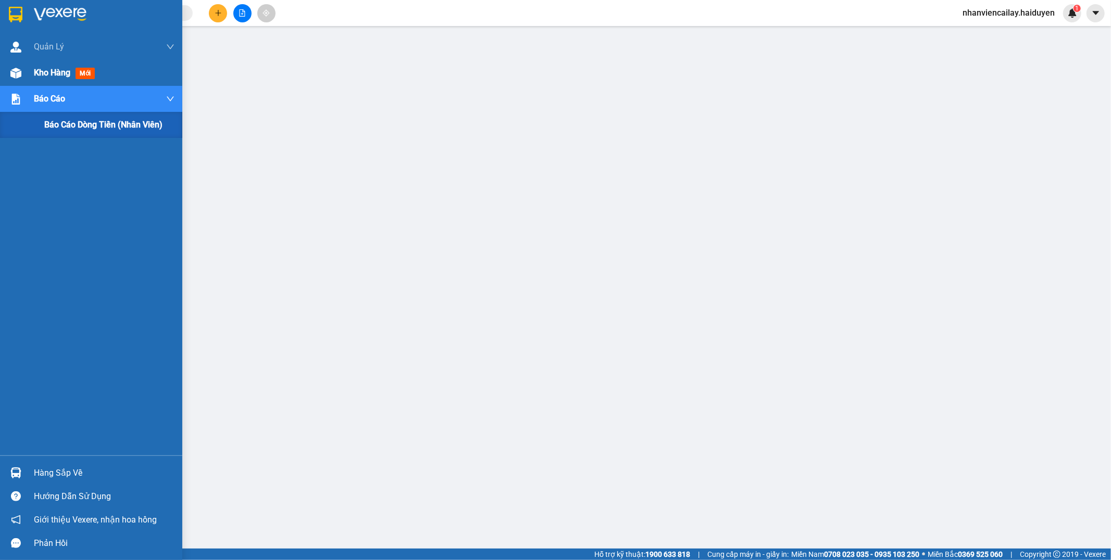
click at [19, 77] on img at bounding box center [15, 73] width 11 height 11
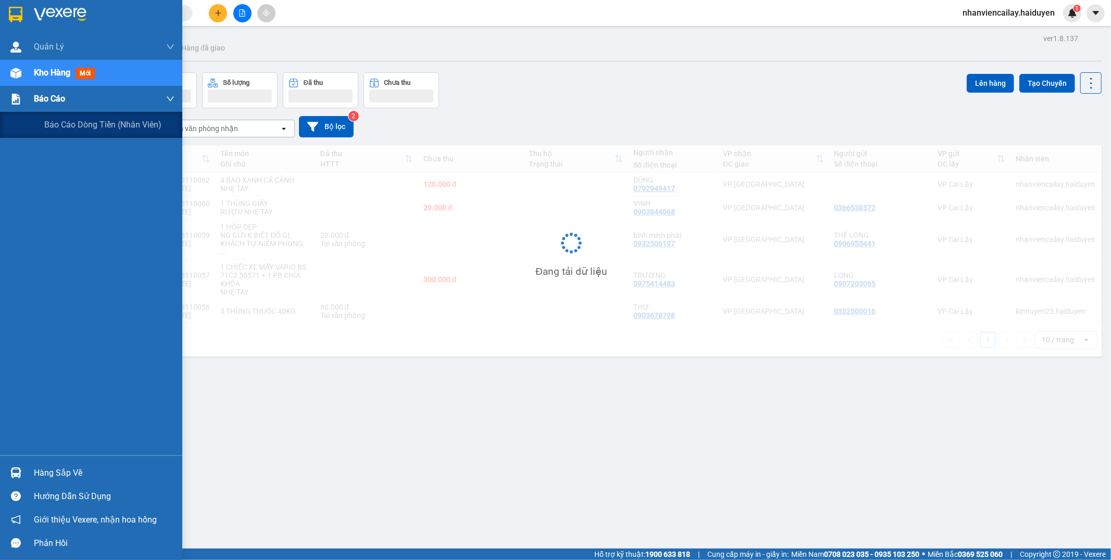
click at [49, 103] on span "Báo cáo" at bounding box center [49, 98] width 31 height 13
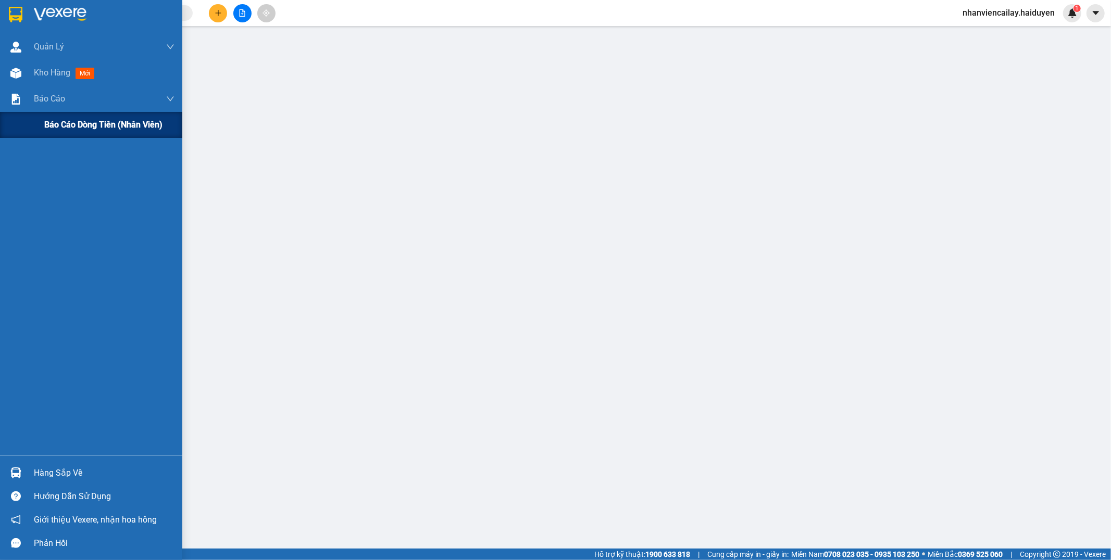
click at [56, 126] on span "Báo cáo dòng tiền (nhân viên)" at bounding box center [103, 124] width 118 height 13
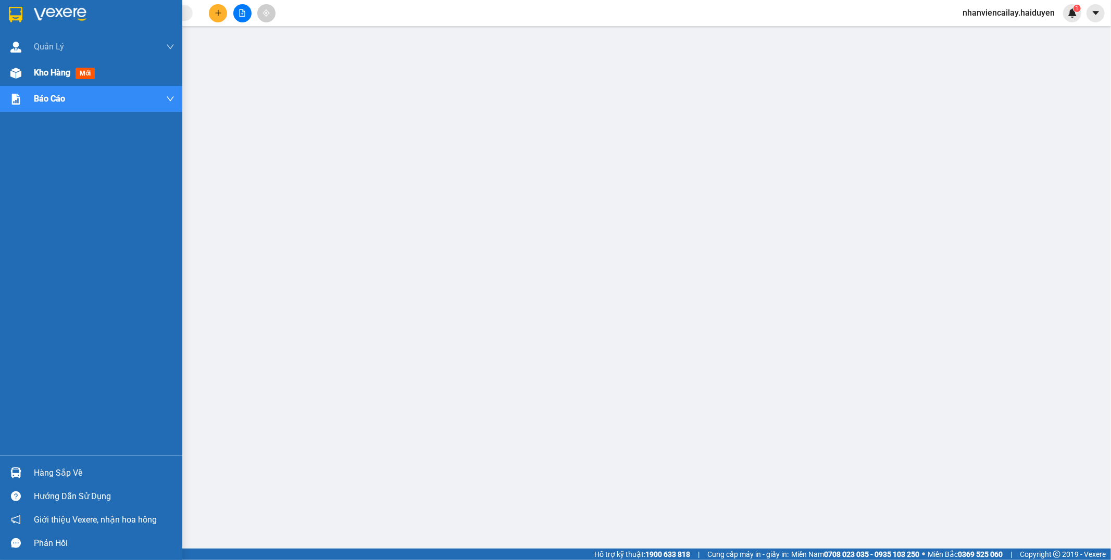
click at [16, 85] on div "Kho hàng mới" at bounding box center [91, 73] width 182 height 26
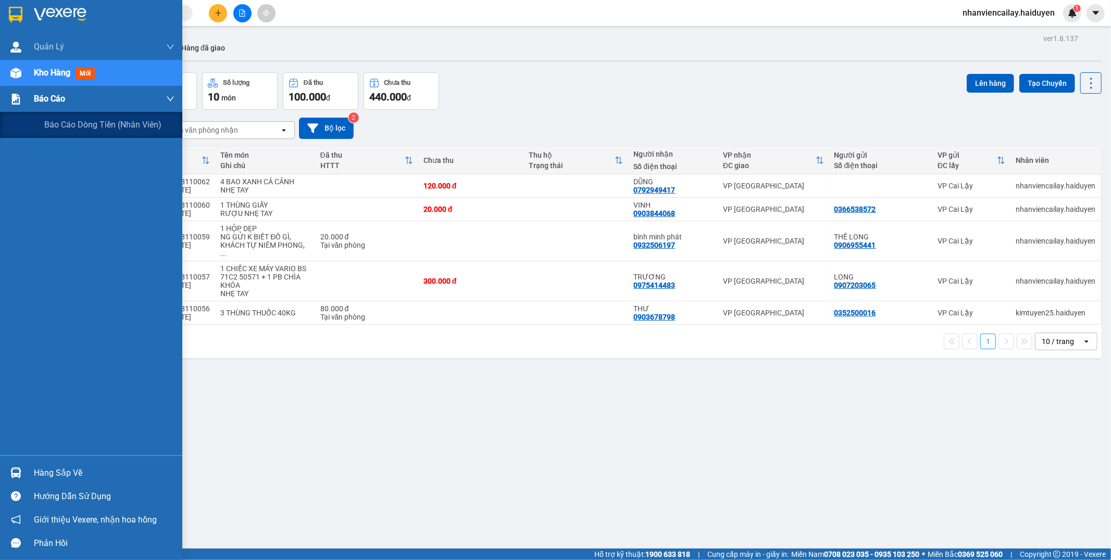
click at [34, 100] on span "Báo cáo" at bounding box center [49, 98] width 31 height 13
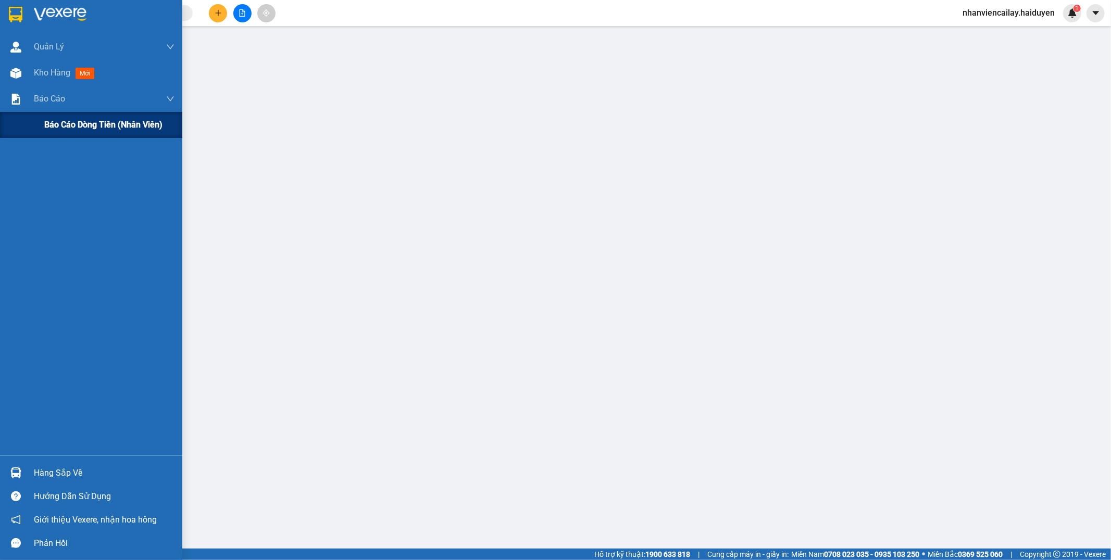
click at [47, 123] on span "Báo cáo dòng tiền (nhân viên)" at bounding box center [103, 124] width 118 height 13
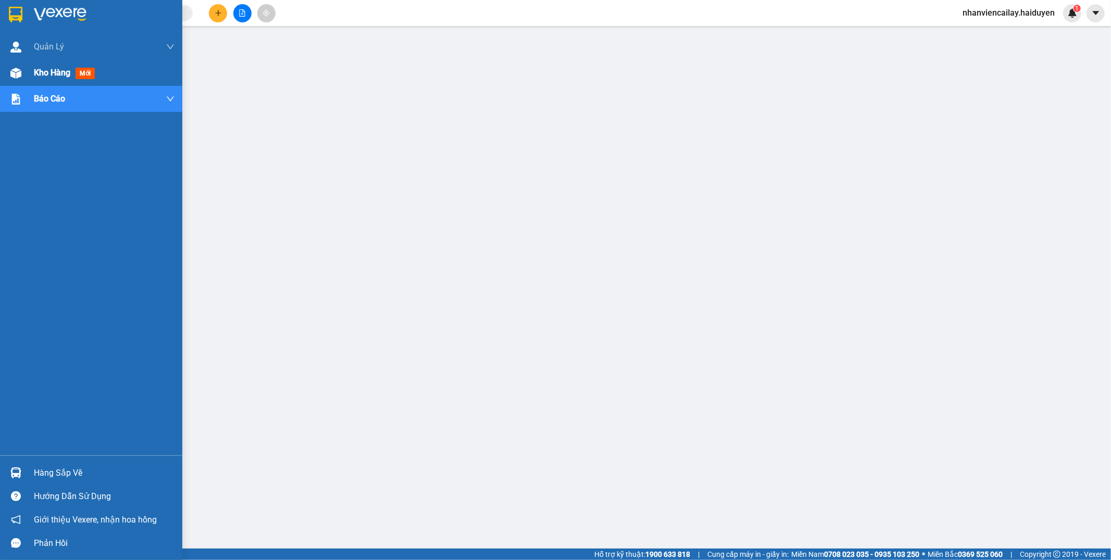
click at [10, 74] on img at bounding box center [15, 73] width 11 height 11
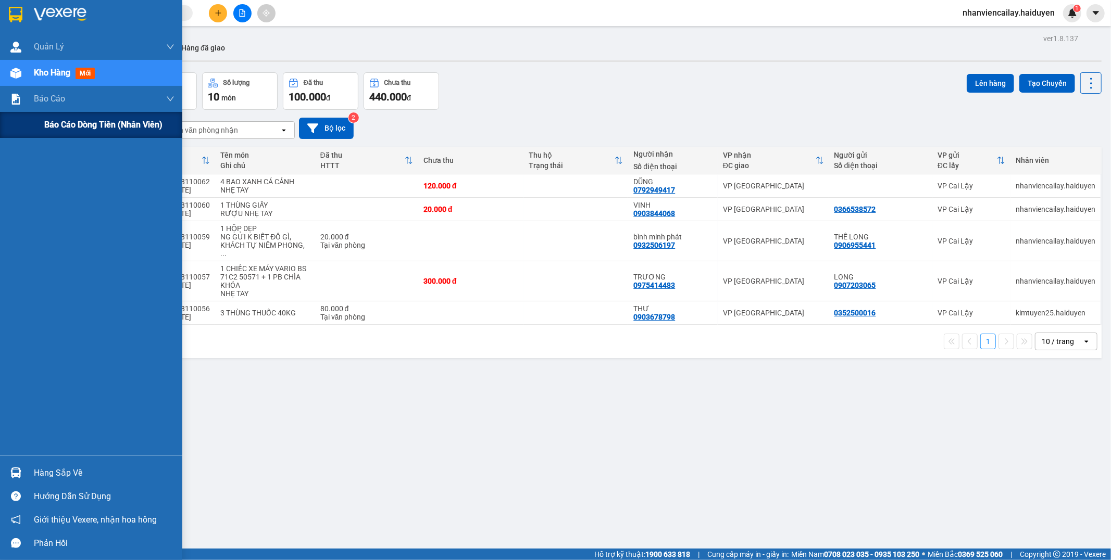
click at [51, 129] on span "Báo cáo dòng tiền (nhân viên)" at bounding box center [103, 124] width 118 height 13
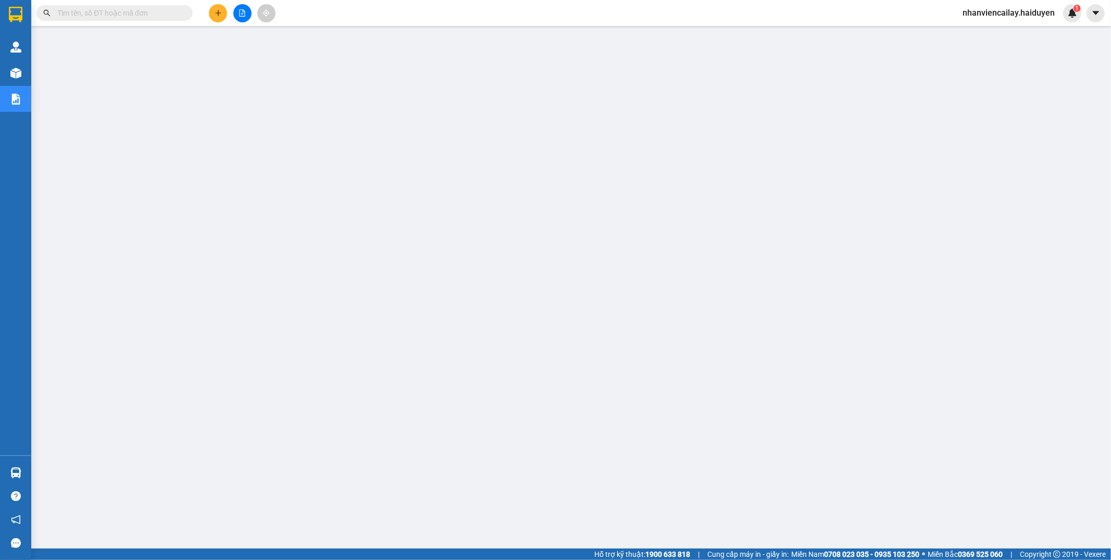
click at [1024, 11] on span "nhanviencailay.haiduyen" at bounding box center [1008, 12] width 109 height 13
click at [1015, 35] on span "Đăng xuất" at bounding box center [1014, 32] width 86 height 11
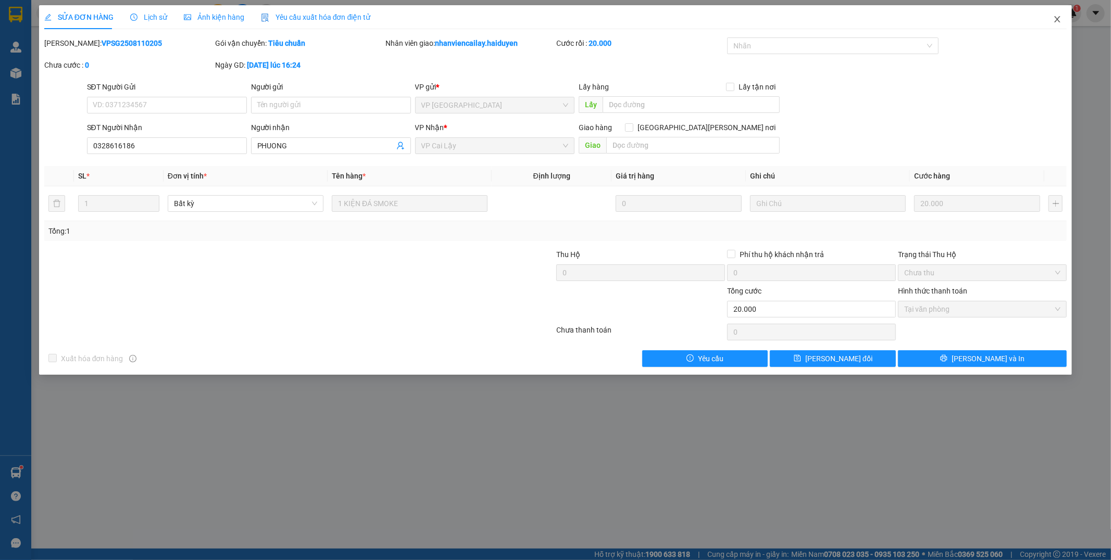
drag, startPoint x: 1059, startPoint y: 21, endPoint x: 943, endPoint y: 7, distance: 117.1
click at [1058, 22] on icon "close" at bounding box center [1057, 19] width 8 height 8
